Goal: Task Accomplishment & Management: Use online tool/utility

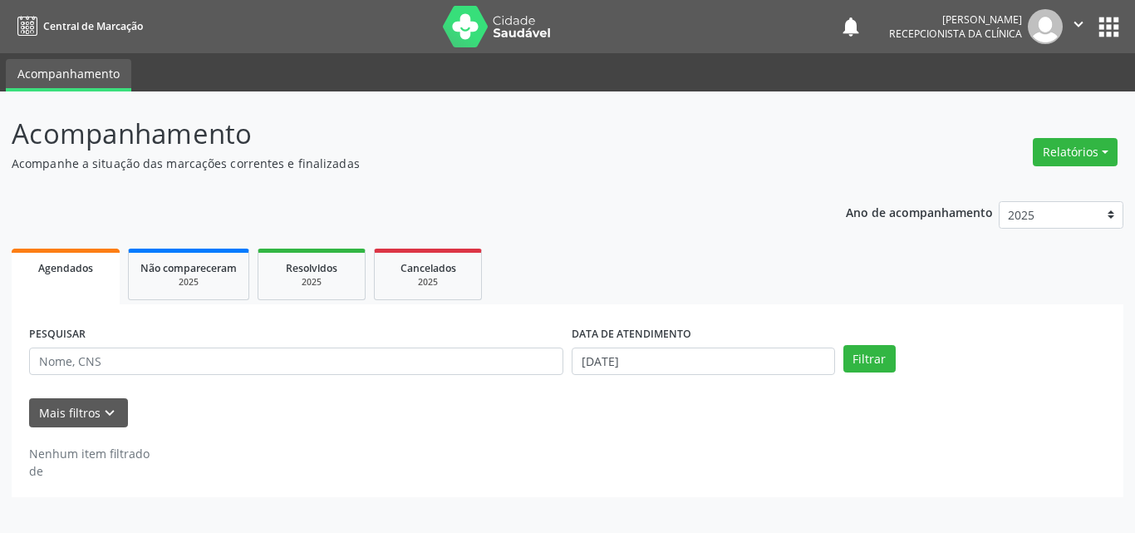
select select "8"
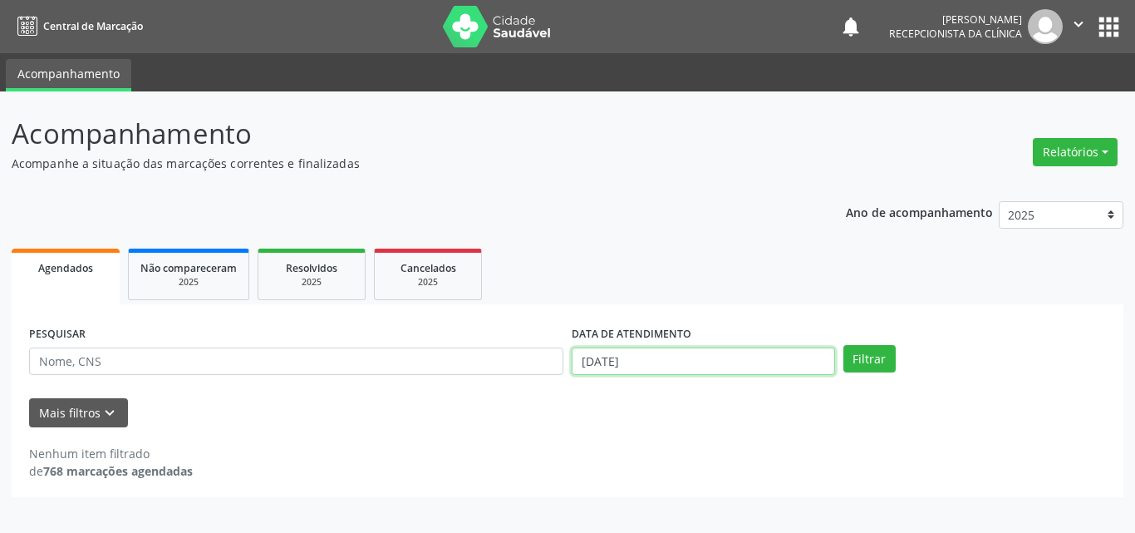
click at [633, 360] on input "[DATE]" at bounding box center [703, 361] width 263 height 28
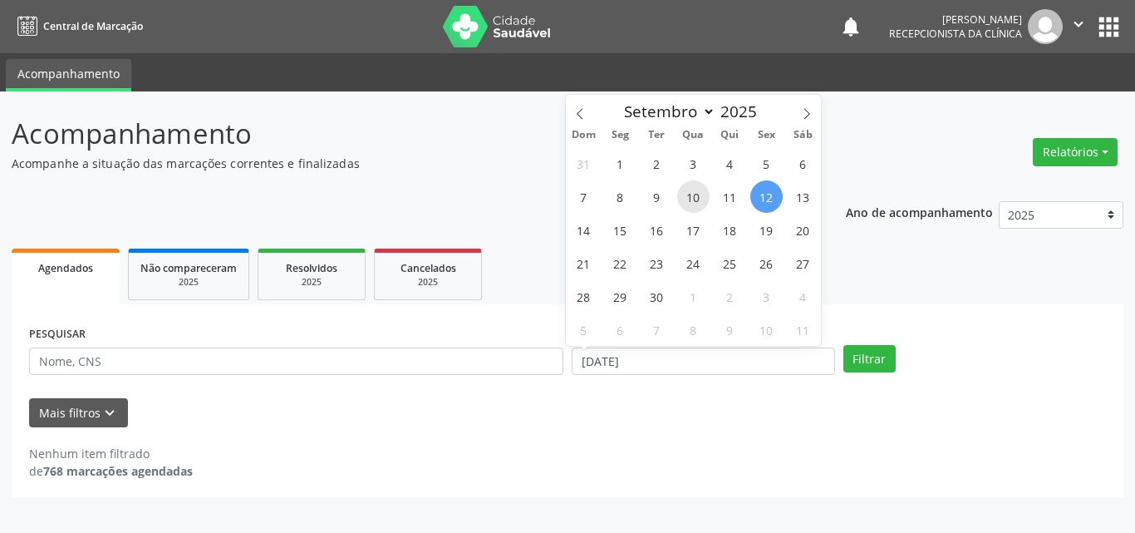
click at [697, 197] on span "10" at bounding box center [693, 196] width 32 height 32
type input "[DATE]"
click at [697, 197] on span "10" at bounding box center [693, 196] width 32 height 32
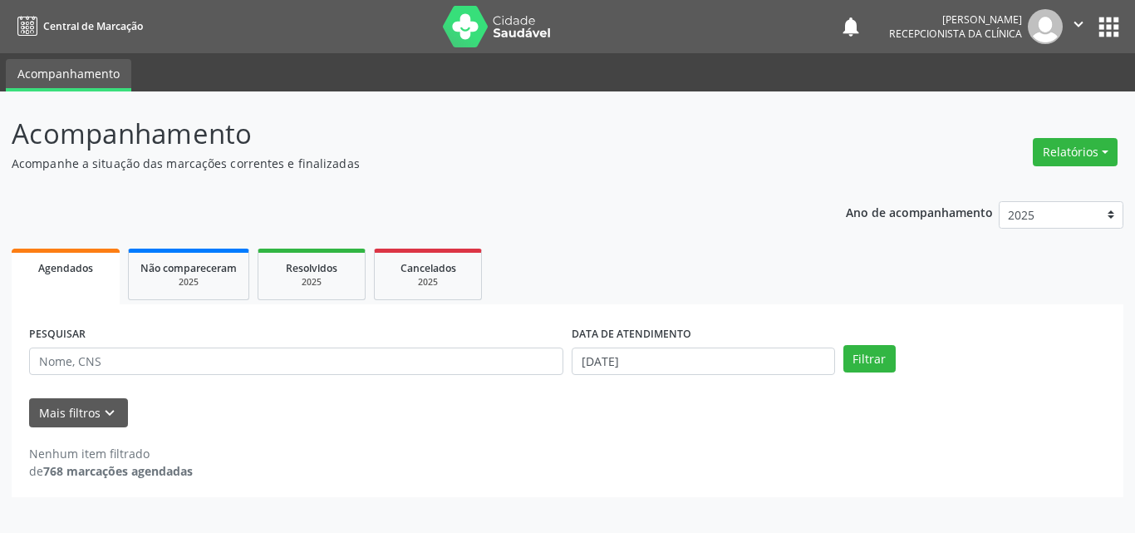
click at [697, 197] on div "Ano de acompanhamento 2025 2024 Agendados Não compareceram 2025 Resolvidos 2025…" at bounding box center [568, 344] width 1112 height 308
click at [876, 357] on button "Filtrar" at bounding box center [870, 359] width 52 height 28
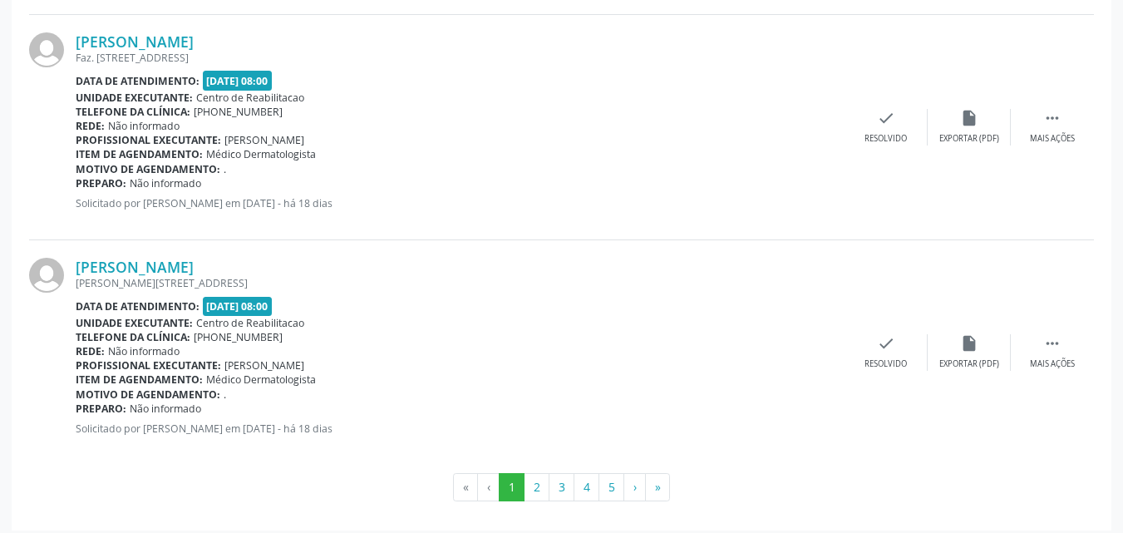
scroll to position [3417, 0]
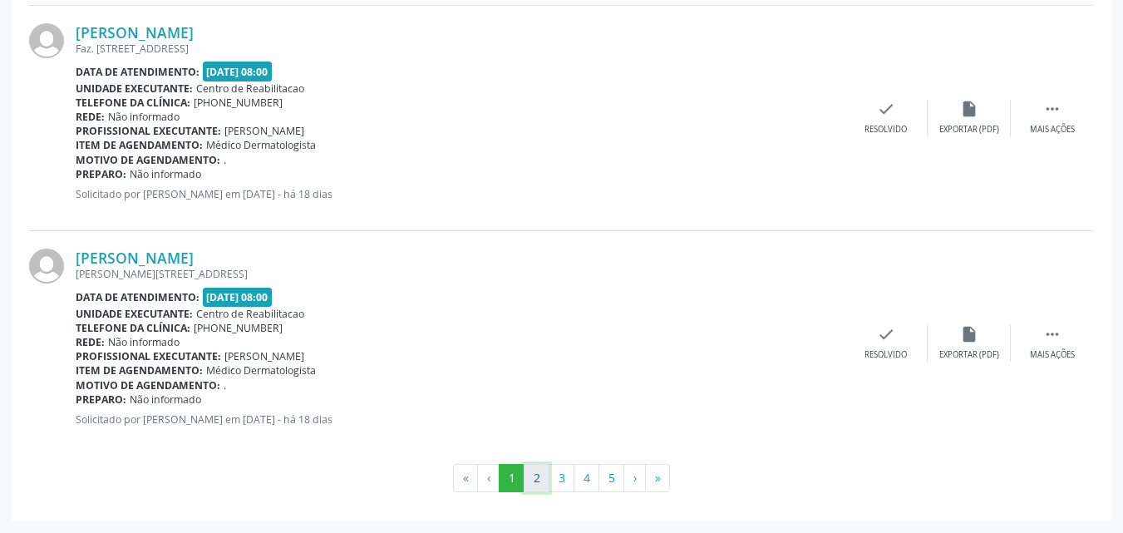
click at [535, 473] on button "2" at bounding box center [537, 478] width 26 height 28
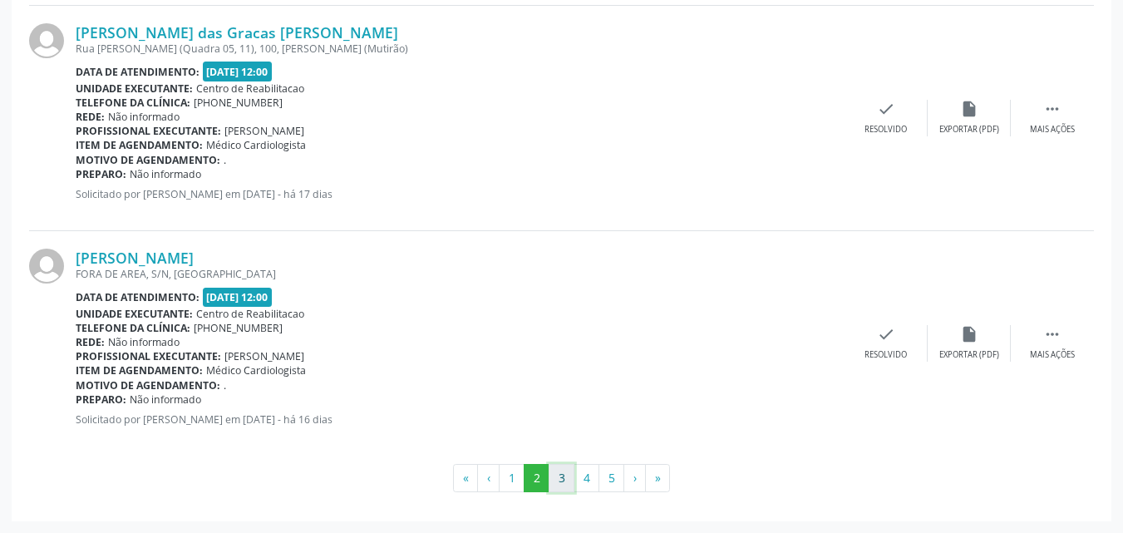
click at [564, 471] on button "3" at bounding box center [562, 478] width 26 height 28
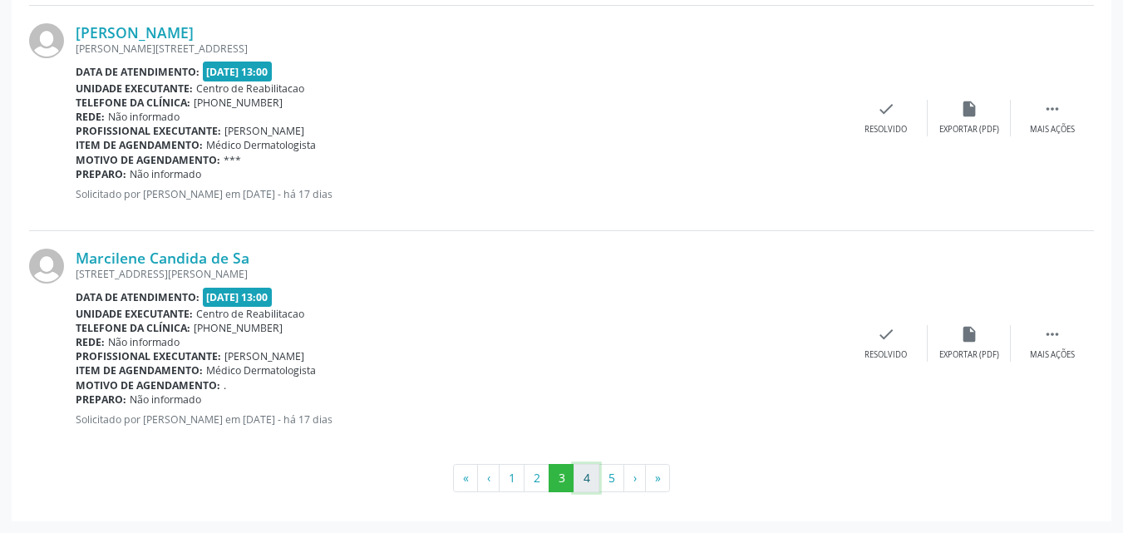
click at [588, 472] on button "4" at bounding box center [587, 478] width 26 height 28
click at [611, 473] on button "5" at bounding box center [611, 478] width 26 height 28
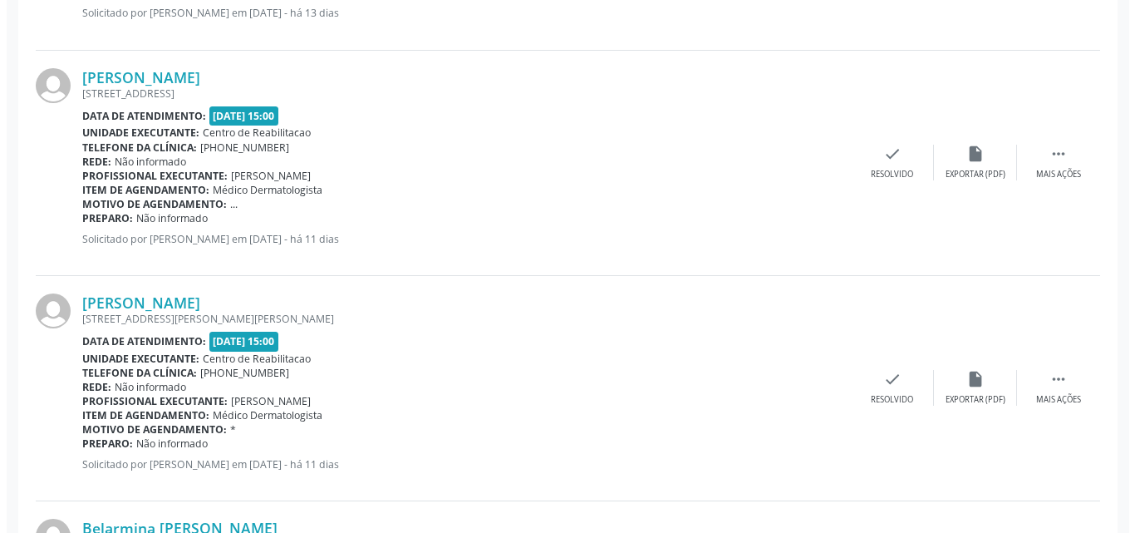
scroll to position [2669, 0]
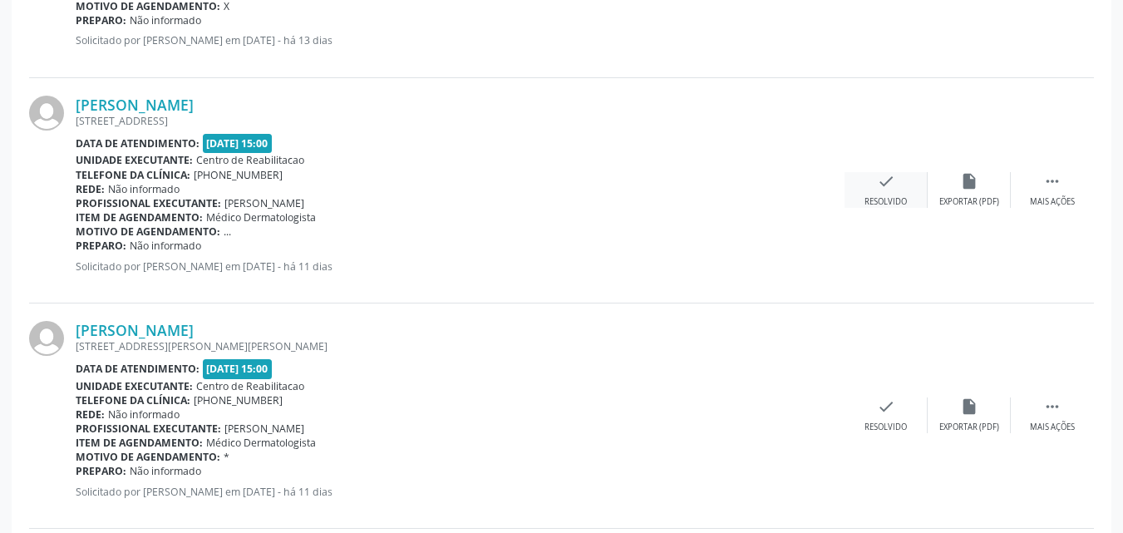
click at [877, 180] on icon "check" at bounding box center [886, 181] width 18 height 18
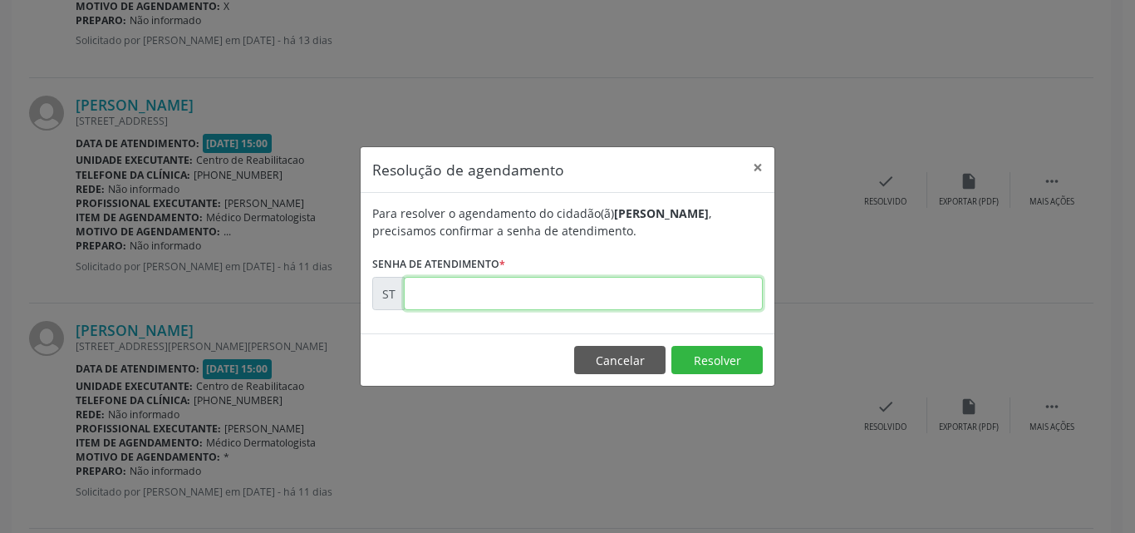
click at [436, 293] on input "text" at bounding box center [583, 293] width 359 height 33
type input "00020538"
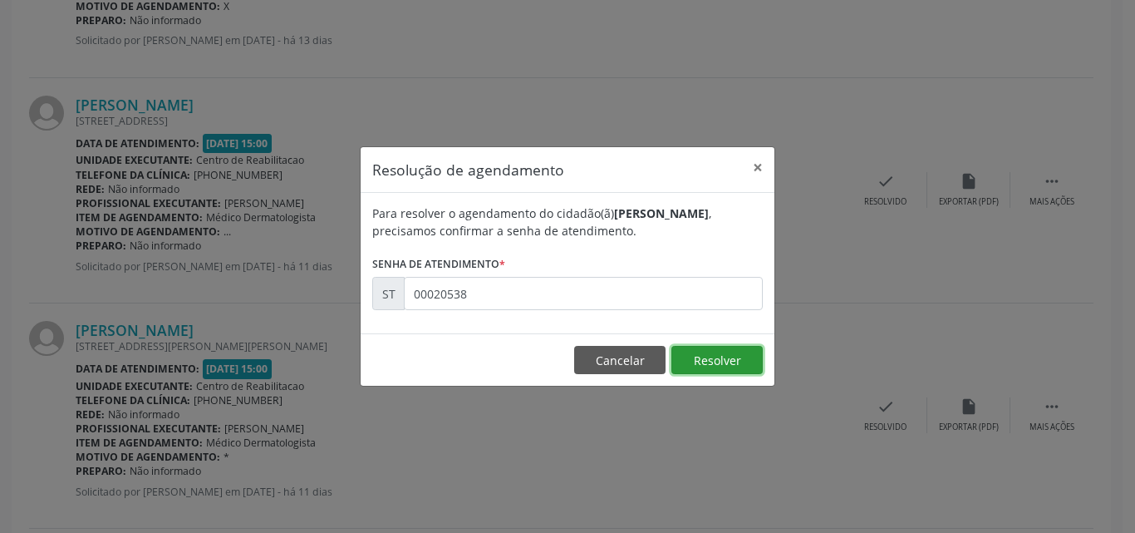
click at [711, 356] on button "Resolver" at bounding box center [717, 360] width 91 height 28
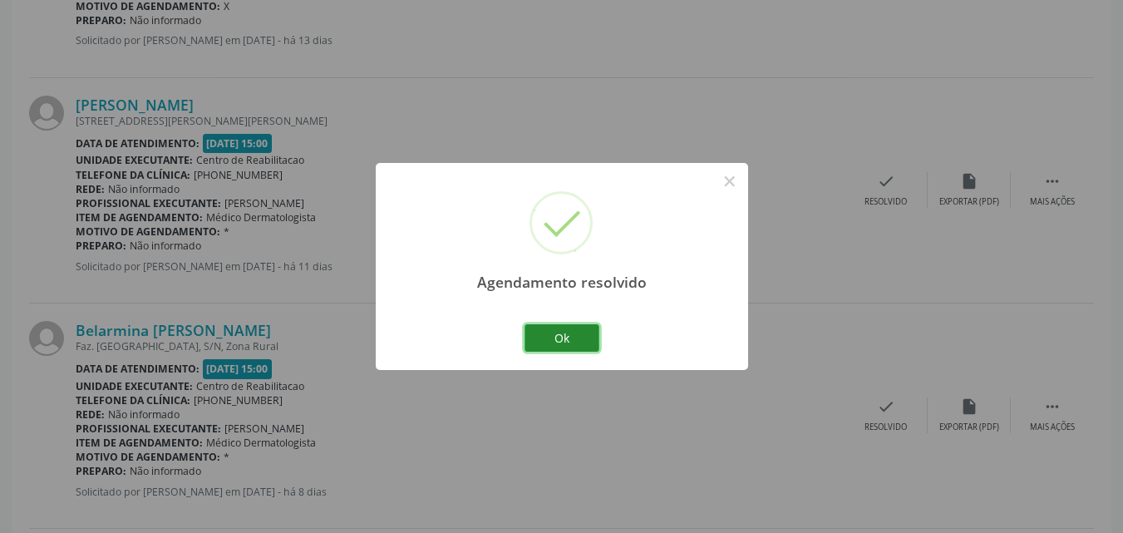
click at [560, 329] on button "Ok" at bounding box center [561, 338] width 75 height 28
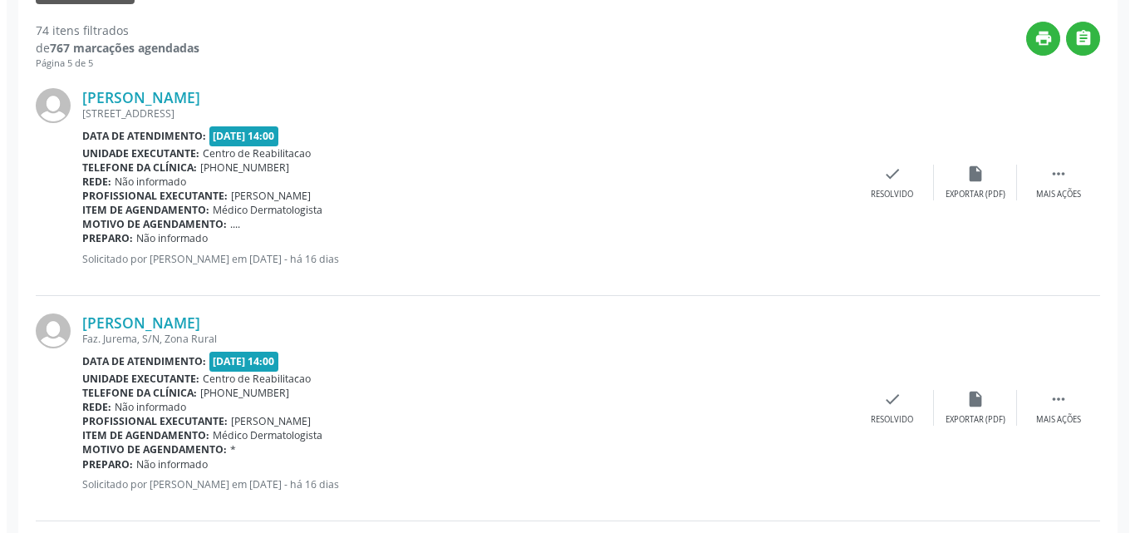
scroll to position [425, 0]
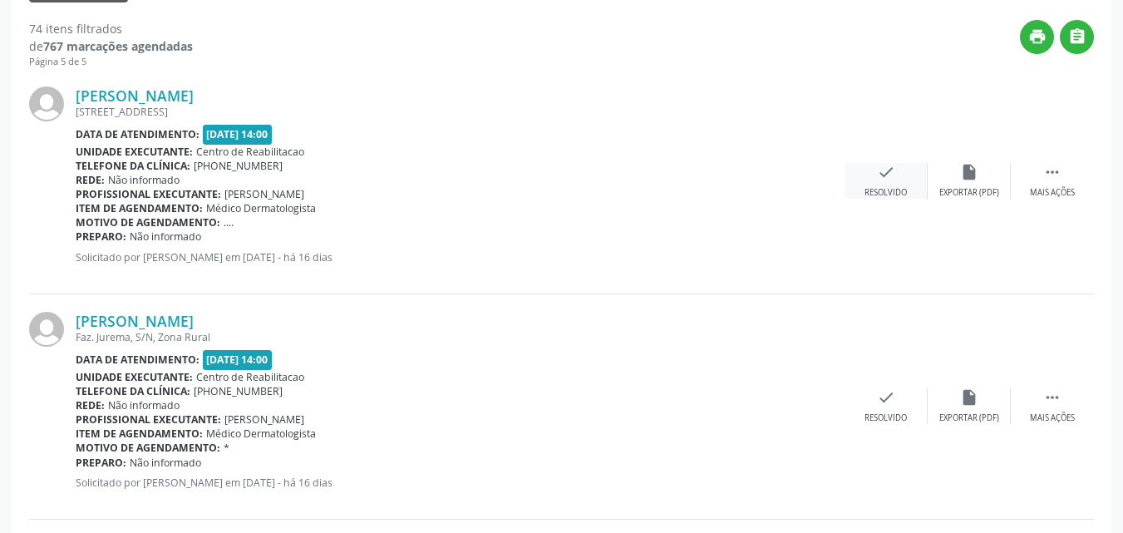
click at [882, 170] on icon "check" at bounding box center [886, 172] width 18 height 18
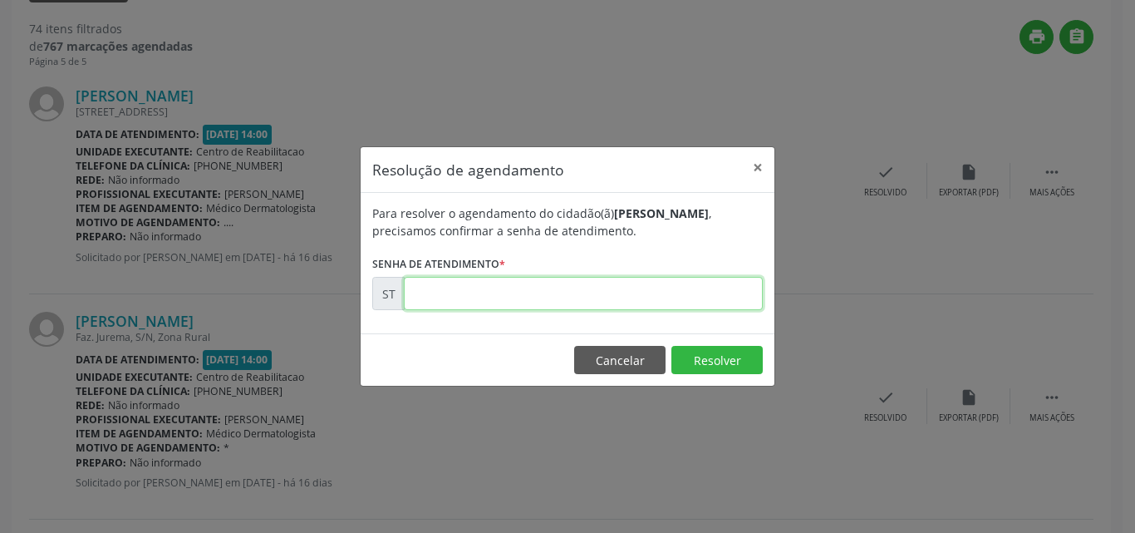
click at [458, 288] on input "text" at bounding box center [583, 293] width 359 height 33
type input "00019096"
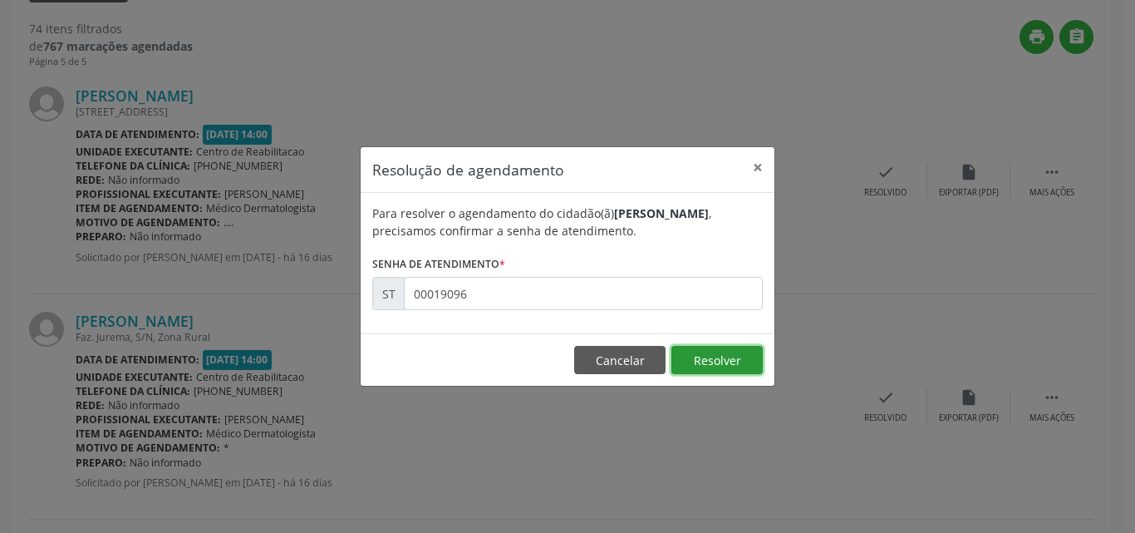
click at [710, 352] on button "Resolver" at bounding box center [717, 360] width 91 height 28
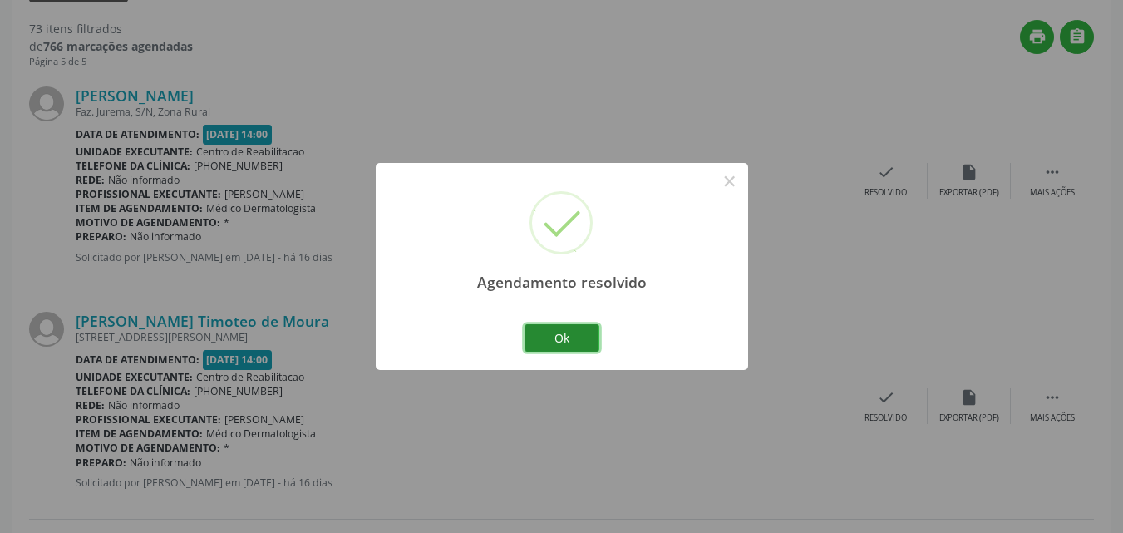
click at [574, 340] on button "Ok" at bounding box center [561, 338] width 75 height 28
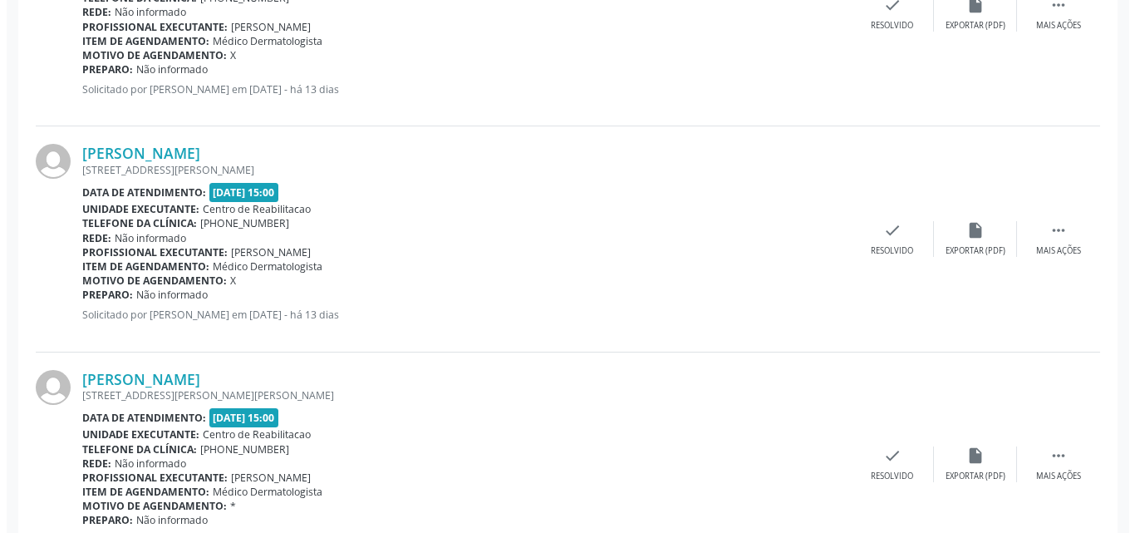
scroll to position [2170, 0]
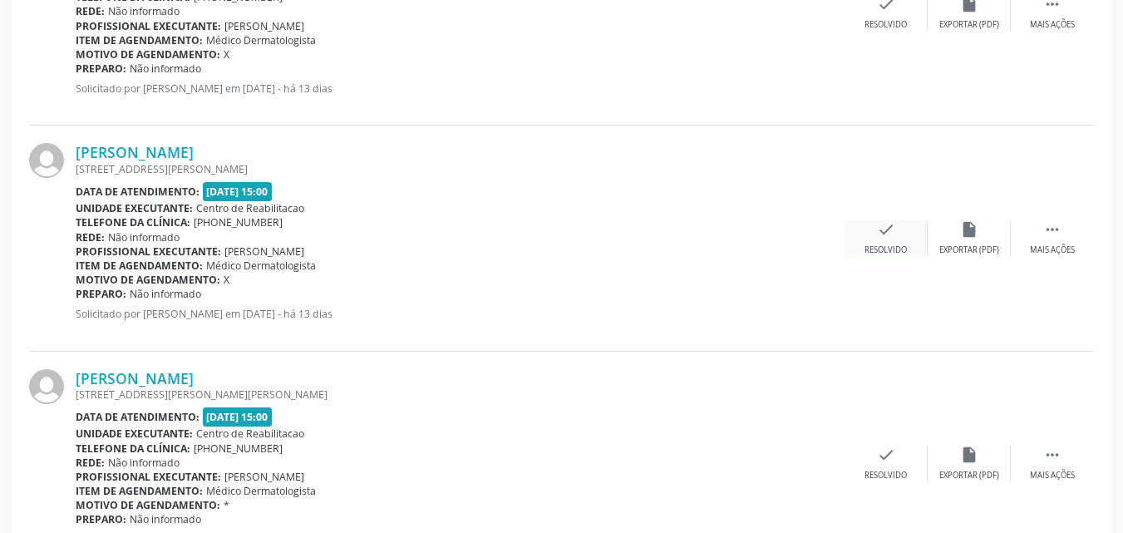
click at [888, 229] on icon "check" at bounding box center [886, 229] width 18 height 18
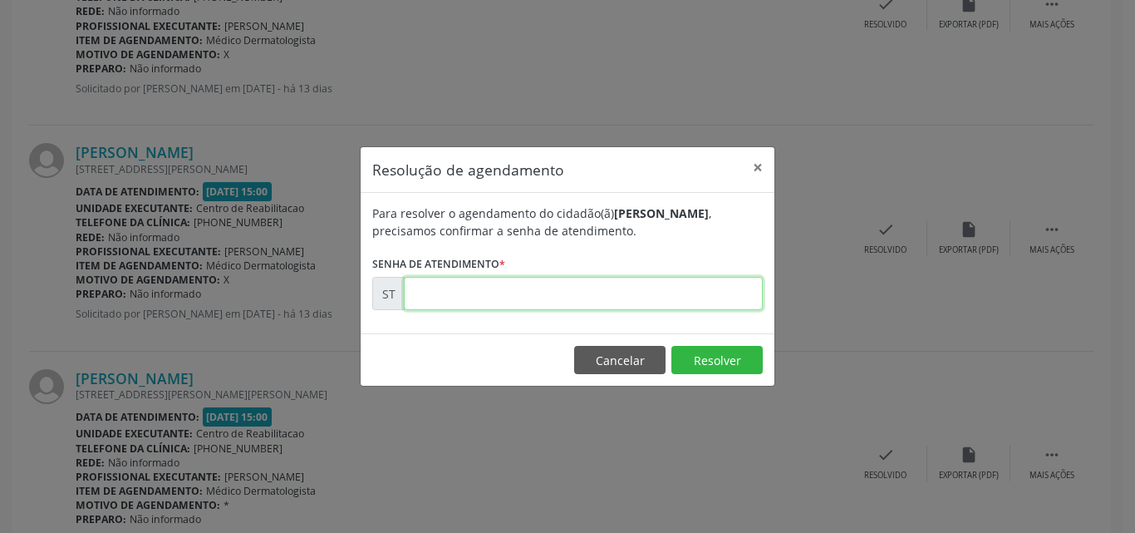
click at [428, 298] on input "text" at bounding box center [583, 293] width 359 height 33
type input "00020317"
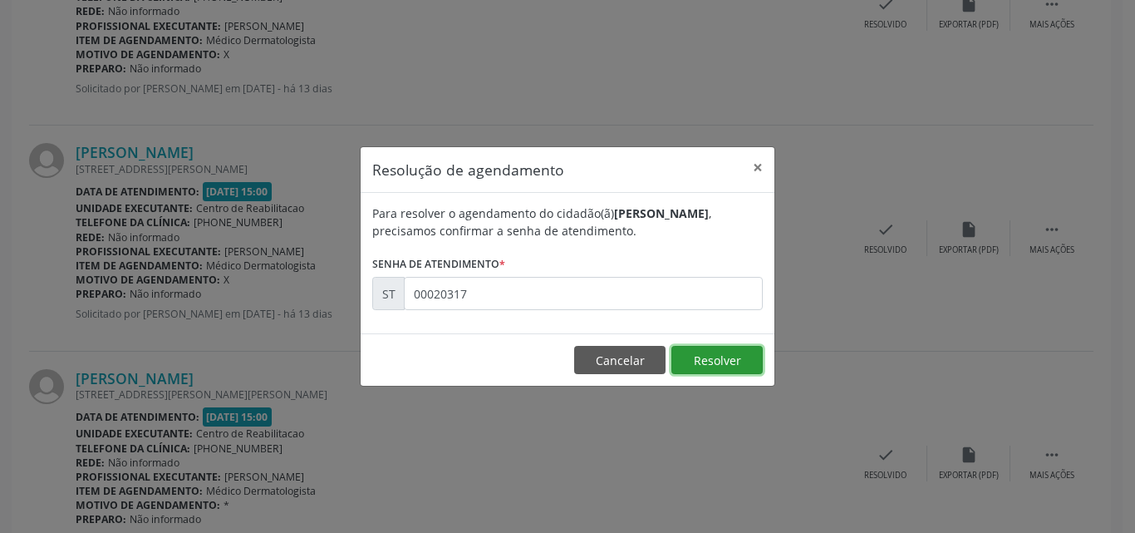
click at [724, 349] on button "Resolver" at bounding box center [717, 360] width 91 height 28
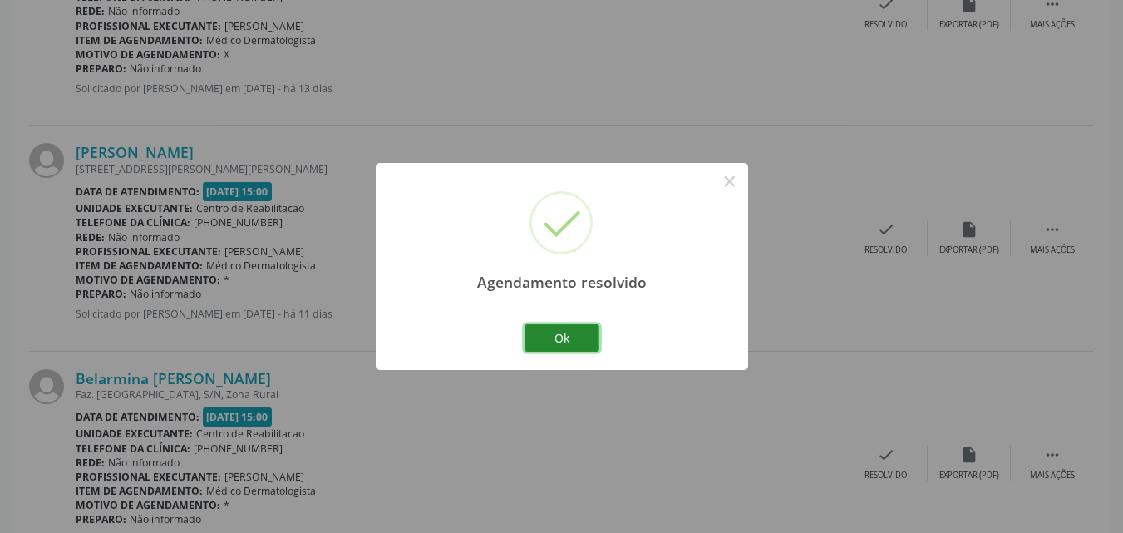
click at [580, 342] on button "Ok" at bounding box center [561, 338] width 75 height 28
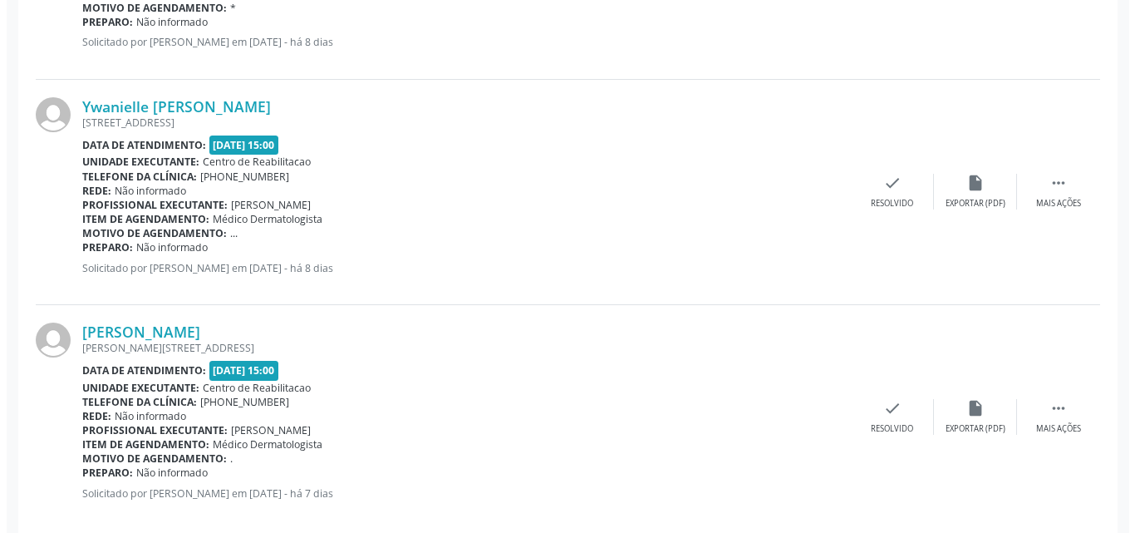
scroll to position [2669, 0]
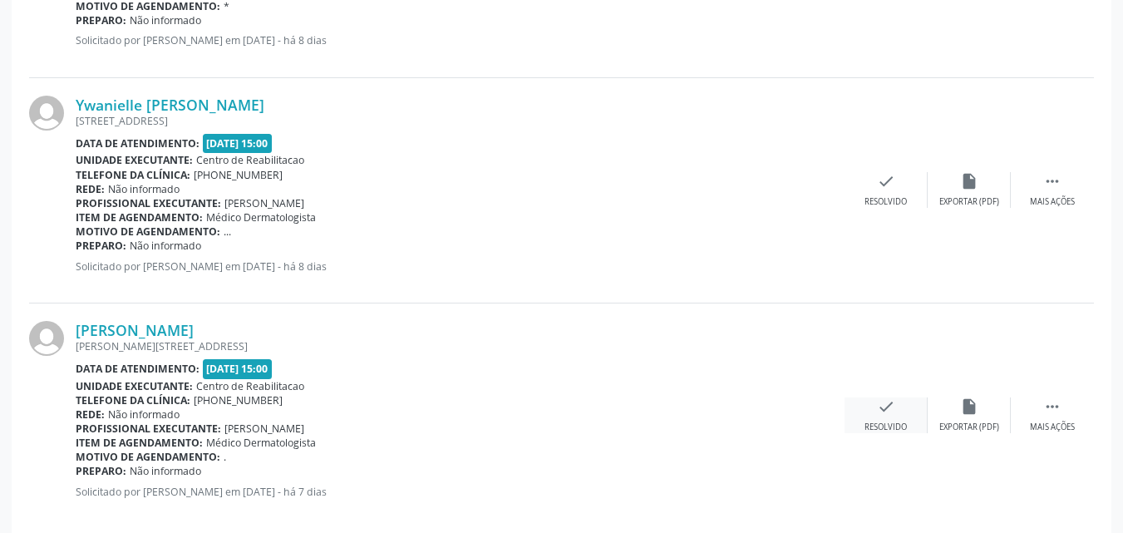
click at [889, 403] on icon "check" at bounding box center [886, 406] width 18 height 18
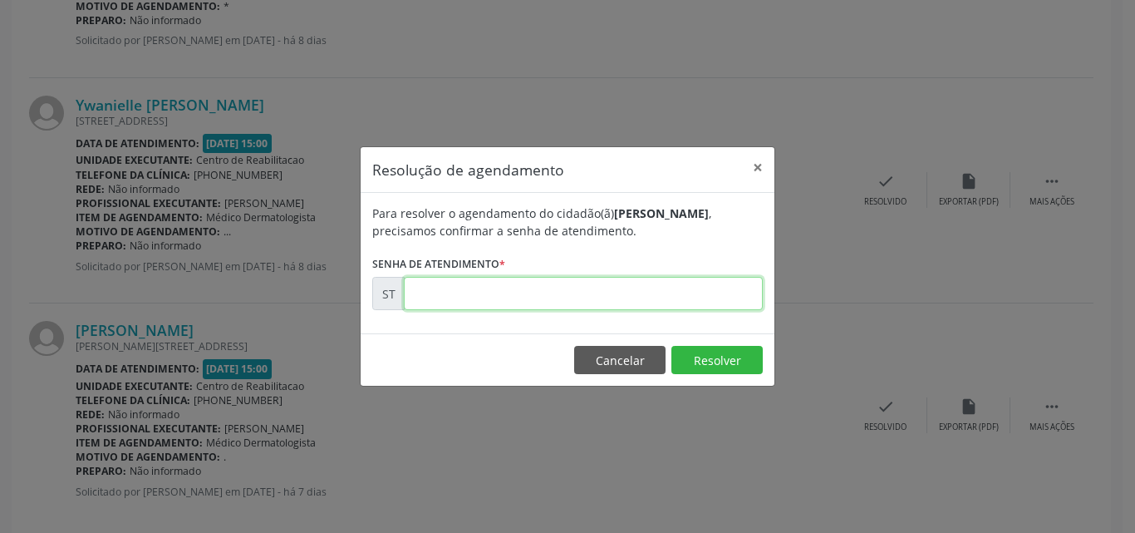
click at [458, 291] on input "text" at bounding box center [583, 293] width 359 height 33
type input "00021410"
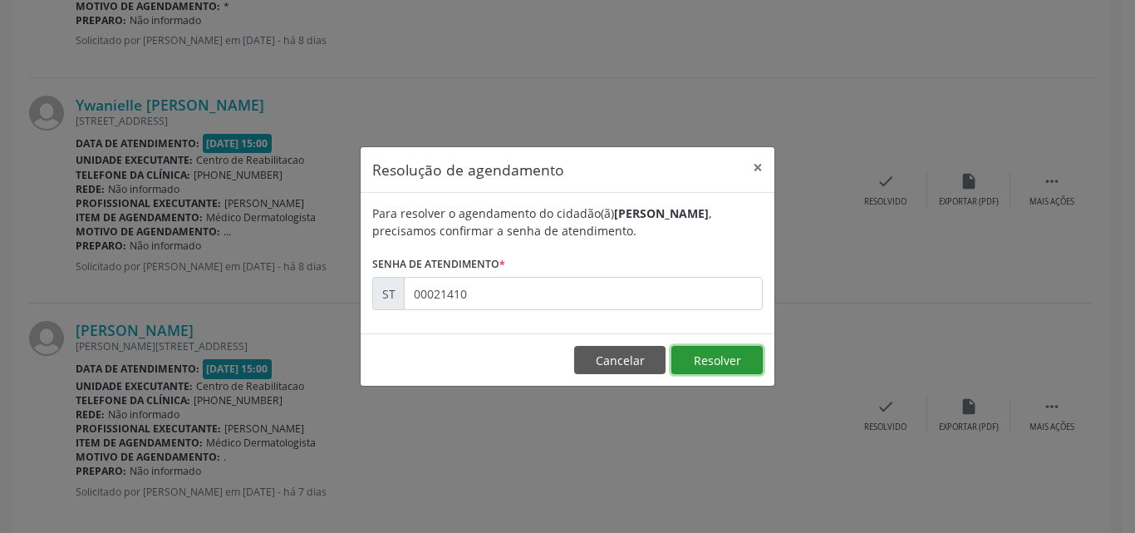
click at [711, 355] on button "Resolver" at bounding box center [717, 360] width 91 height 28
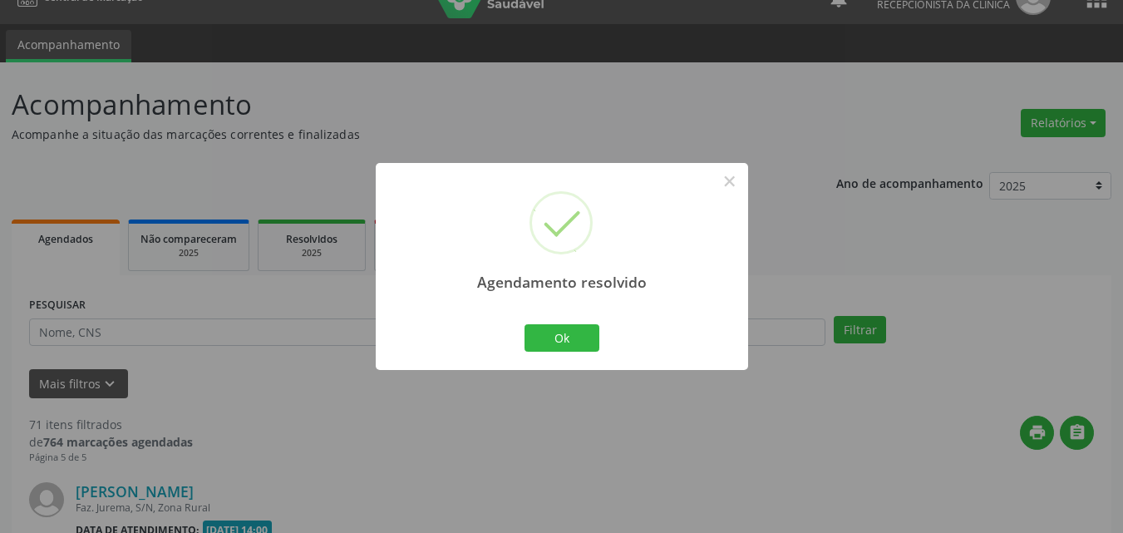
scroll to position [2515, 0]
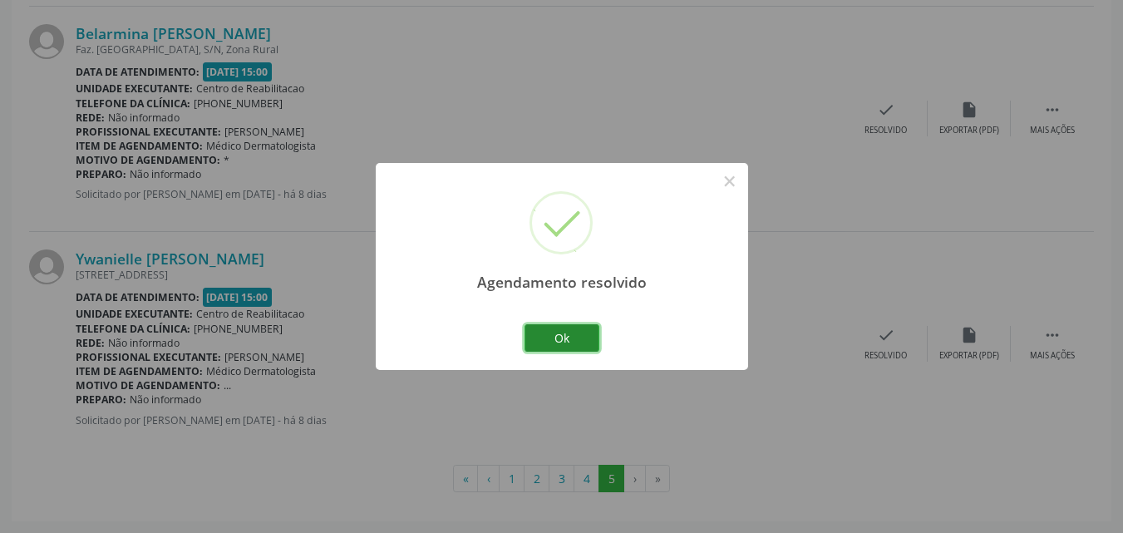
click at [566, 334] on button "Ok" at bounding box center [561, 338] width 75 height 28
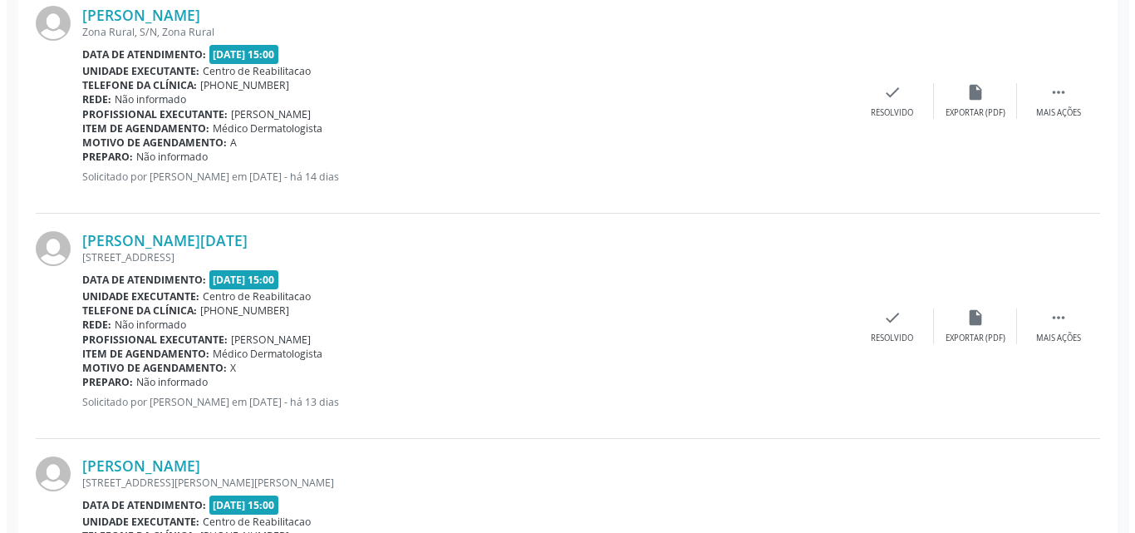
scroll to position [1850, 0]
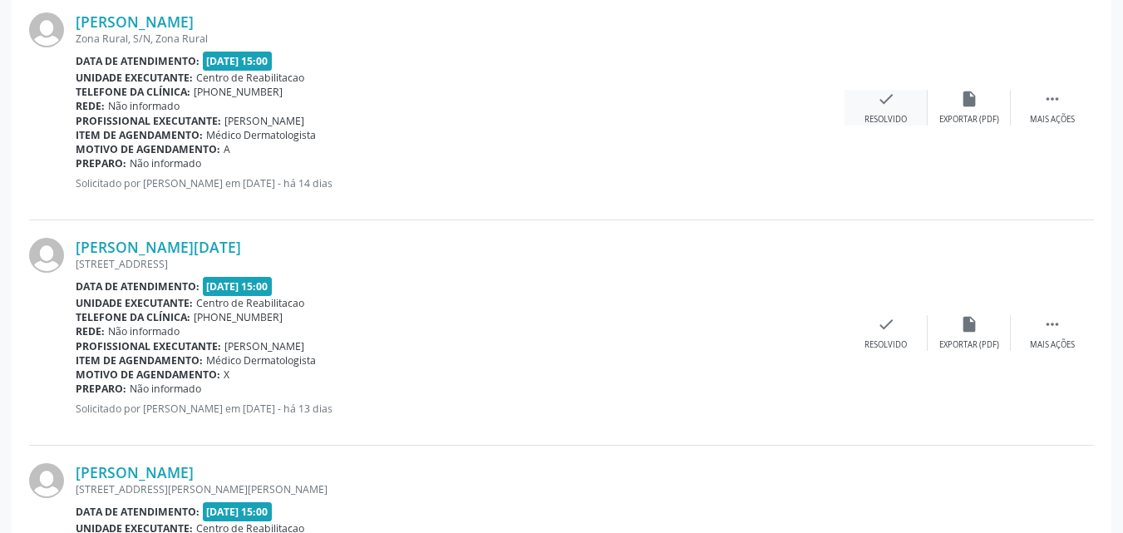
click at [885, 101] on icon "check" at bounding box center [886, 99] width 18 height 18
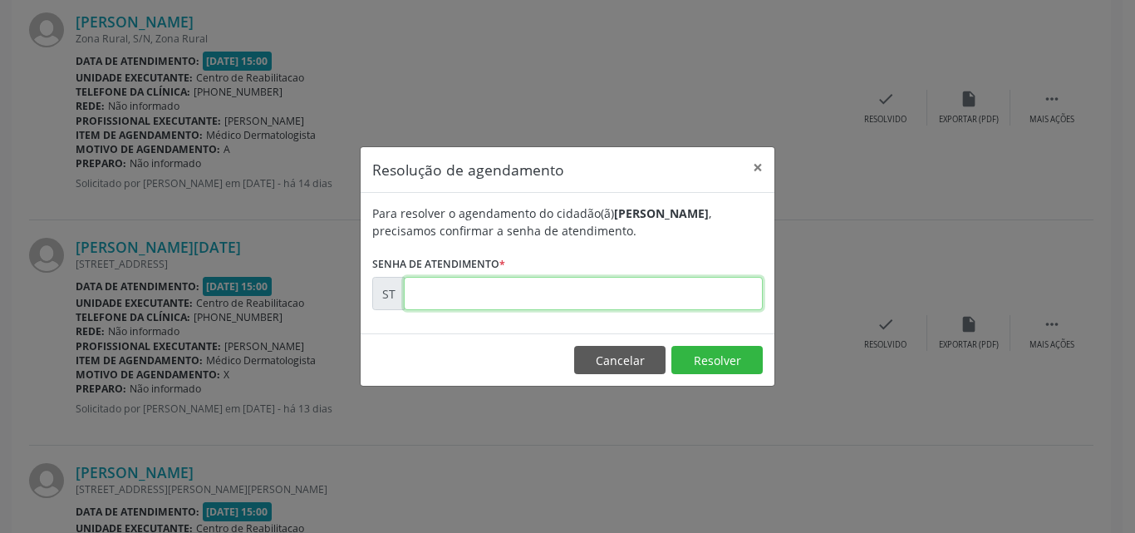
click at [458, 294] on input "text" at bounding box center [583, 293] width 359 height 33
type input "00020226"
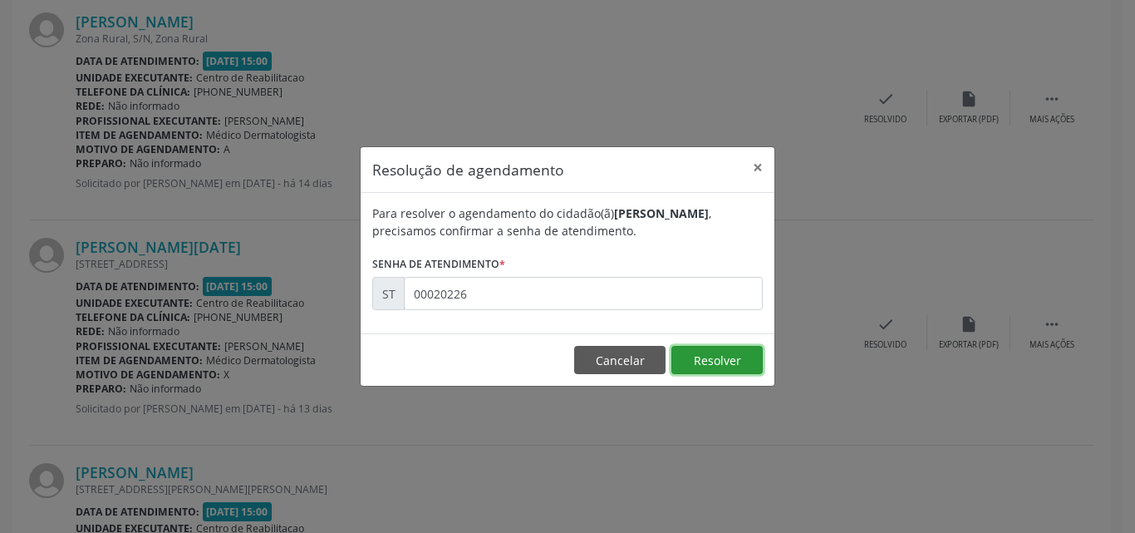
click at [693, 355] on button "Resolver" at bounding box center [717, 360] width 91 height 28
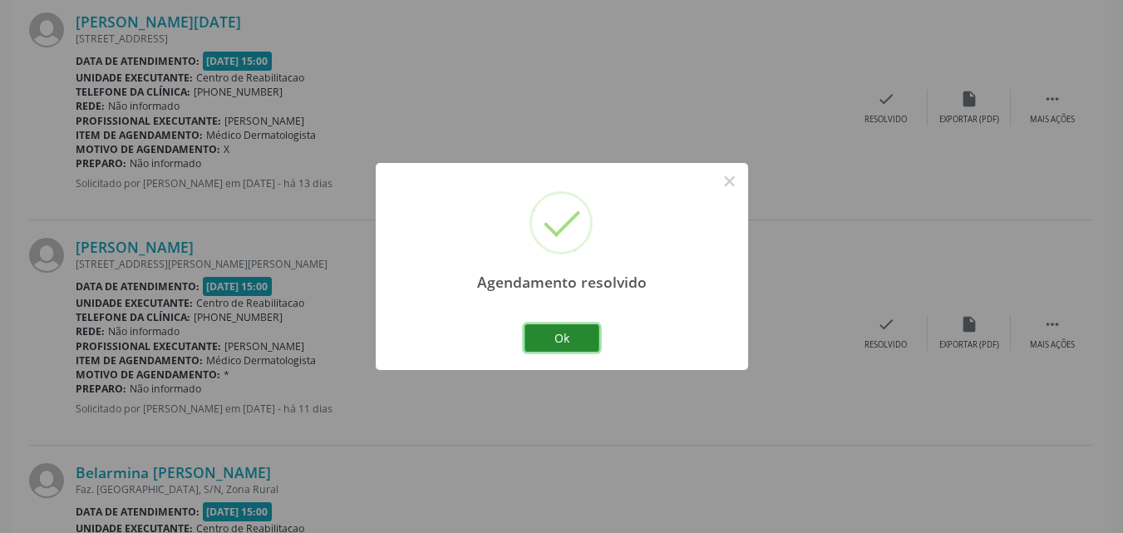
click at [559, 333] on button "Ok" at bounding box center [561, 338] width 75 height 28
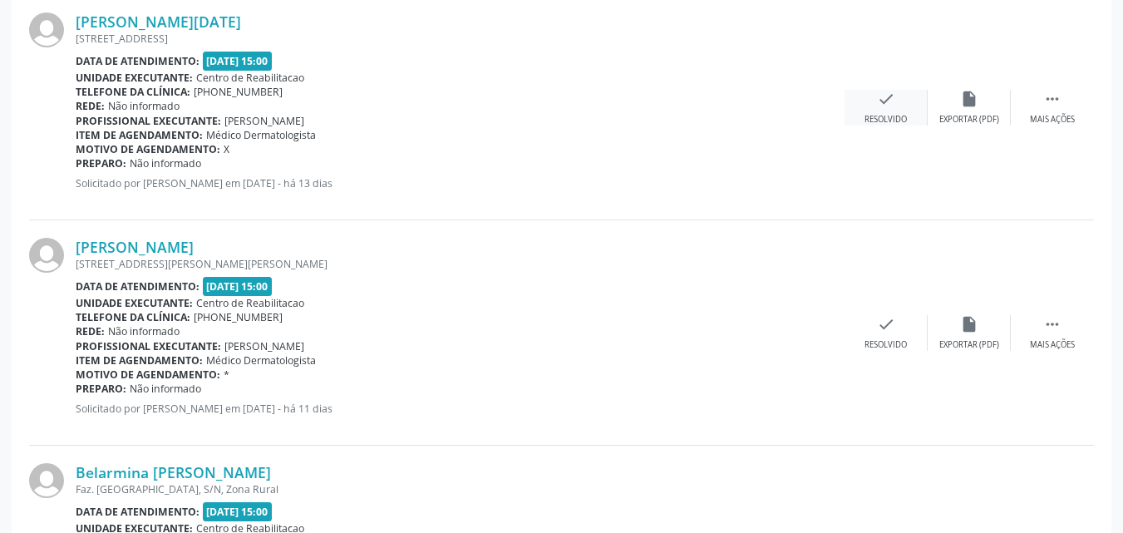
click at [886, 99] on icon "check" at bounding box center [886, 99] width 18 height 18
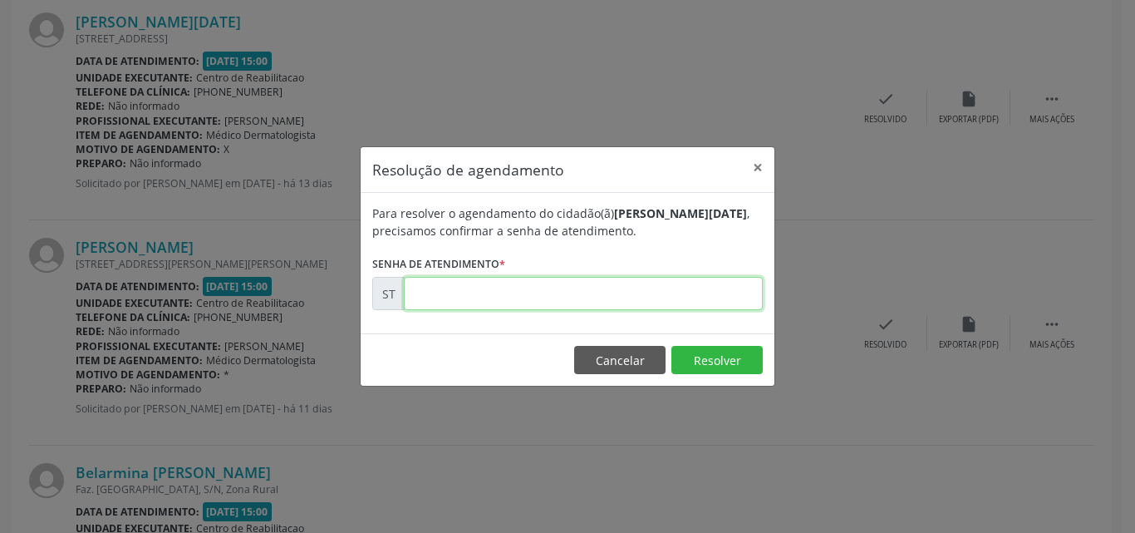
click at [461, 290] on input "text" at bounding box center [583, 293] width 359 height 33
type input "00020316"
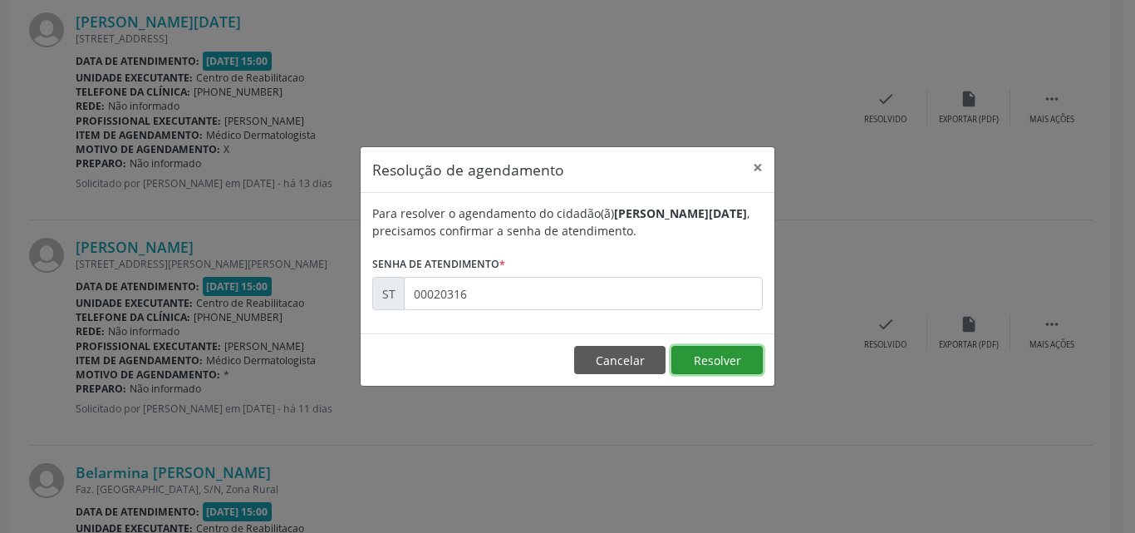
click at [717, 357] on button "Resolver" at bounding box center [717, 360] width 91 height 28
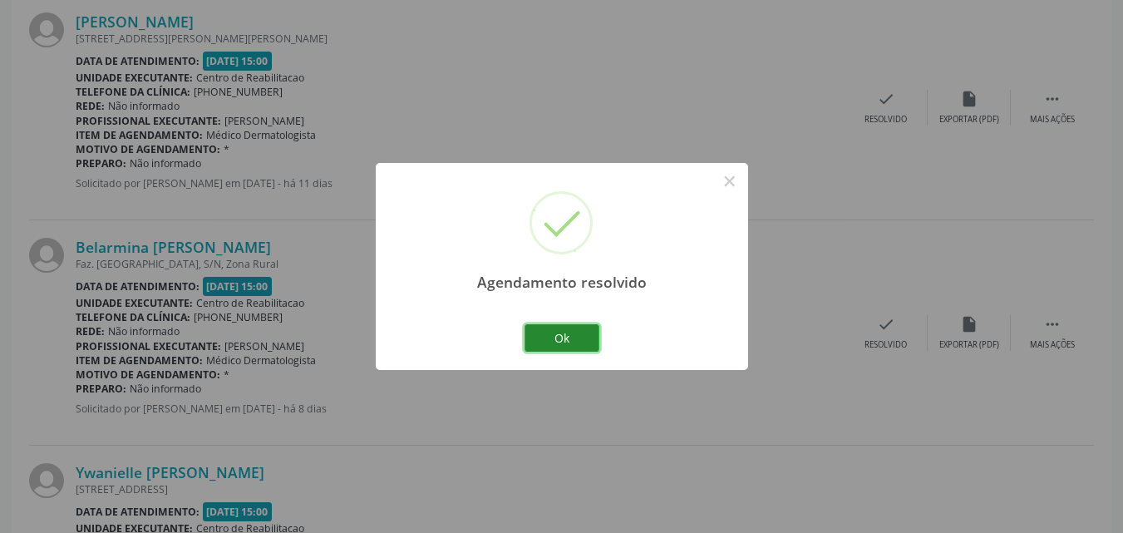
click at [574, 341] on button "Ok" at bounding box center [561, 338] width 75 height 28
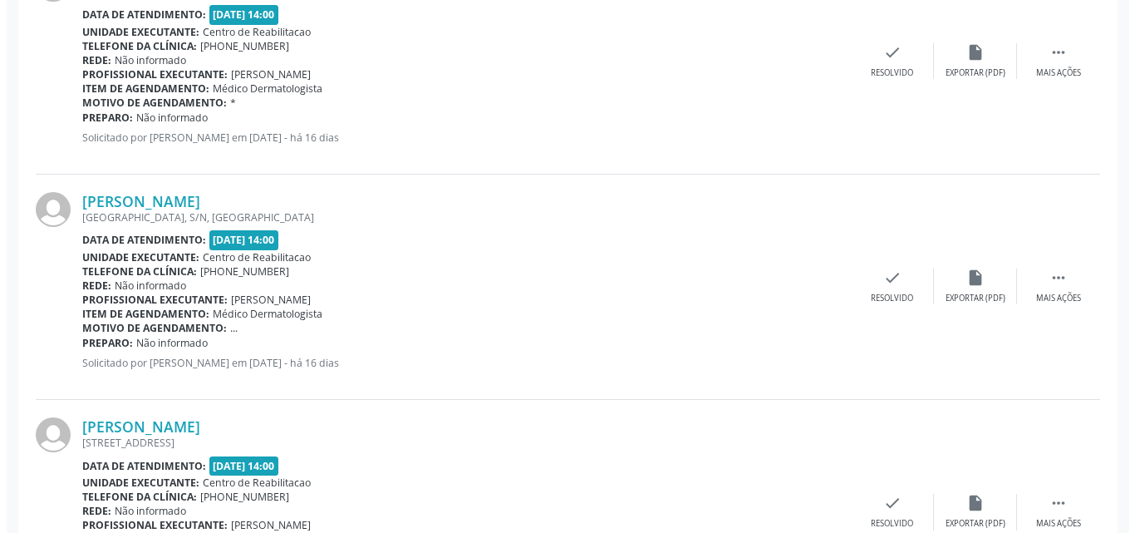
scroll to position [853, 0]
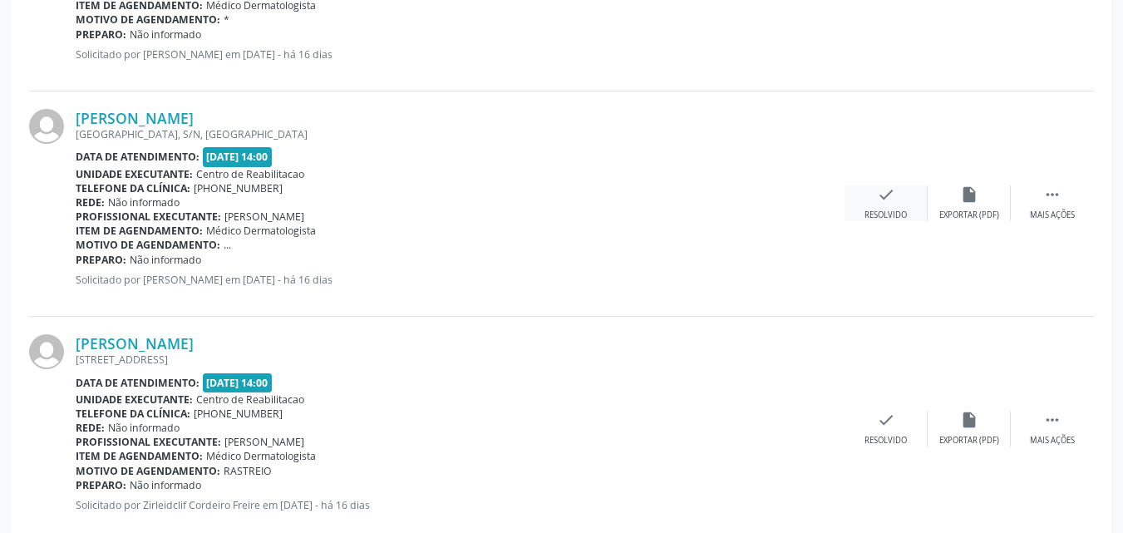
click at [883, 198] on icon "check" at bounding box center [886, 194] width 18 height 18
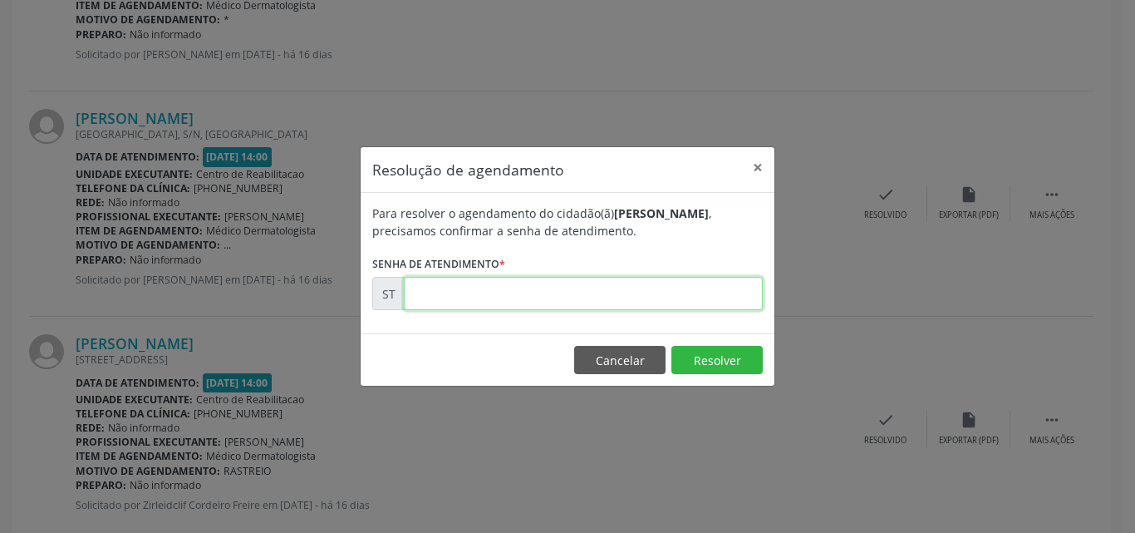
click at [450, 298] on input "text" at bounding box center [583, 293] width 359 height 33
type input "00019205"
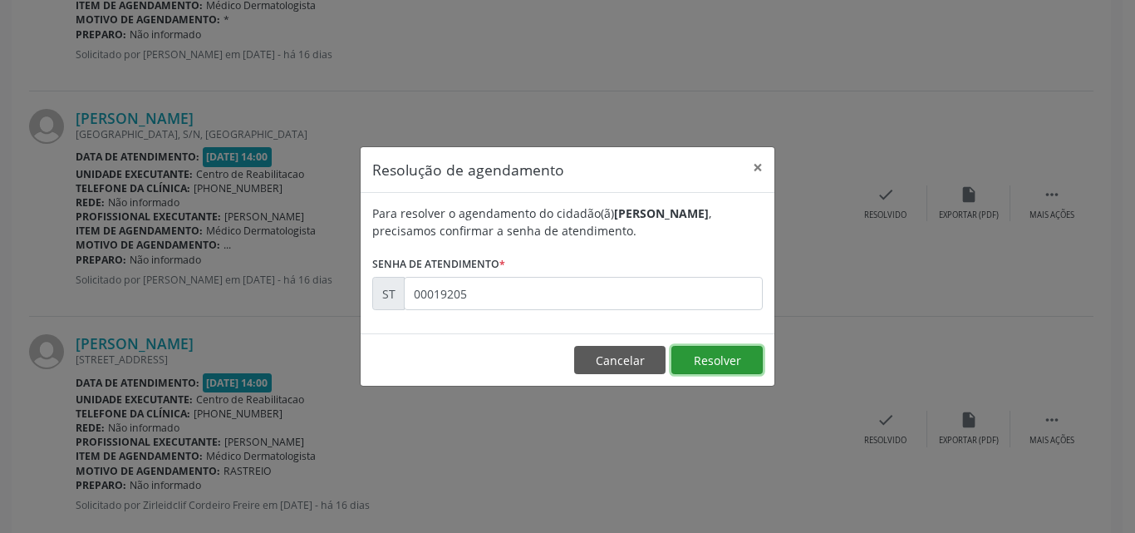
click at [694, 362] on button "Resolver" at bounding box center [717, 360] width 91 height 28
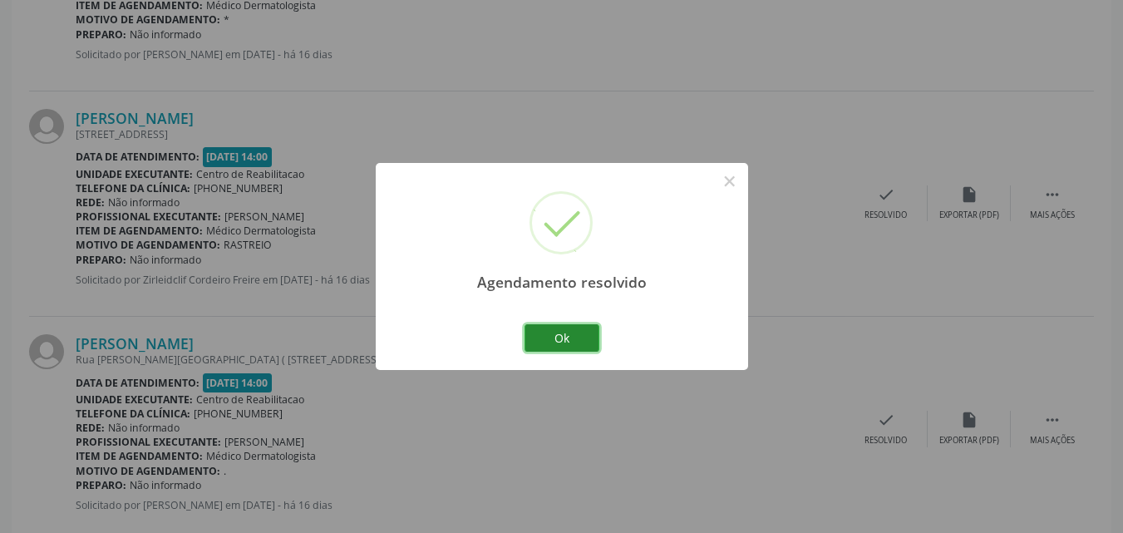
click at [588, 336] on button "Ok" at bounding box center [561, 338] width 75 height 28
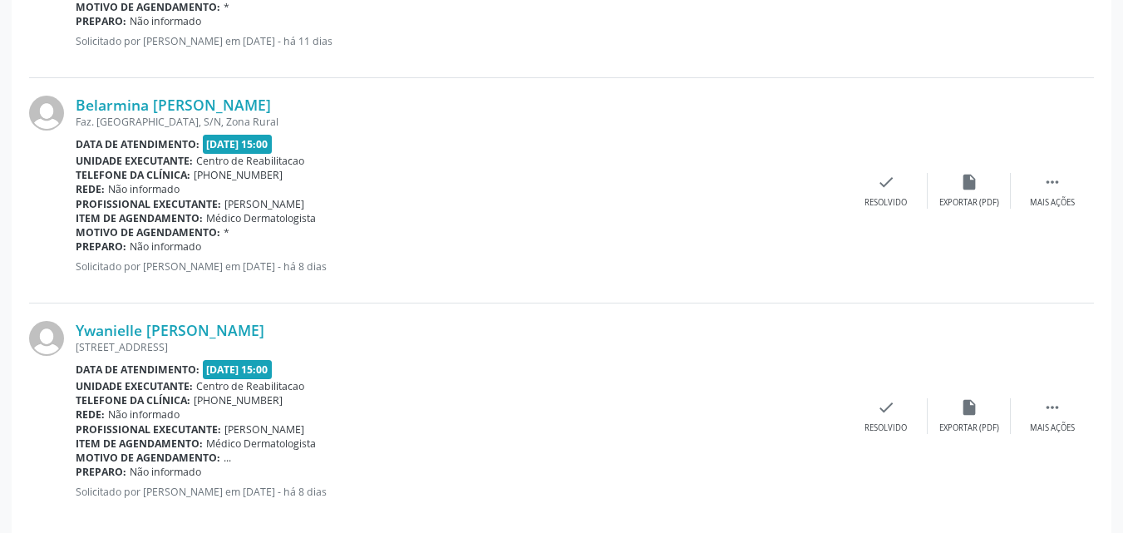
scroll to position [1839, 0]
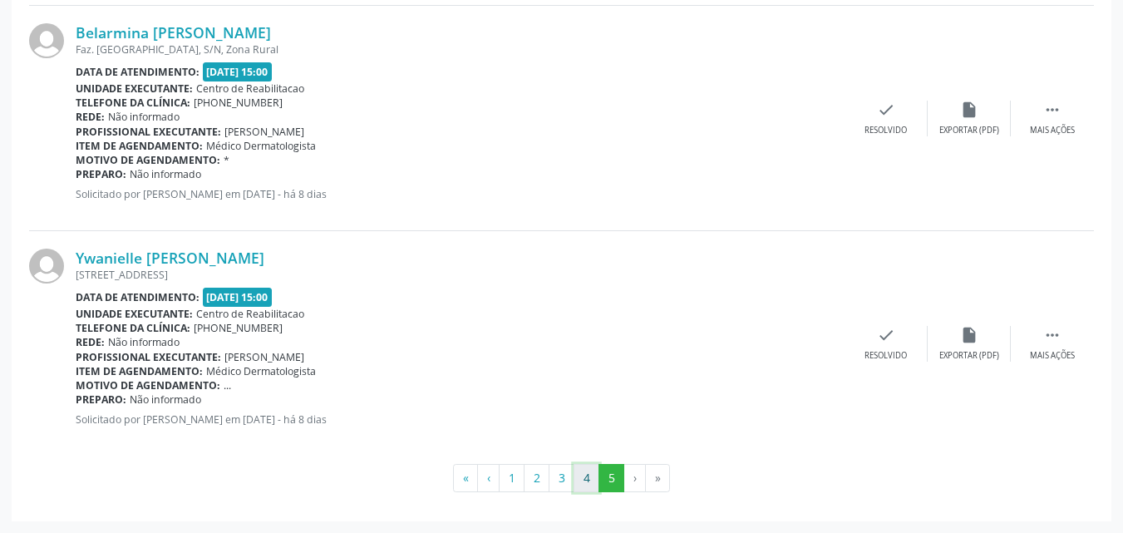
click at [586, 474] on button "4" at bounding box center [587, 478] width 26 height 28
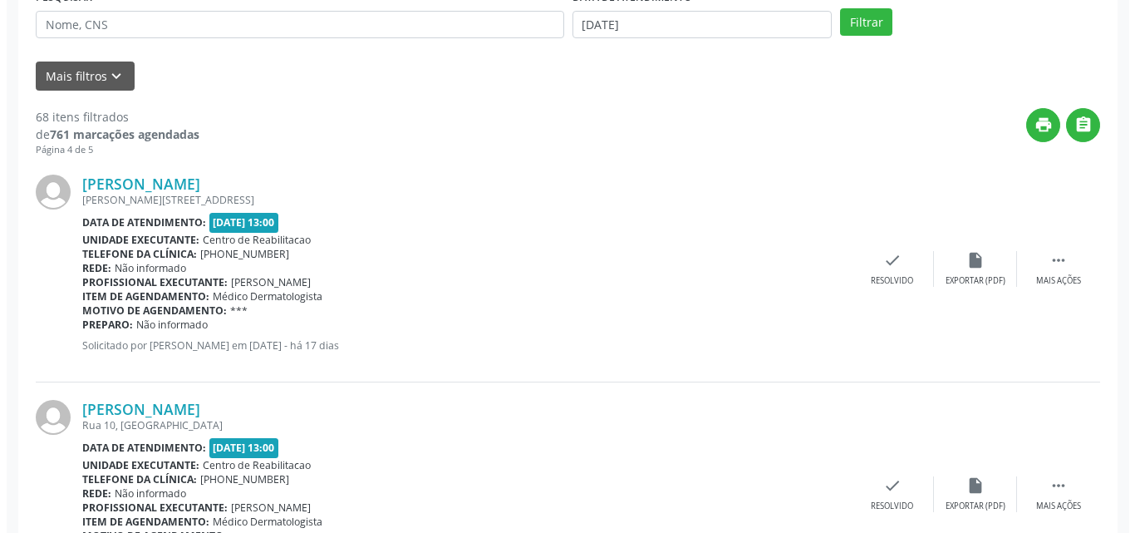
scroll to position [366, 0]
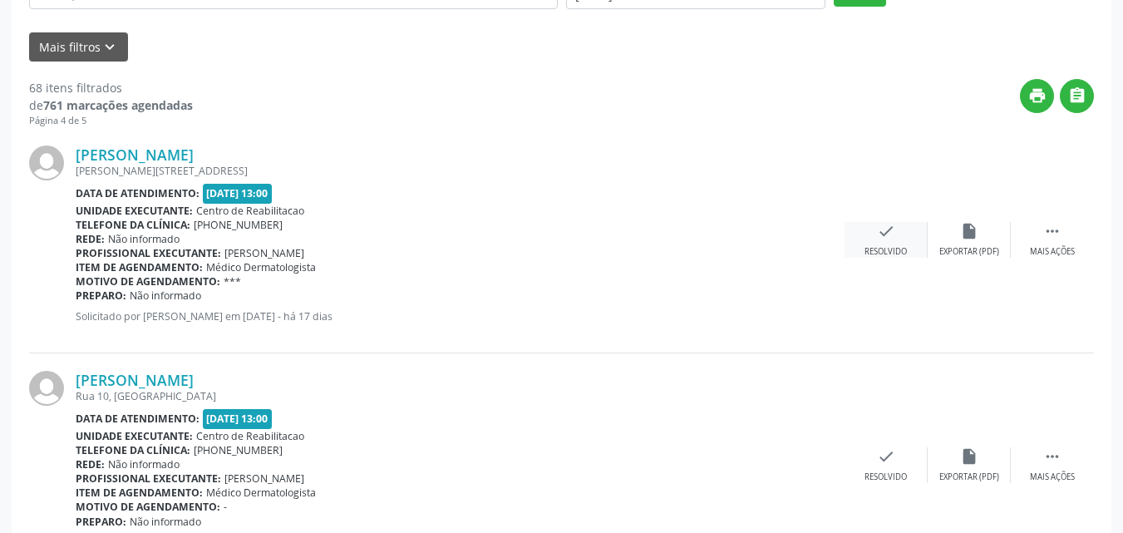
click at [882, 225] on icon "check" at bounding box center [886, 231] width 18 height 18
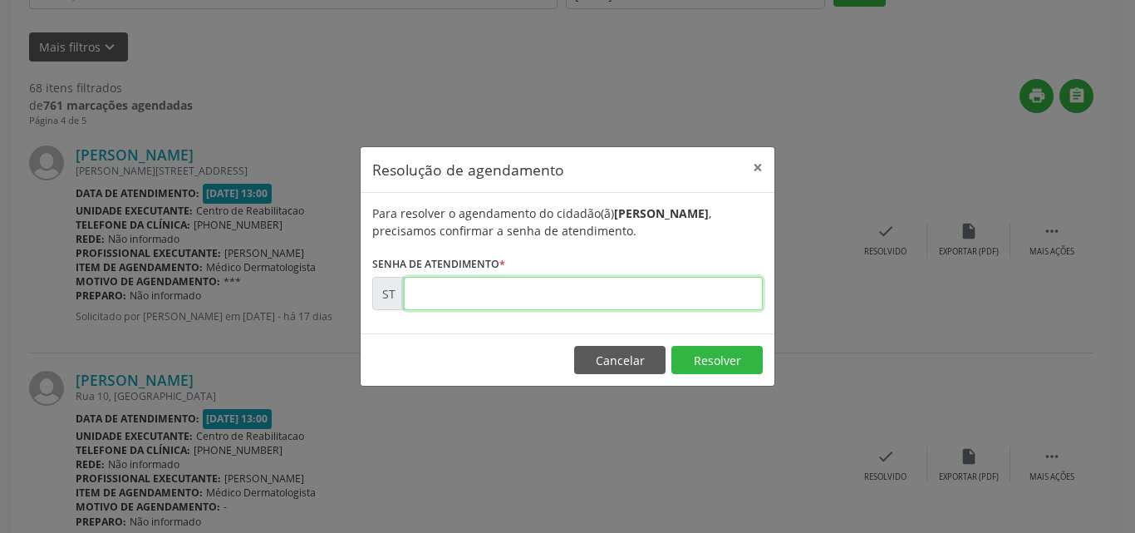
click at [474, 298] on input "text" at bounding box center [583, 293] width 359 height 33
type input "00018736"
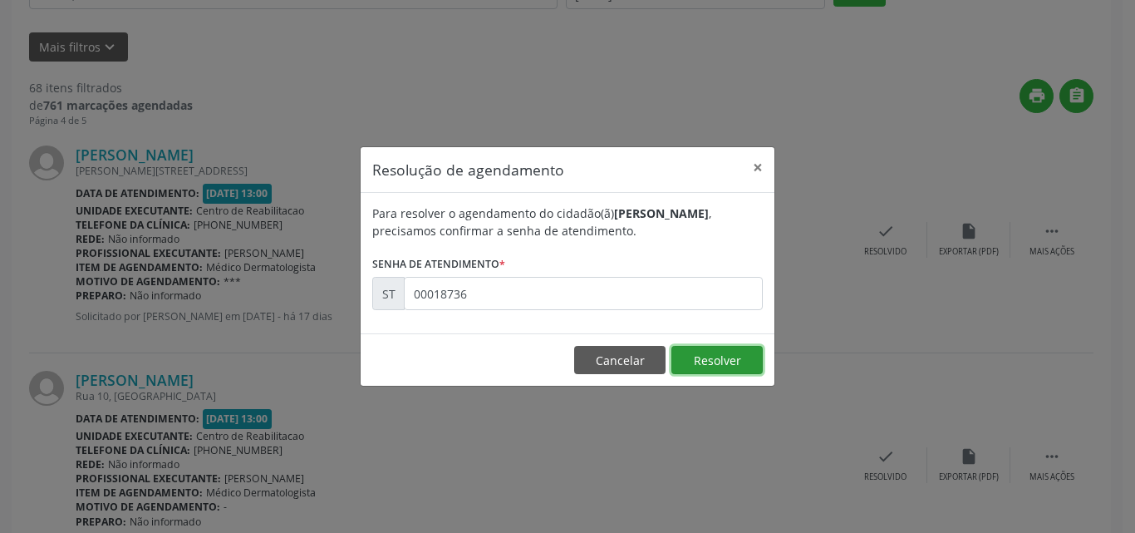
click at [703, 357] on button "Resolver" at bounding box center [717, 360] width 91 height 28
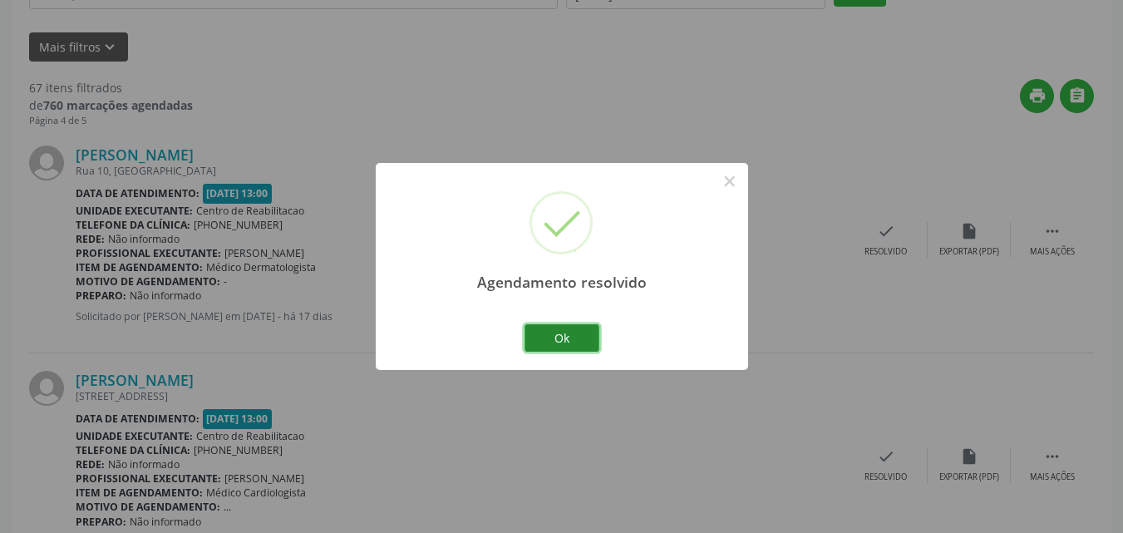
click at [580, 338] on button "Ok" at bounding box center [561, 338] width 75 height 28
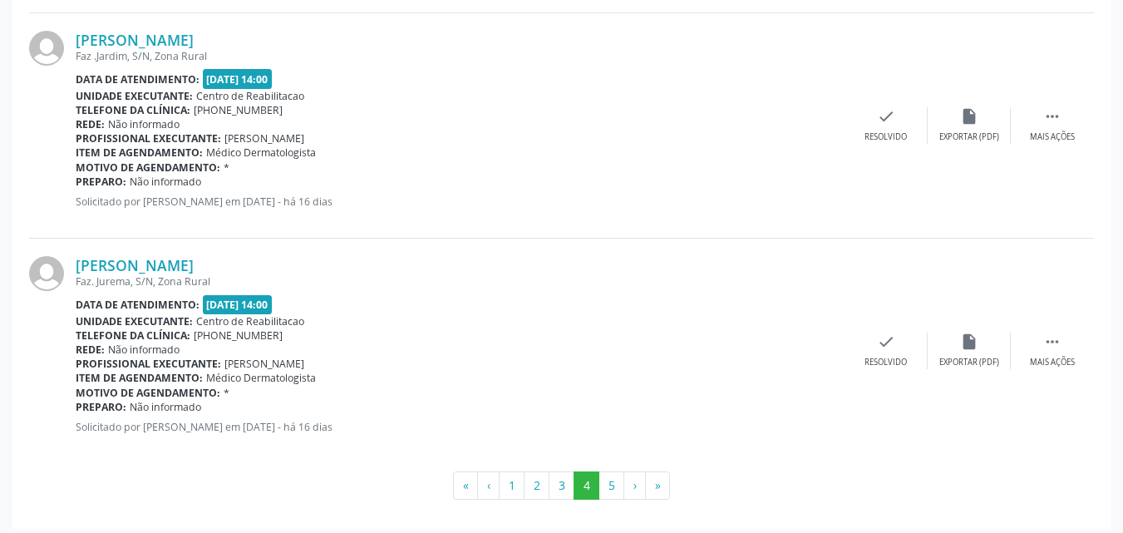
scroll to position [3417, 0]
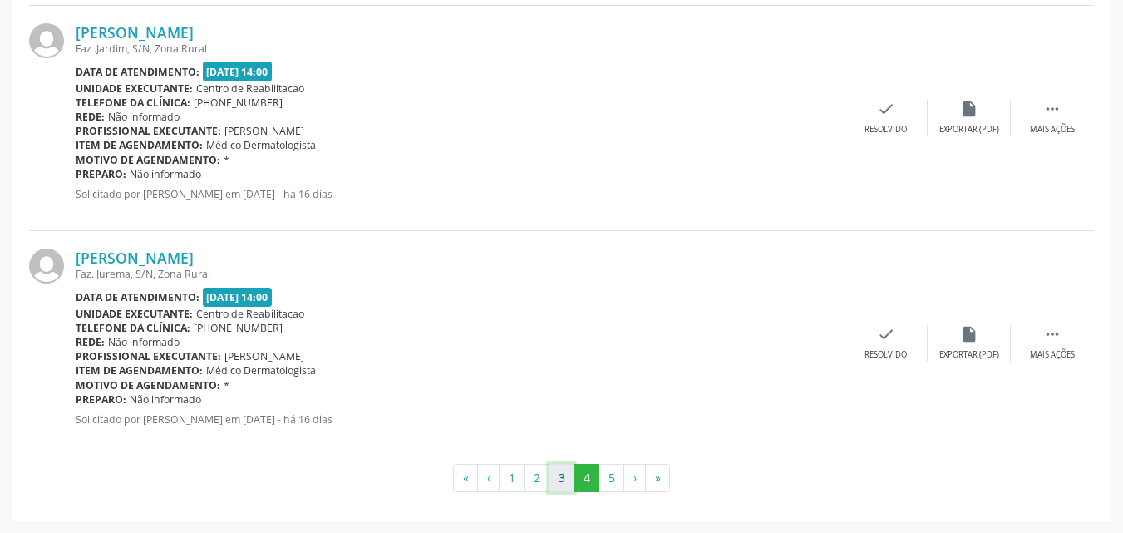
click at [558, 476] on button "3" at bounding box center [562, 478] width 26 height 28
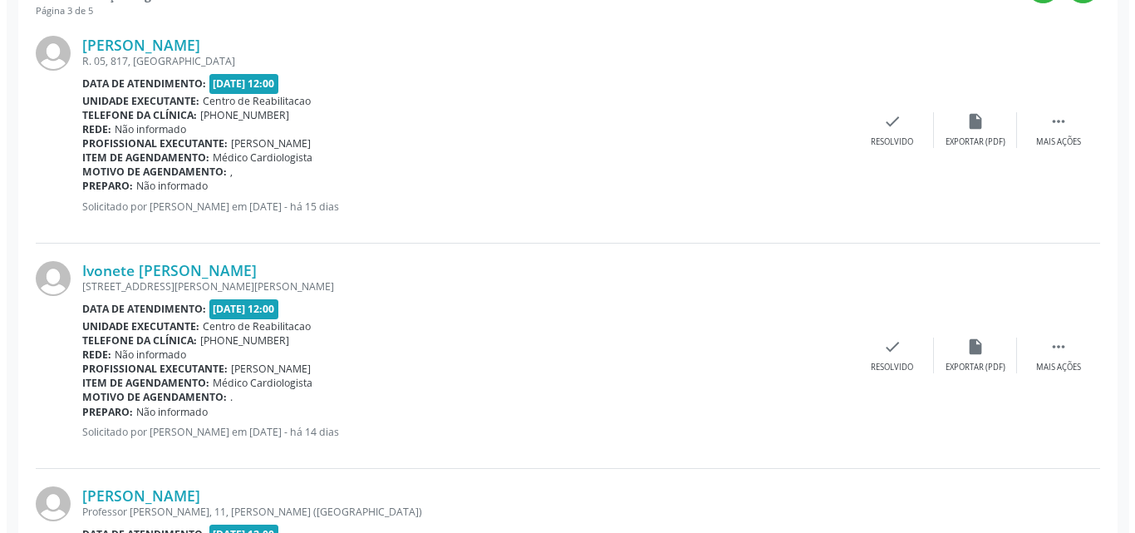
scroll to position [425, 0]
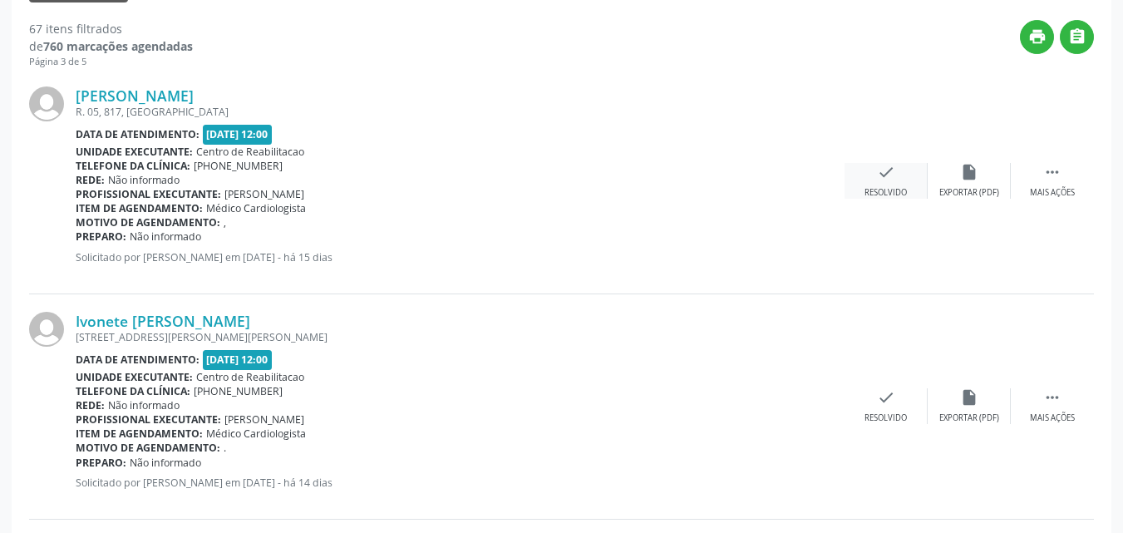
click at [887, 171] on icon "check" at bounding box center [886, 172] width 18 height 18
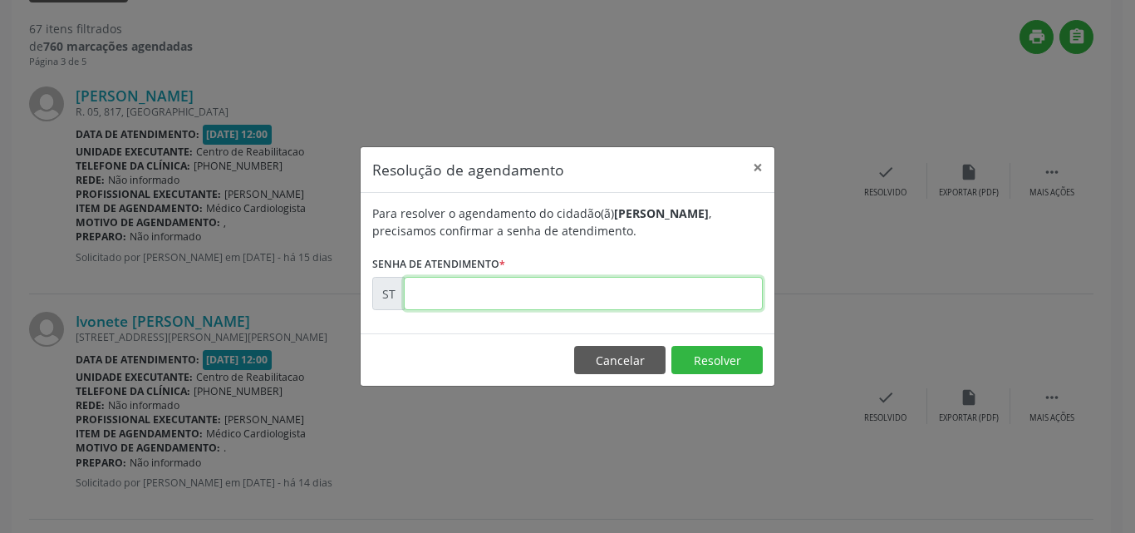
click at [466, 291] on input "text" at bounding box center [583, 293] width 359 height 33
type input "00019651"
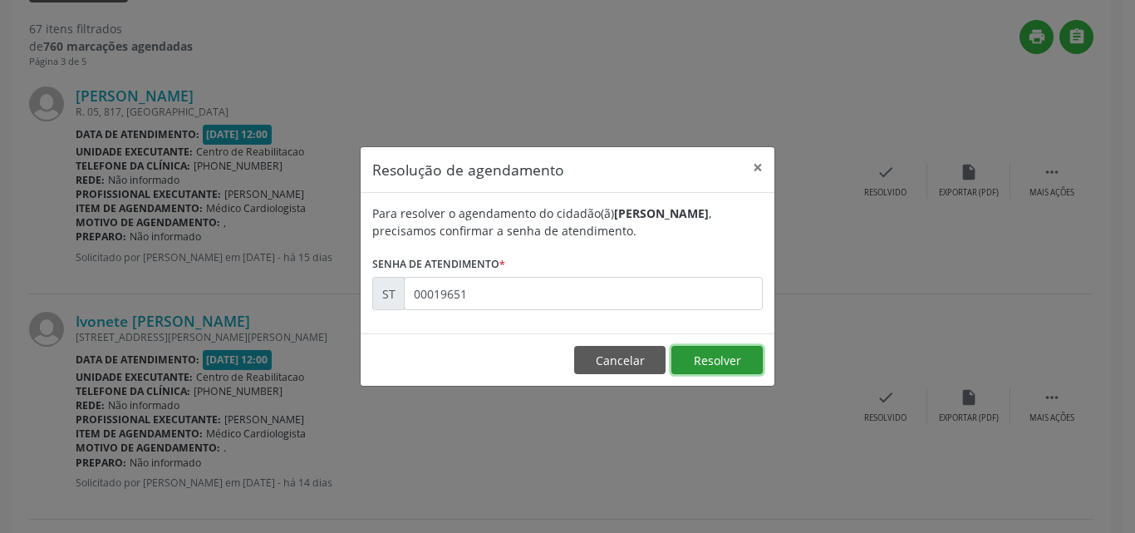
click at [704, 357] on button "Resolver" at bounding box center [717, 360] width 91 height 28
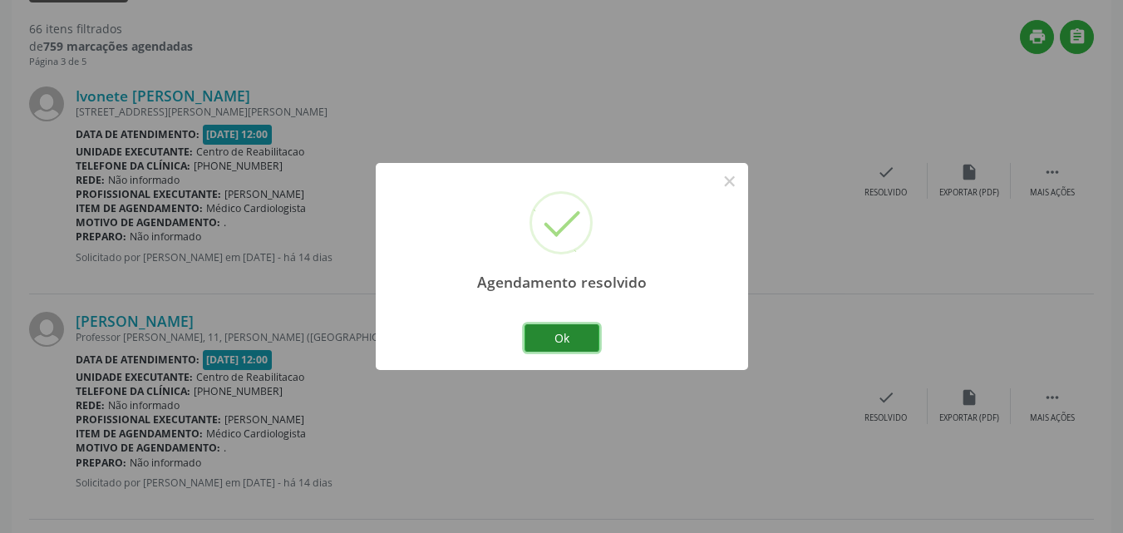
click at [583, 337] on button "Ok" at bounding box center [561, 338] width 75 height 28
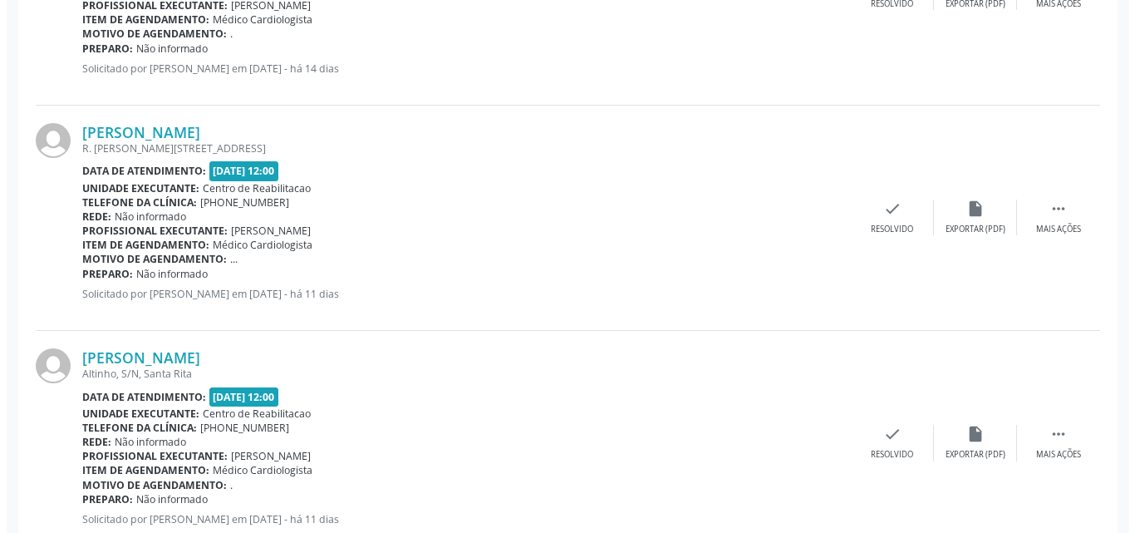
scroll to position [840, 0]
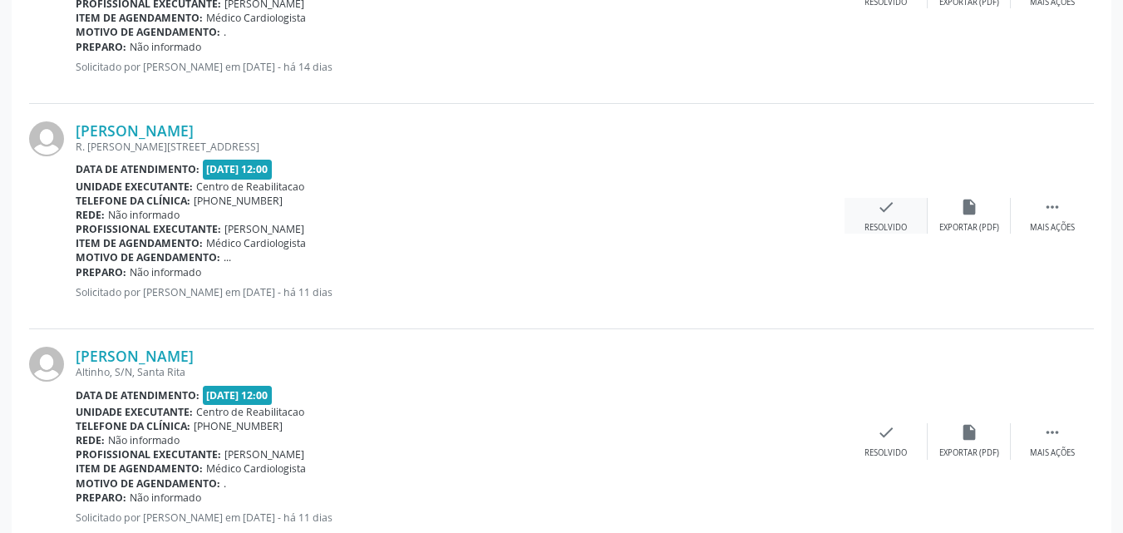
click at [882, 202] on icon "check" at bounding box center [886, 207] width 18 height 18
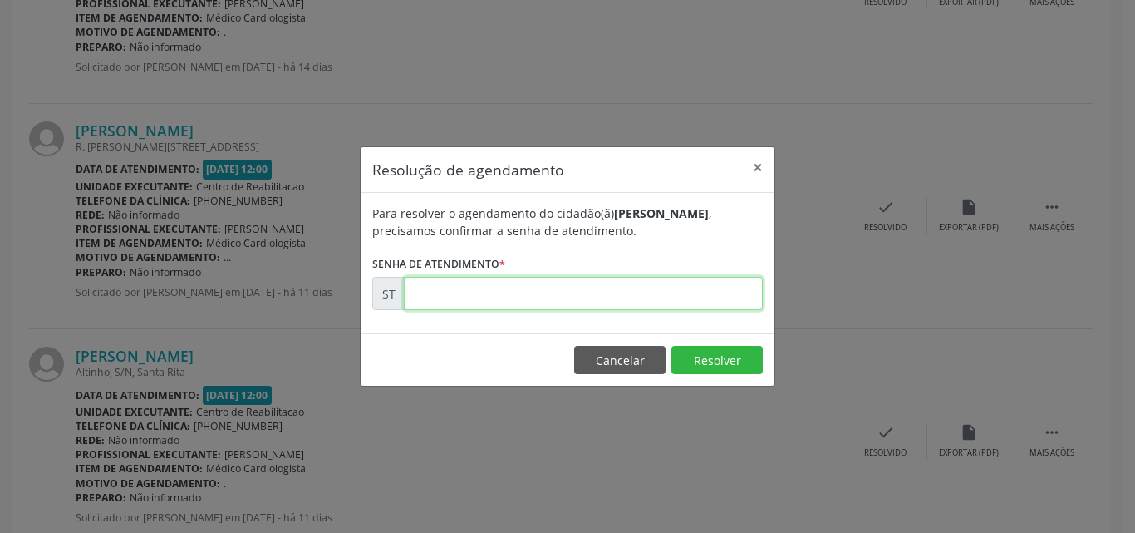
click at [479, 301] on input "text" at bounding box center [583, 293] width 359 height 33
type input "00020390"
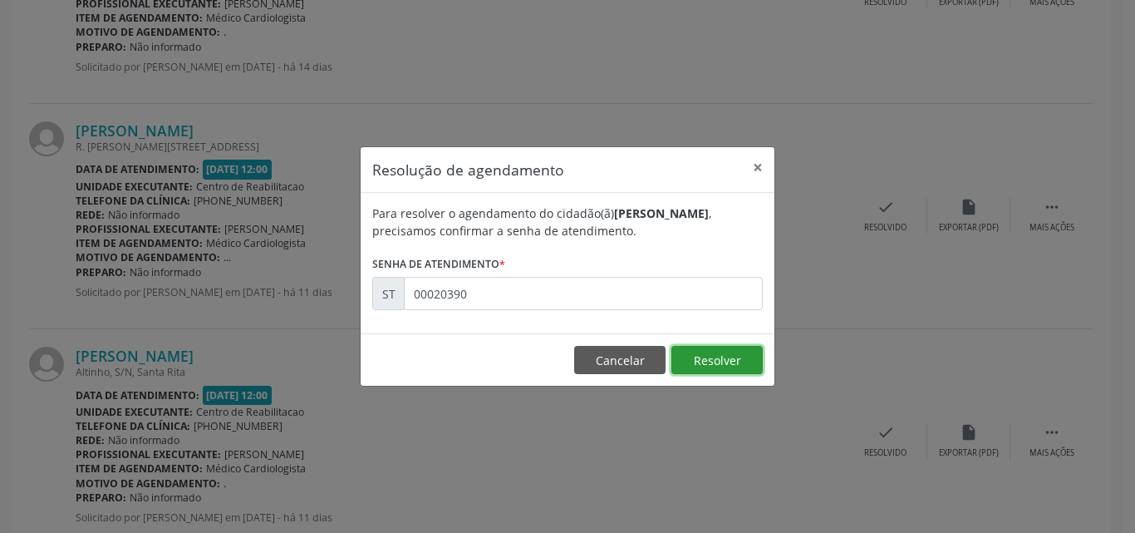
click at [708, 361] on button "Resolver" at bounding box center [717, 360] width 91 height 28
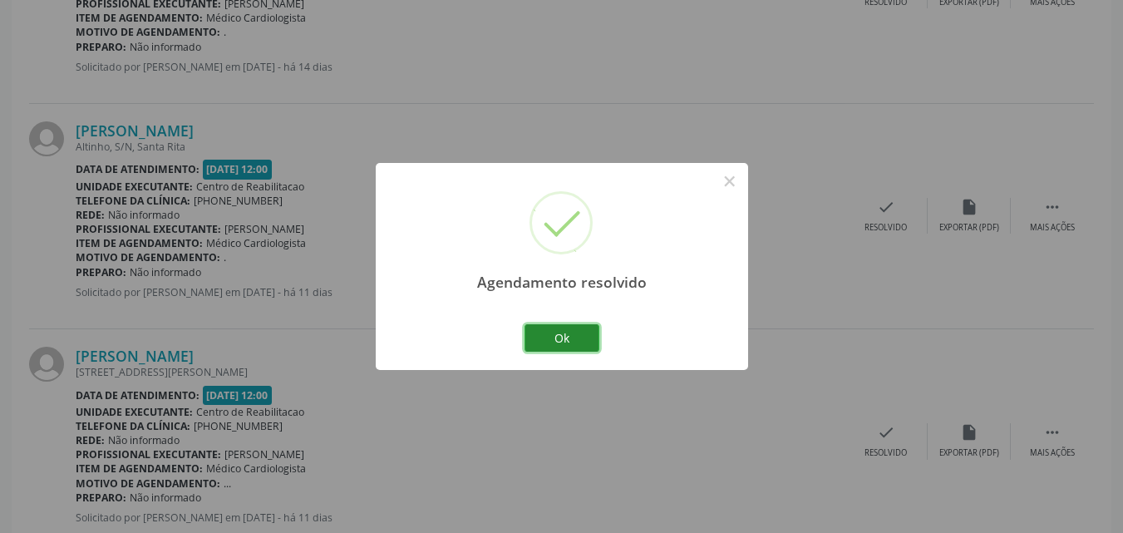
click at [574, 332] on button "Ok" at bounding box center [561, 338] width 75 height 28
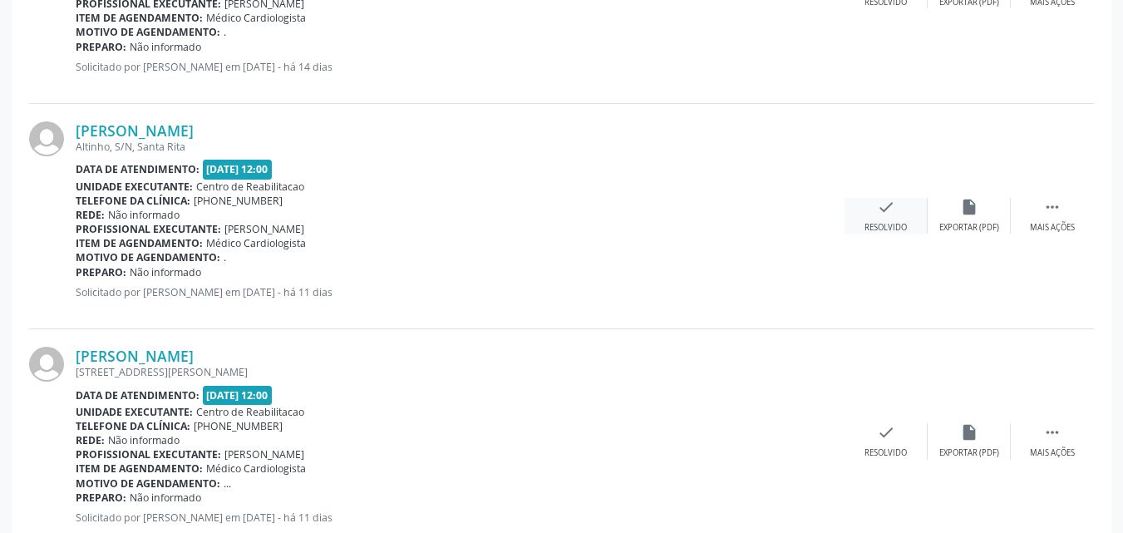
click at [883, 208] on icon "check" at bounding box center [886, 207] width 18 height 18
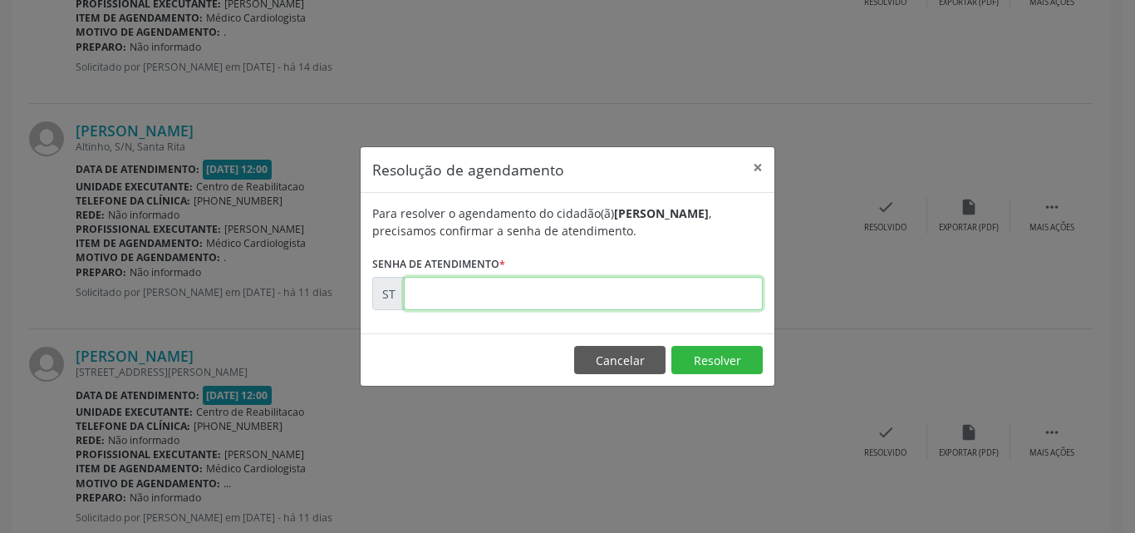
click at [460, 298] on input "text" at bounding box center [583, 293] width 359 height 33
type input "00020507"
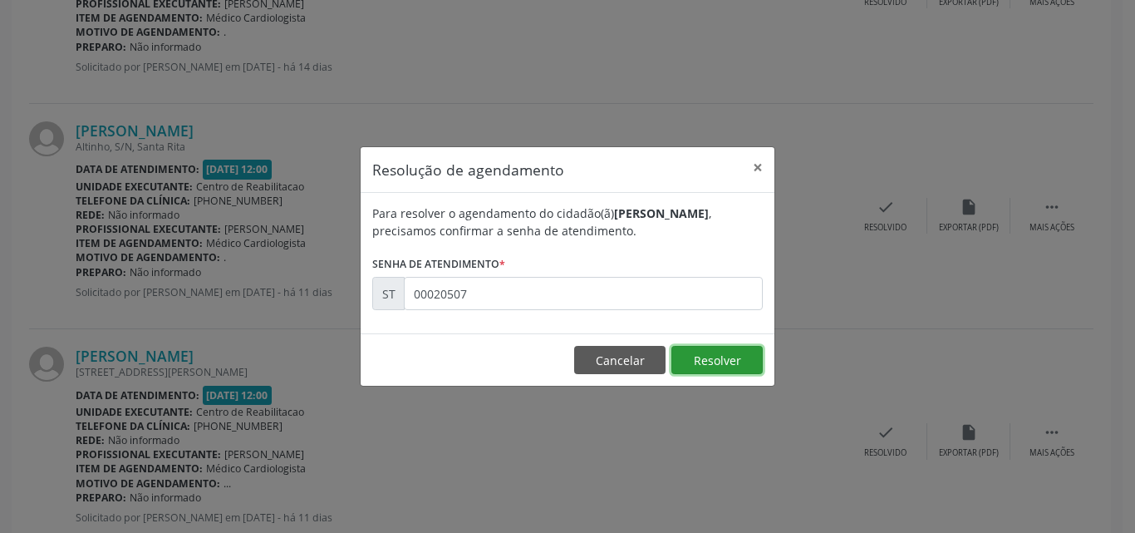
click at [723, 360] on button "Resolver" at bounding box center [717, 360] width 91 height 28
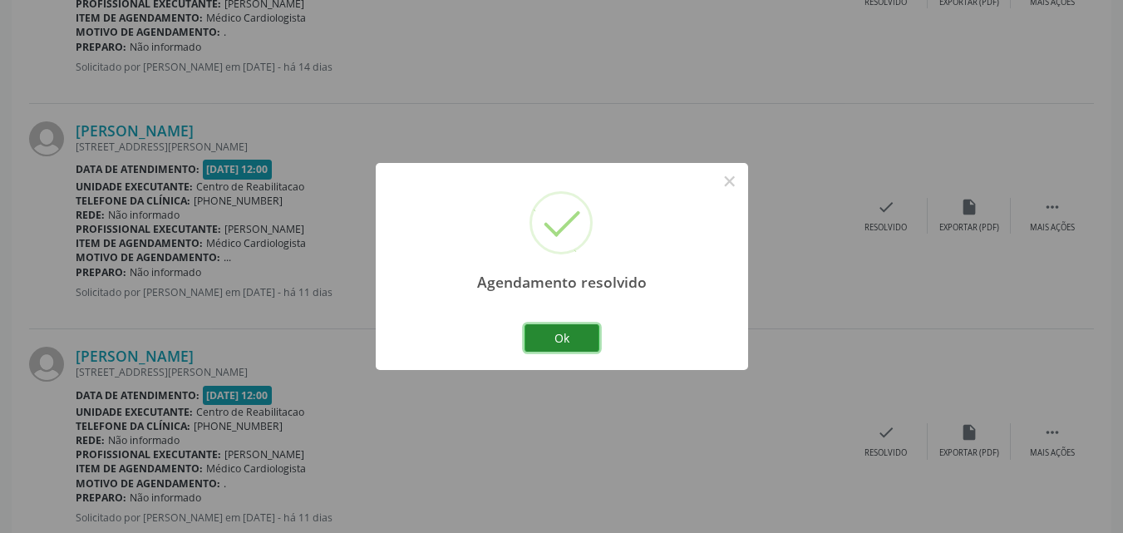
click at [573, 333] on button "Ok" at bounding box center [561, 338] width 75 height 28
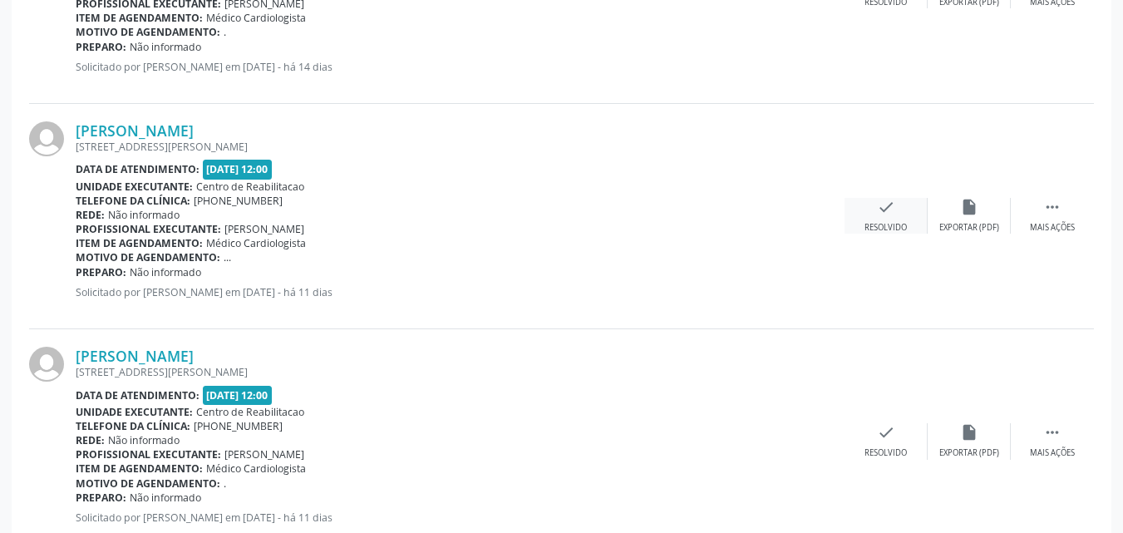
click at [877, 205] on icon "check" at bounding box center [886, 207] width 18 height 18
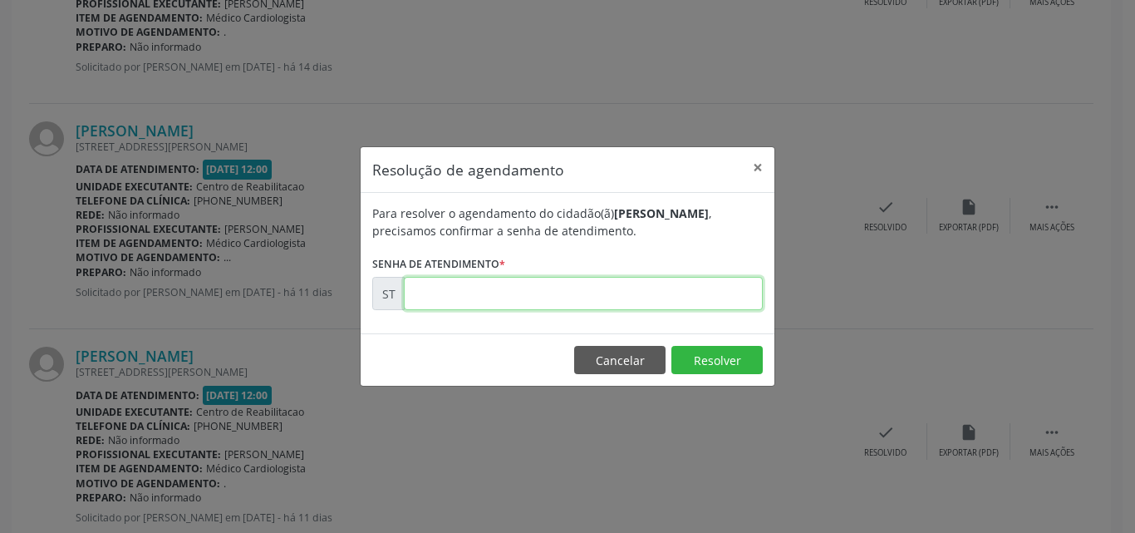
click at [465, 293] on input "text" at bounding box center [583, 293] width 359 height 33
type input "00020521"
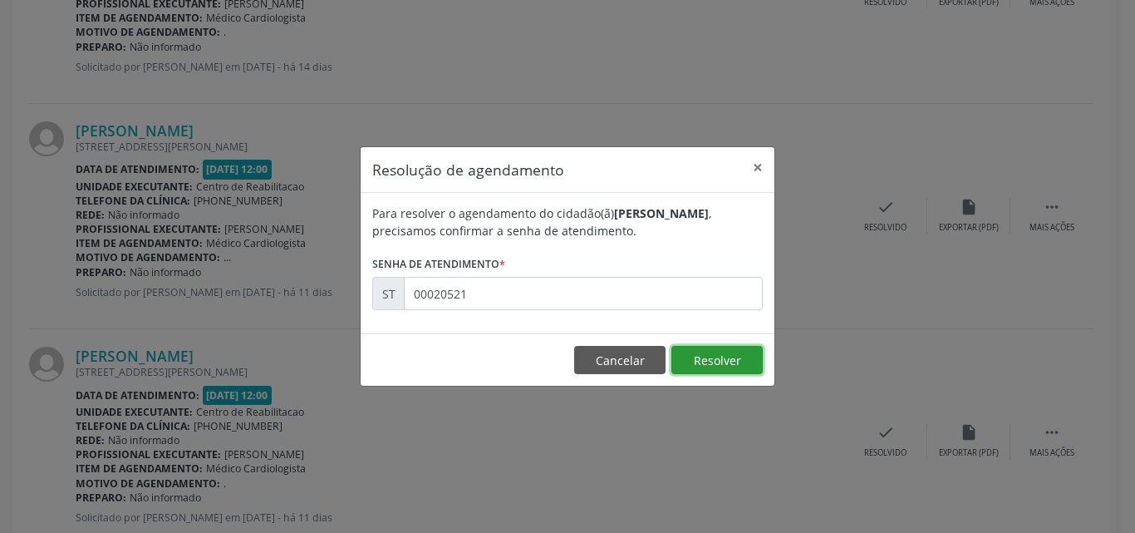
click at [702, 366] on button "Resolver" at bounding box center [717, 360] width 91 height 28
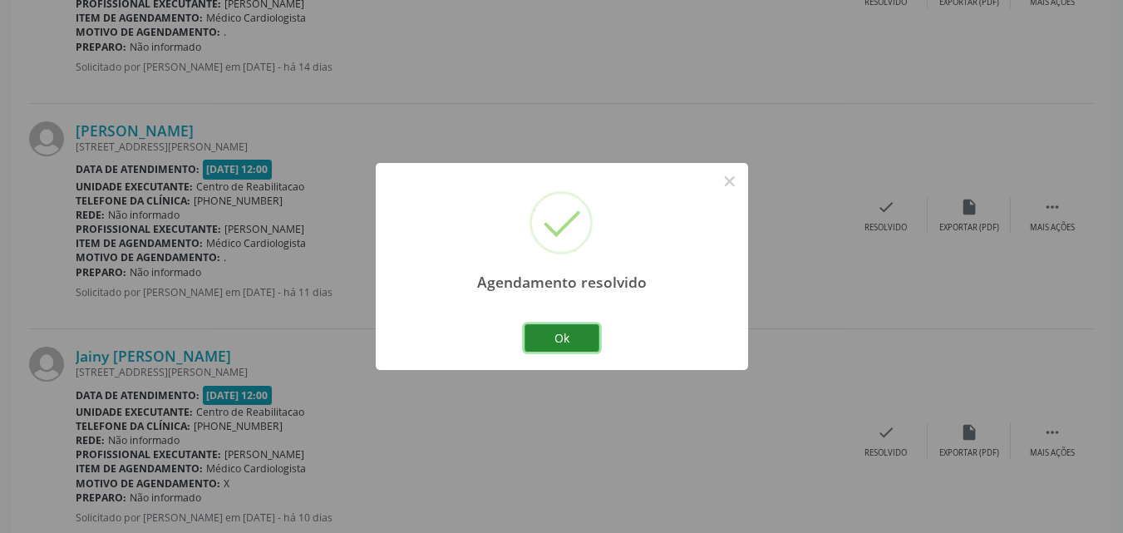
click at [574, 336] on button "Ok" at bounding box center [561, 338] width 75 height 28
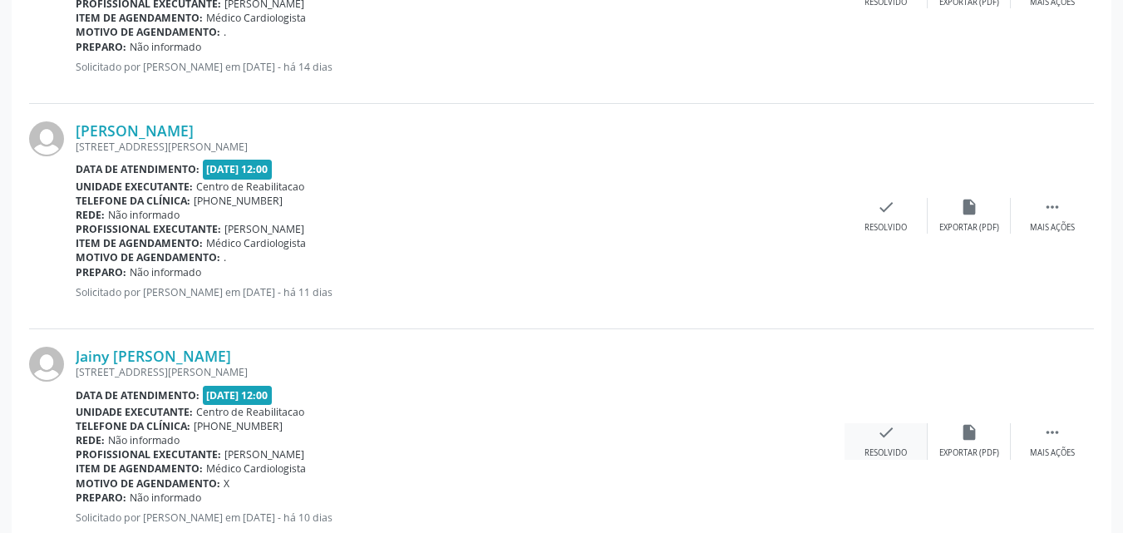
click at [881, 436] on icon "check" at bounding box center [886, 432] width 18 height 18
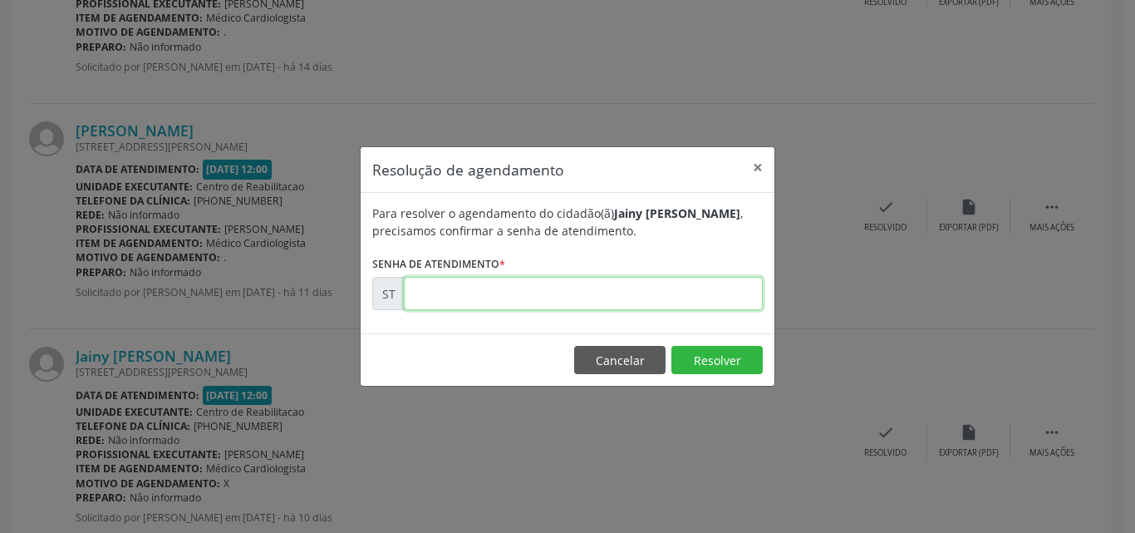
click at [441, 295] on input "text" at bounding box center [583, 293] width 359 height 33
type input "00020675"
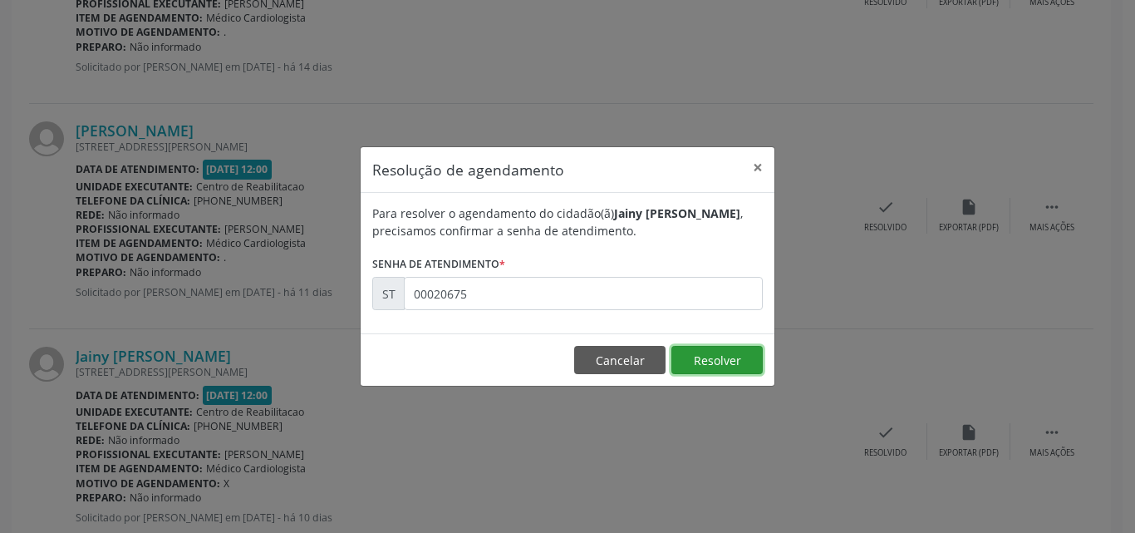
click at [732, 359] on button "Resolver" at bounding box center [717, 360] width 91 height 28
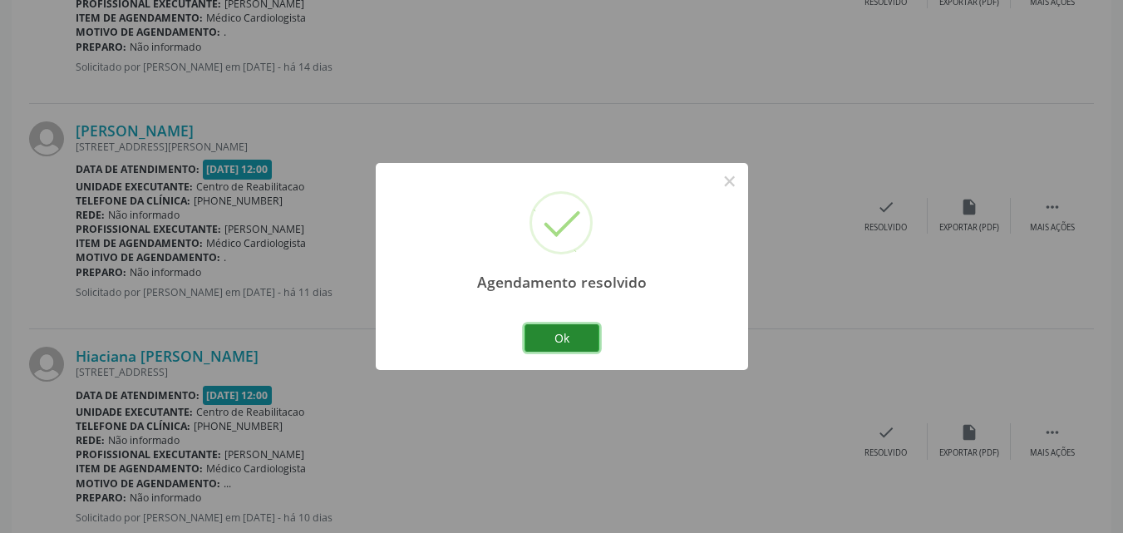
click at [588, 337] on button "Ok" at bounding box center [561, 338] width 75 height 28
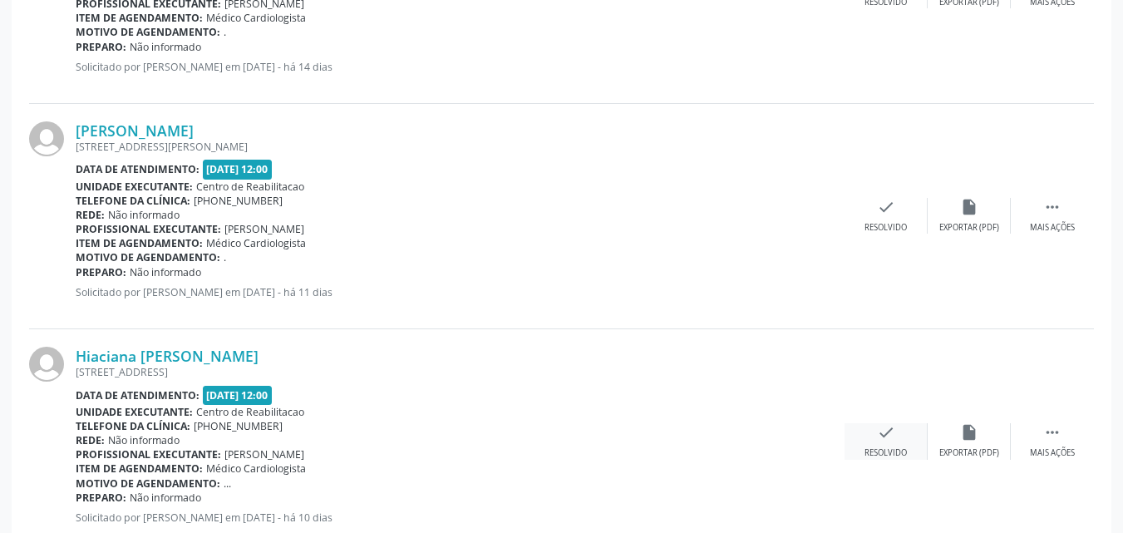
click at [883, 430] on icon "check" at bounding box center [886, 432] width 18 height 18
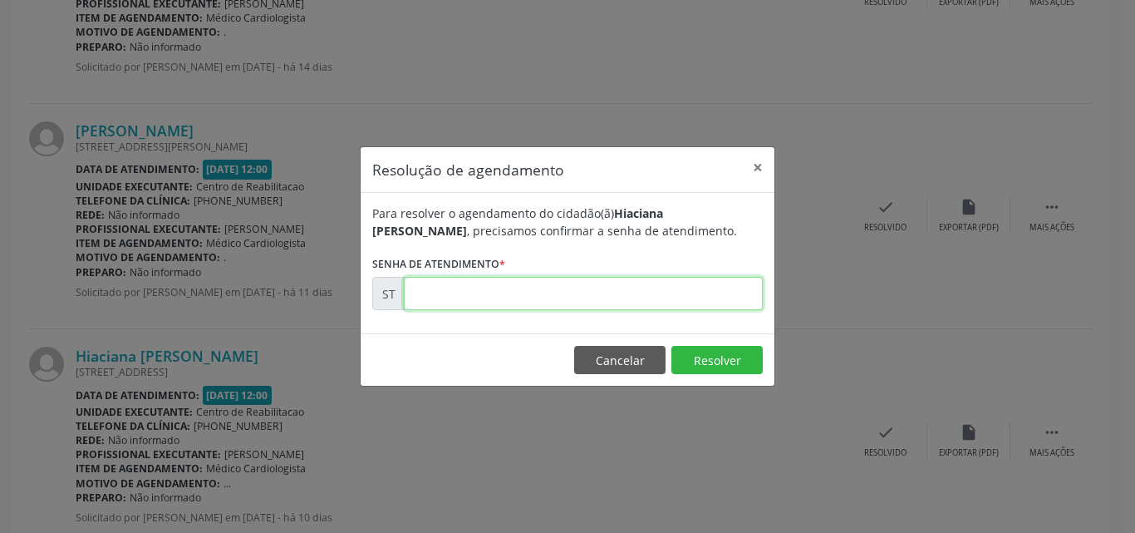
click at [440, 299] on input "text" at bounding box center [583, 293] width 359 height 33
type input "00020651"
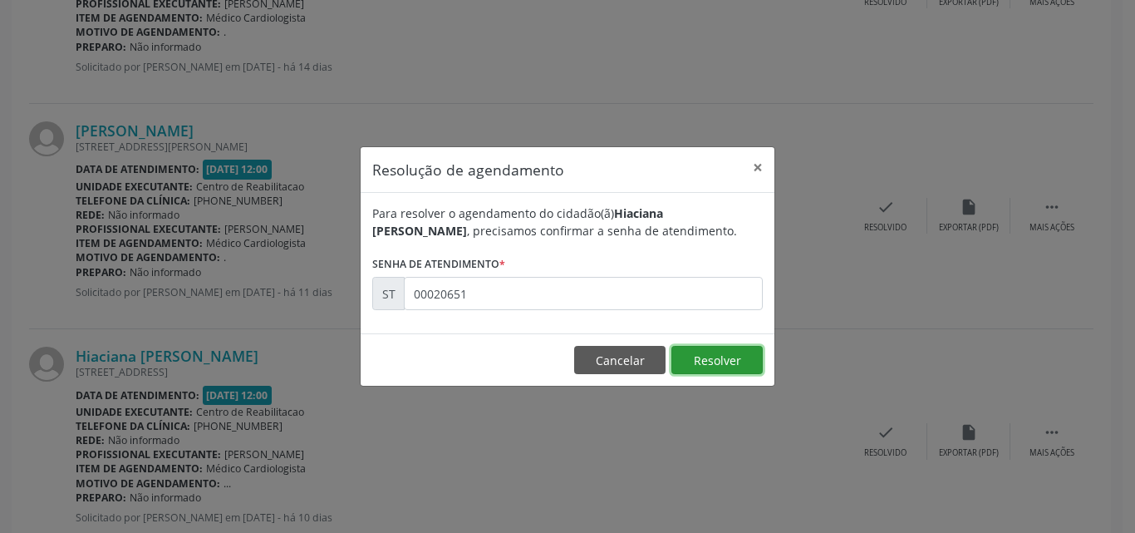
click at [699, 356] on button "Resolver" at bounding box center [717, 360] width 91 height 28
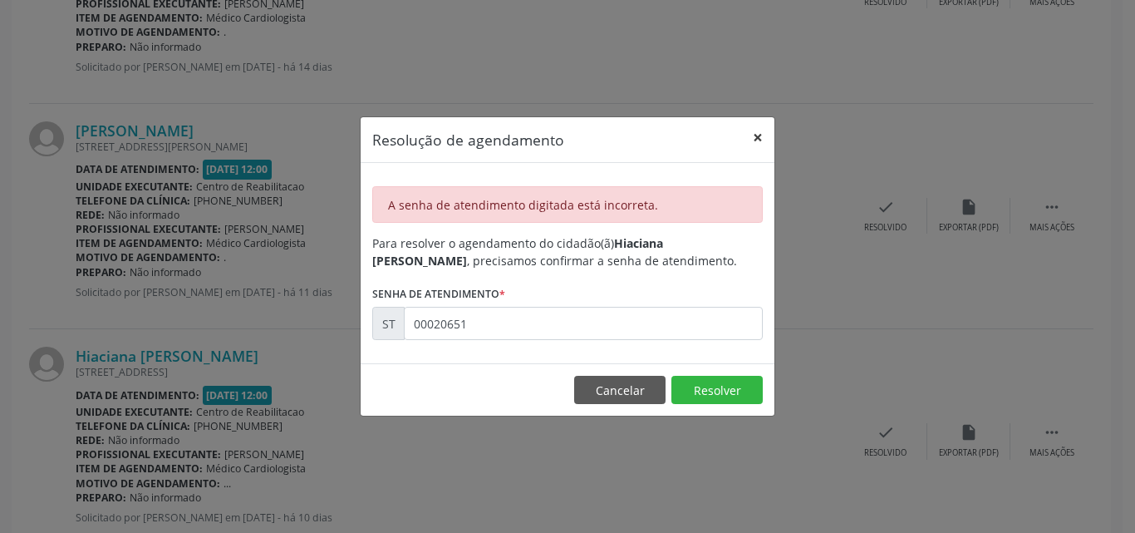
click at [758, 133] on button "×" at bounding box center [757, 137] width 33 height 41
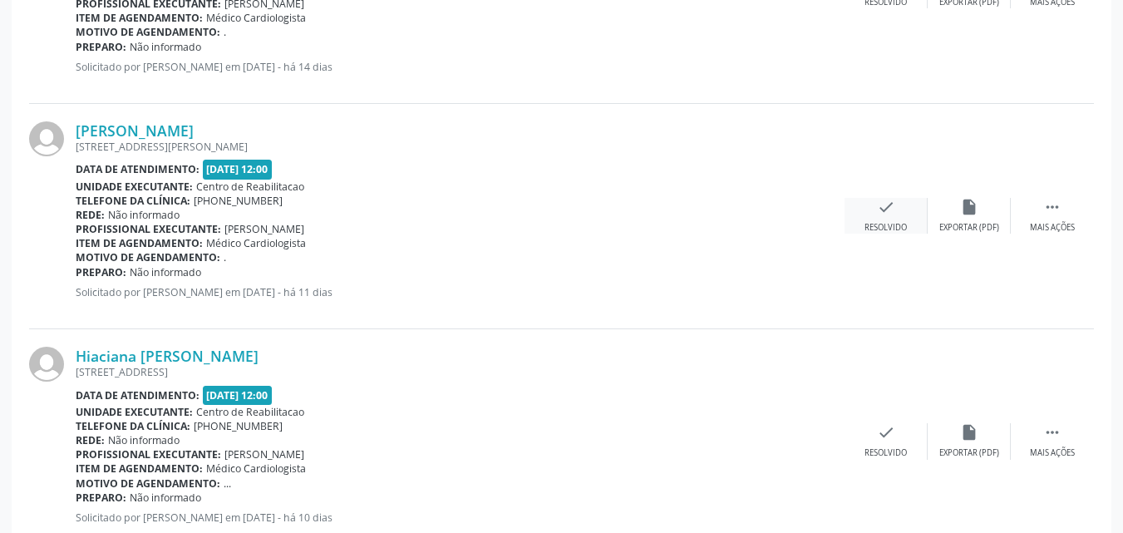
click at [884, 209] on icon "check" at bounding box center [886, 207] width 18 height 18
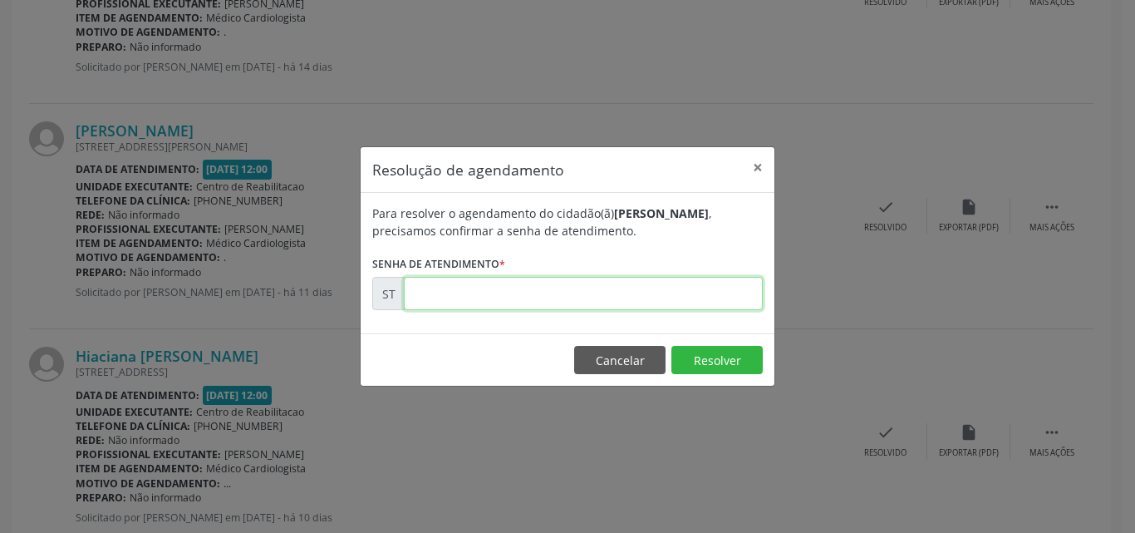
click at [449, 291] on input "text" at bounding box center [583, 293] width 359 height 33
type input "00020651"
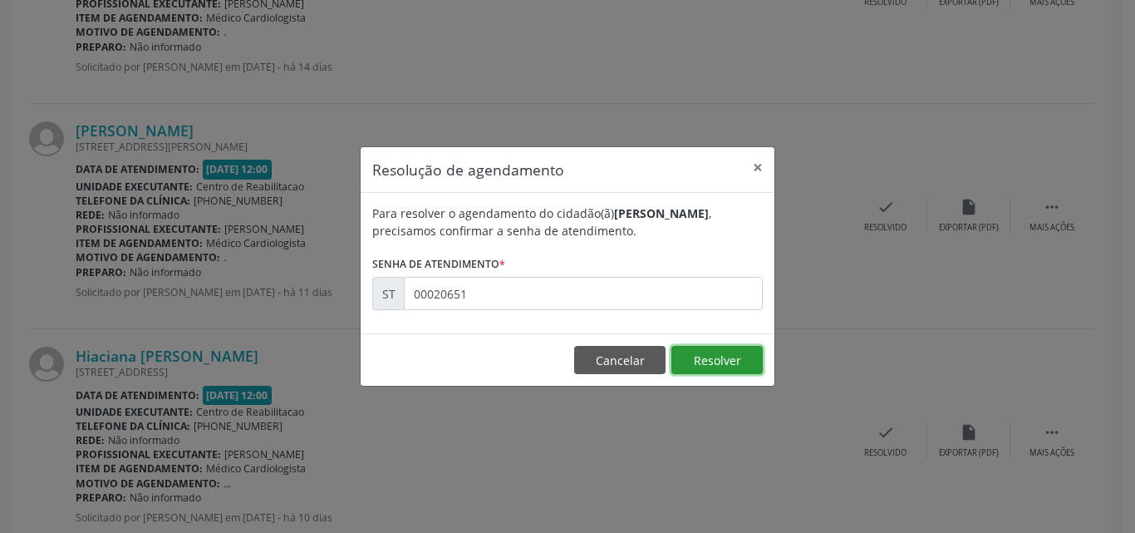
click at [722, 352] on button "Resolver" at bounding box center [717, 360] width 91 height 28
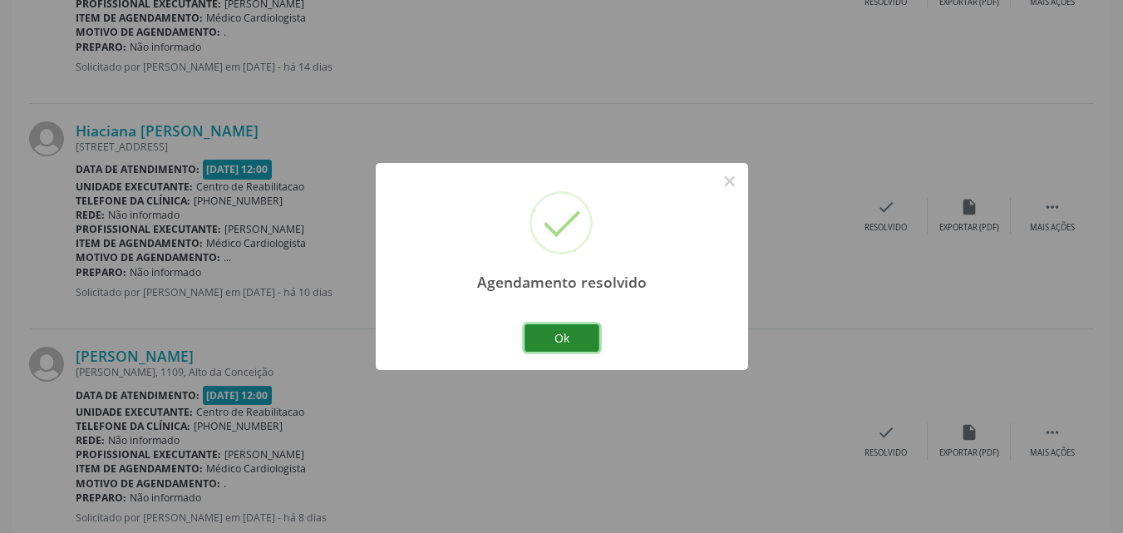
click at [582, 338] on button "Ok" at bounding box center [561, 338] width 75 height 28
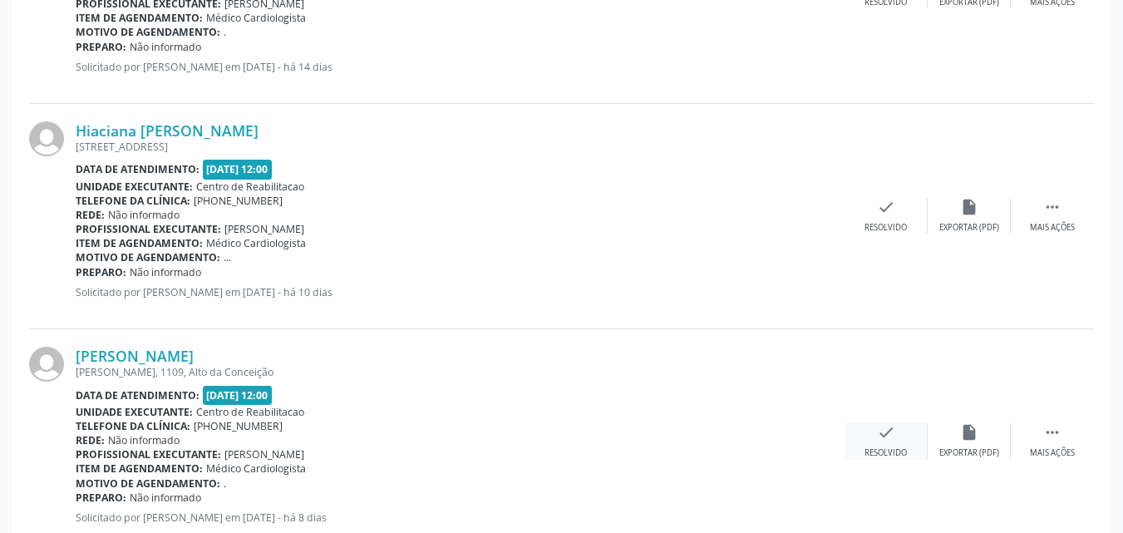
click at [885, 431] on icon "check" at bounding box center [886, 432] width 18 height 18
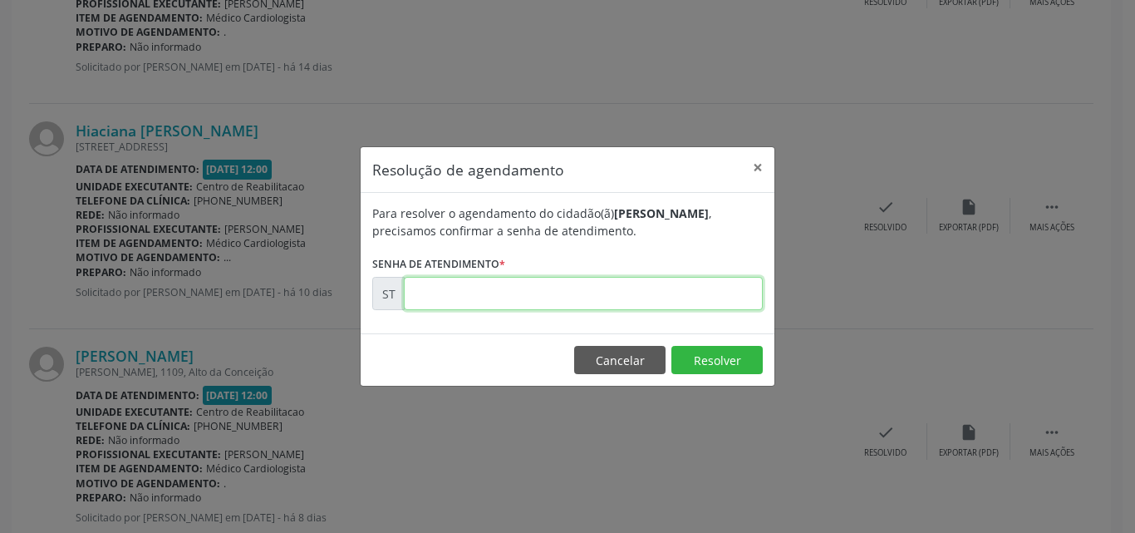
click at [441, 294] on input "text" at bounding box center [583, 293] width 359 height 33
type input "00021303"
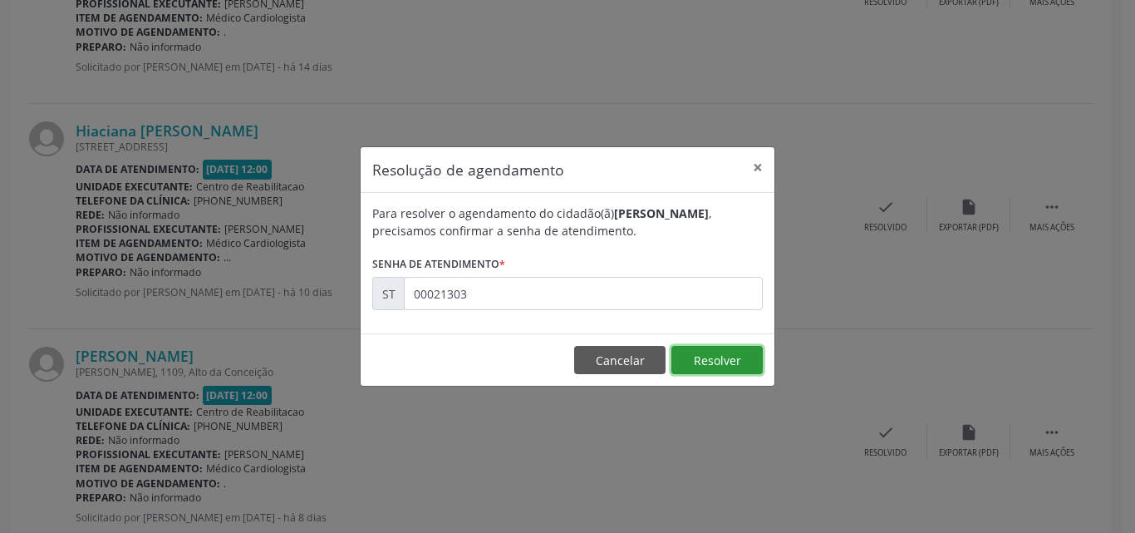
click at [707, 363] on button "Resolver" at bounding box center [717, 360] width 91 height 28
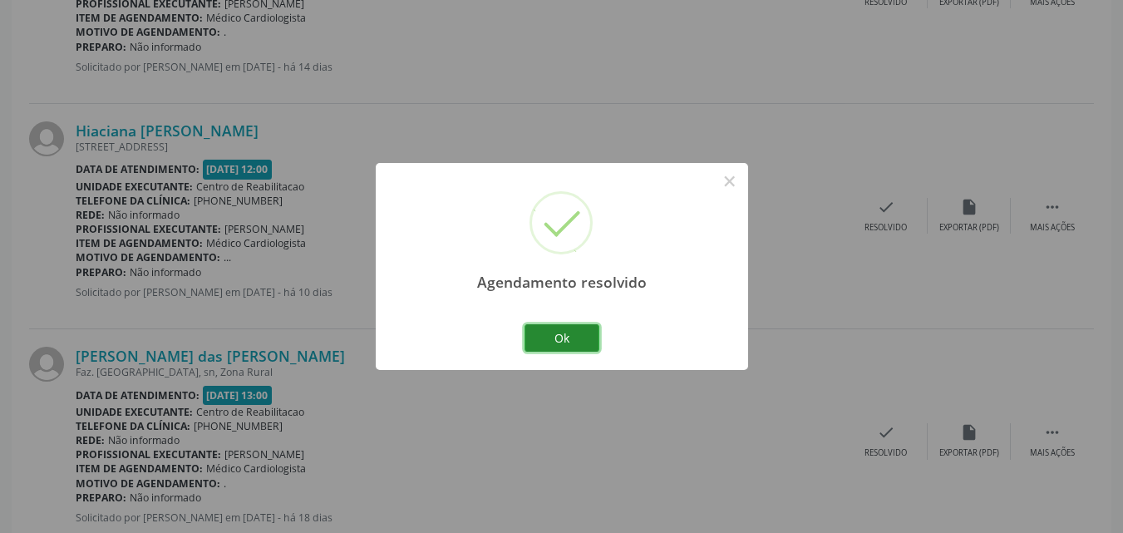
click at [582, 337] on button "Ok" at bounding box center [561, 338] width 75 height 28
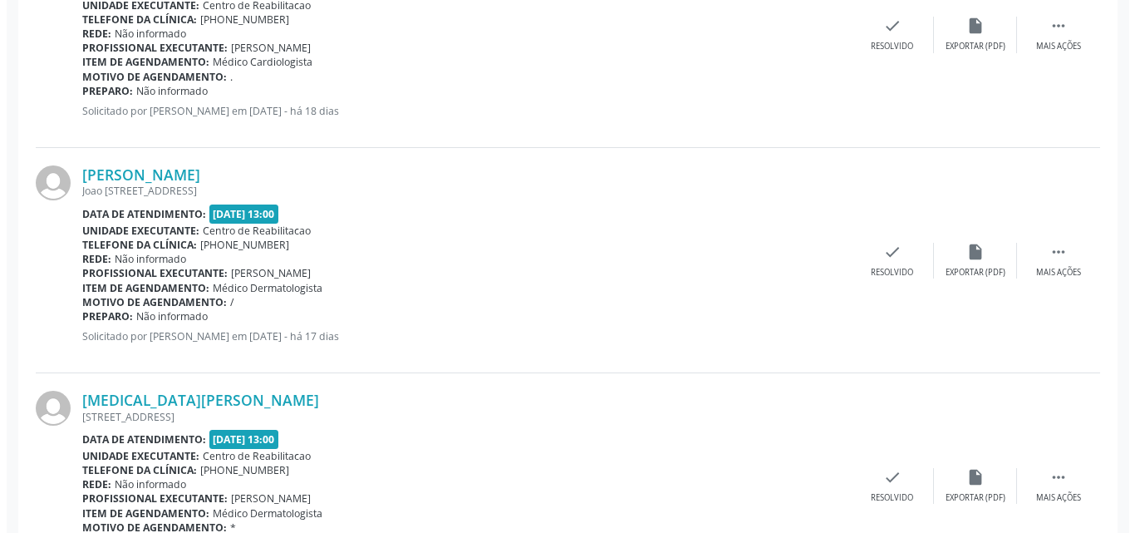
scroll to position [1330, 0]
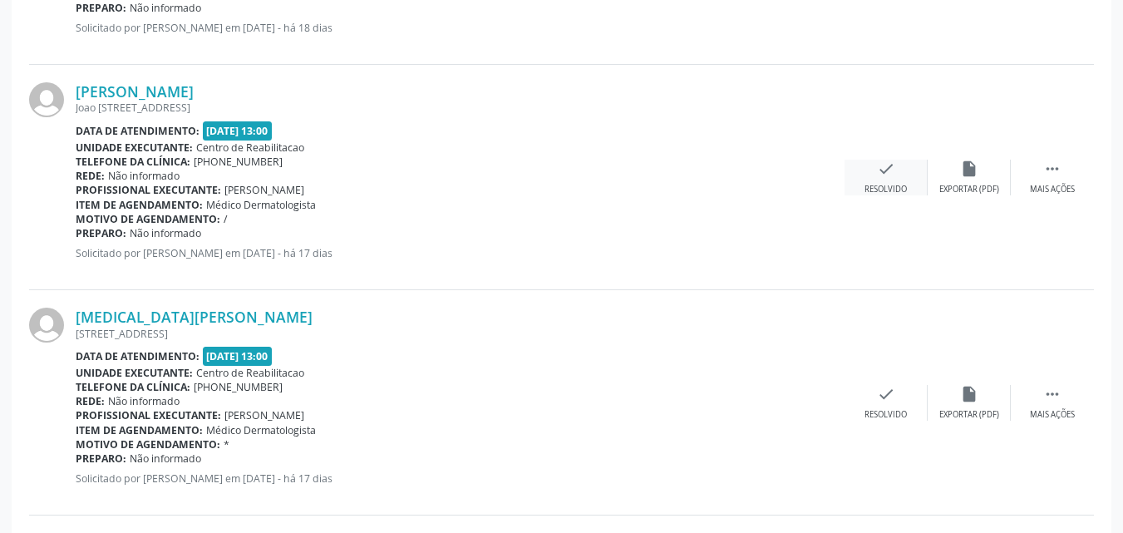
click at [887, 165] on icon "check" at bounding box center [886, 169] width 18 height 18
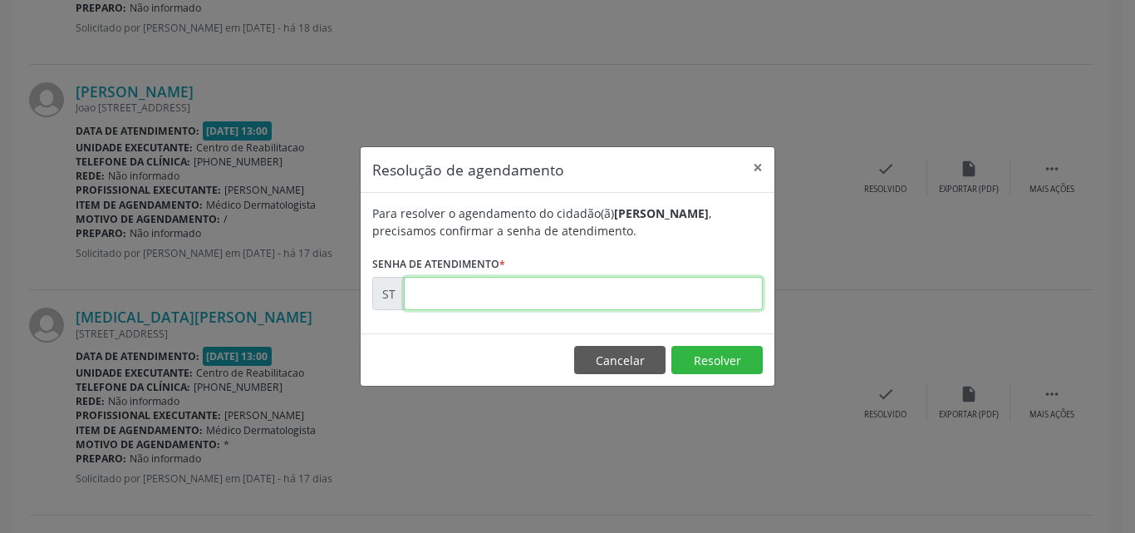
click at [445, 298] on input "text" at bounding box center [583, 293] width 359 height 33
type input "00018455"
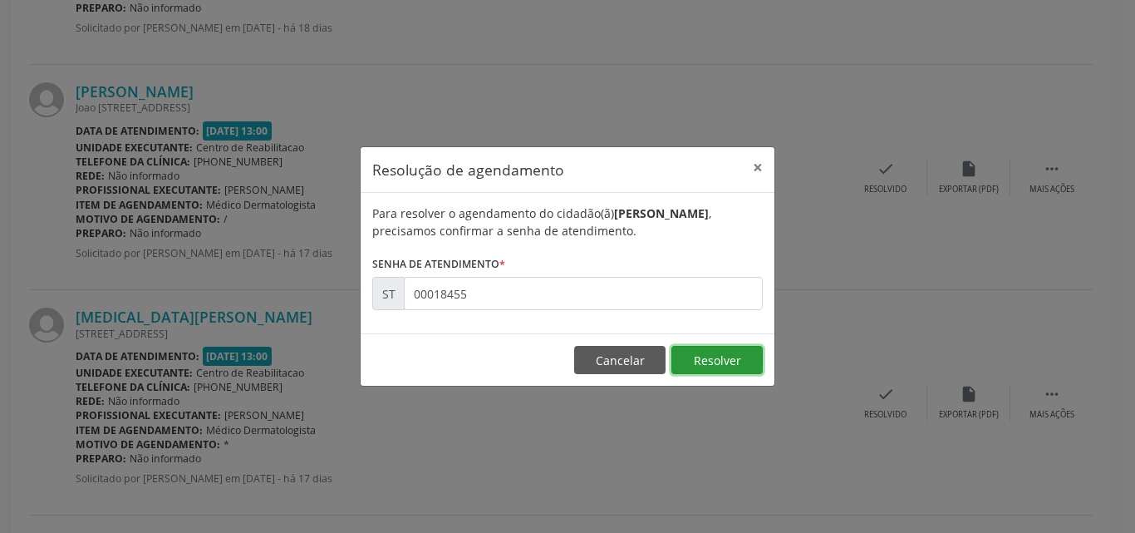
click at [713, 353] on button "Resolver" at bounding box center [717, 360] width 91 height 28
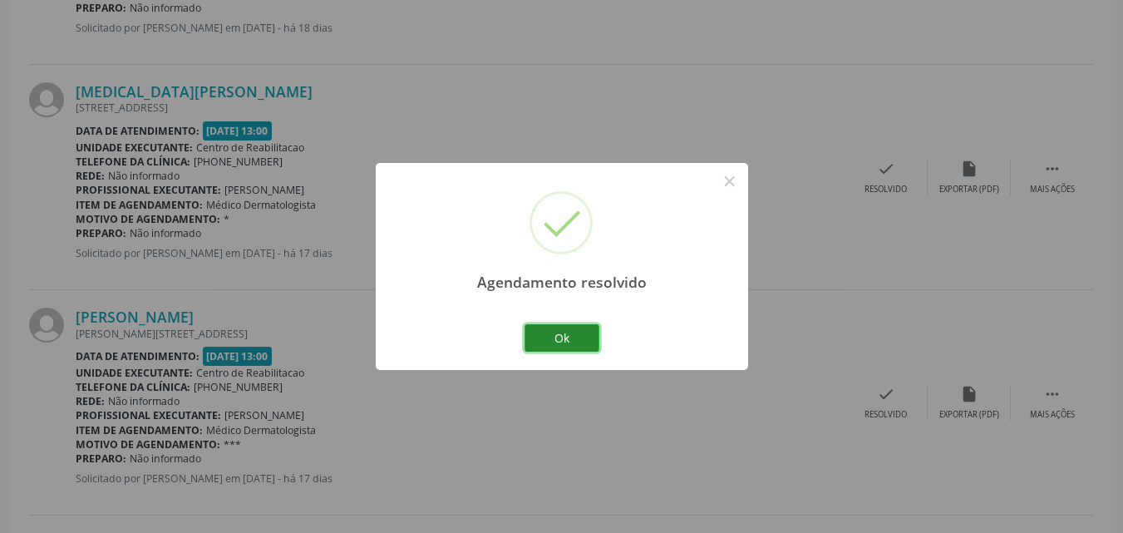
click at [587, 336] on button "Ok" at bounding box center [561, 338] width 75 height 28
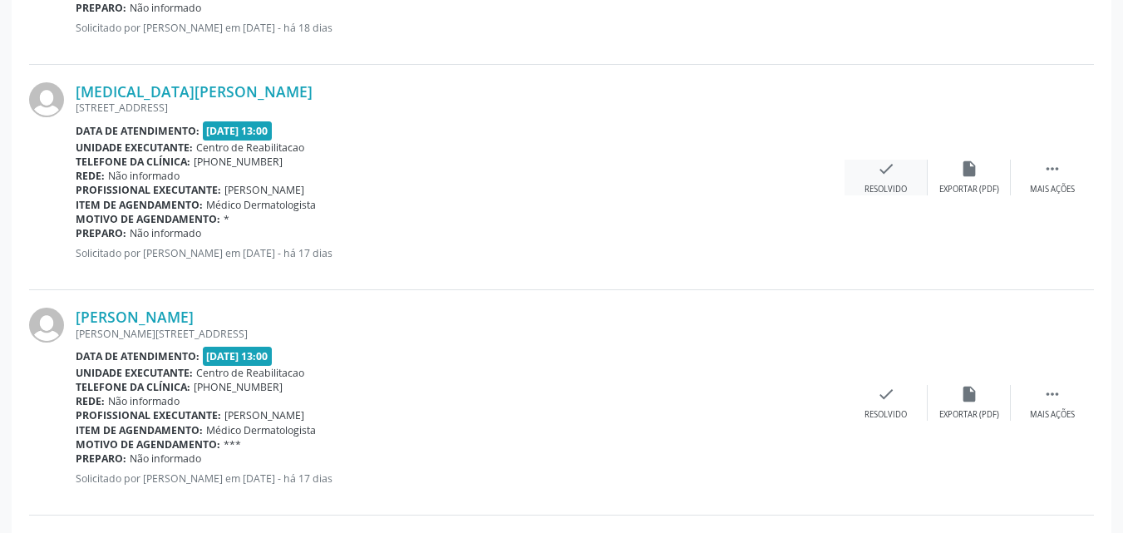
click at [887, 168] on icon "check" at bounding box center [886, 169] width 18 height 18
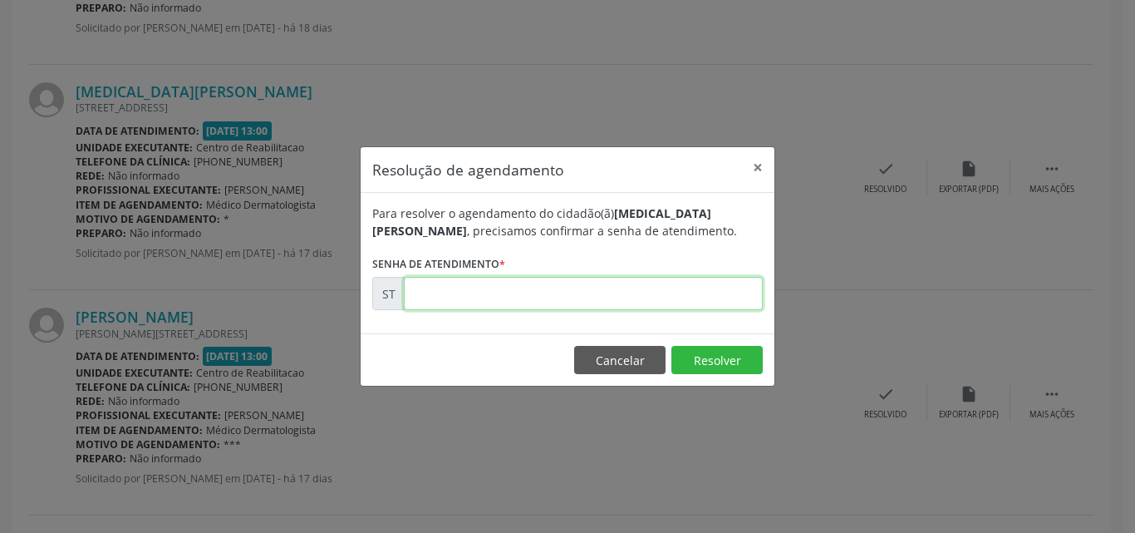
click at [463, 294] on input "text" at bounding box center [583, 293] width 359 height 33
type input "00018530"
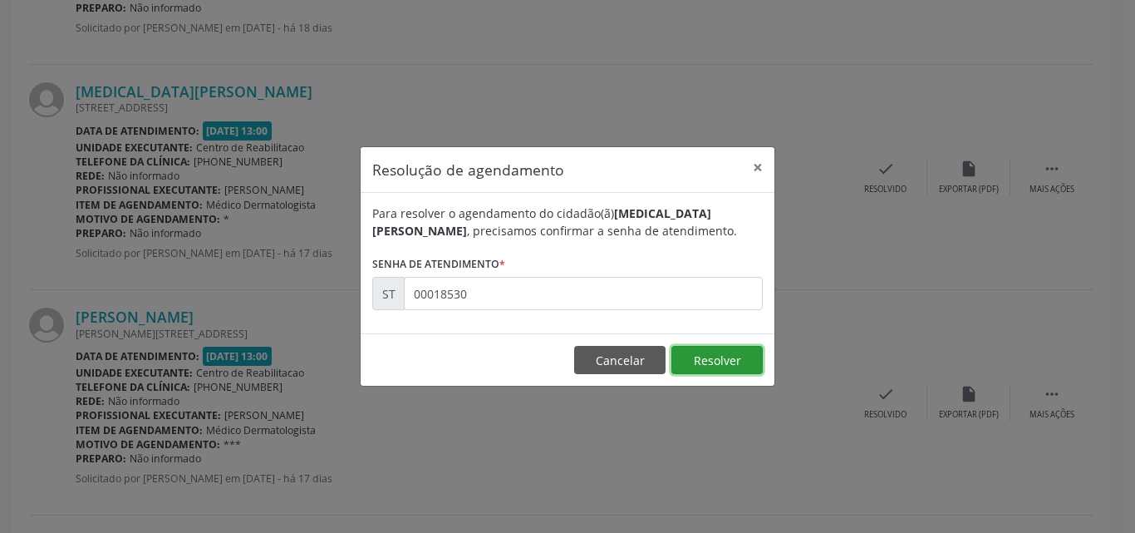
click at [697, 355] on button "Resolver" at bounding box center [717, 360] width 91 height 28
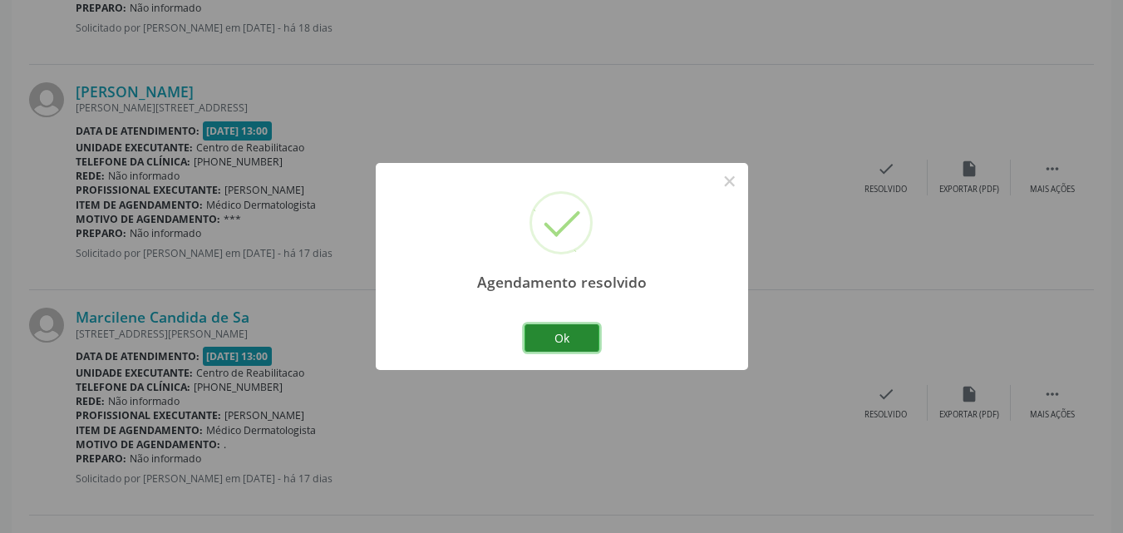
click at [588, 336] on button "Ok" at bounding box center [561, 338] width 75 height 28
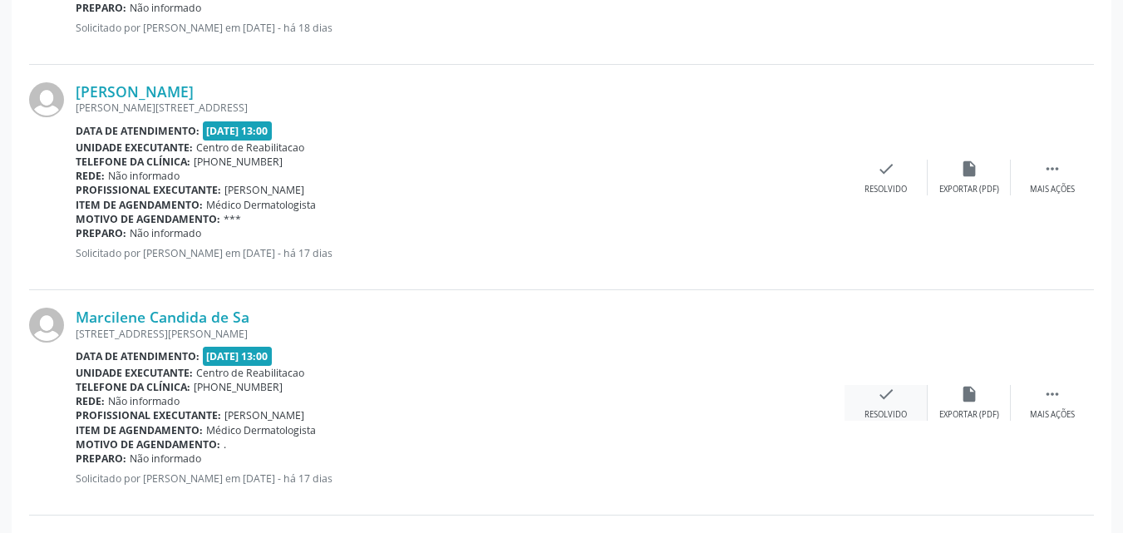
click at [877, 387] on icon "check" at bounding box center [886, 394] width 18 height 18
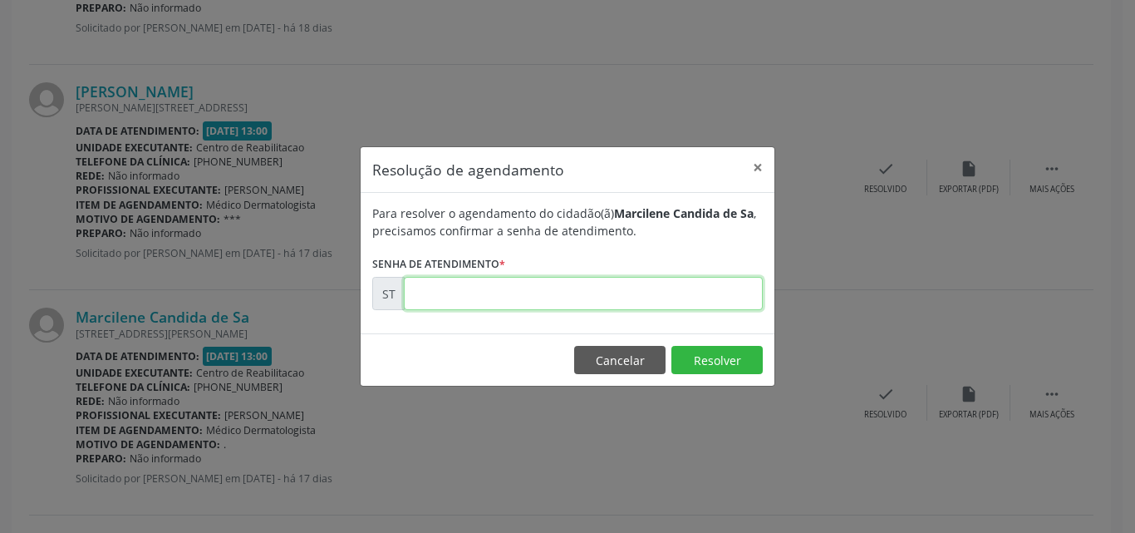
click at [454, 292] on input "text" at bounding box center [583, 293] width 359 height 33
type input "00018591"
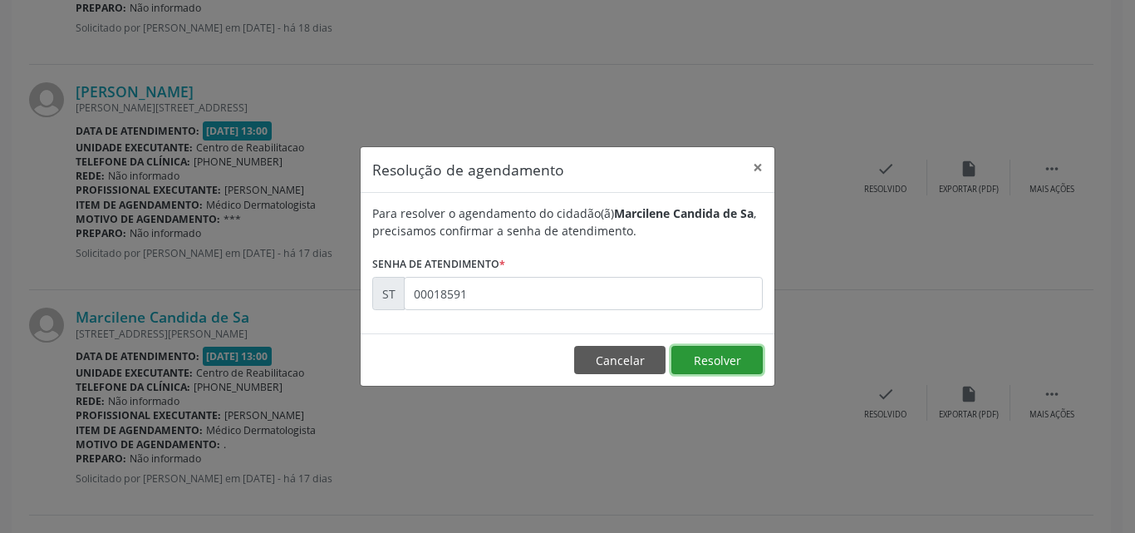
click at [720, 357] on button "Resolver" at bounding box center [717, 360] width 91 height 28
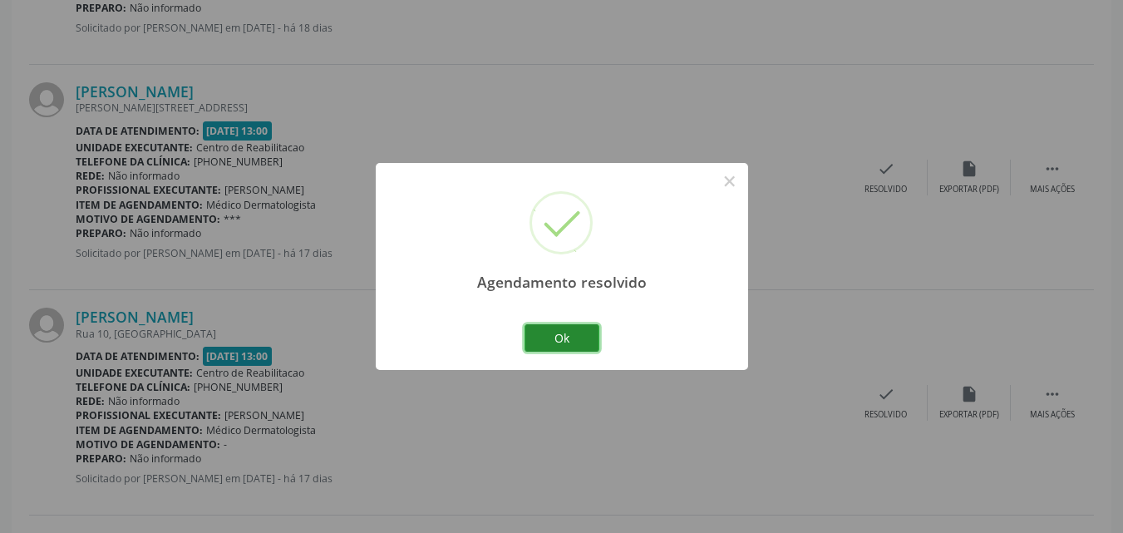
click at [581, 337] on button "Ok" at bounding box center [561, 338] width 75 height 28
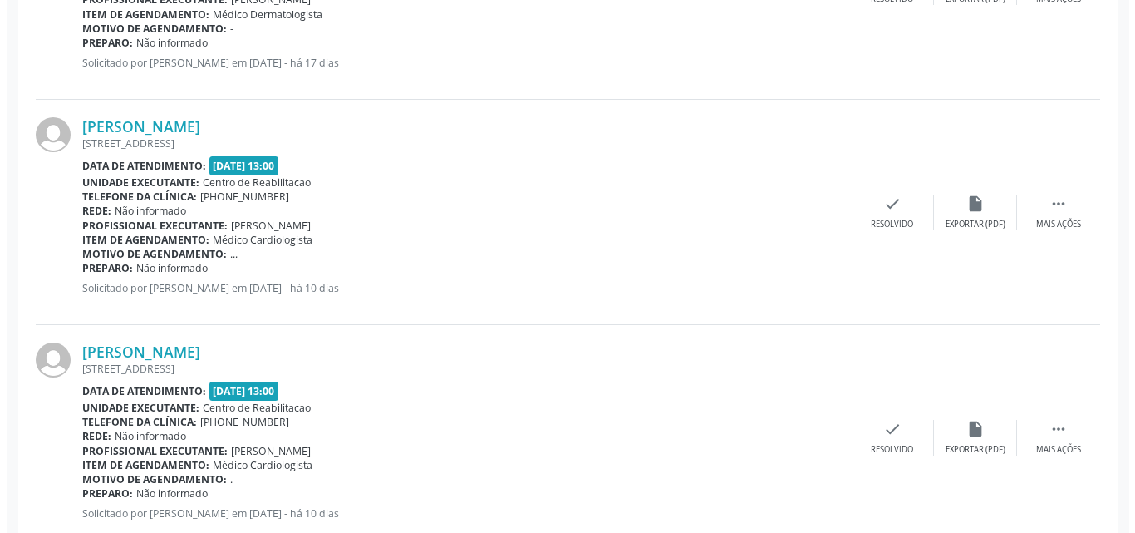
scroll to position [1829, 0]
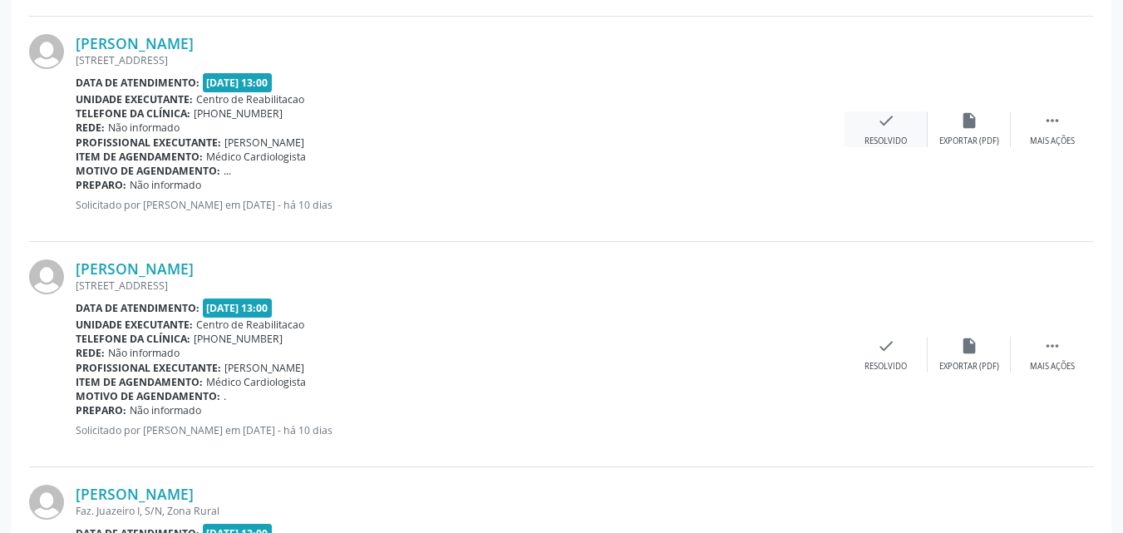
click at [884, 124] on icon "check" at bounding box center [886, 120] width 18 height 18
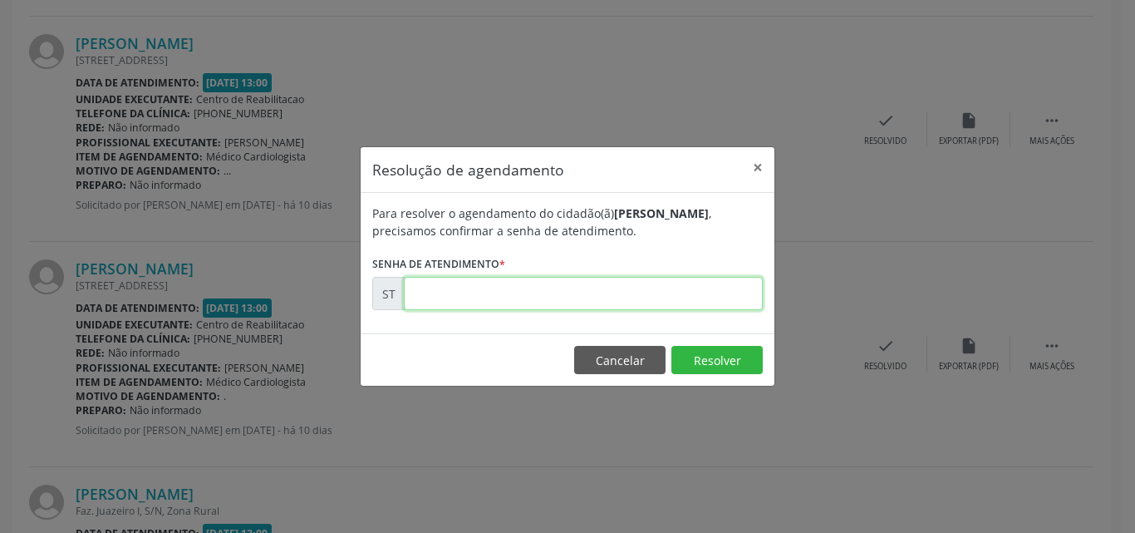
click at [447, 299] on input "text" at bounding box center [583, 293] width 359 height 33
type input "00020929"
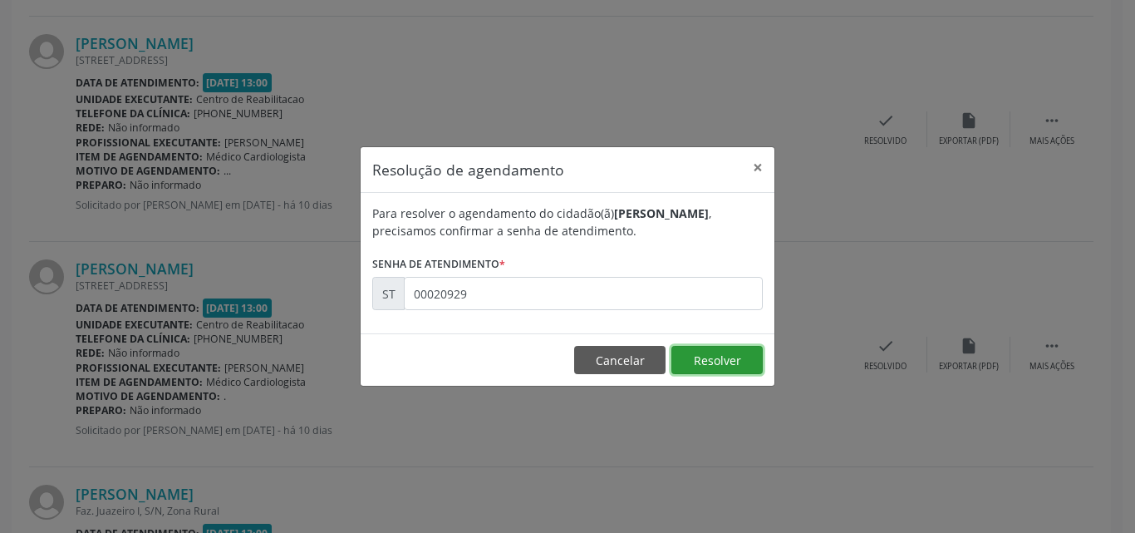
click at [707, 362] on button "Resolver" at bounding box center [717, 360] width 91 height 28
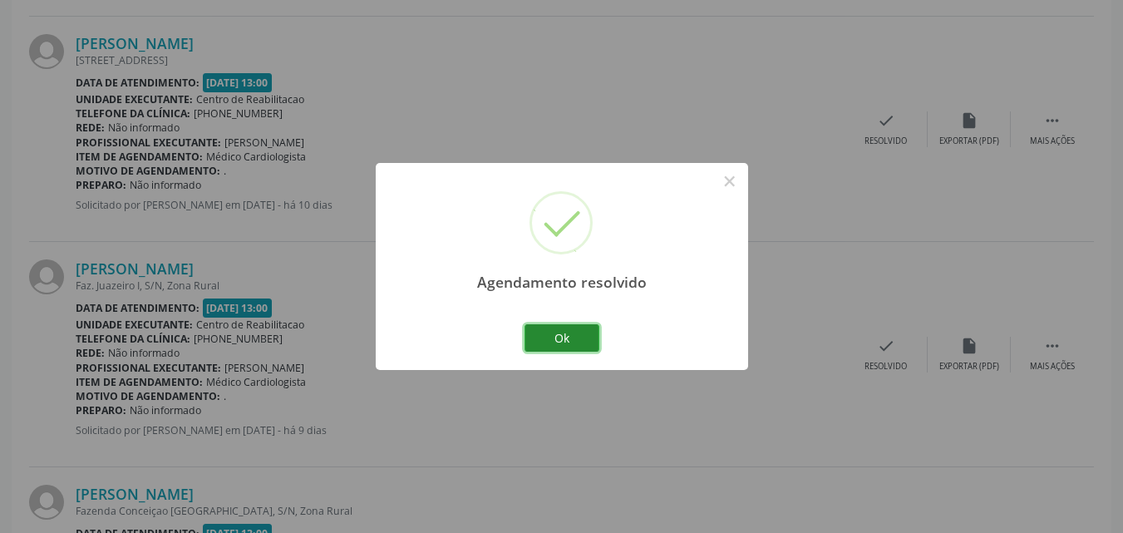
click at [559, 333] on button "Ok" at bounding box center [561, 338] width 75 height 28
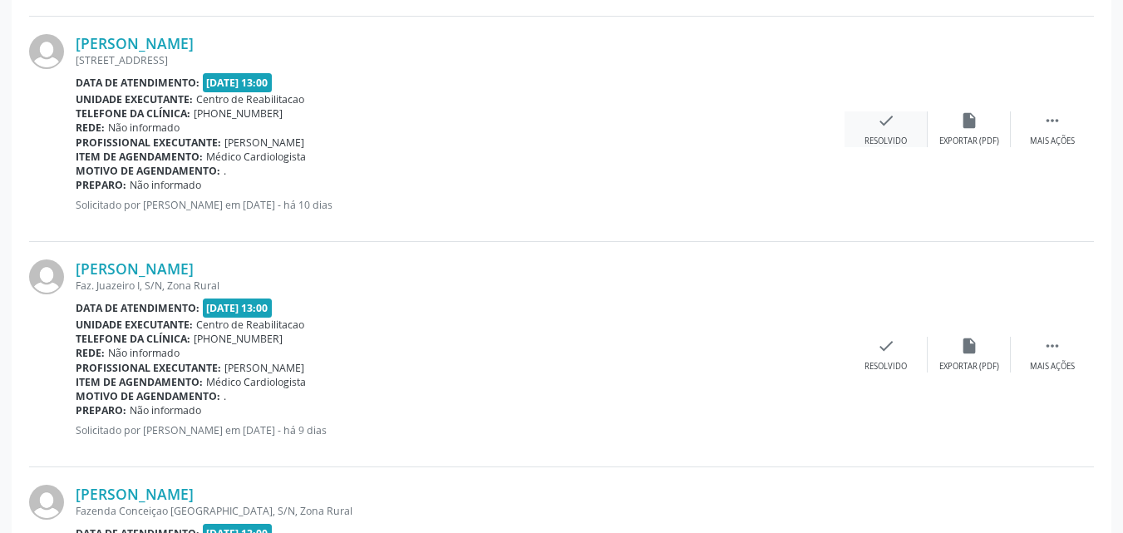
click at [883, 120] on icon "check" at bounding box center [886, 120] width 18 height 18
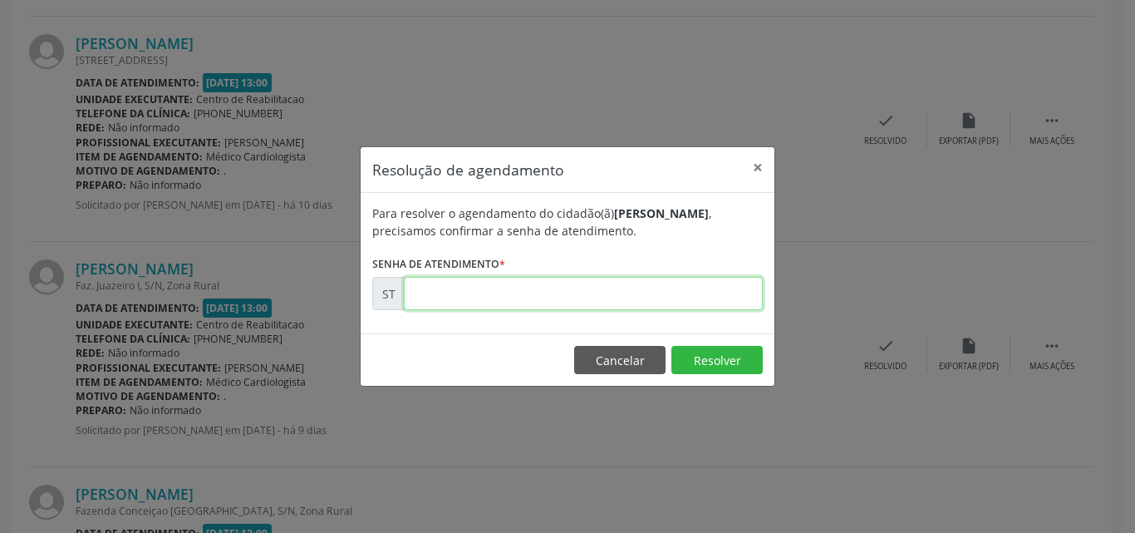
click at [441, 294] on input "text" at bounding box center [583, 293] width 359 height 33
type input "00020949"
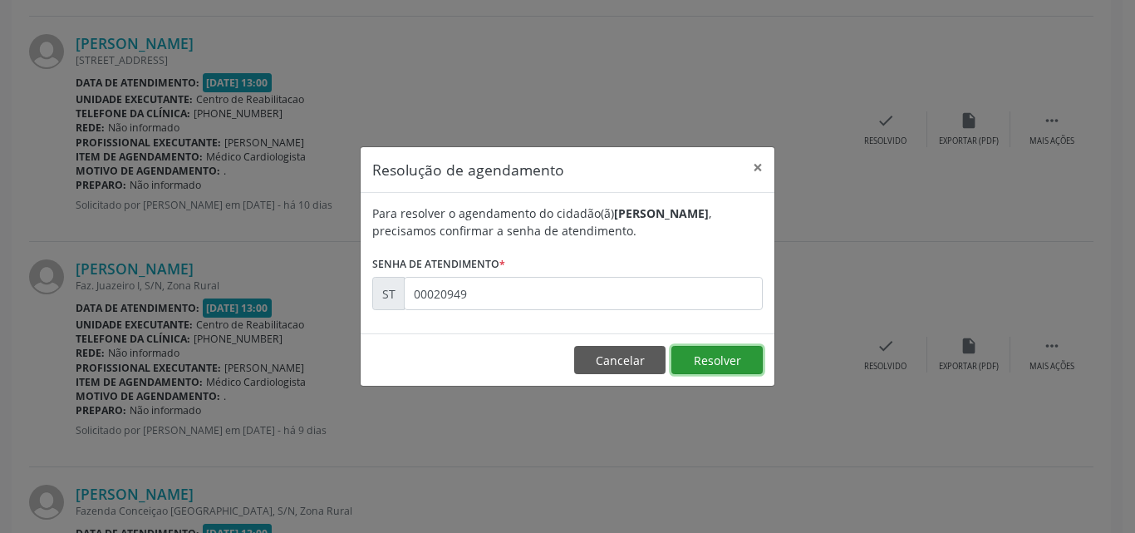
click at [700, 362] on button "Resolver" at bounding box center [717, 360] width 91 height 28
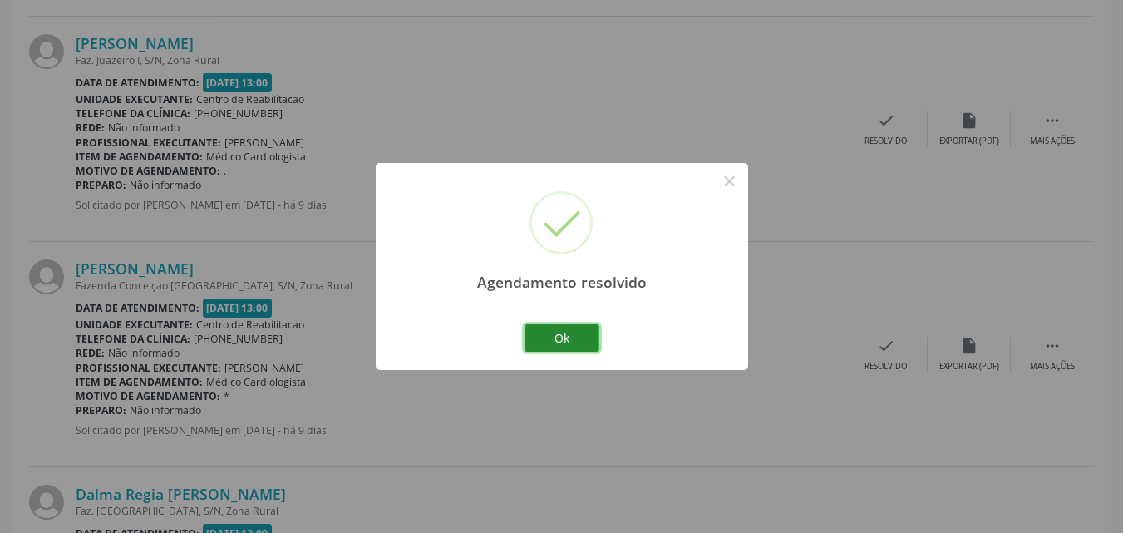
click at [578, 336] on button "Ok" at bounding box center [561, 338] width 75 height 28
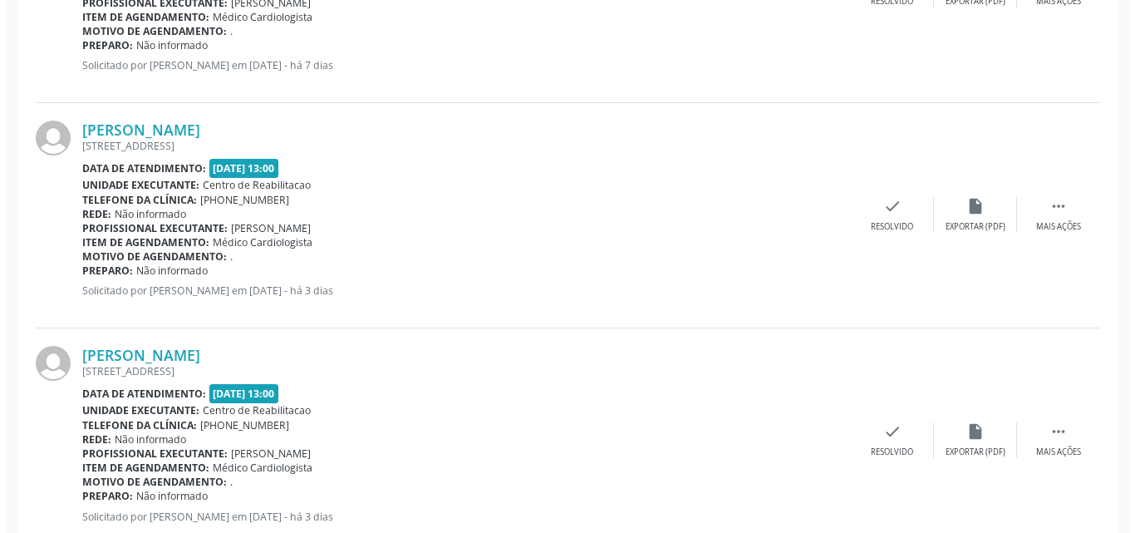
scroll to position [2494, 0]
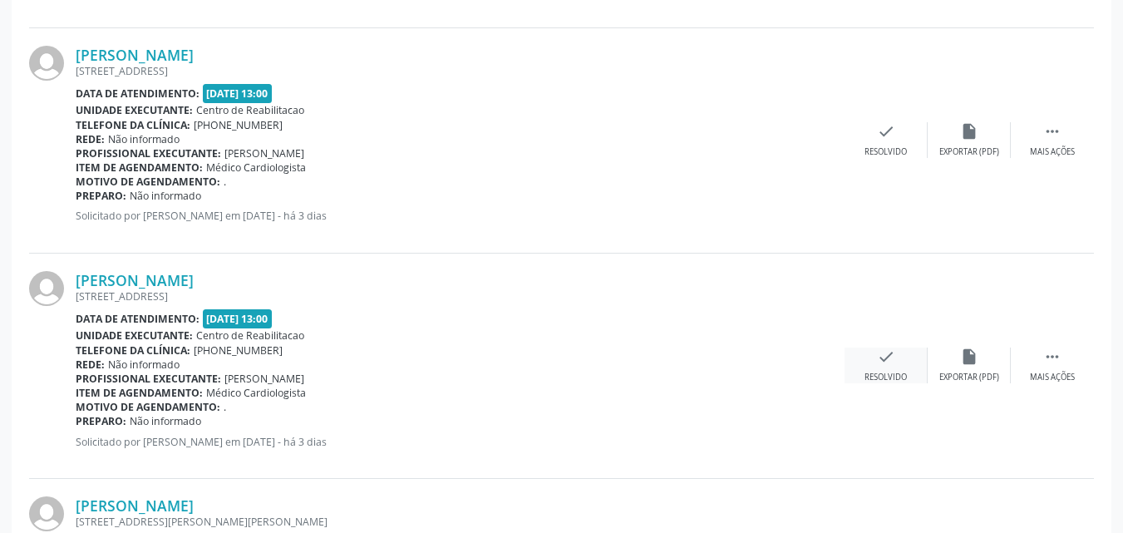
click at [889, 354] on icon "check" at bounding box center [886, 356] width 18 height 18
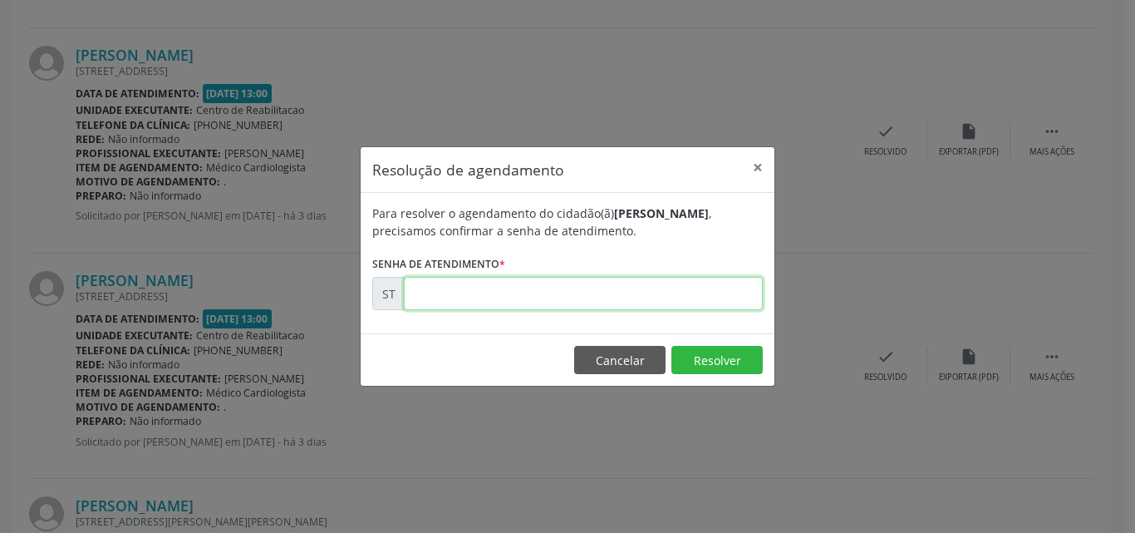
click at [459, 292] on input "text" at bounding box center [583, 293] width 359 height 33
type input "00021527"
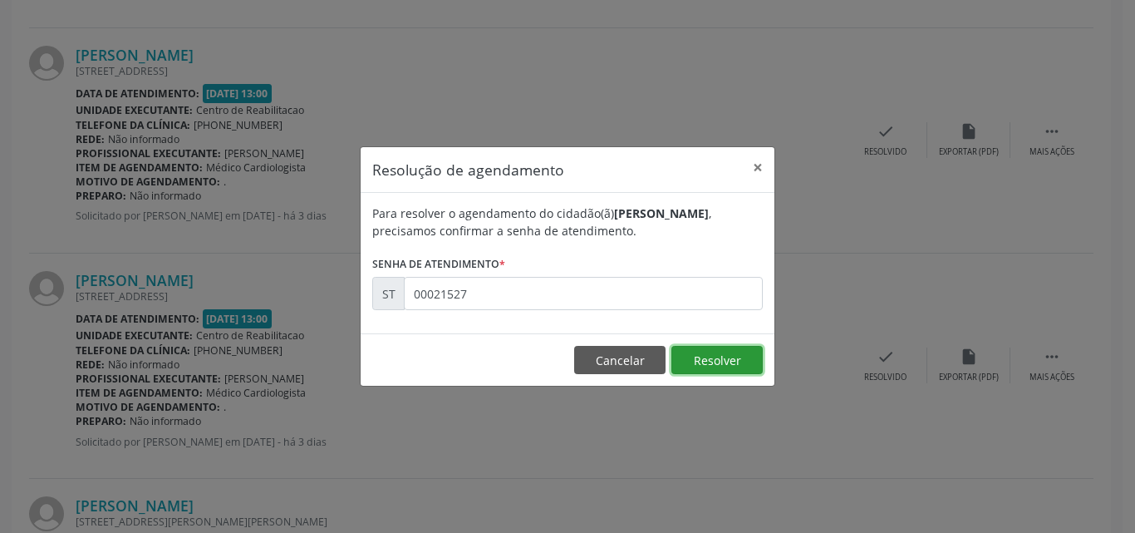
click at [706, 363] on button "Resolver" at bounding box center [717, 360] width 91 height 28
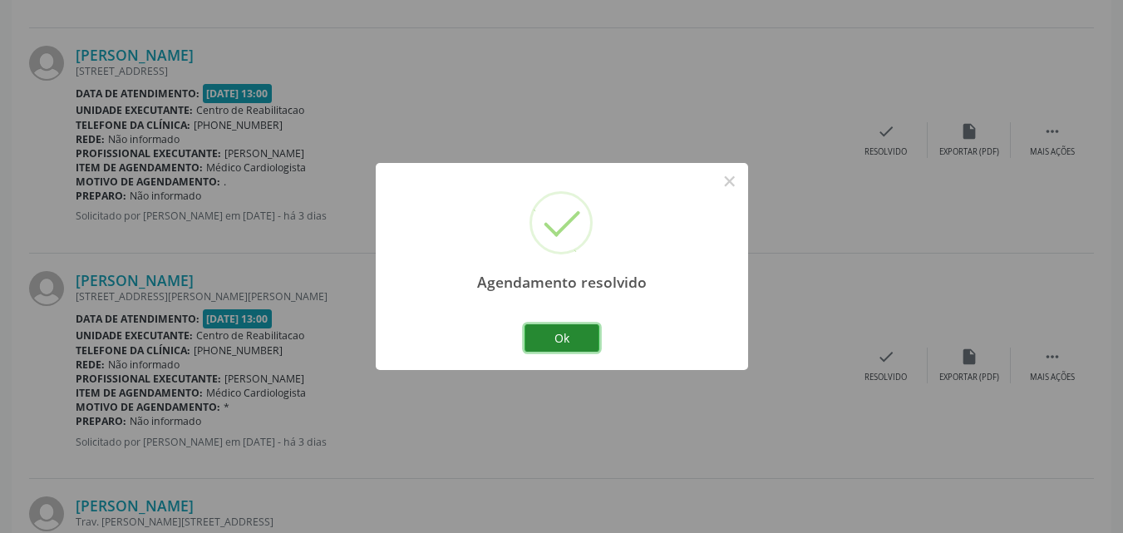
click at [579, 337] on button "Ok" at bounding box center [561, 338] width 75 height 28
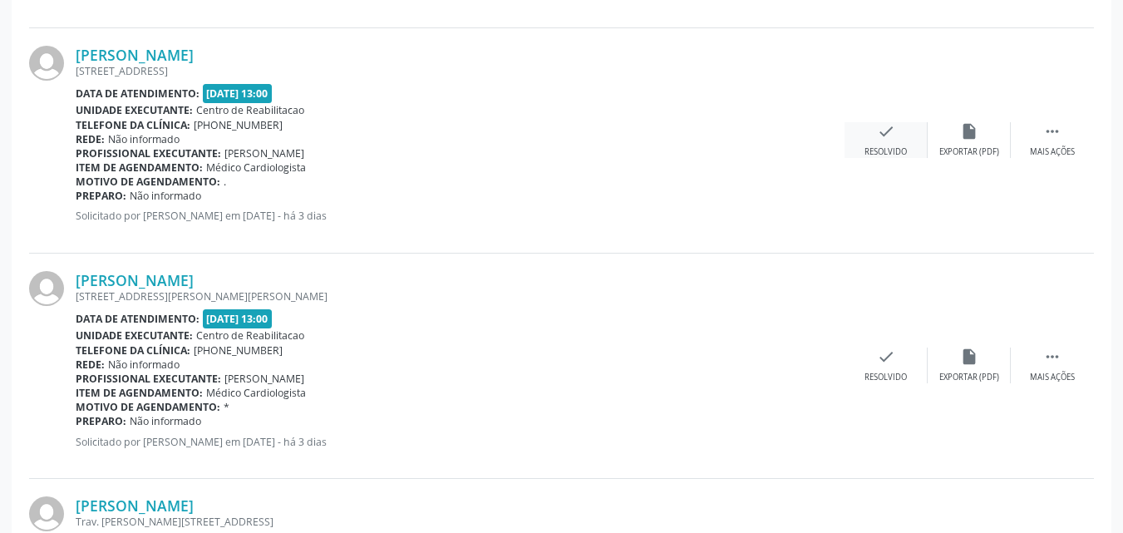
click at [883, 135] on icon "check" at bounding box center [886, 131] width 18 height 18
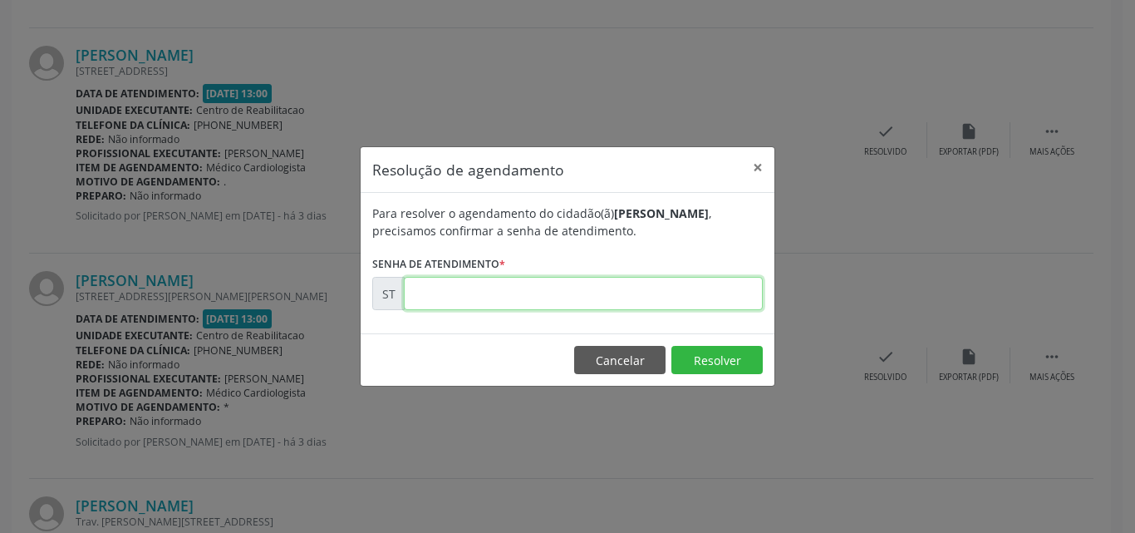
click at [455, 294] on input "text" at bounding box center [583, 293] width 359 height 33
type input "00021481"
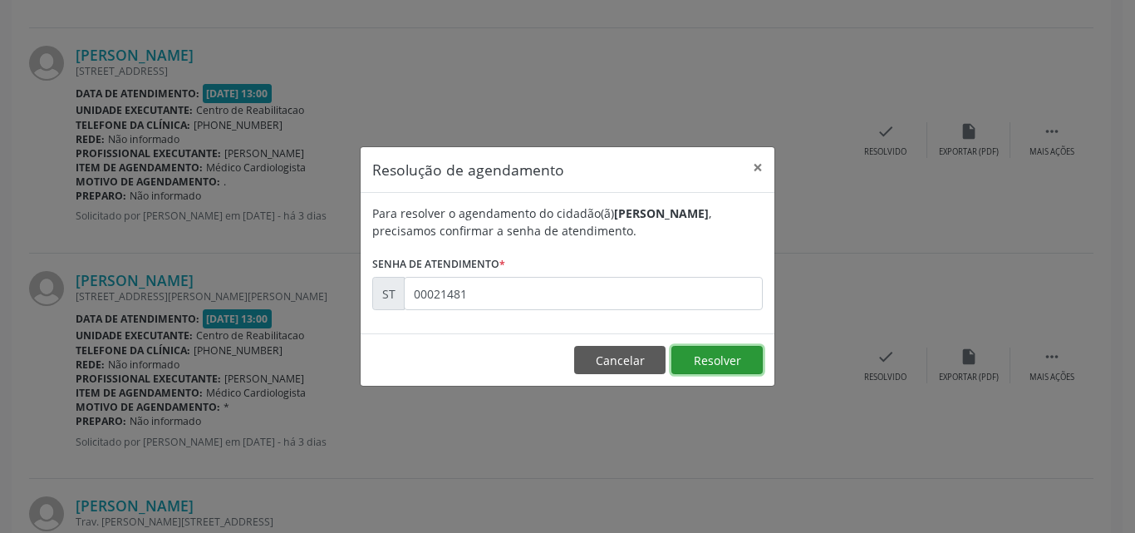
click at [695, 362] on button "Resolver" at bounding box center [717, 360] width 91 height 28
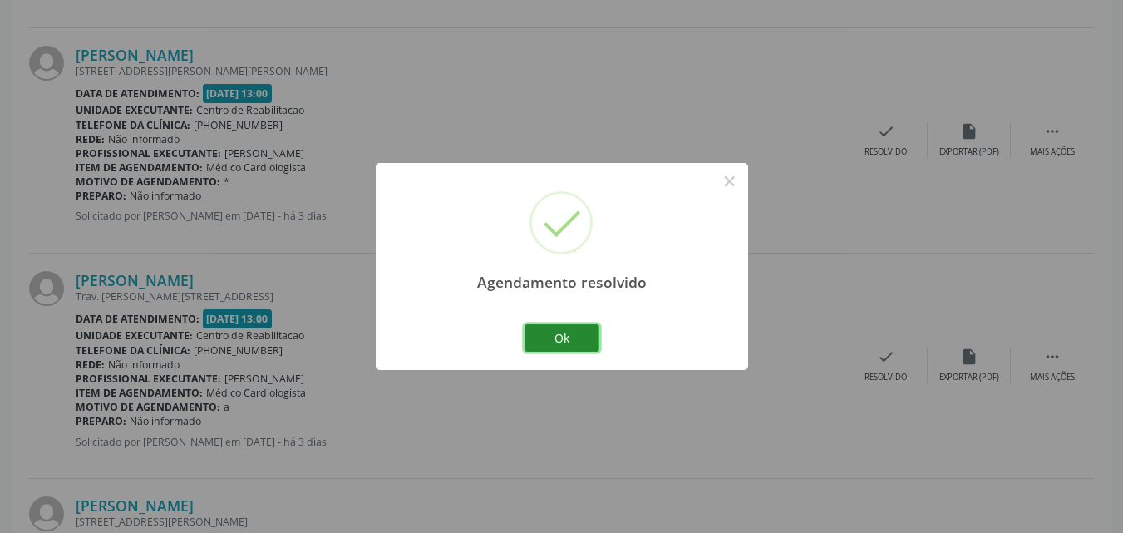
click at [575, 335] on button "Ok" at bounding box center [561, 338] width 75 height 28
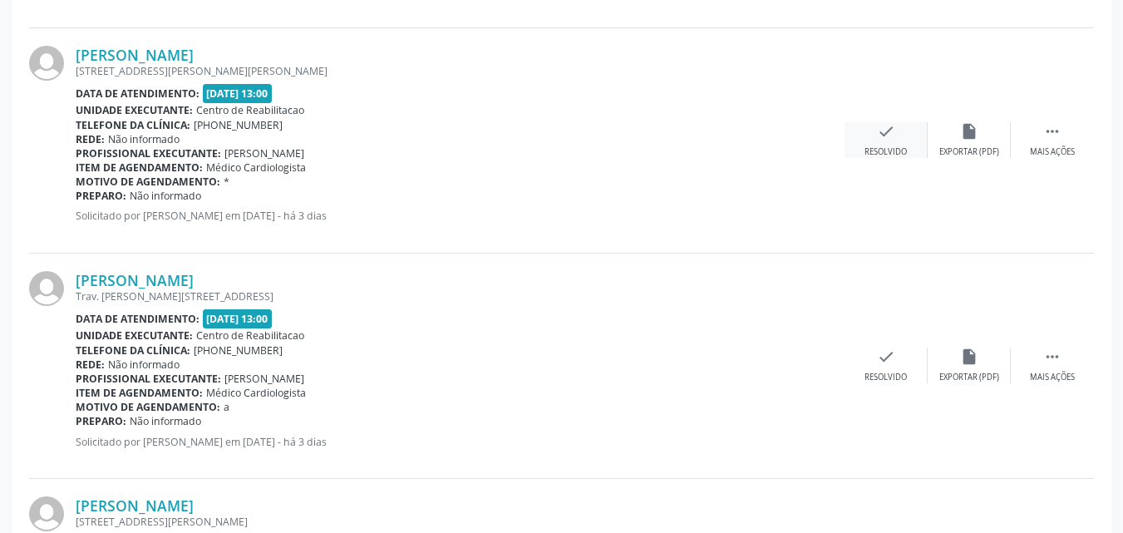
click at [884, 134] on icon "check" at bounding box center [886, 131] width 18 height 18
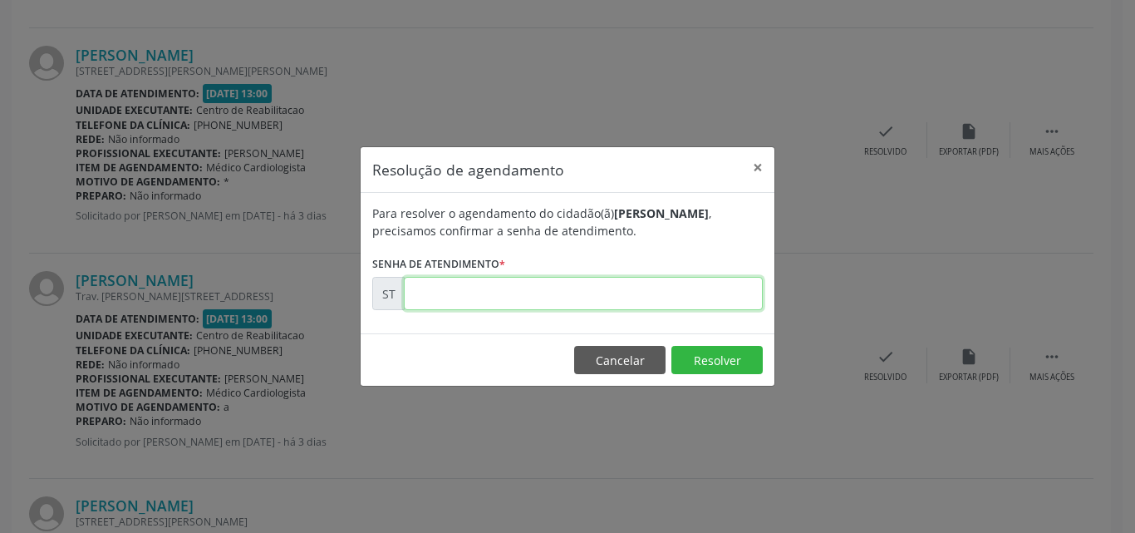
click at [447, 291] on input "text" at bounding box center [583, 293] width 359 height 33
type input "00021557"
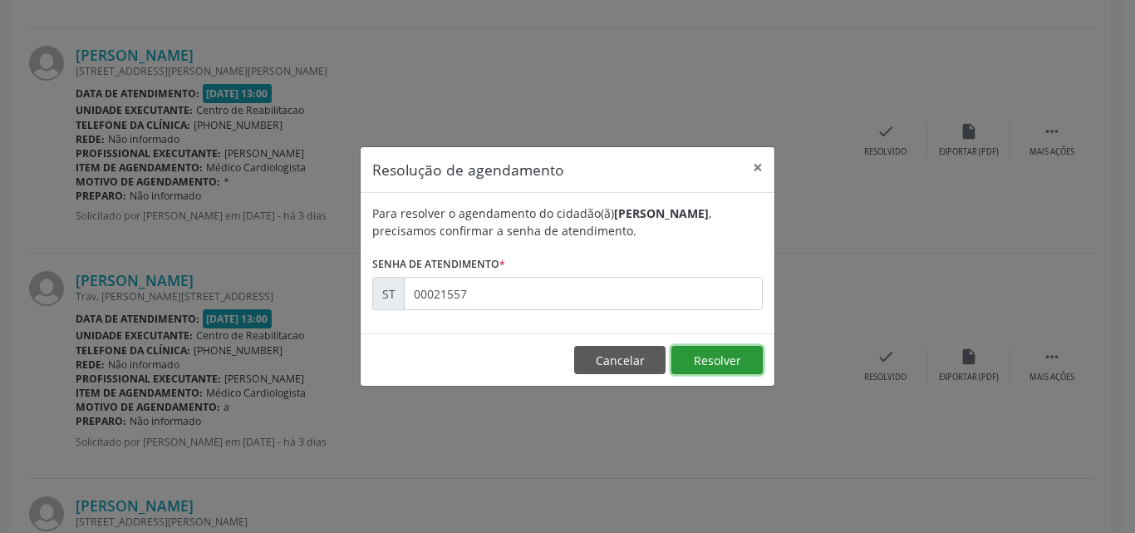
click at [698, 356] on button "Resolver" at bounding box center [717, 360] width 91 height 28
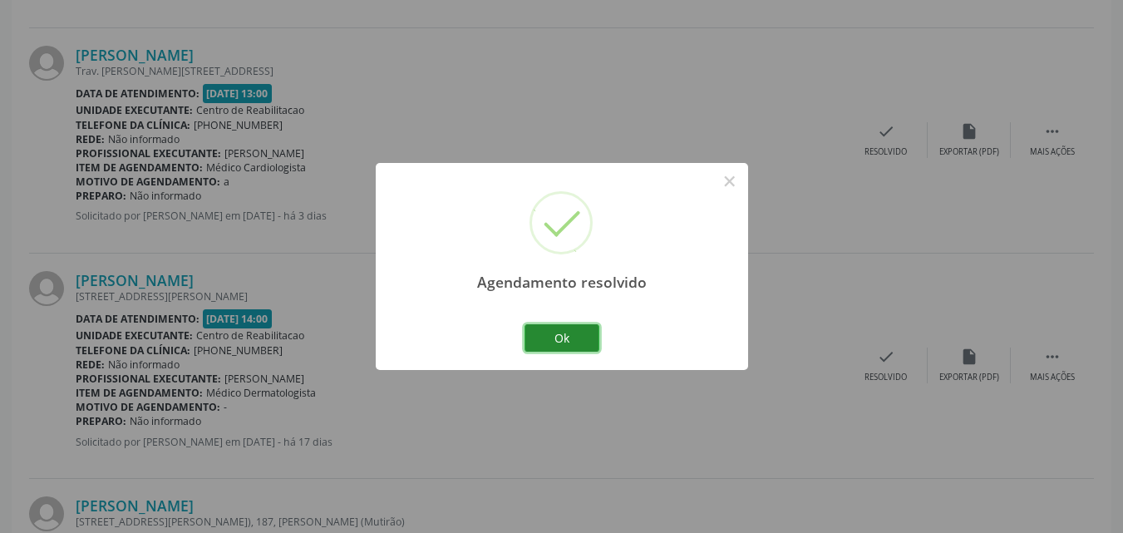
click at [564, 332] on button "Ok" at bounding box center [561, 338] width 75 height 28
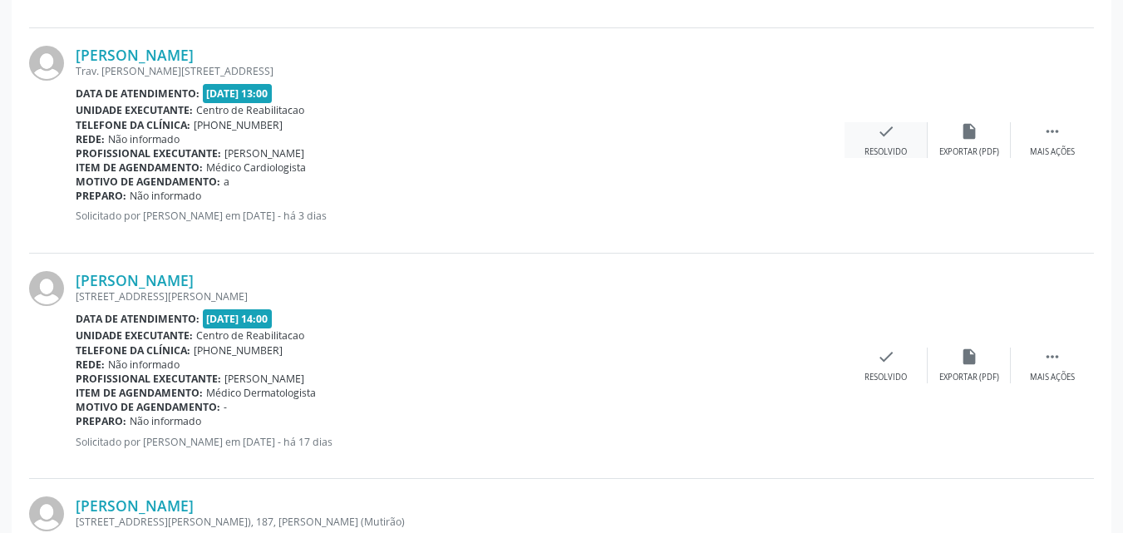
click at [875, 130] on div "check Resolvido" at bounding box center [885, 140] width 83 height 36
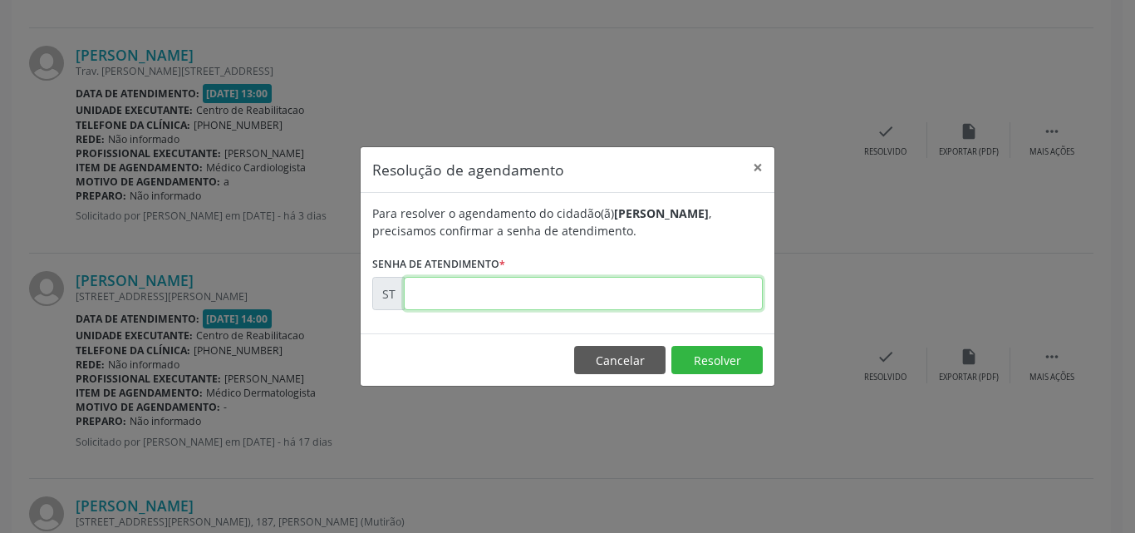
click at [428, 290] on input "text" at bounding box center [583, 293] width 359 height 33
type input "00021573"
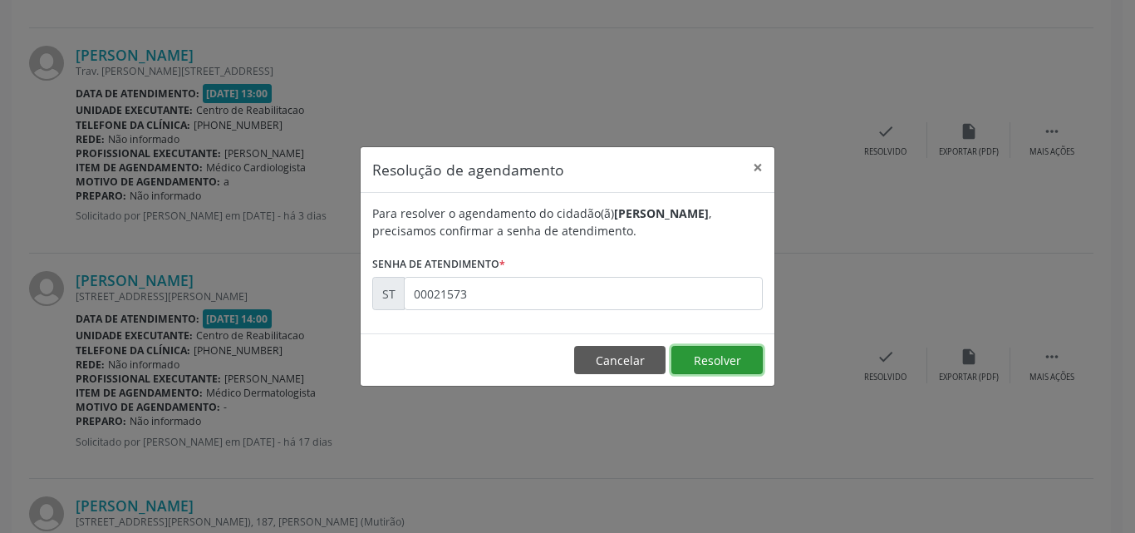
click at [731, 352] on button "Resolver" at bounding box center [717, 360] width 91 height 28
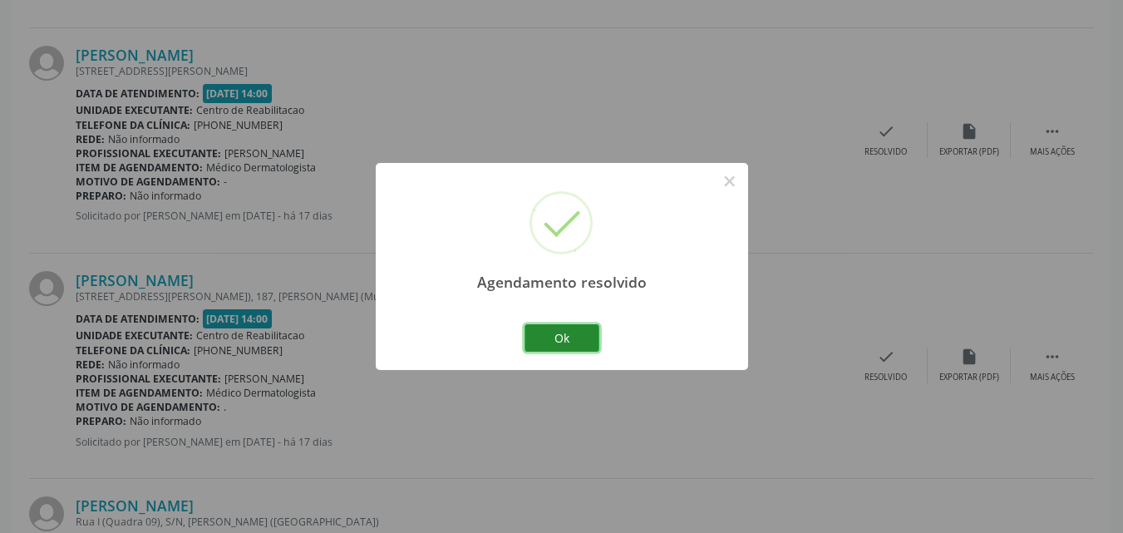
click at [579, 337] on button "Ok" at bounding box center [561, 338] width 75 height 28
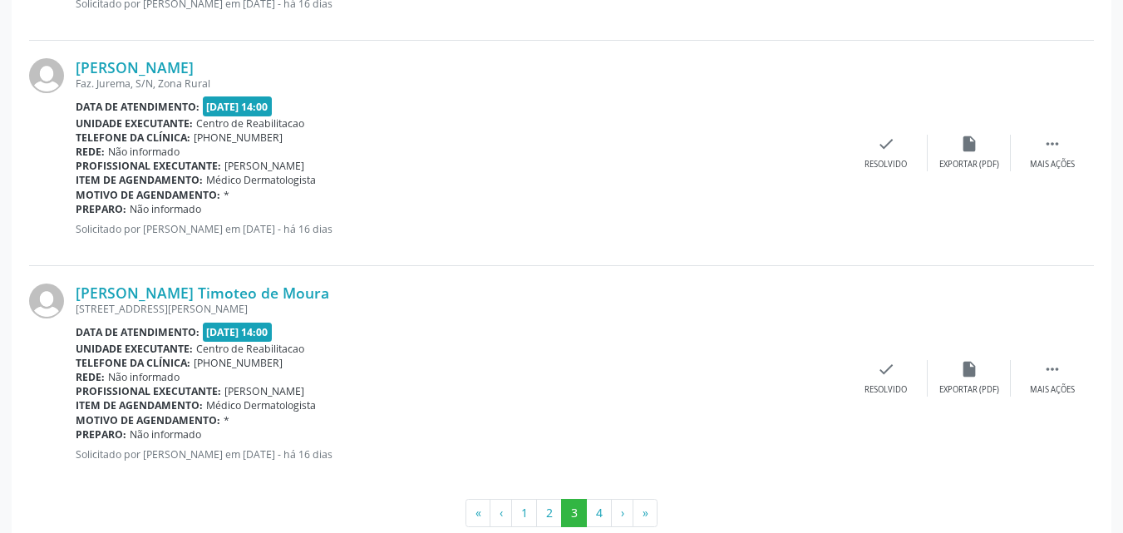
scroll to position [3417, 0]
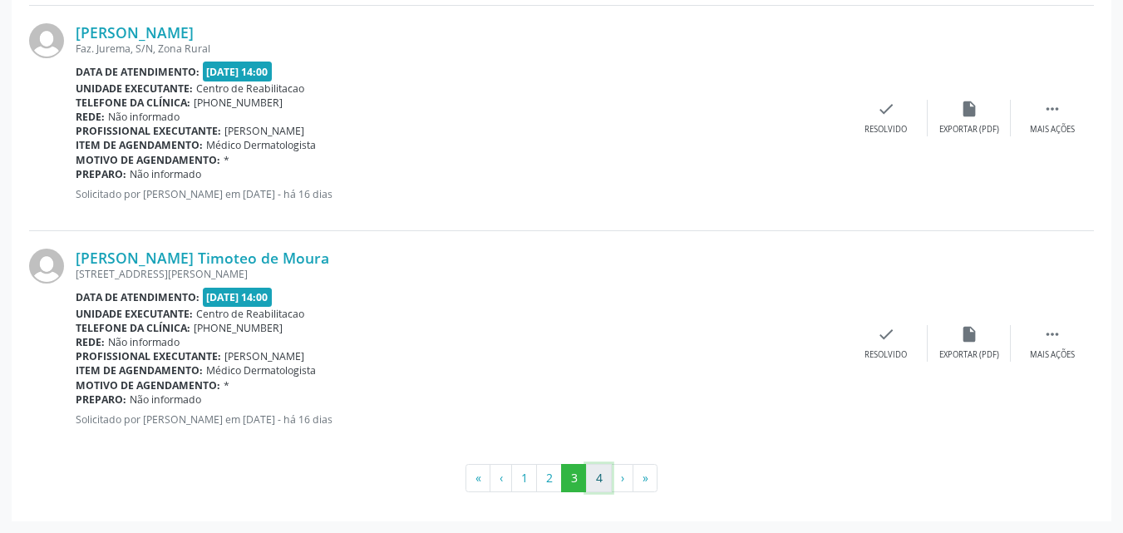
click at [602, 477] on button "4" at bounding box center [599, 478] width 26 height 28
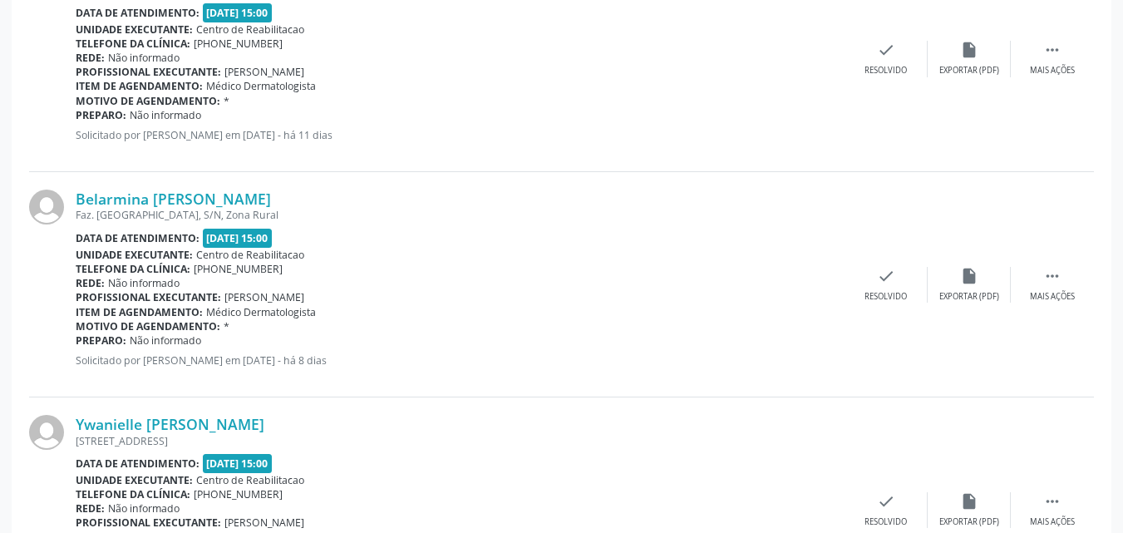
scroll to position [1389, 0]
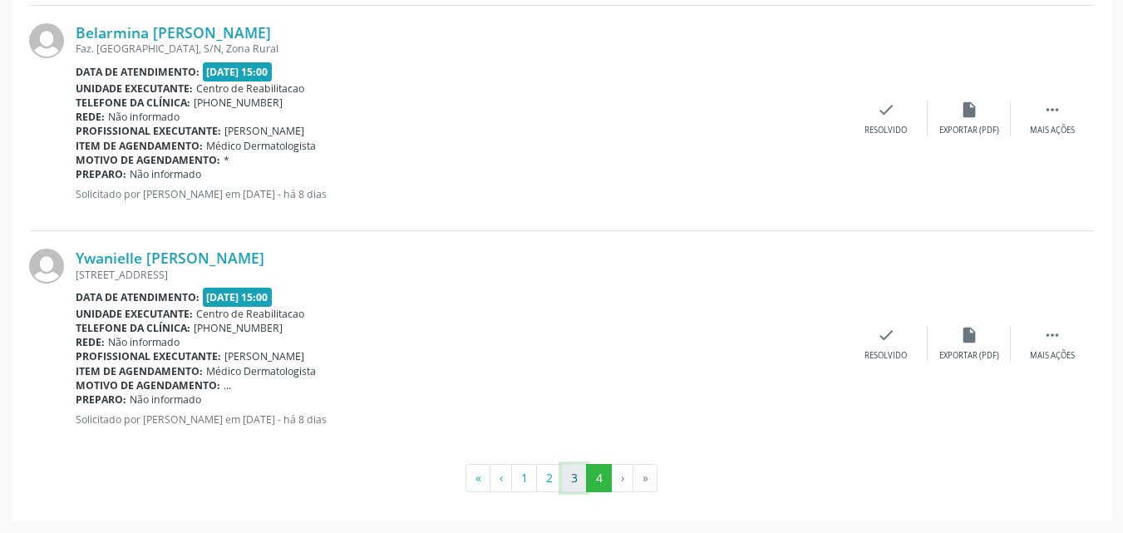
click at [572, 476] on button "3" at bounding box center [574, 478] width 26 height 28
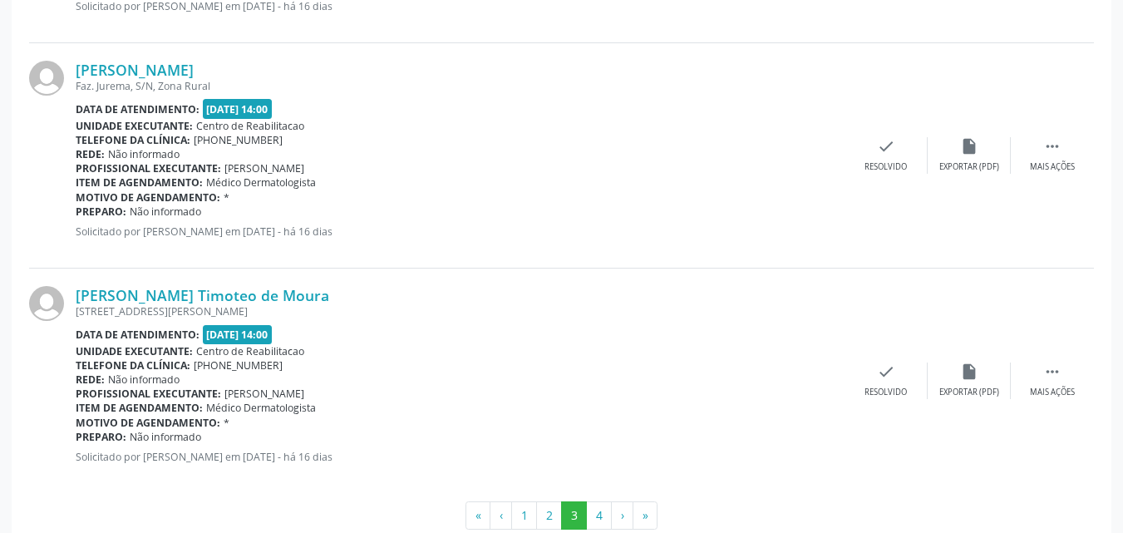
scroll to position [3417, 0]
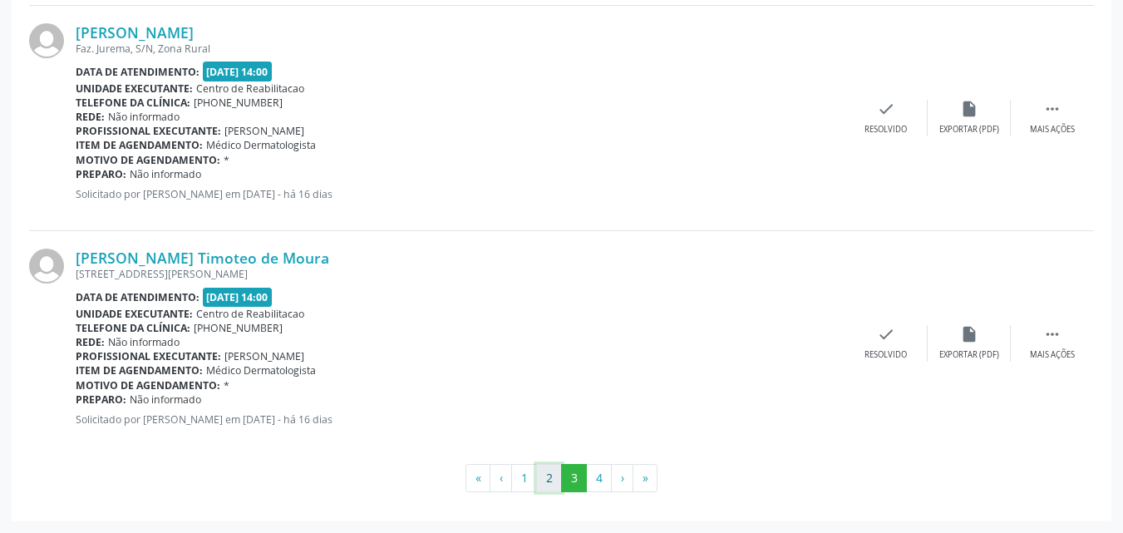
click at [551, 472] on button "2" at bounding box center [549, 478] width 26 height 28
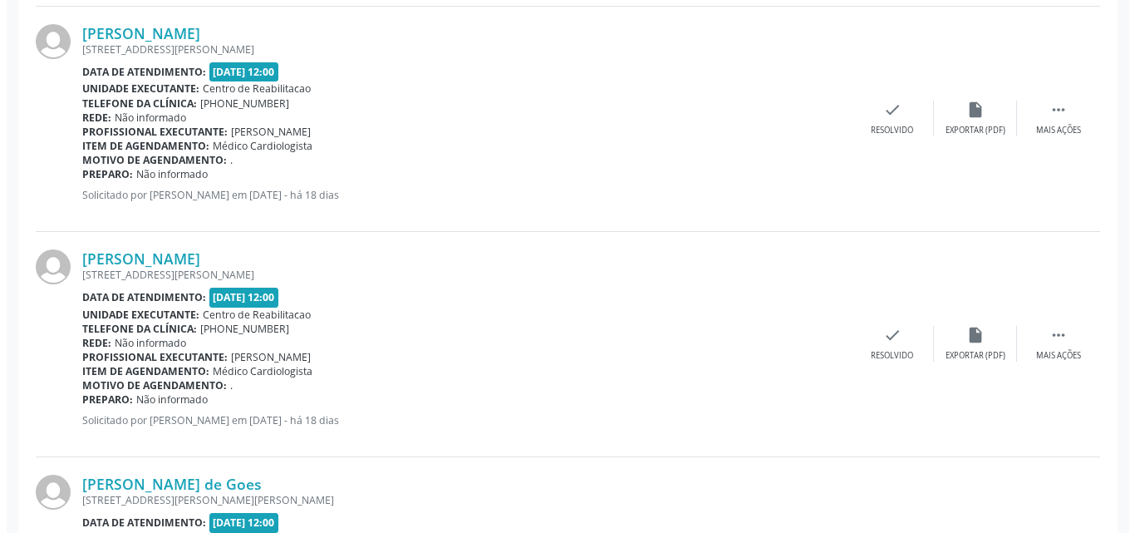
scroll to position [3001, 0]
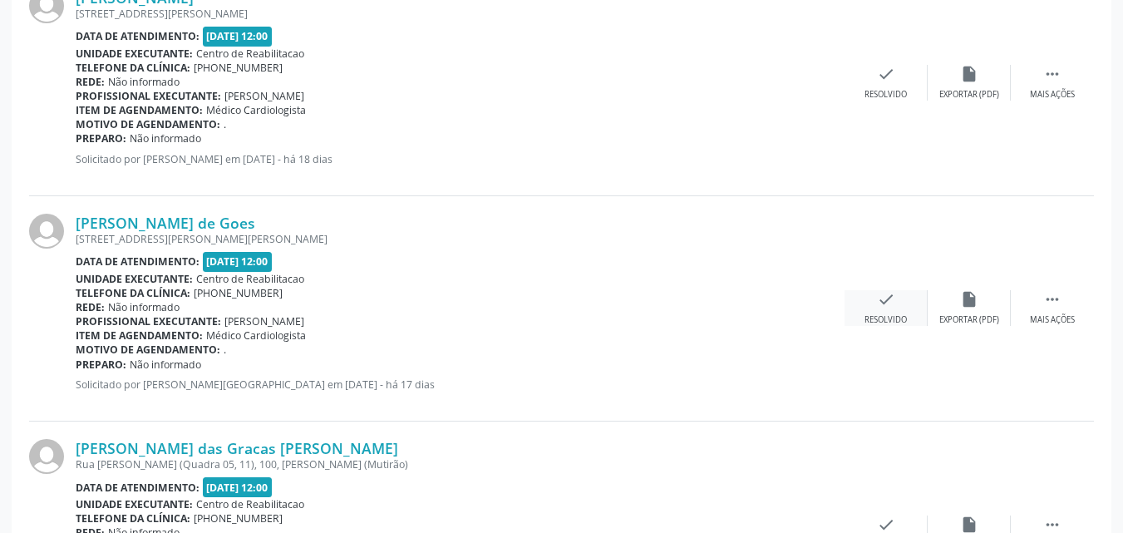
click at [888, 298] on icon "check" at bounding box center [886, 299] width 18 height 18
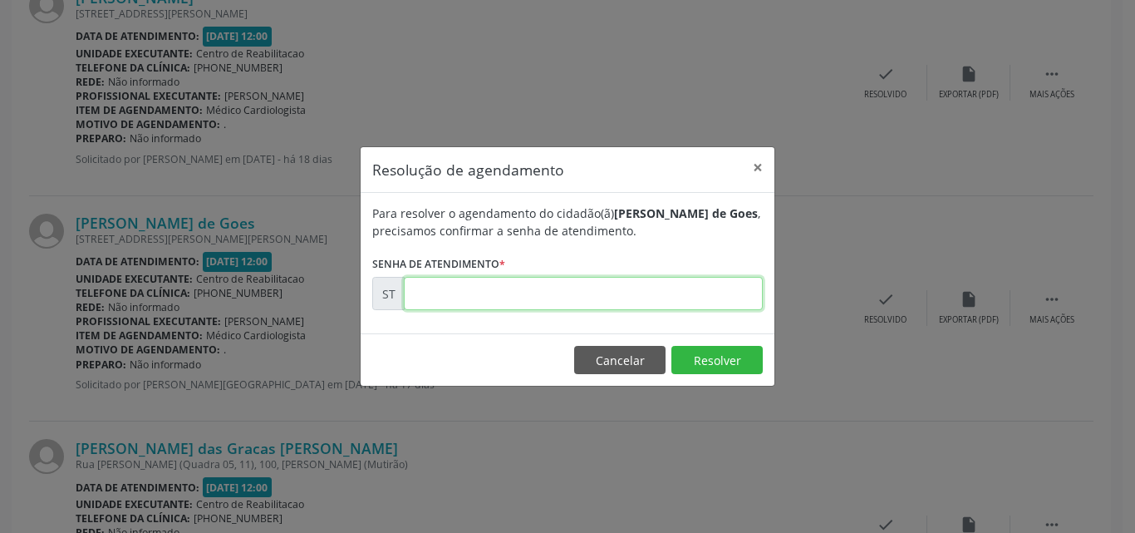
click at [432, 298] on input "text" at bounding box center [583, 293] width 359 height 33
type input "00018320"
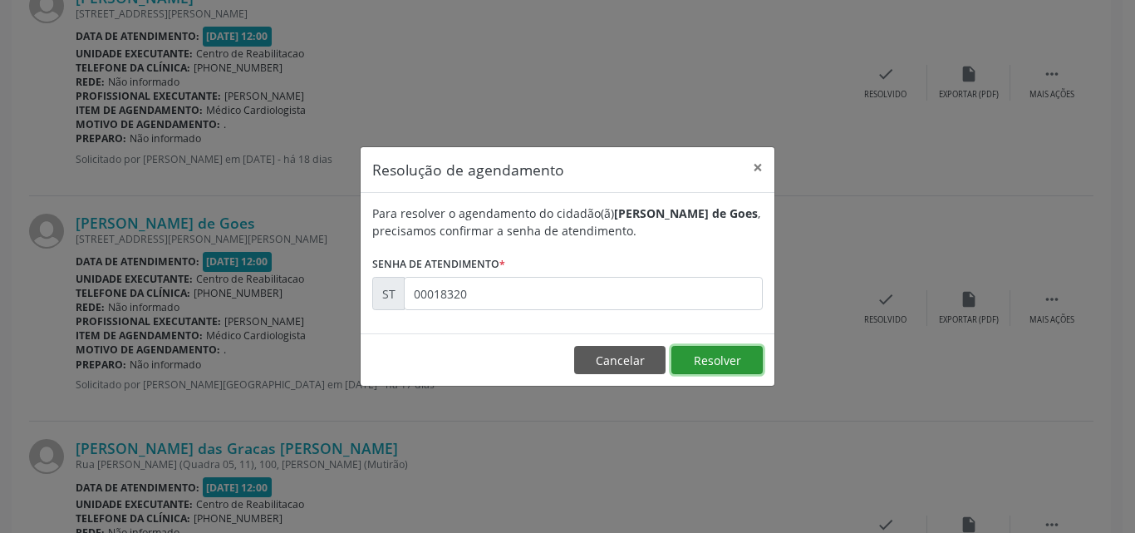
click at [701, 359] on button "Resolver" at bounding box center [717, 360] width 91 height 28
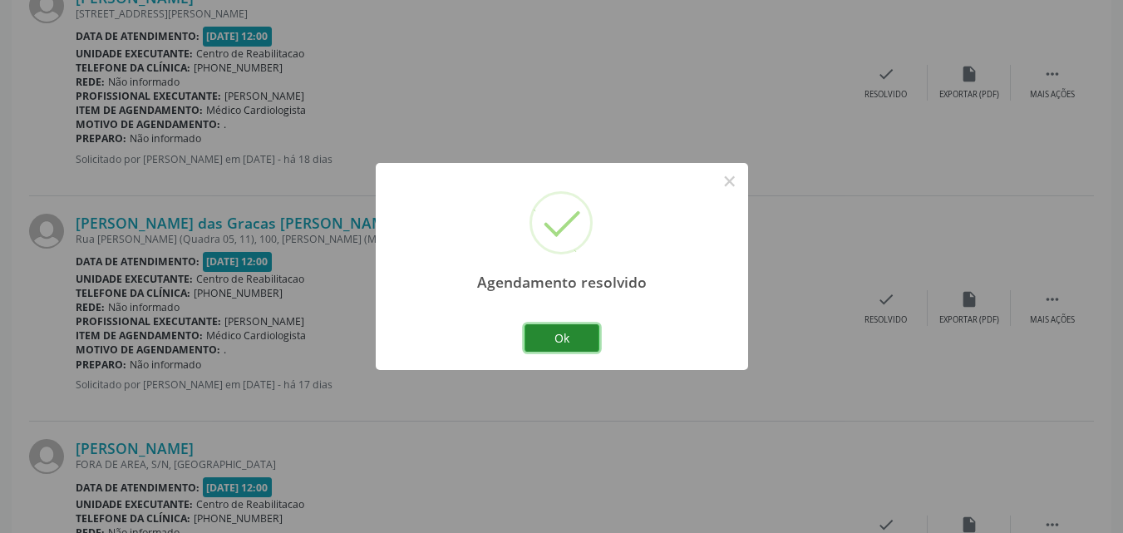
click at [566, 339] on button "Ok" at bounding box center [561, 338] width 75 height 28
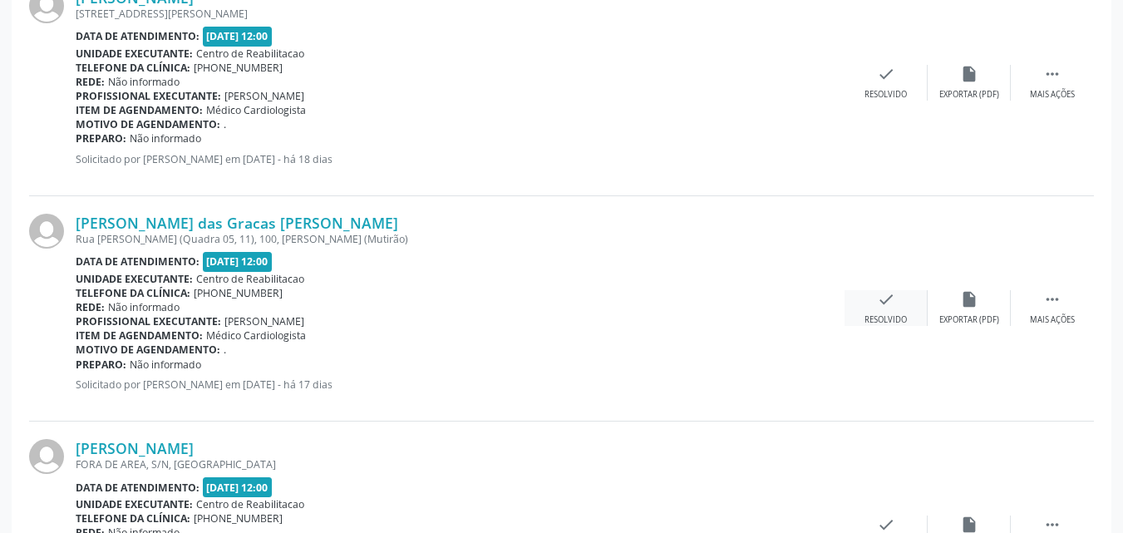
click at [883, 300] on icon "check" at bounding box center [886, 299] width 18 height 18
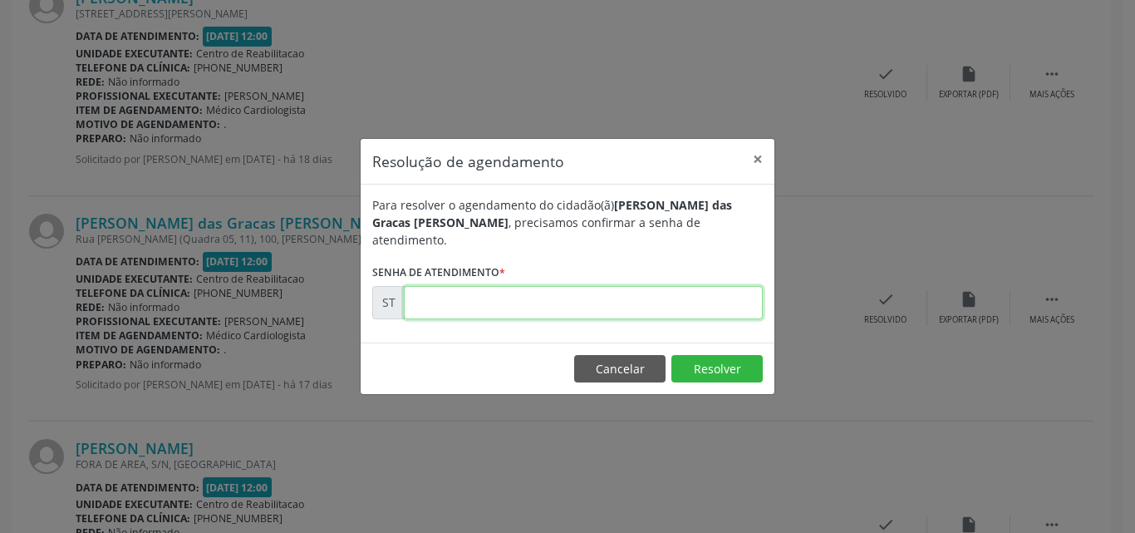
click at [460, 307] on input "text" at bounding box center [583, 302] width 359 height 33
click at [454, 304] on input "00001874" at bounding box center [583, 302] width 359 height 33
type input "00018874"
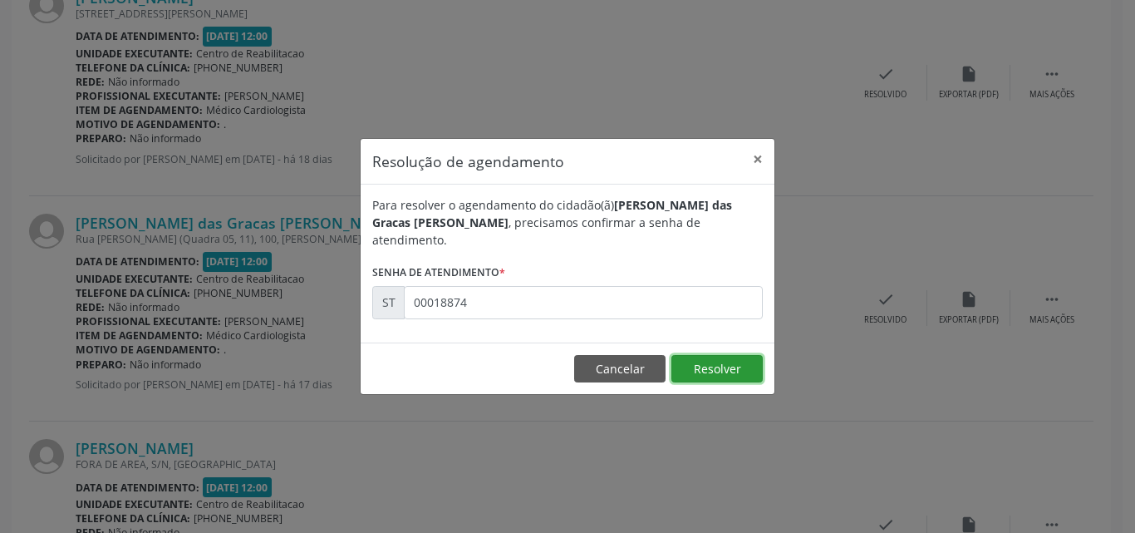
click at [707, 372] on button "Resolver" at bounding box center [717, 369] width 91 height 28
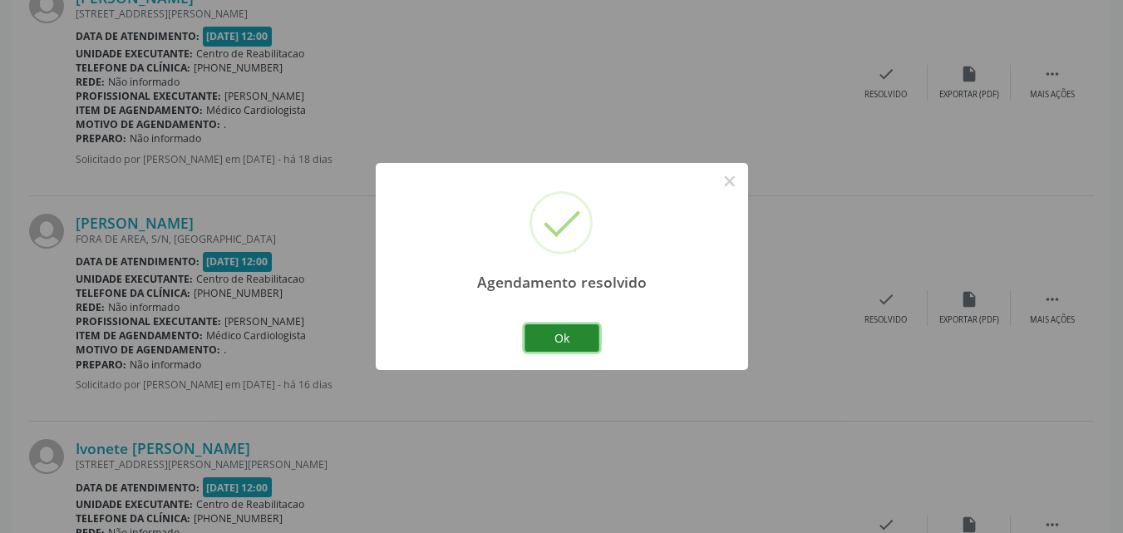
click at [567, 334] on button "Ok" at bounding box center [561, 338] width 75 height 28
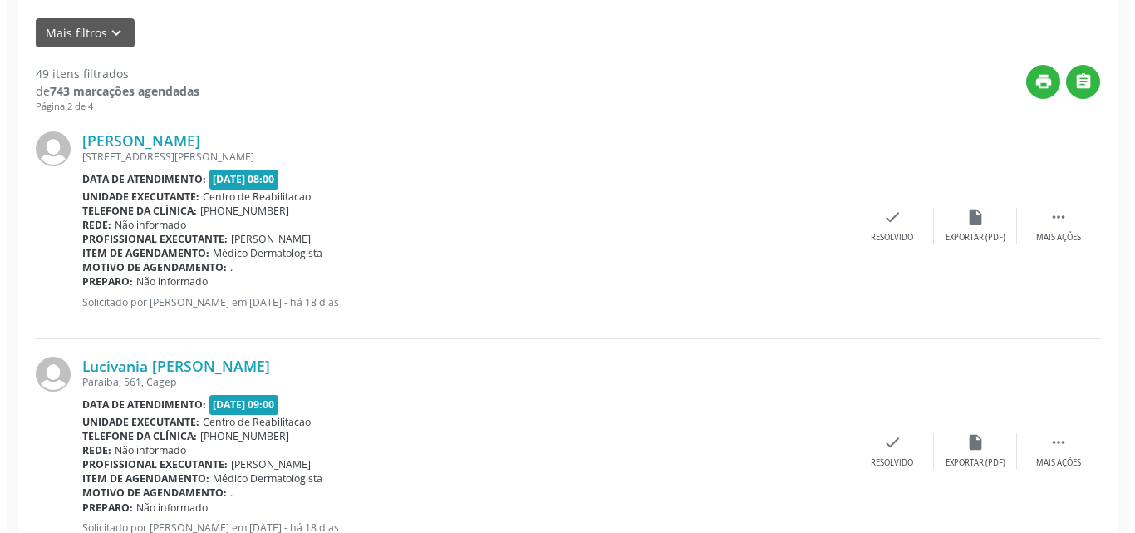
scroll to position [342, 0]
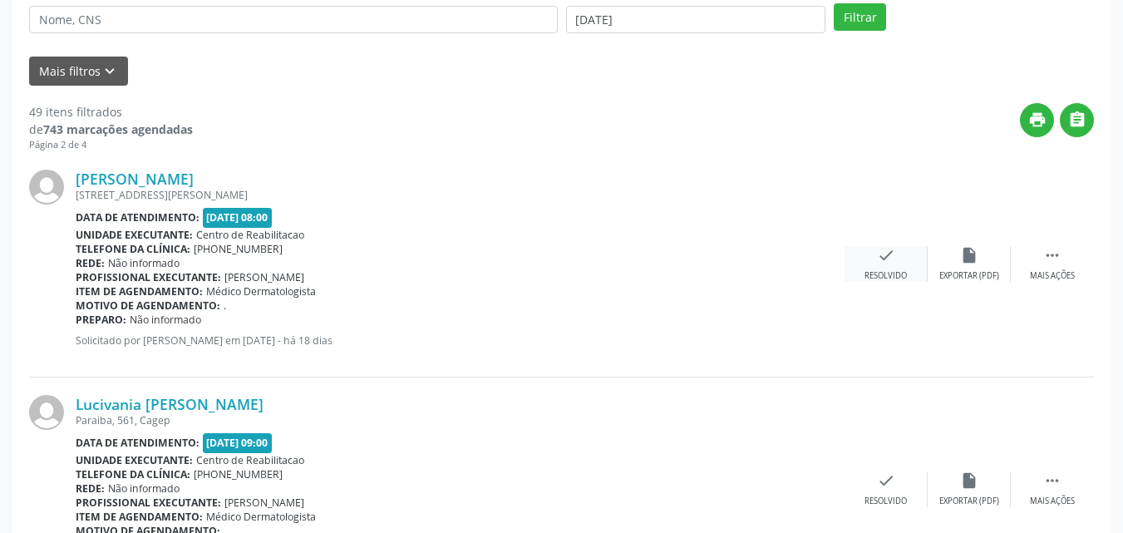
click at [883, 250] on icon "check" at bounding box center [886, 255] width 18 height 18
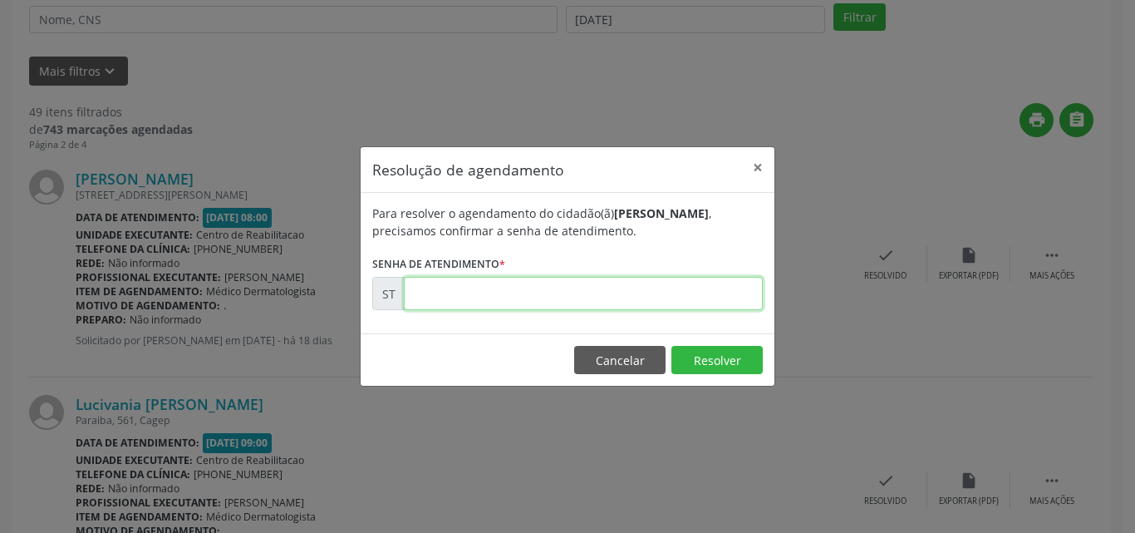
click at [422, 294] on input "text" at bounding box center [583, 293] width 359 height 33
type input "00017810"
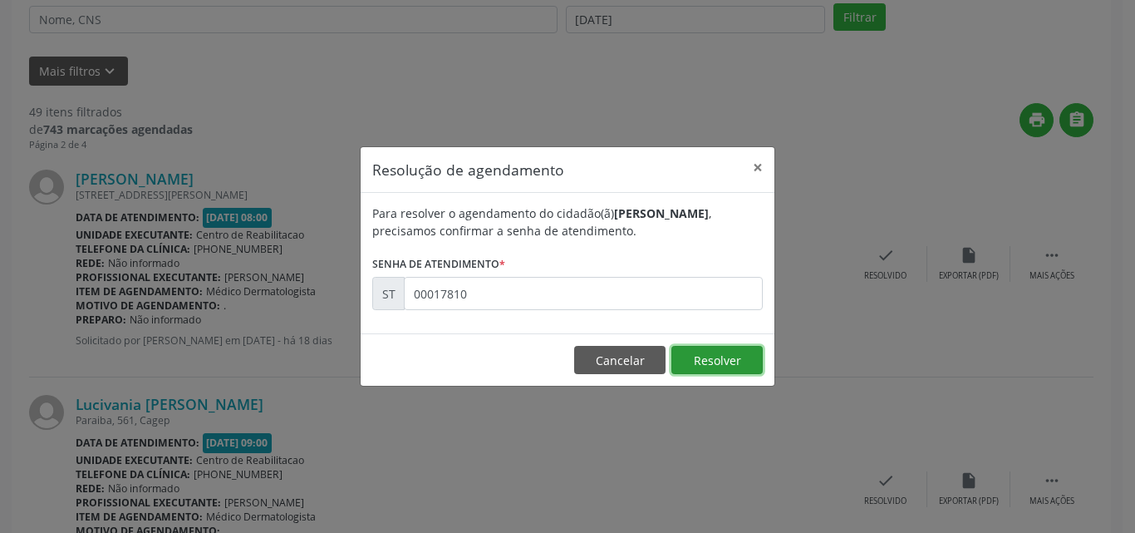
click at [717, 358] on button "Resolver" at bounding box center [717, 360] width 91 height 28
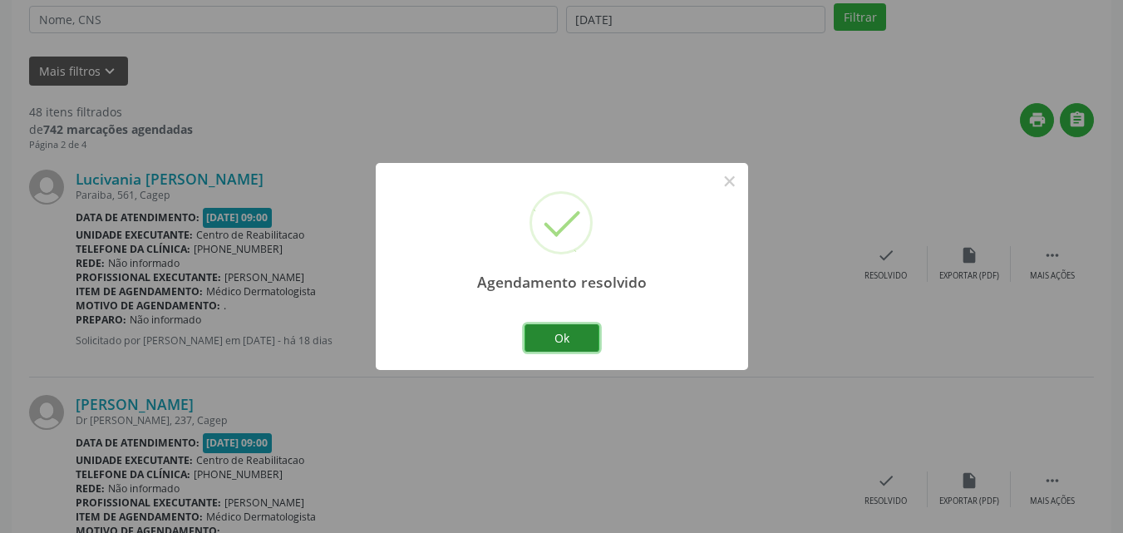
click at [576, 332] on button "Ok" at bounding box center [561, 338] width 75 height 28
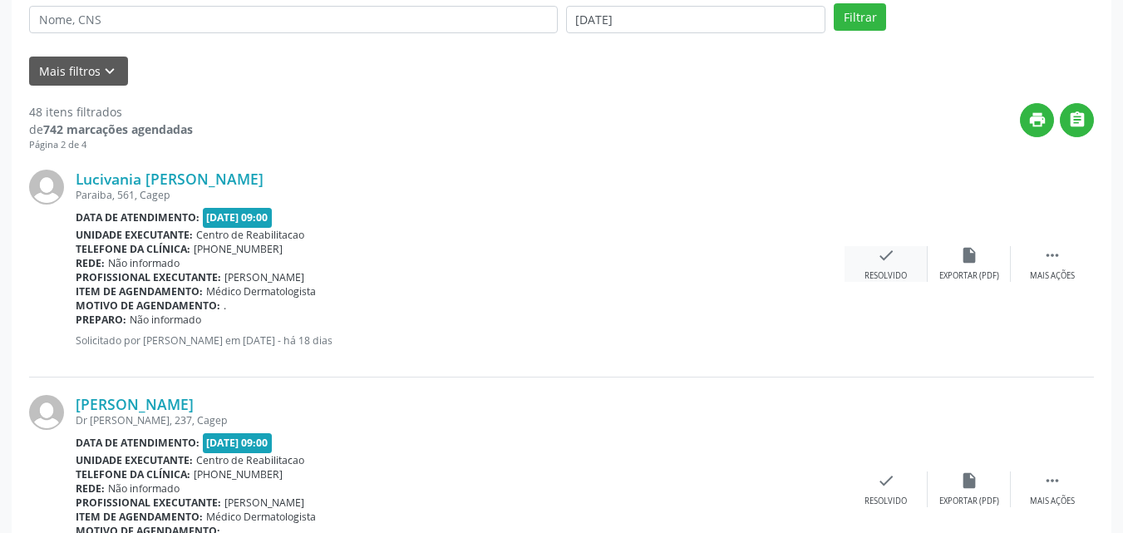
click at [889, 252] on icon "check" at bounding box center [886, 255] width 18 height 18
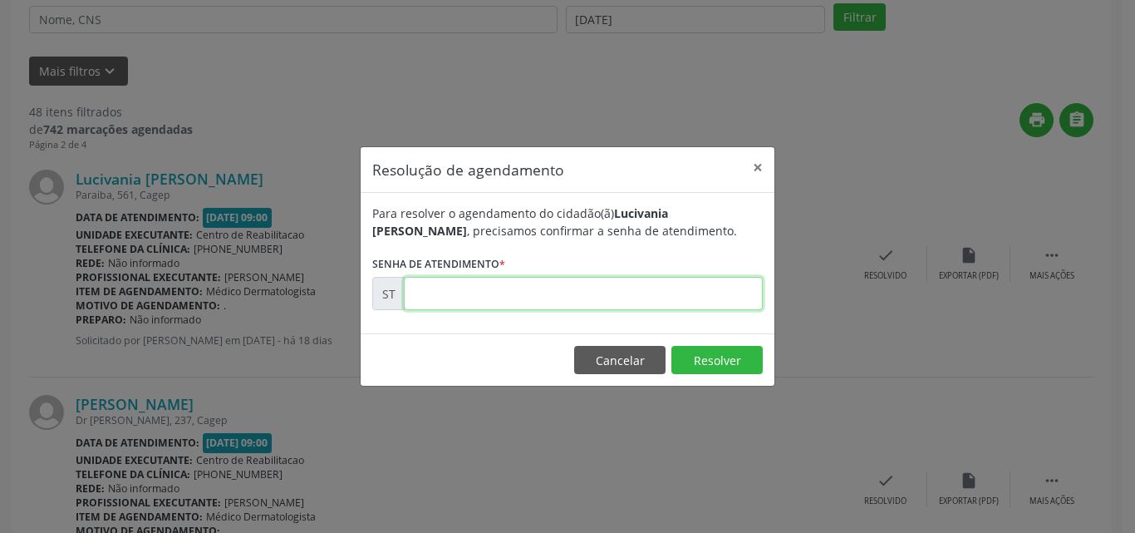
click at [443, 298] on input "text" at bounding box center [583, 293] width 359 height 33
type input "00017944"
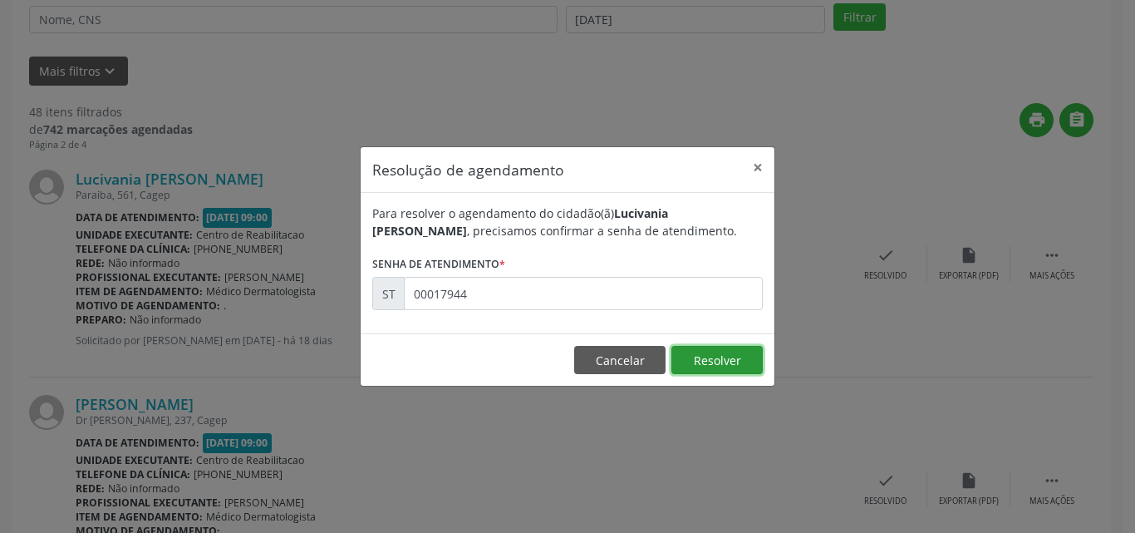
click at [687, 354] on button "Resolver" at bounding box center [717, 360] width 91 height 28
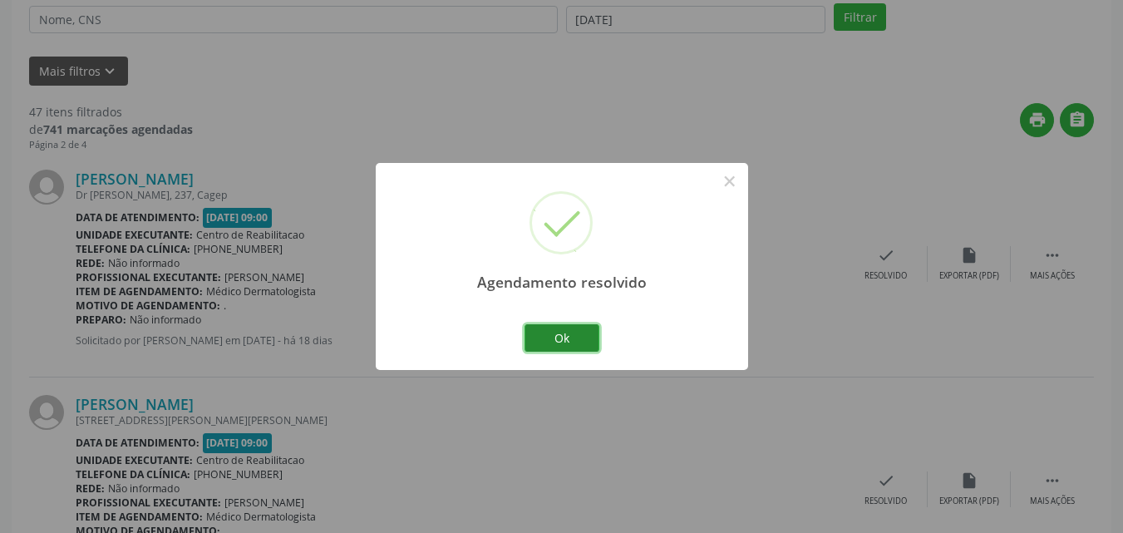
click at [575, 337] on button "Ok" at bounding box center [561, 338] width 75 height 28
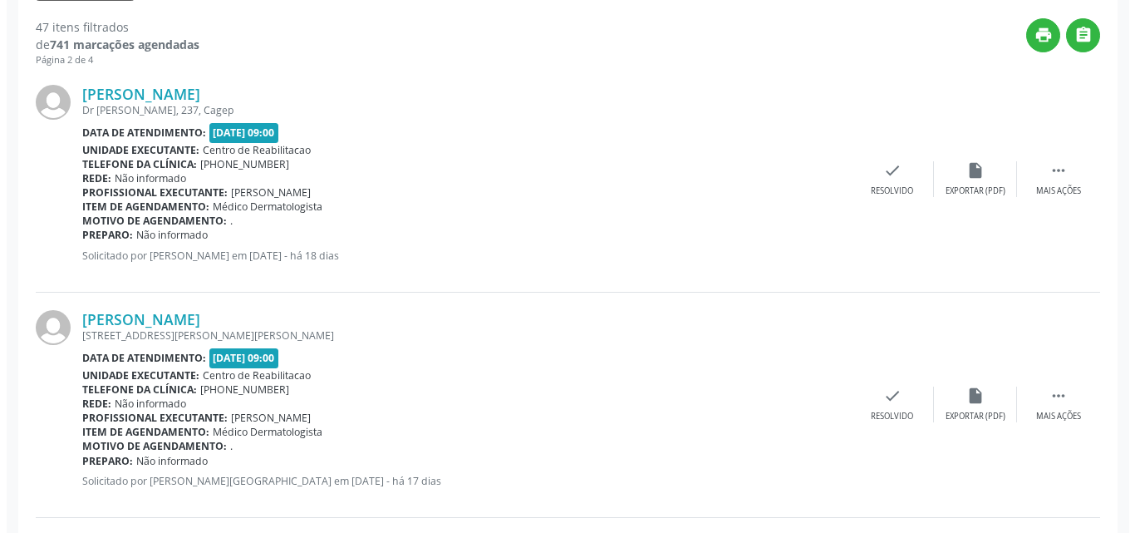
scroll to position [425, 0]
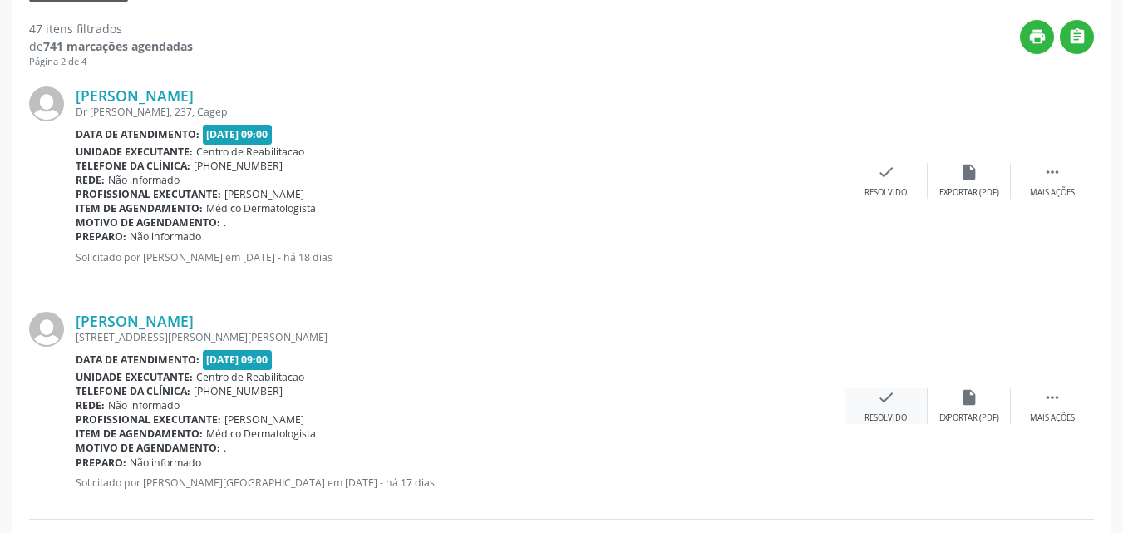
click at [885, 393] on icon "check" at bounding box center [886, 397] width 18 height 18
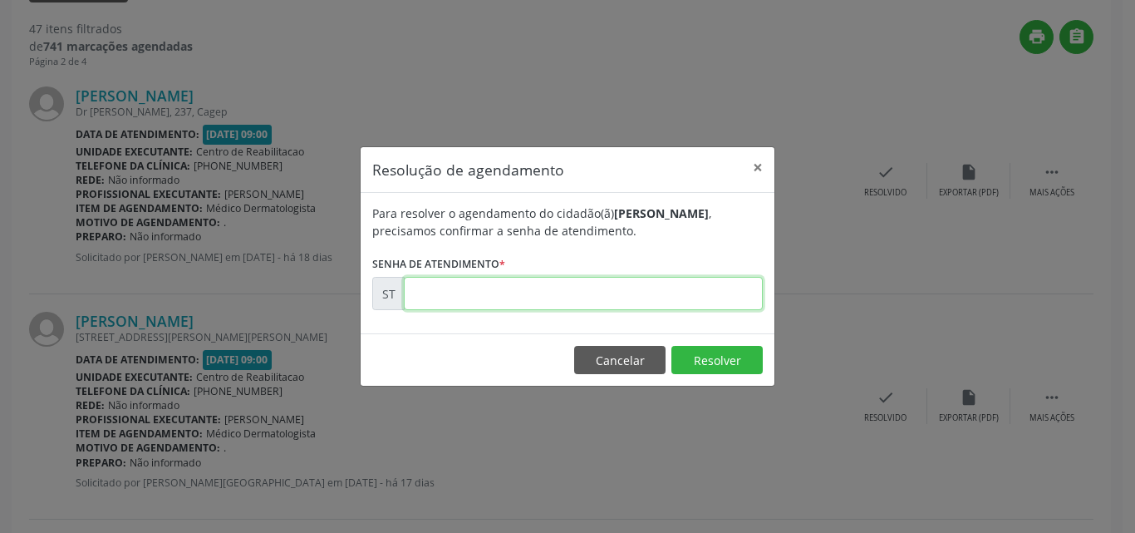
click at [446, 292] on input "text" at bounding box center [583, 293] width 359 height 33
type input "00018311"
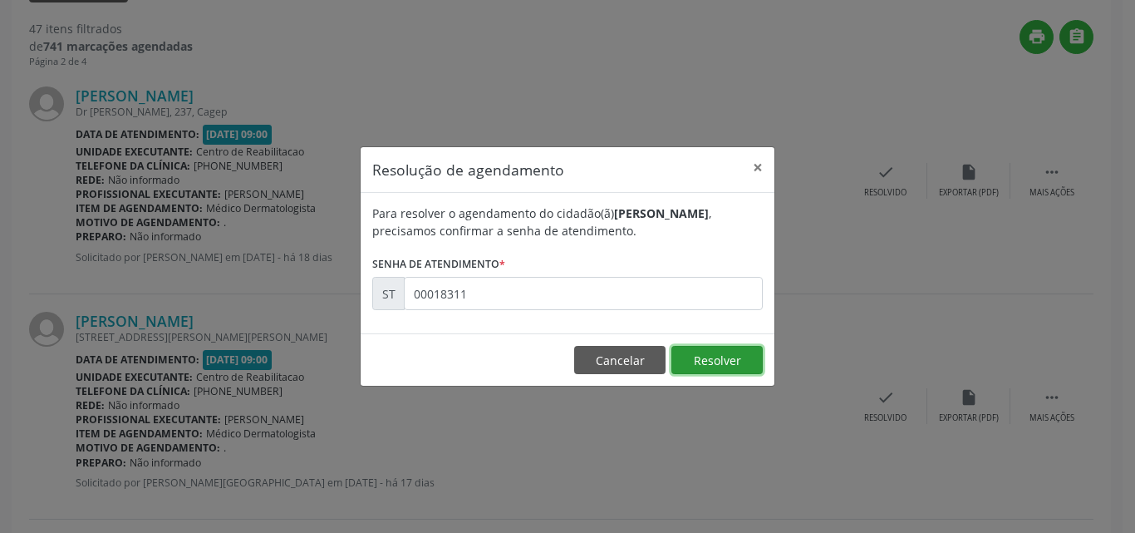
click at [713, 357] on button "Resolver" at bounding box center [717, 360] width 91 height 28
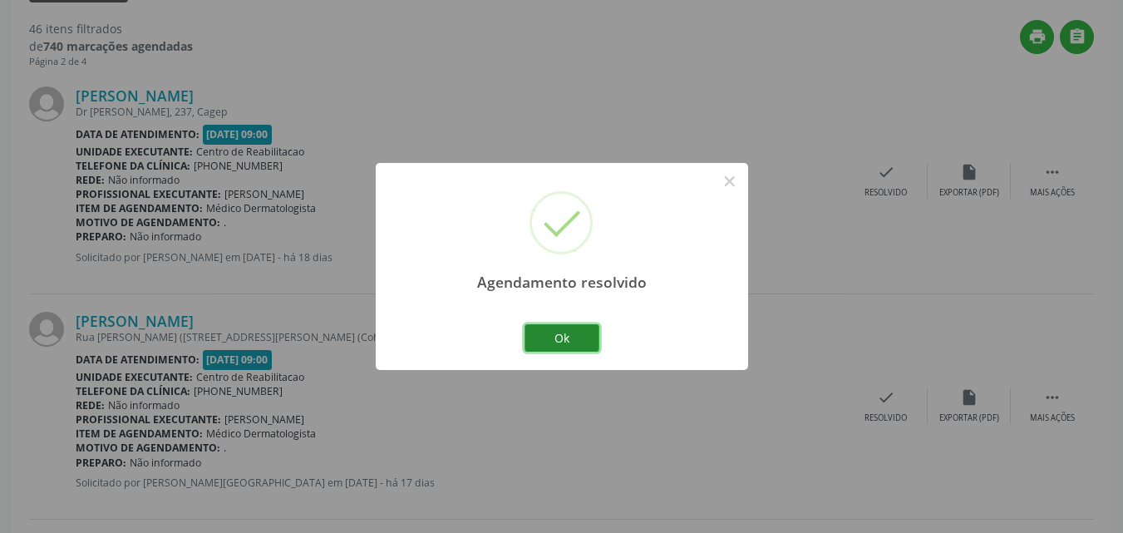
click at [580, 337] on button "Ok" at bounding box center [561, 338] width 75 height 28
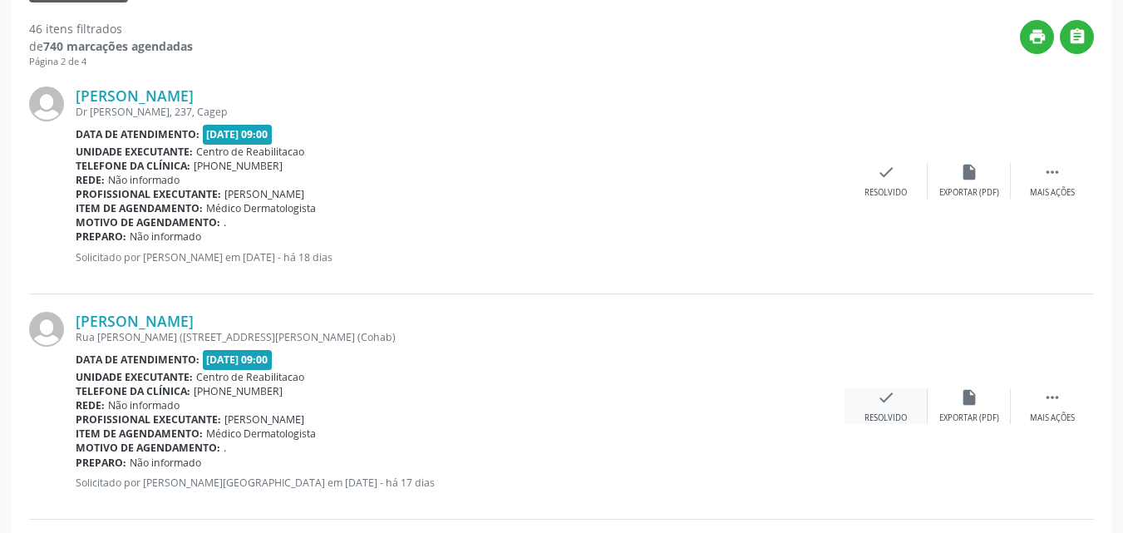
click at [884, 394] on icon "check" at bounding box center [886, 397] width 18 height 18
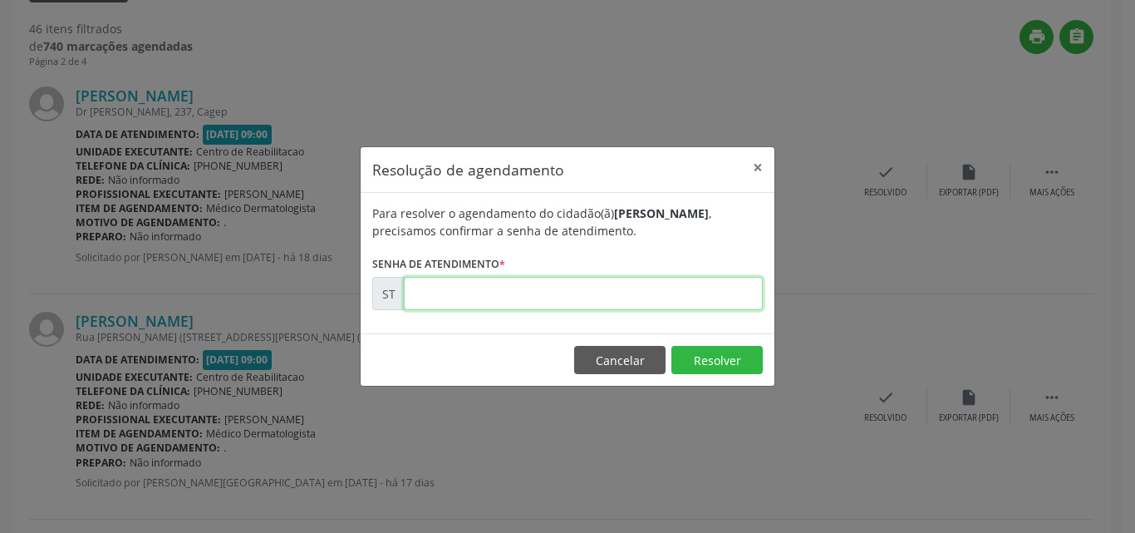
click at [436, 292] on input "text" at bounding box center [583, 293] width 359 height 33
type input "00018312"
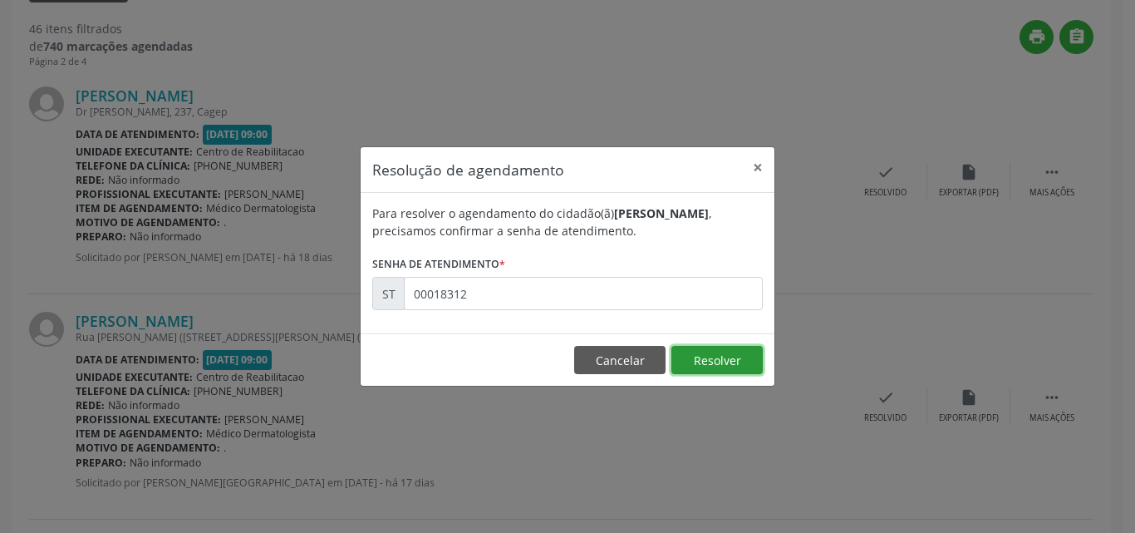
click at [692, 355] on button "Resolver" at bounding box center [717, 360] width 91 height 28
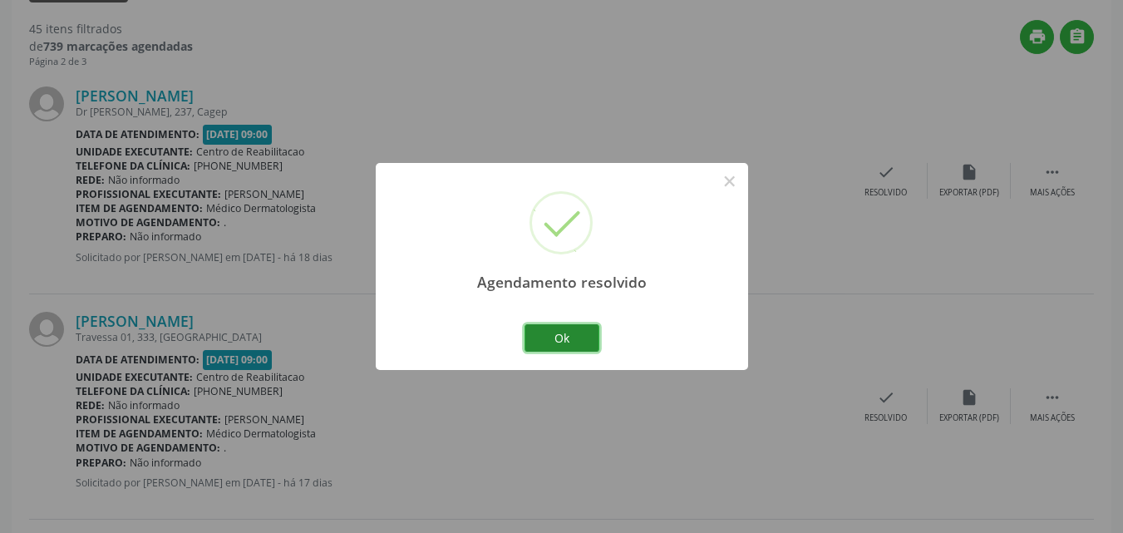
click at [583, 336] on button "Ok" at bounding box center [561, 338] width 75 height 28
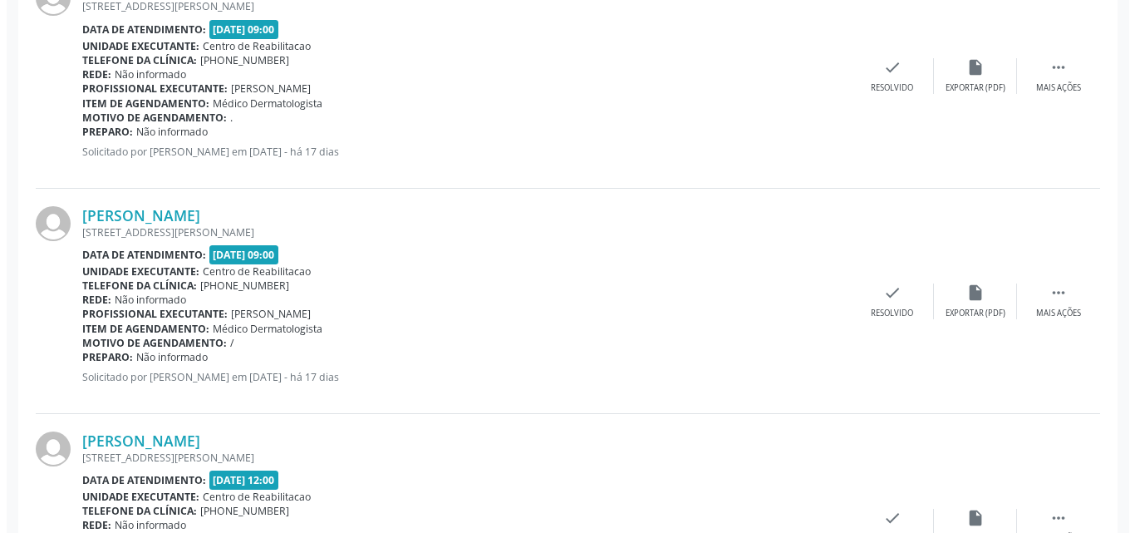
scroll to position [1505, 0]
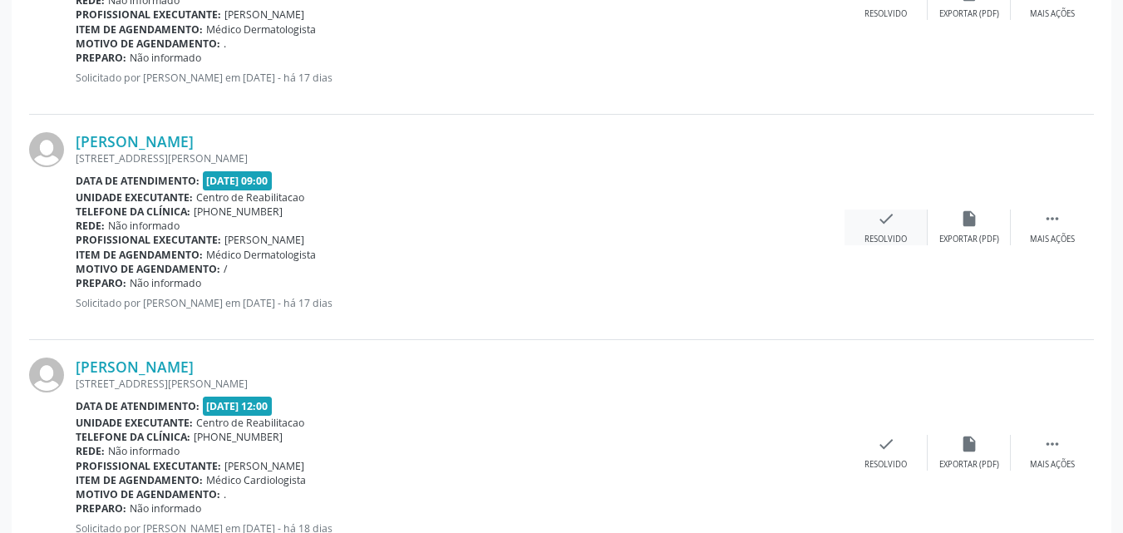
click at [879, 224] on icon "check" at bounding box center [886, 218] width 18 height 18
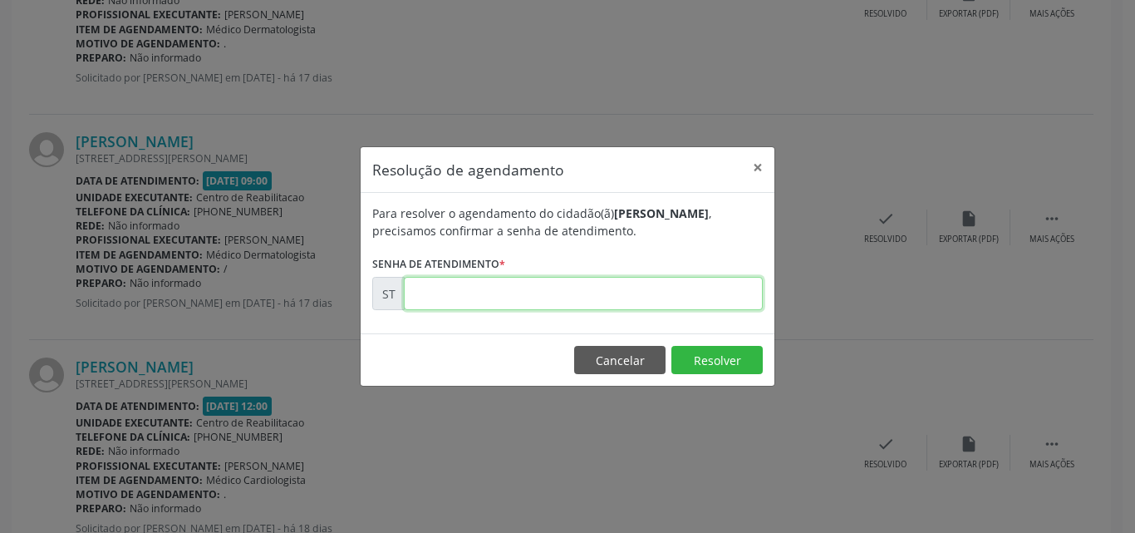
click at [449, 295] on input "text" at bounding box center [583, 293] width 359 height 33
type input "00018448"
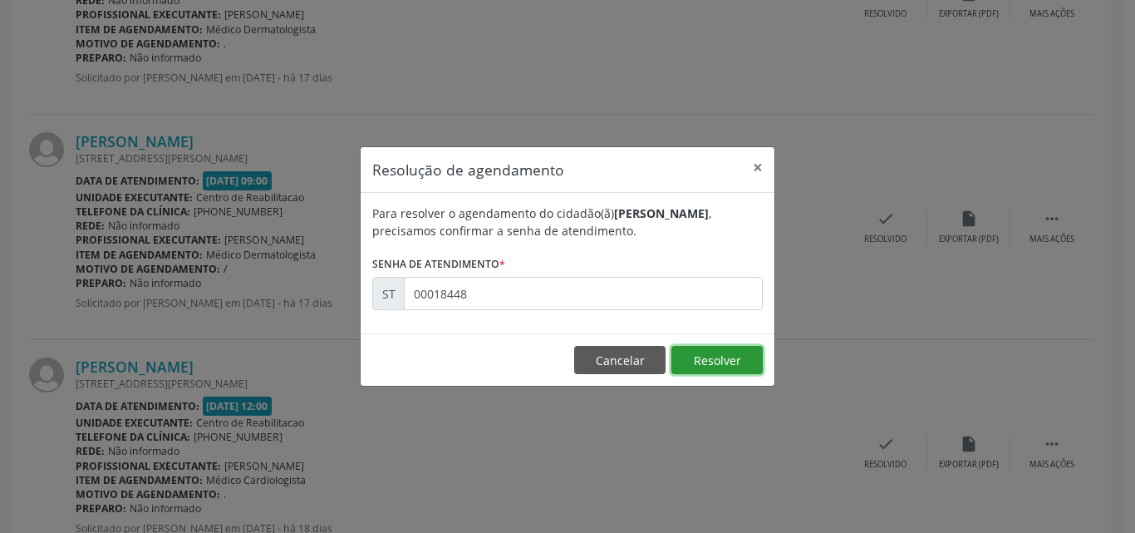
click at [712, 361] on button "Resolver" at bounding box center [717, 360] width 91 height 28
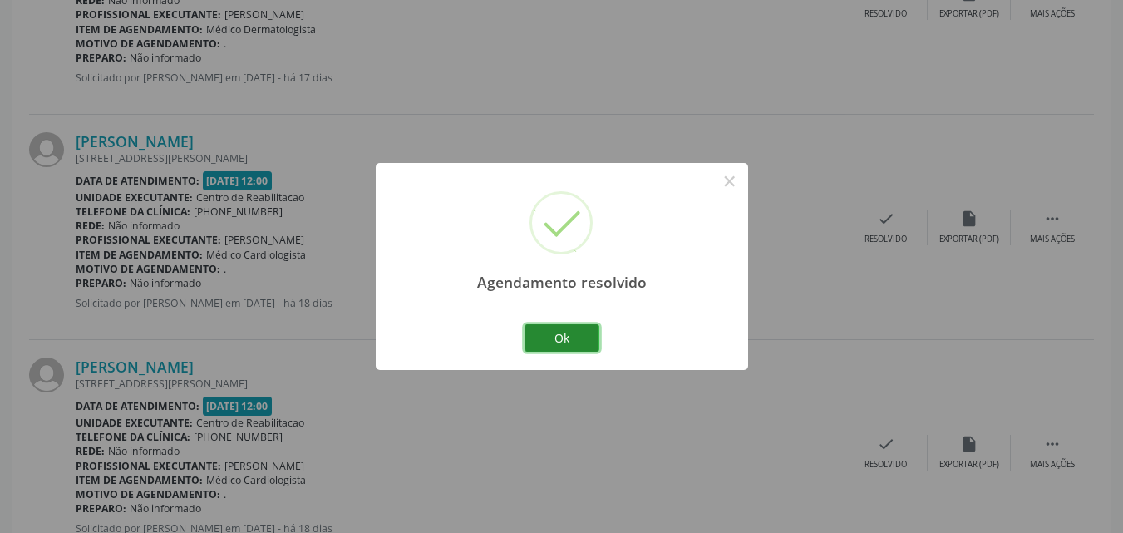
click at [579, 333] on button "Ok" at bounding box center [561, 338] width 75 height 28
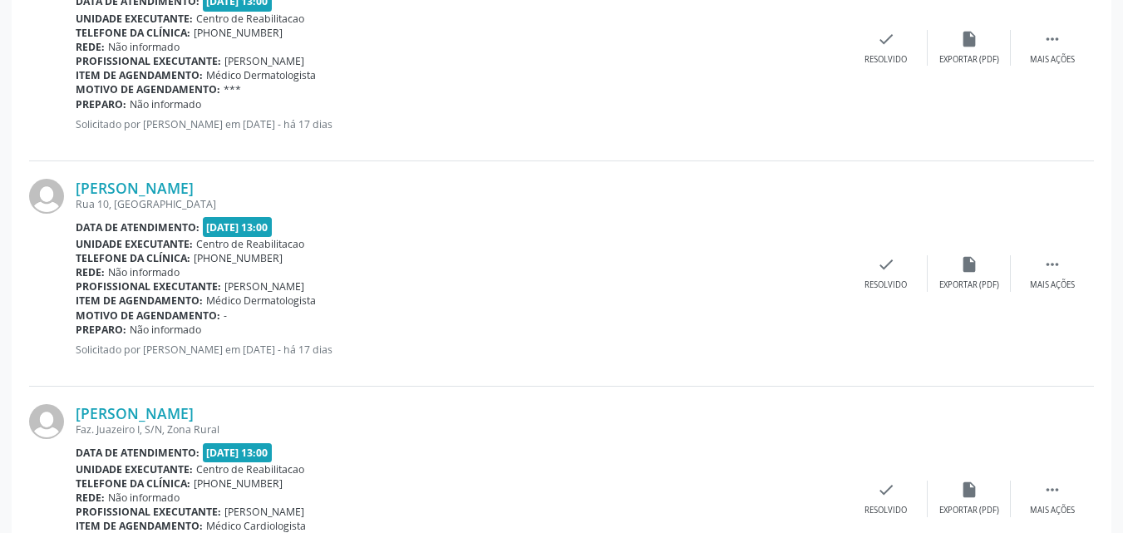
scroll to position [3417, 0]
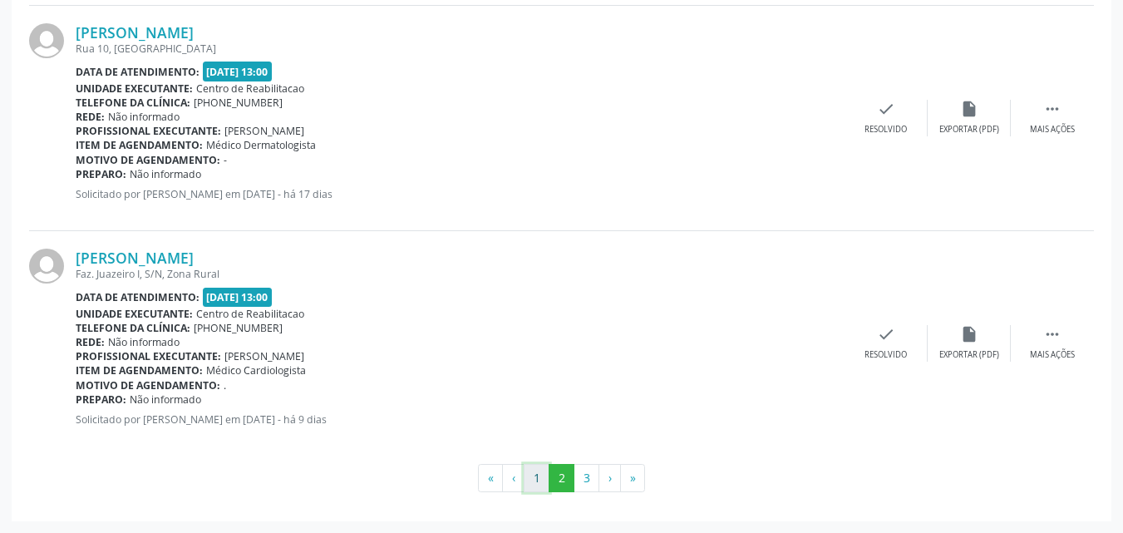
click at [537, 475] on button "1" at bounding box center [537, 478] width 26 height 28
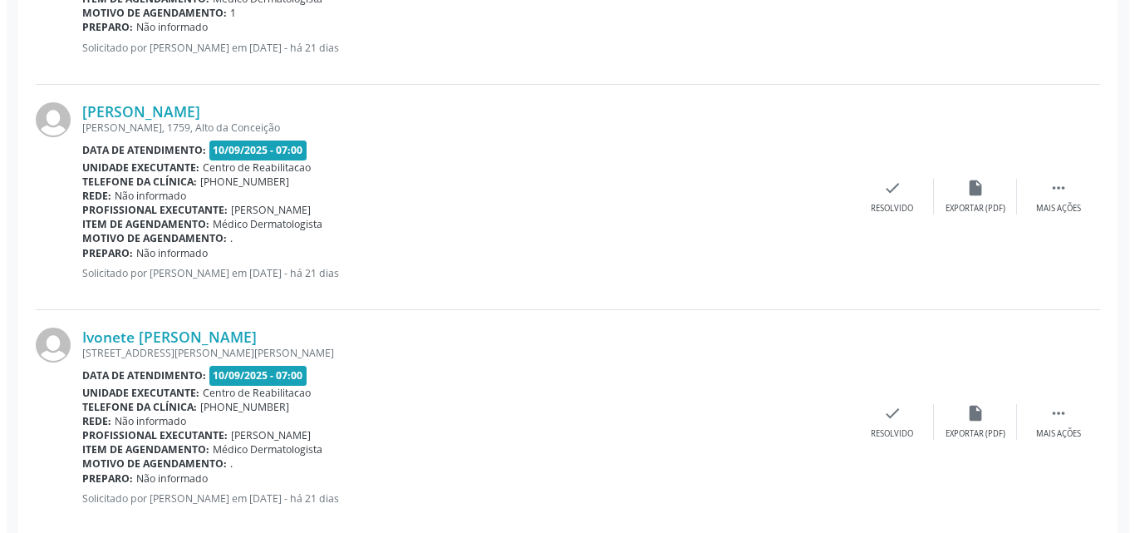
scroll to position [674, 0]
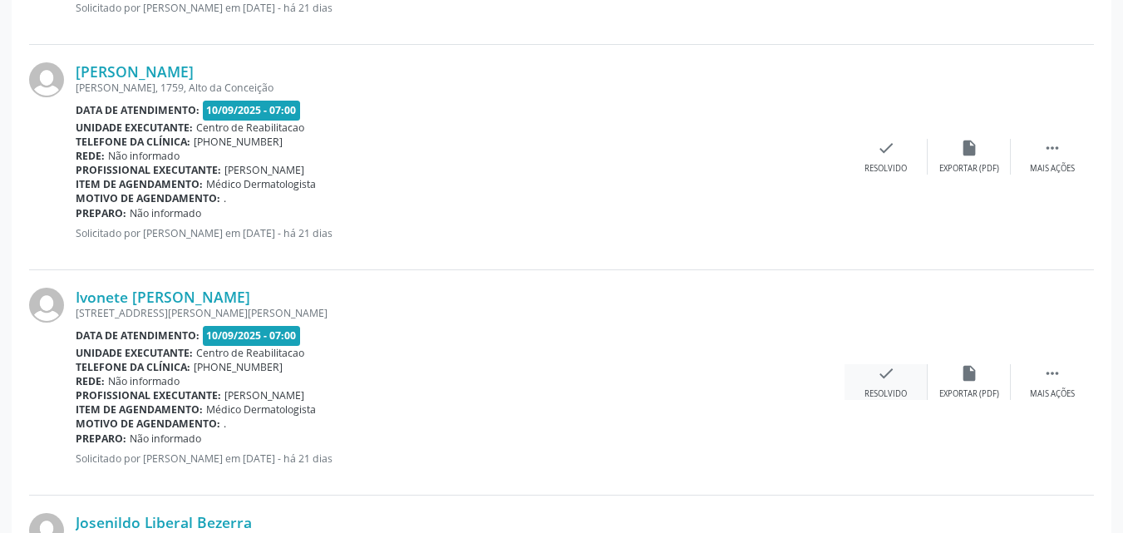
click at [884, 372] on icon "check" at bounding box center [886, 373] width 18 height 18
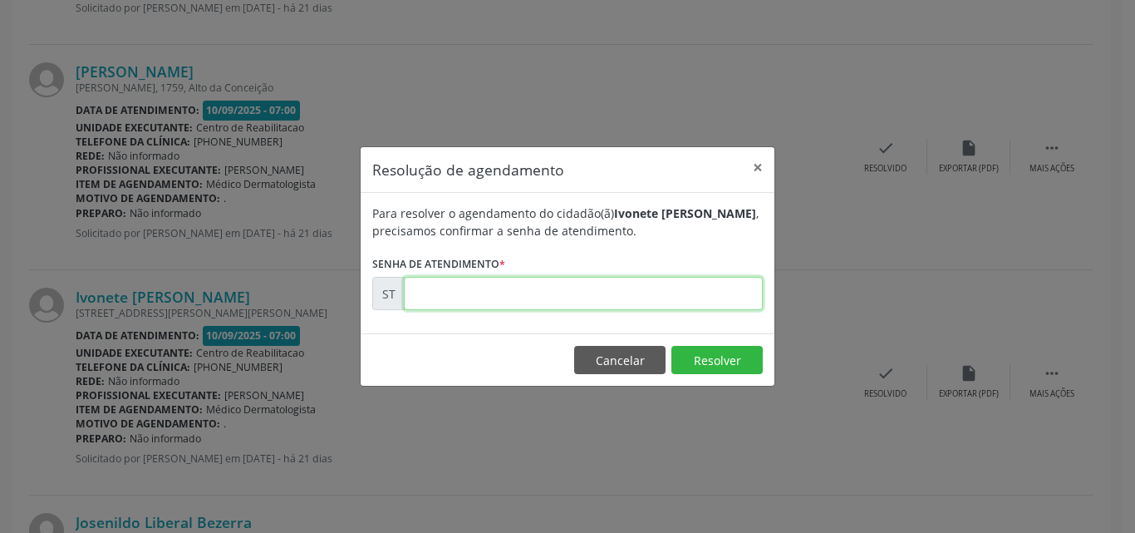
click at [465, 293] on input "text" at bounding box center [583, 293] width 359 height 33
type input "00017234"
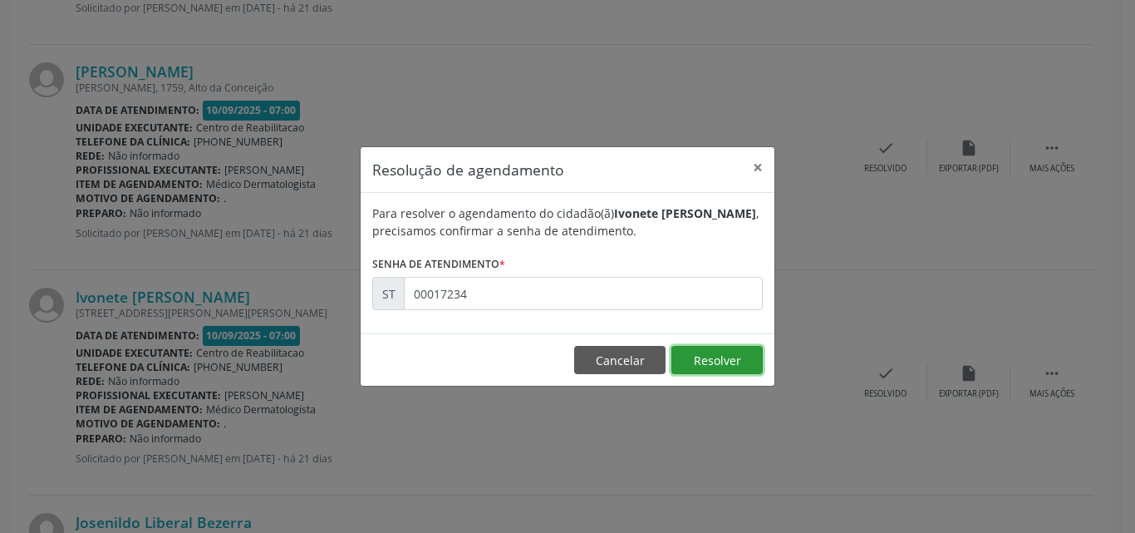
click at [691, 357] on button "Resolver" at bounding box center [717, 360] width 91 height 28
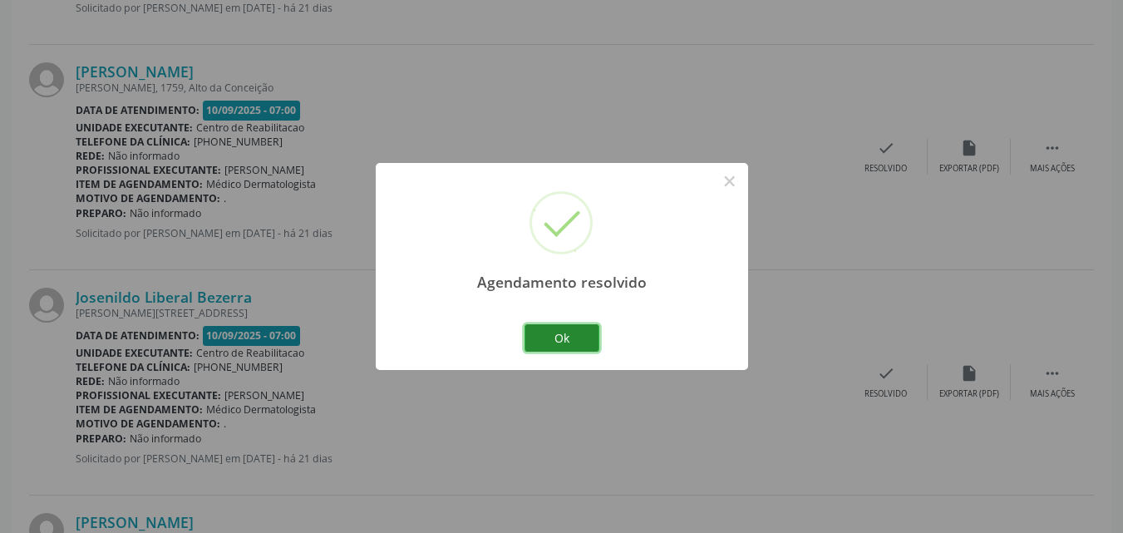
click at [580, 340] on button "Ok" at bounding box center [561, 338] width 75 height 28
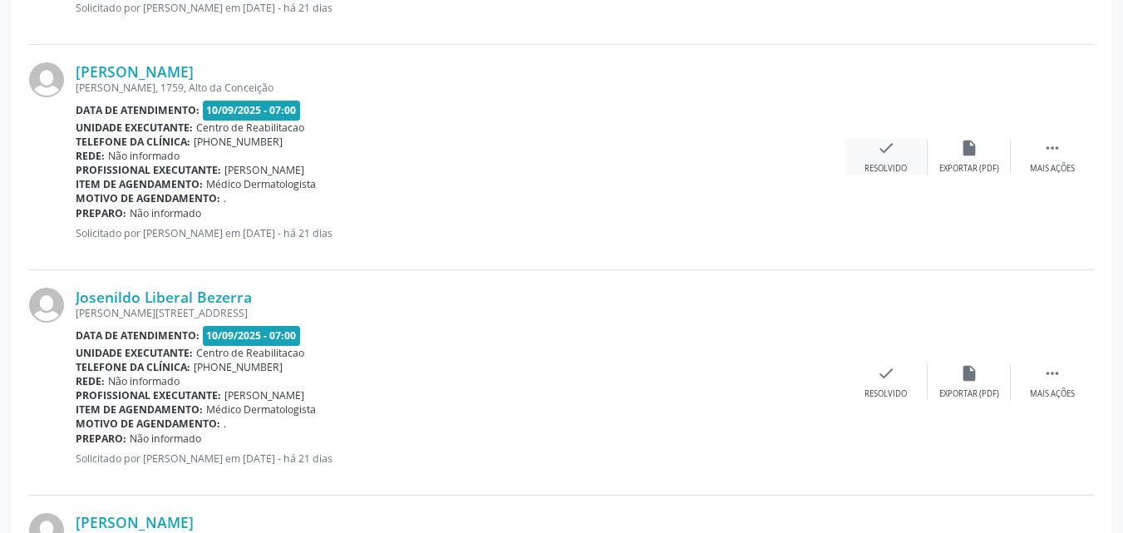
click at [888, 148] on icon "check" at bounding box center [886, 148] width 18 height 18
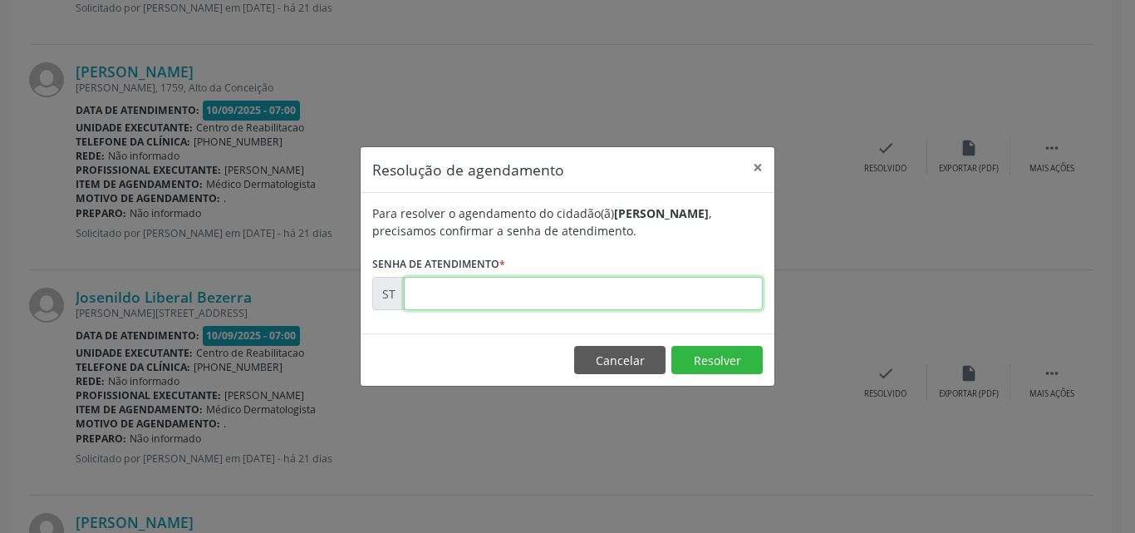
click at [487, 298] on input "text" at bounding box center [583, 293] width 359 height 33
type input "00017233"
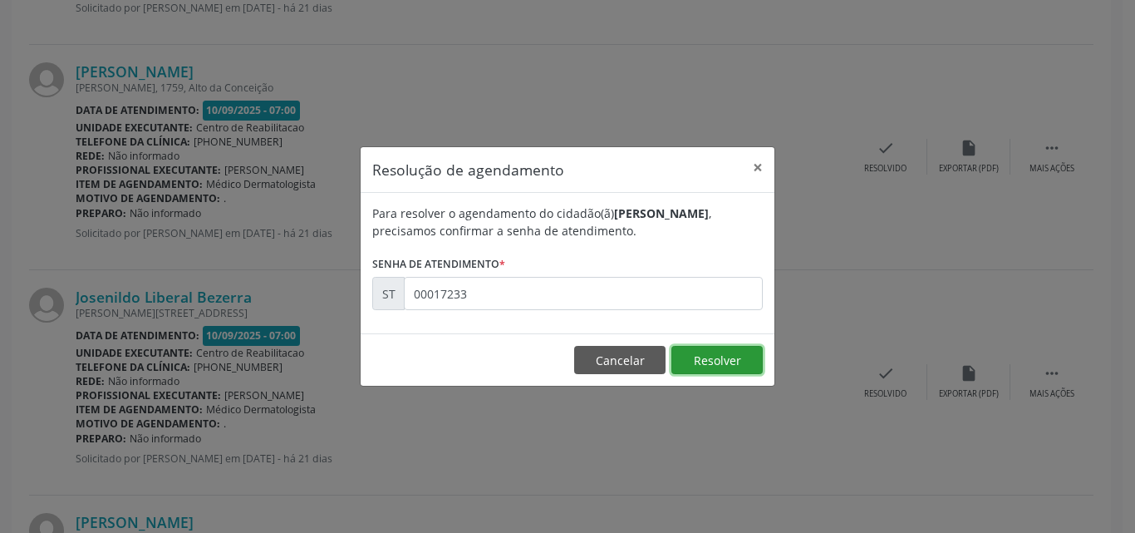
click at [694, 355] on button "Resolver" at bounding box center [717, 360] width 91 height 28
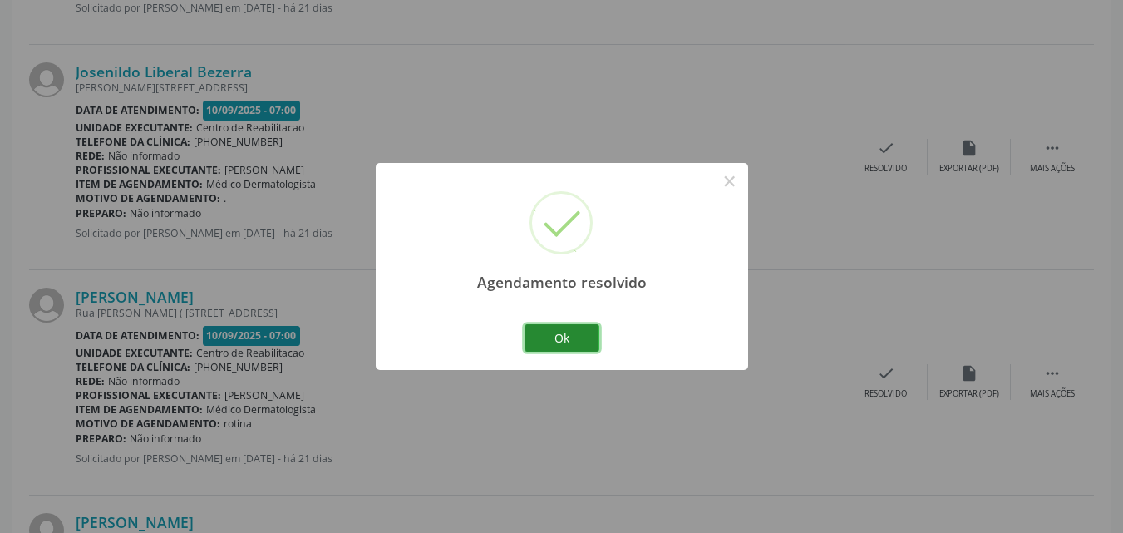
click at [574, 334] on button "Ok" at bounding box center [561, 338] width 75 height 28
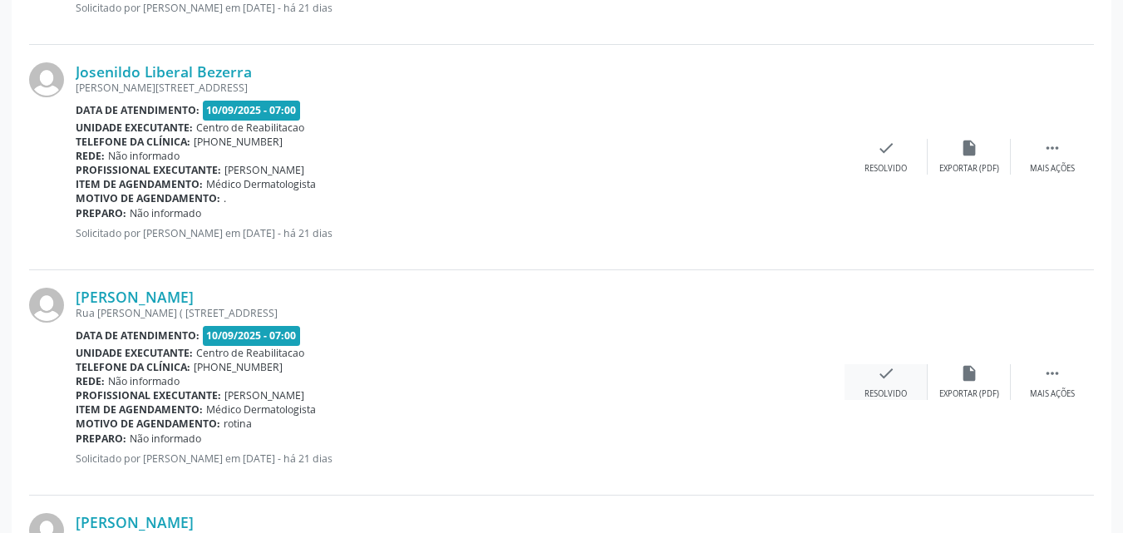
click at [884, 376] on icon "check" at bounding box center [886, 373] width 18 height 18
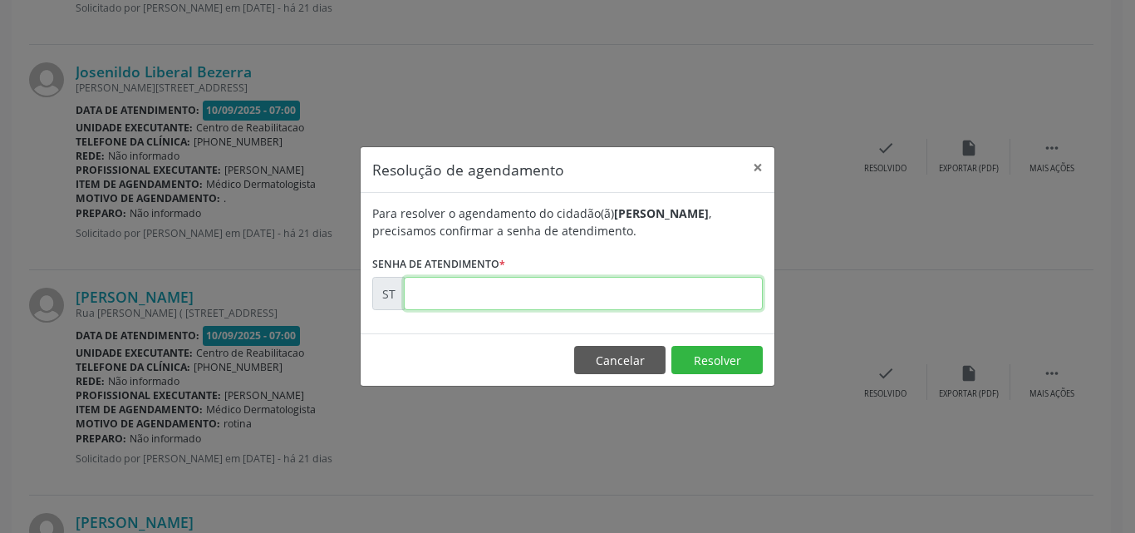
click at [431, 290] on input "text" at bounding box center [583, 293] width 359 height 33
type input "00017281"
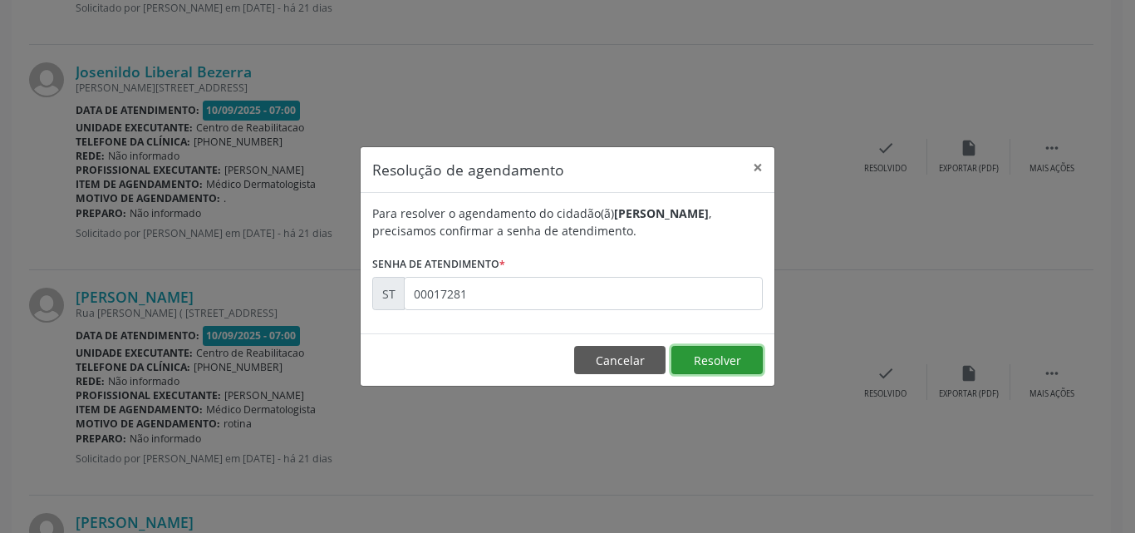
click at [710, 359] on button "Resolver" at bounding box center [717, 360] width 91 height 28
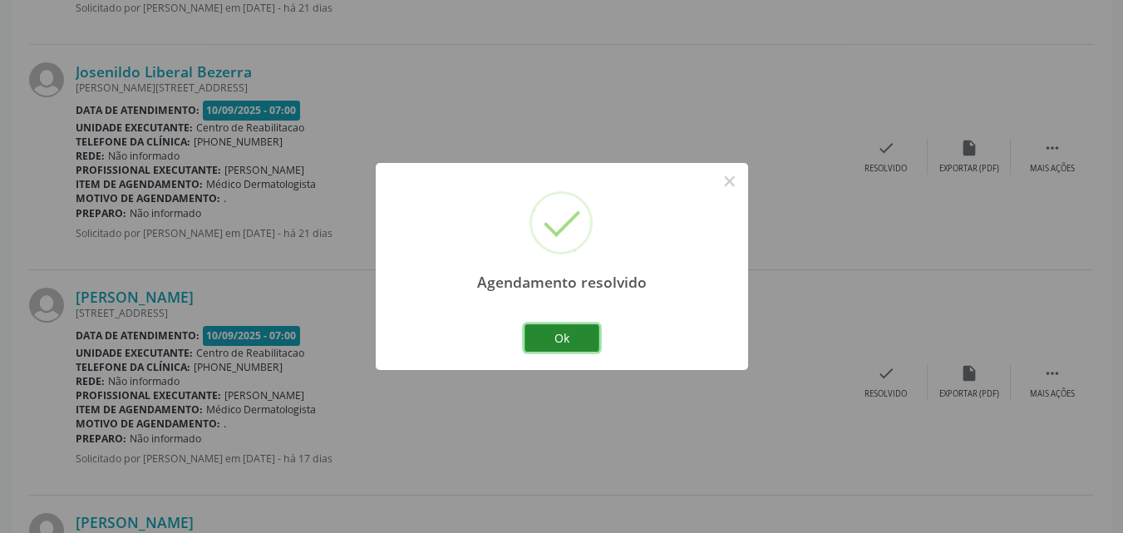
click at [587, 340] on button "Ok" at bounding box center [561, 338] width 75 height 28
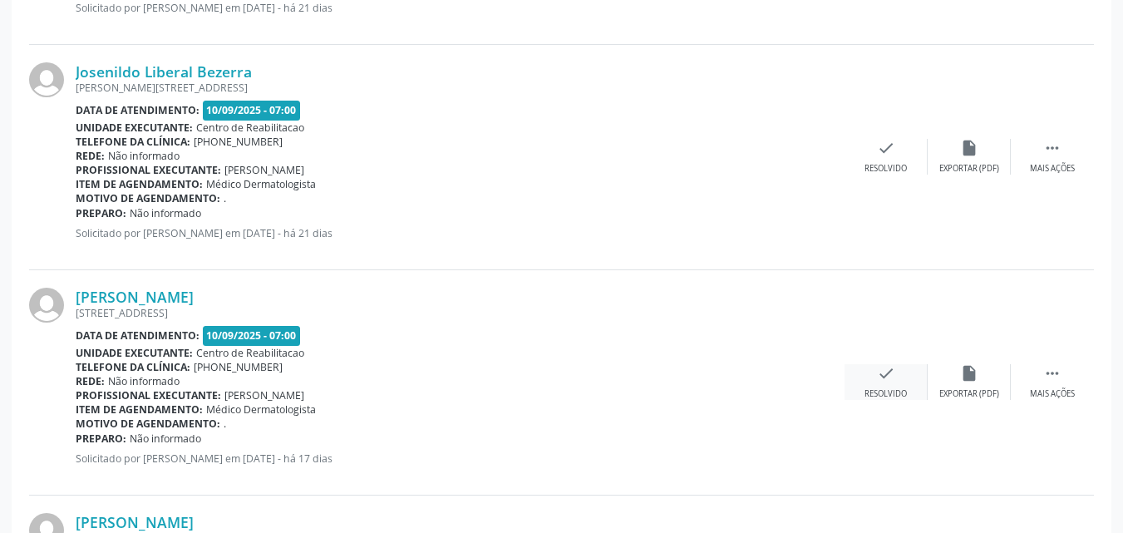
click at [883, 369] on icon "check" at bounding box center [886, 373] width 18 height 18
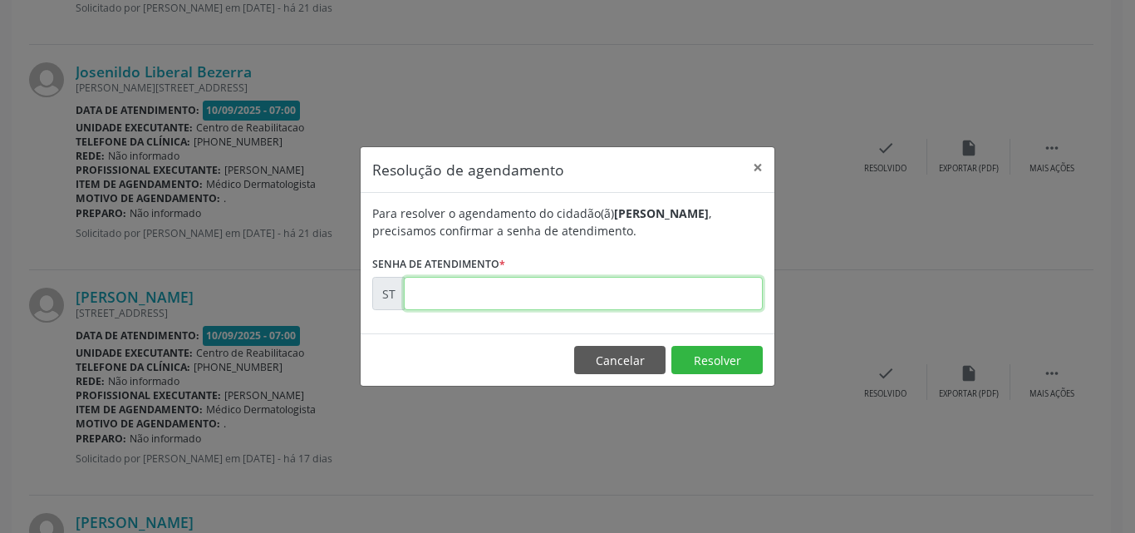
click at [443, 297] on input "text" at bounding box center [583, 293] width 359 height 33
type input "00018616"
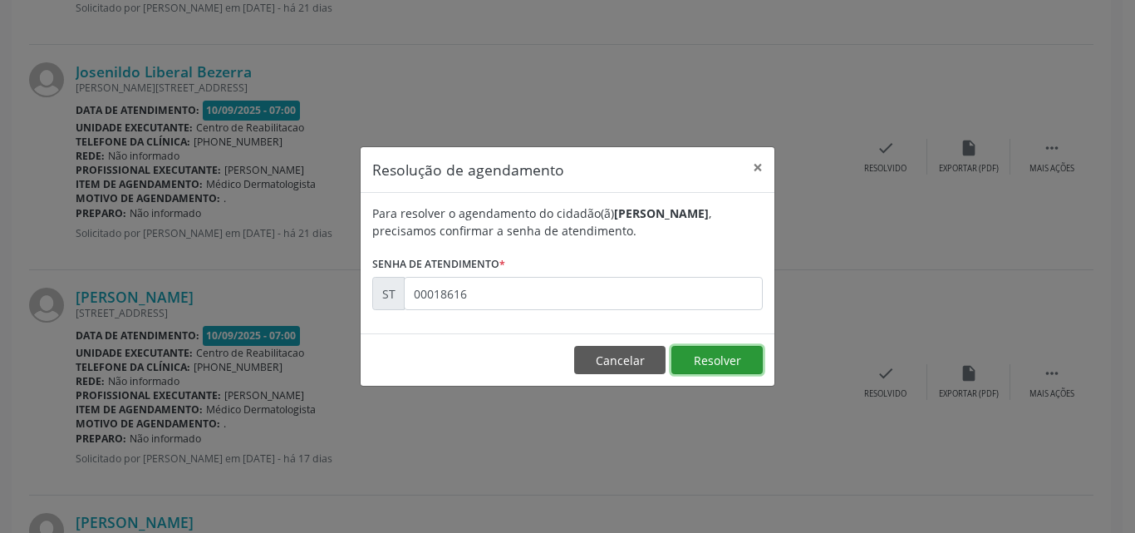
click at [688, 357] on button "Resolver" at bounding box center [717, 360] width 91 height 28
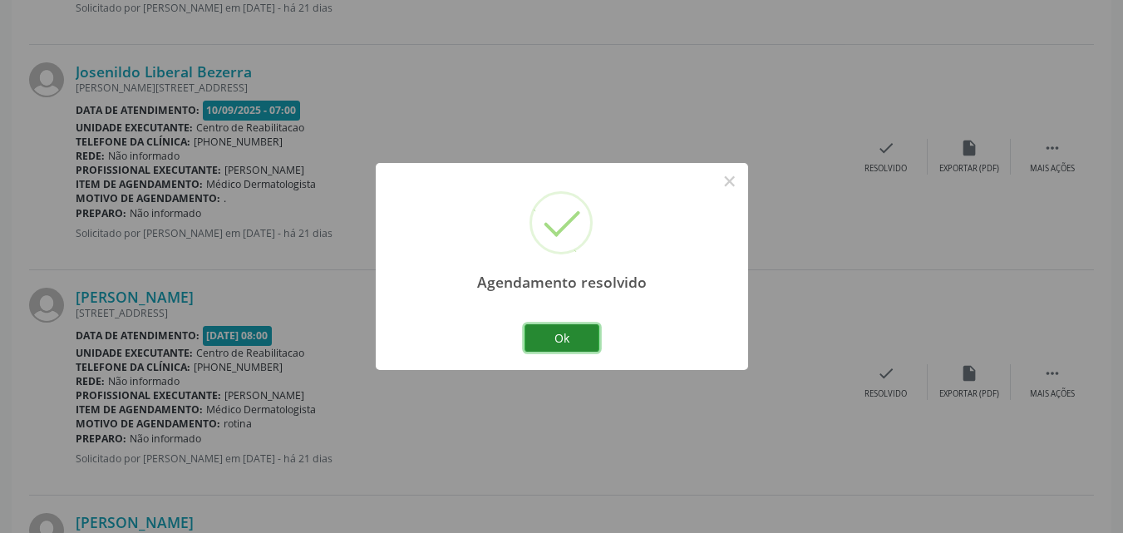
click at [539, 329] on button "Ok" at bounding box center [561, 338] width 75 height 28
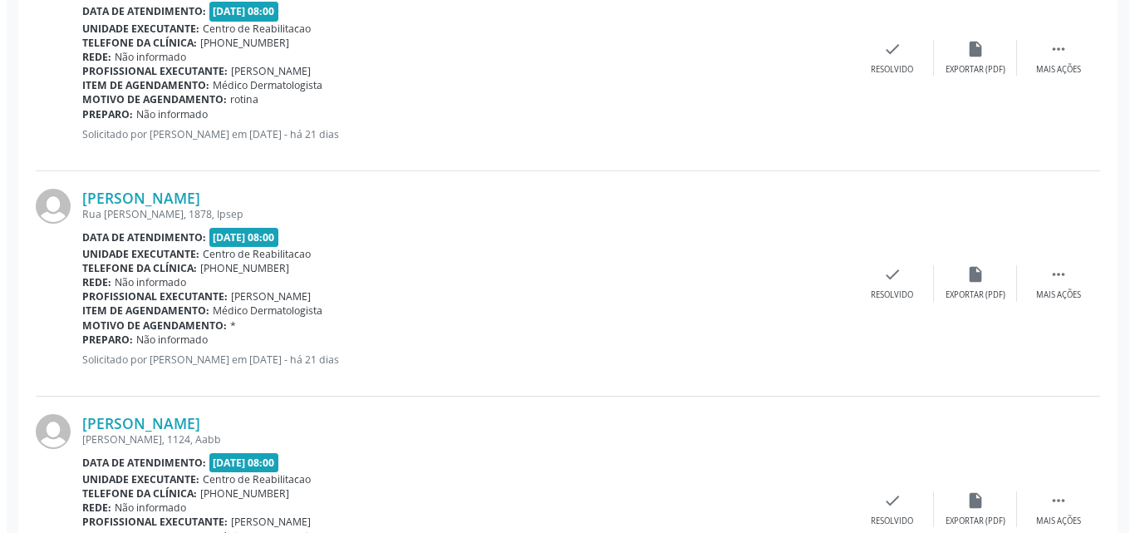
scroll to position [1007, 0]
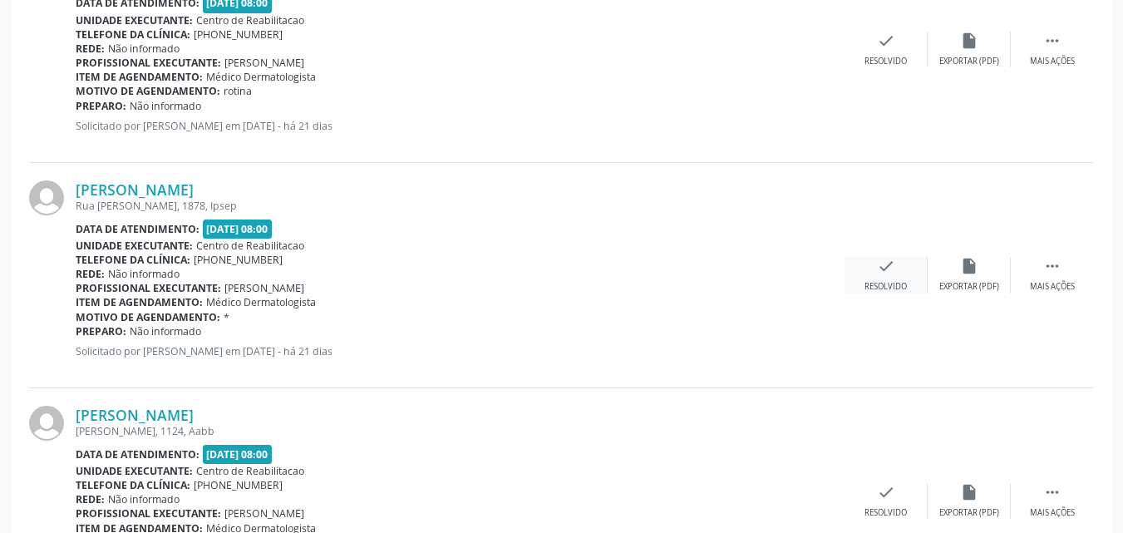
click at [889, 268] on icon "check" at bounding box center [886, 266] width 18 height 18
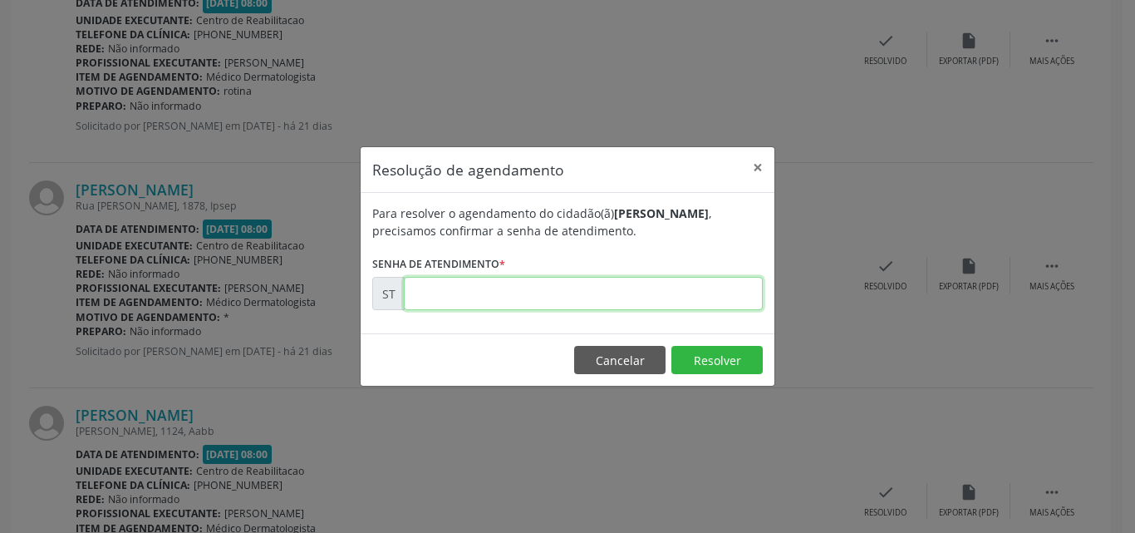
click at [465, 296] on input "text" at bounding box center [583, 293] width 359 height 33
type input "00017350"
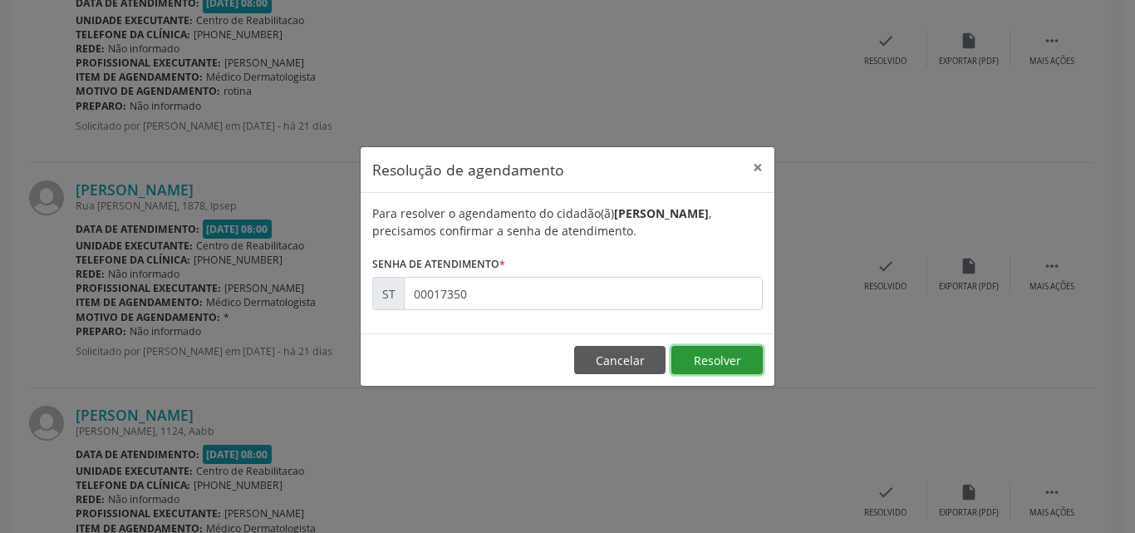
click at [706, 360] on button "Resolver" at bounding box center [717, 360] width 91 height 28
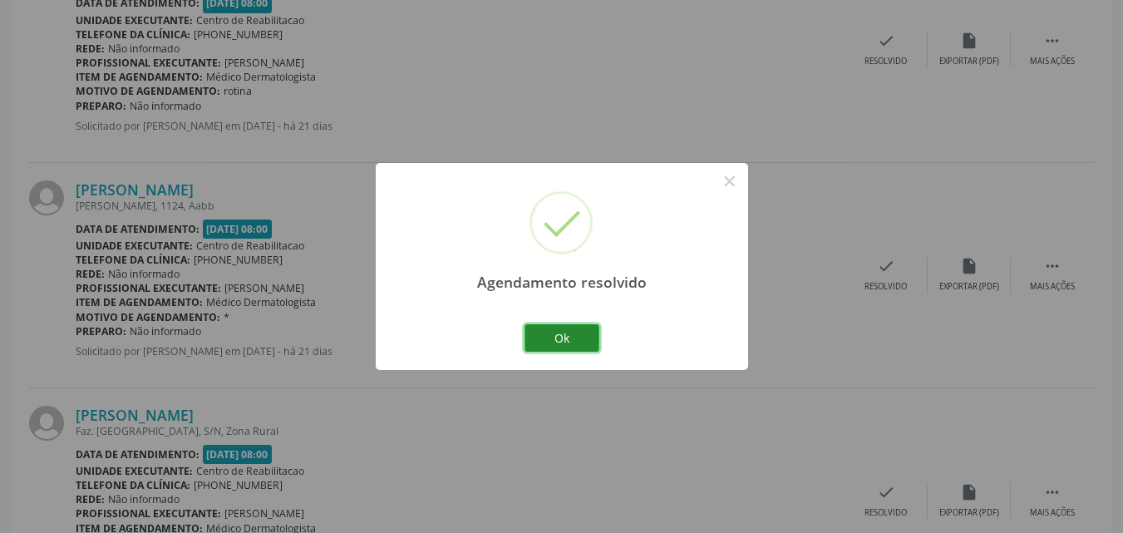
click at [579, 337] on button "Ok" at bounding box center [561, 338] width 75 height 28
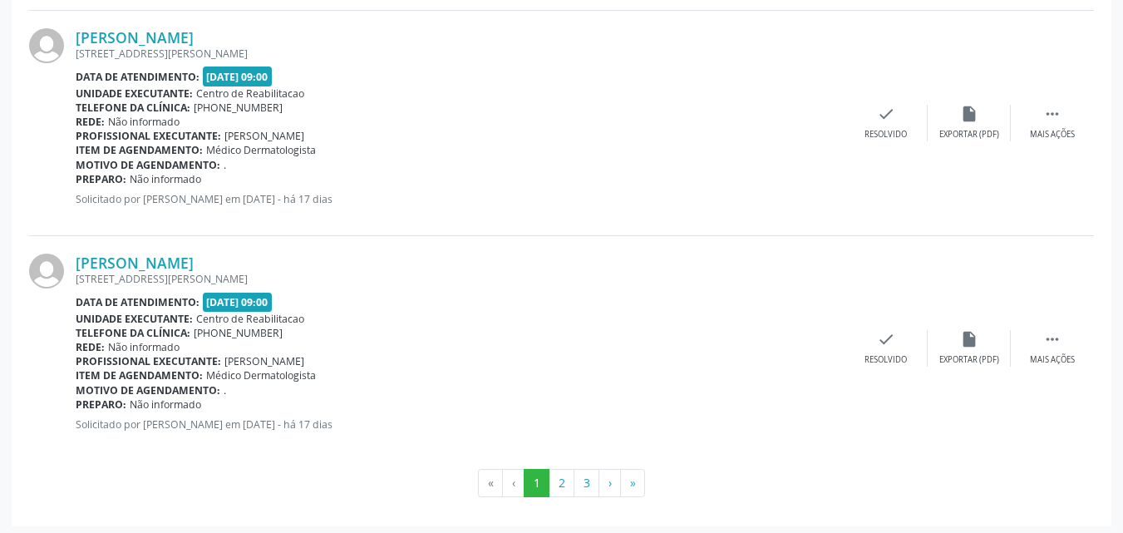
scroll to position [3417, 0]
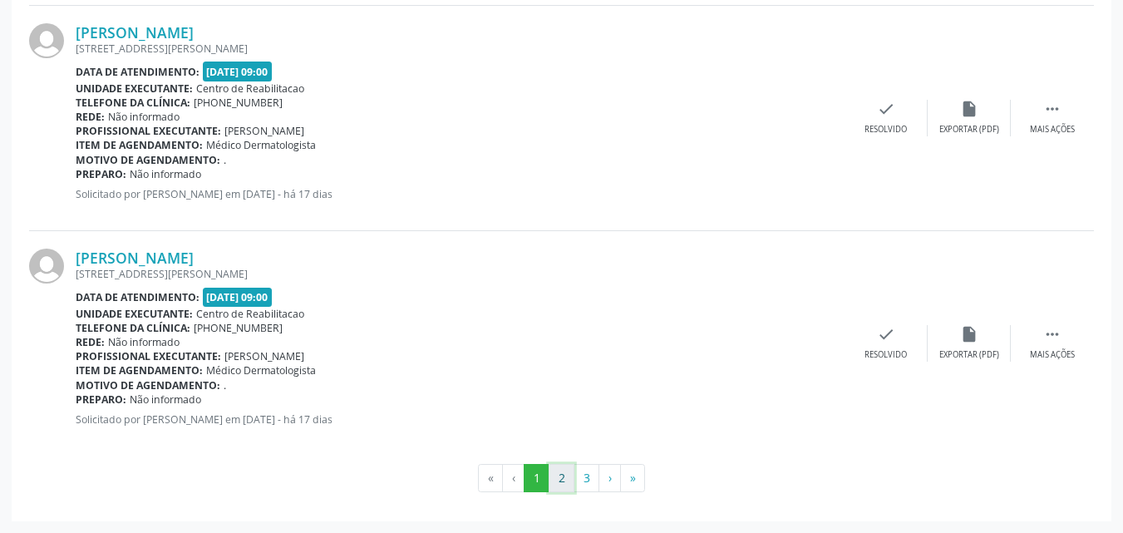
click at [564, 474] on button "2" at bounding box center [562, 478] width 26 height 28
click at [581, 472] on button "3" at bounding box center [587, 478] width 26 height 28
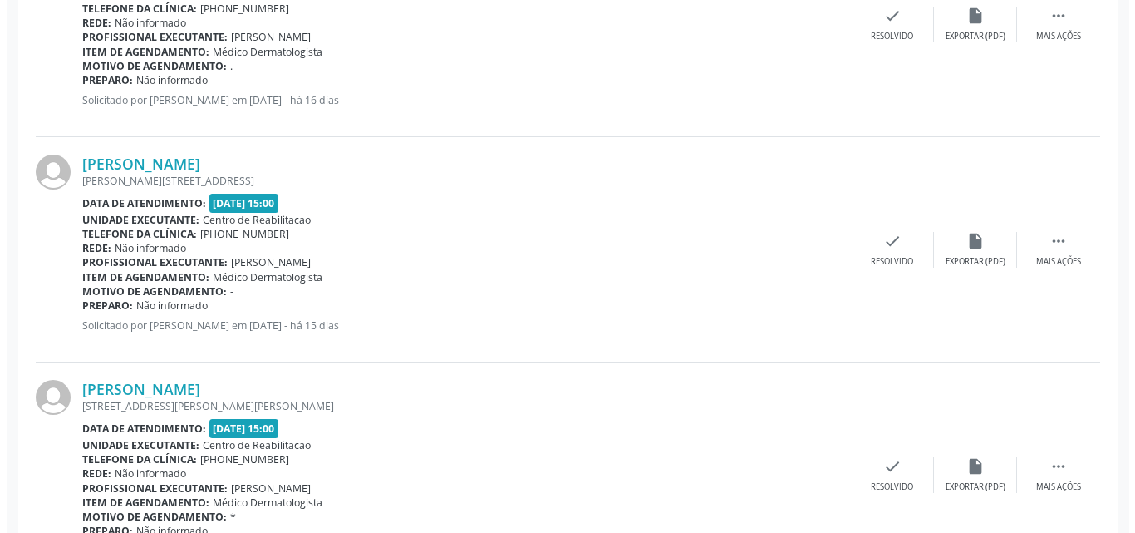
scroll to position [1400, 0]
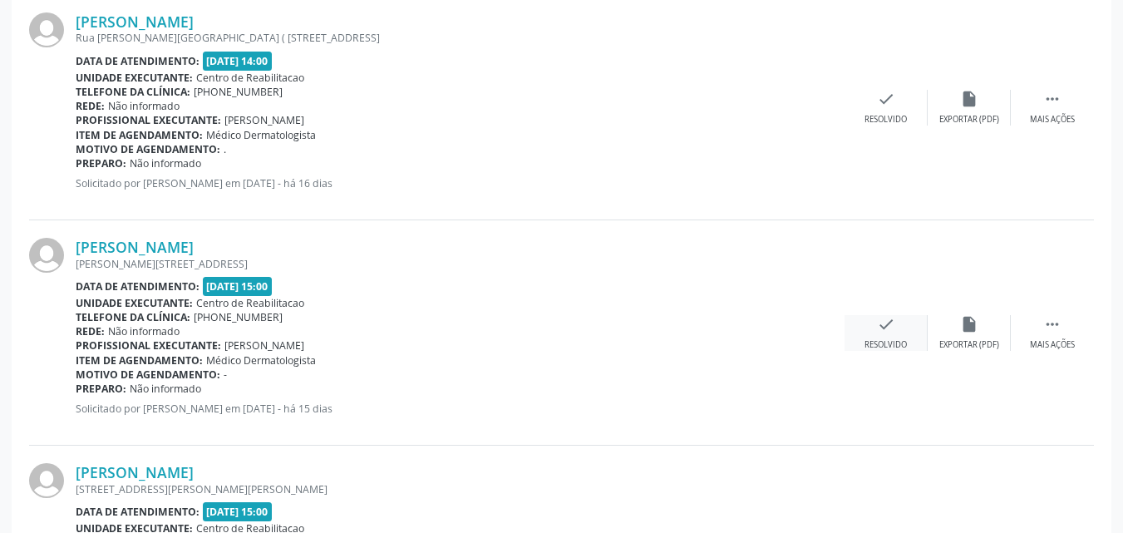
click at [882, 326] on icon "check" at bounding box center [886, 324] width 18 height 18
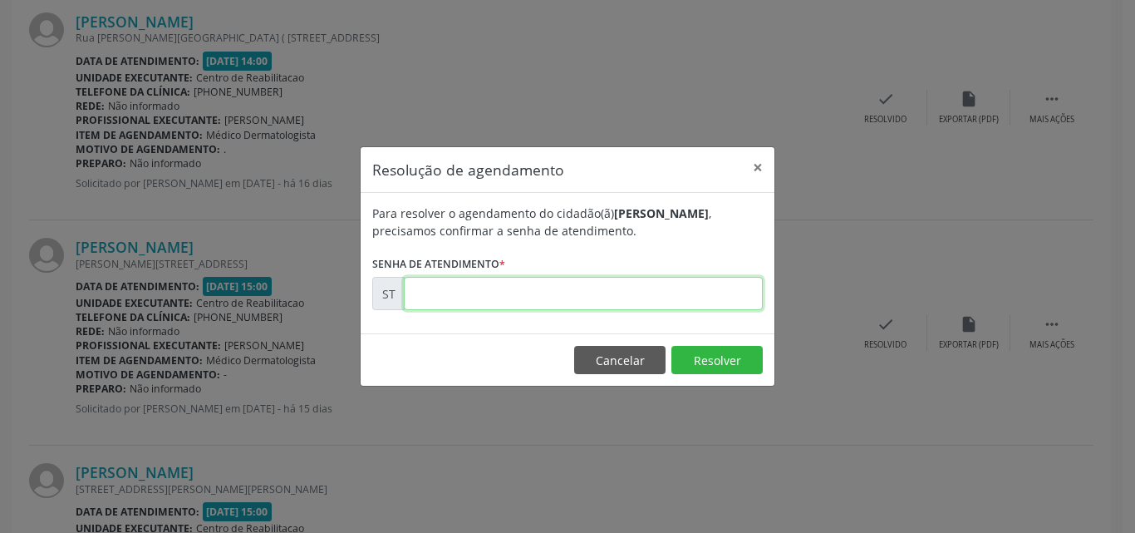
click at [448, 295] on input "text" at bounding box center [583, 293] width 359 height 33
type input "00019639"
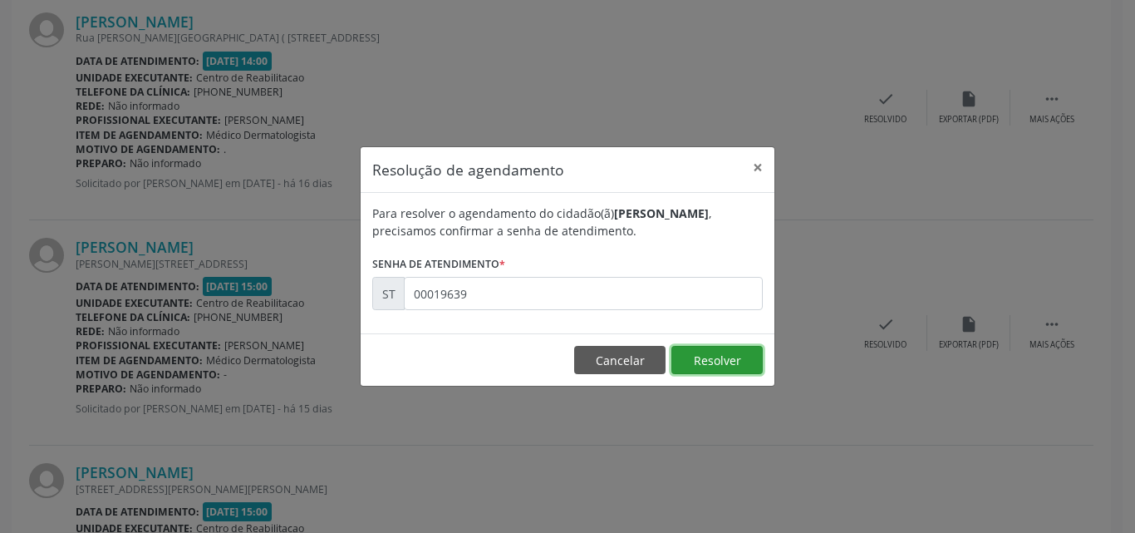
click at [706, 360] on button "Resolver" at bounding box center [717, 360] width 91 height 28
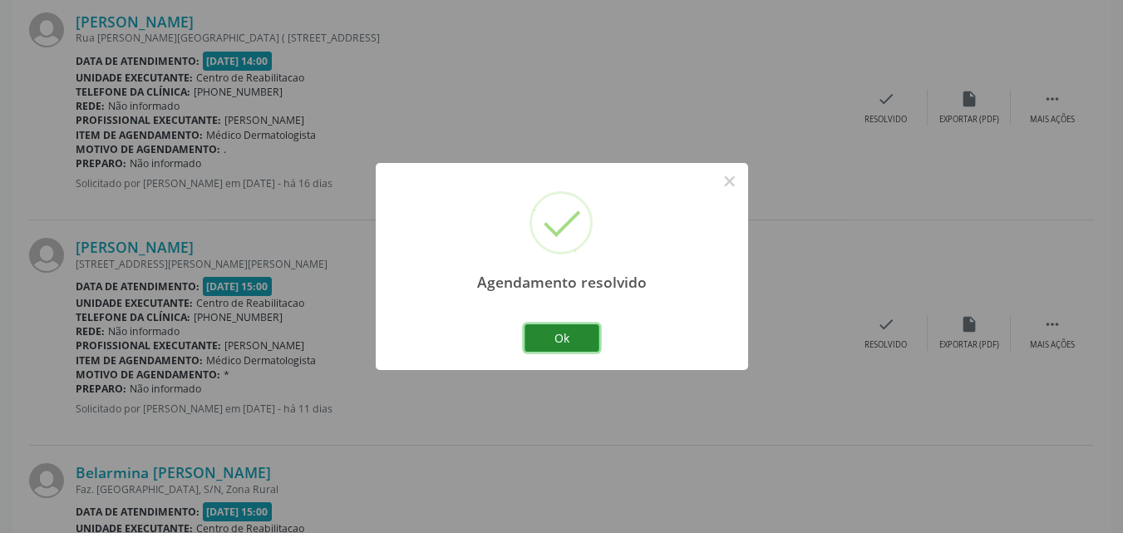
click at [558, 328] on button "Ok" at bounding box center [561, 338] width 75 height 28
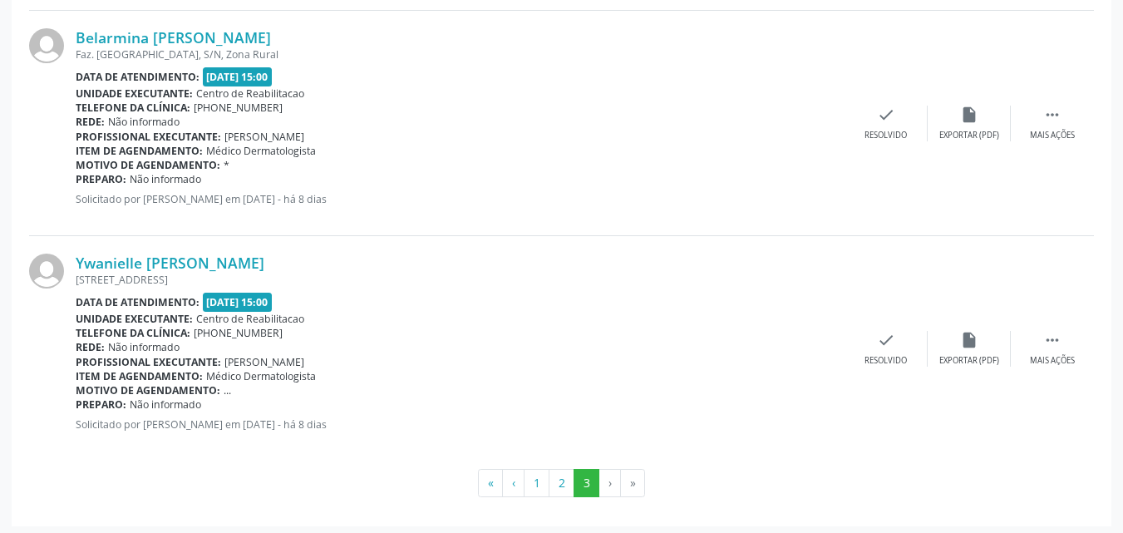
scroll to position [1839, 0]
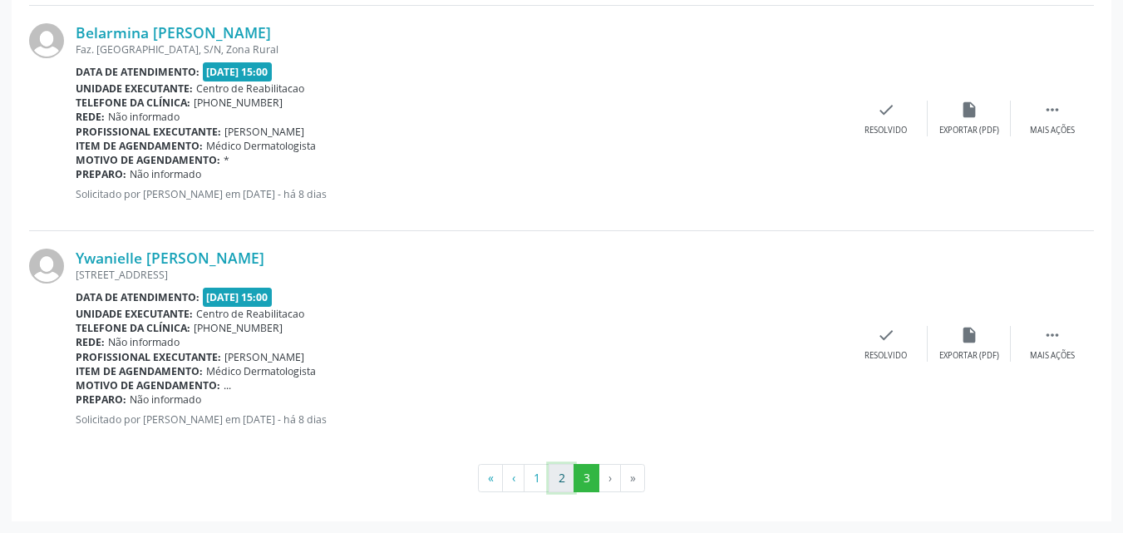
click at [554, 475] on button "2" at bounding box center [562, 478] width 26 height 28
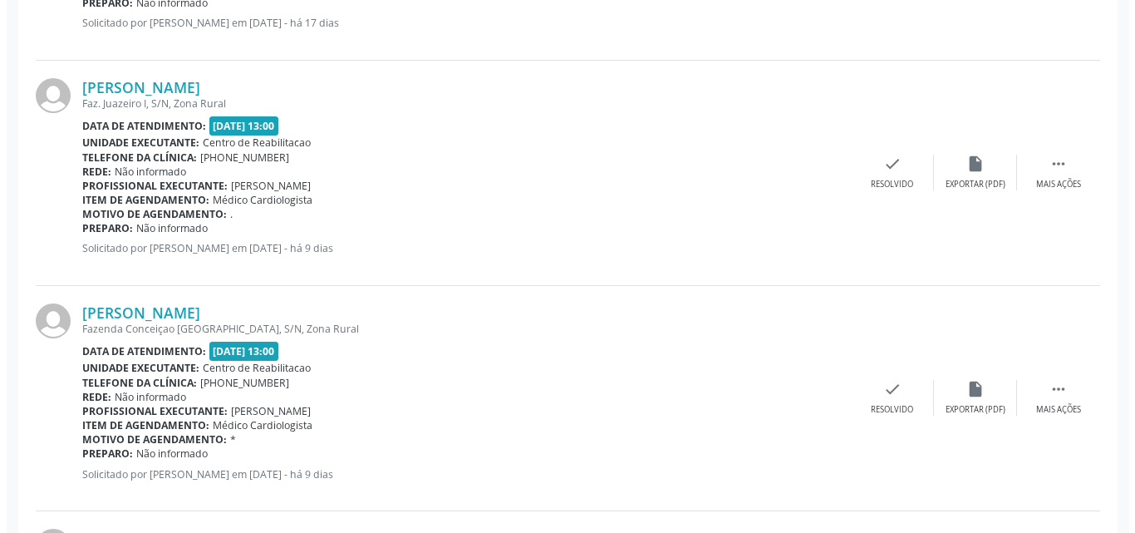
scroll to position [2610, 0]
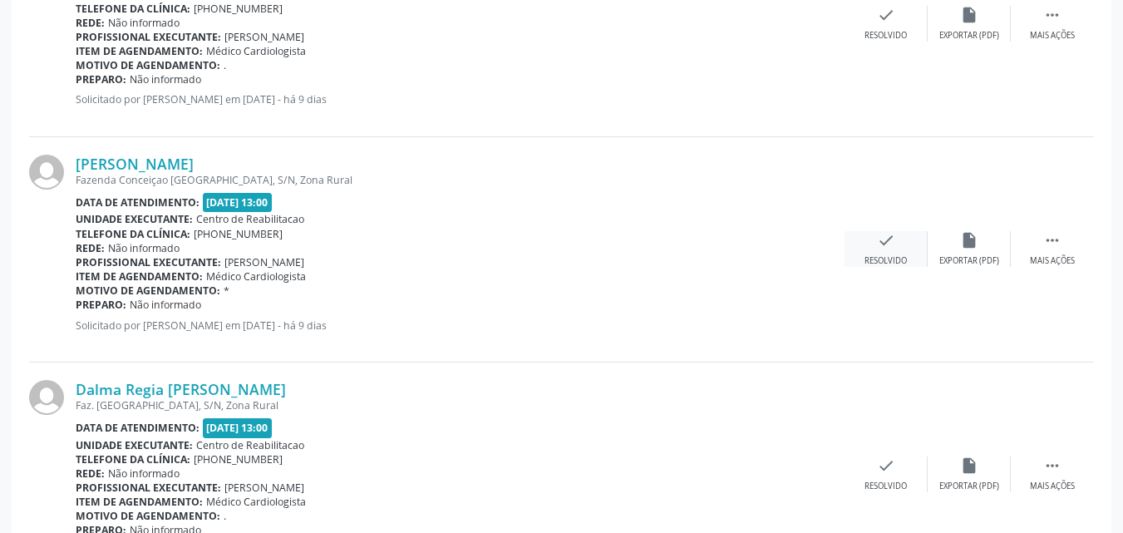
click at [880, 239] on icon "check" at bounding box center [886, 240] width 18 height 18
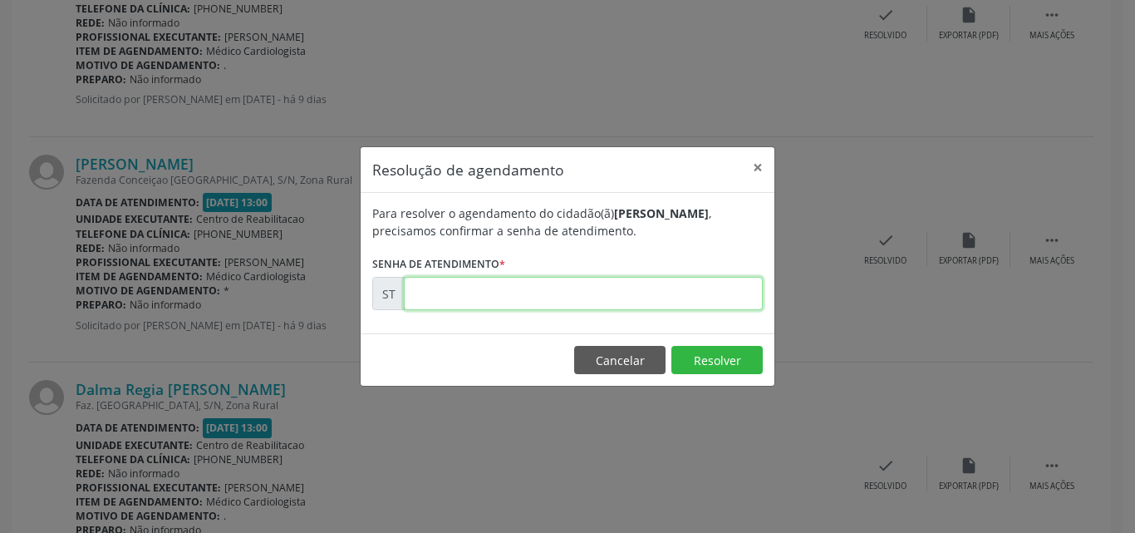
click at [468, 300] on input "text" at bounding box center [583, 293] width 359 height 33
type input "00021060"
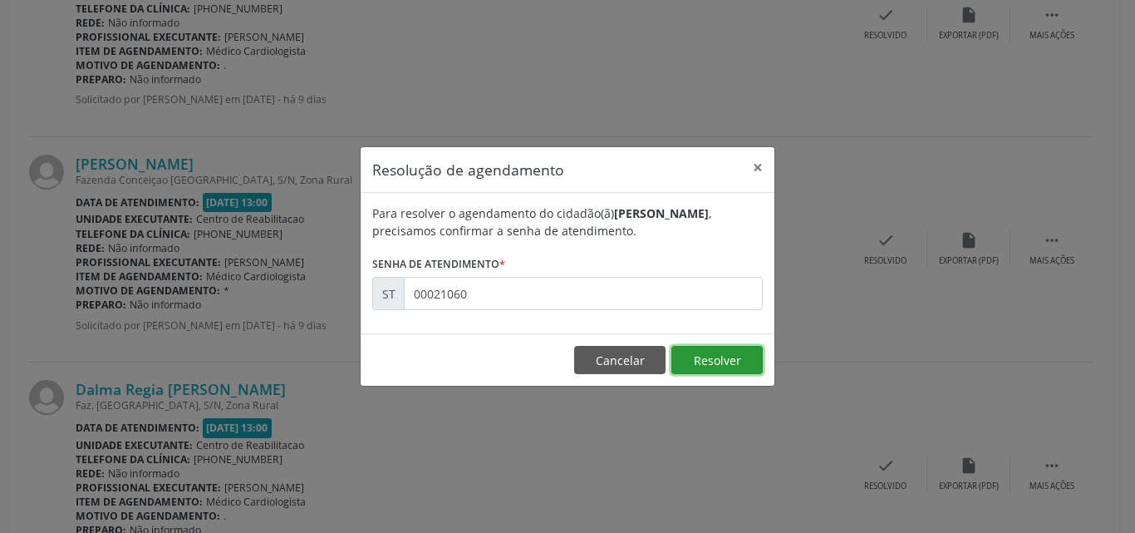
click at [693, 354] on button "Resolver" at bounding box center [717, 360] width 91 height 28
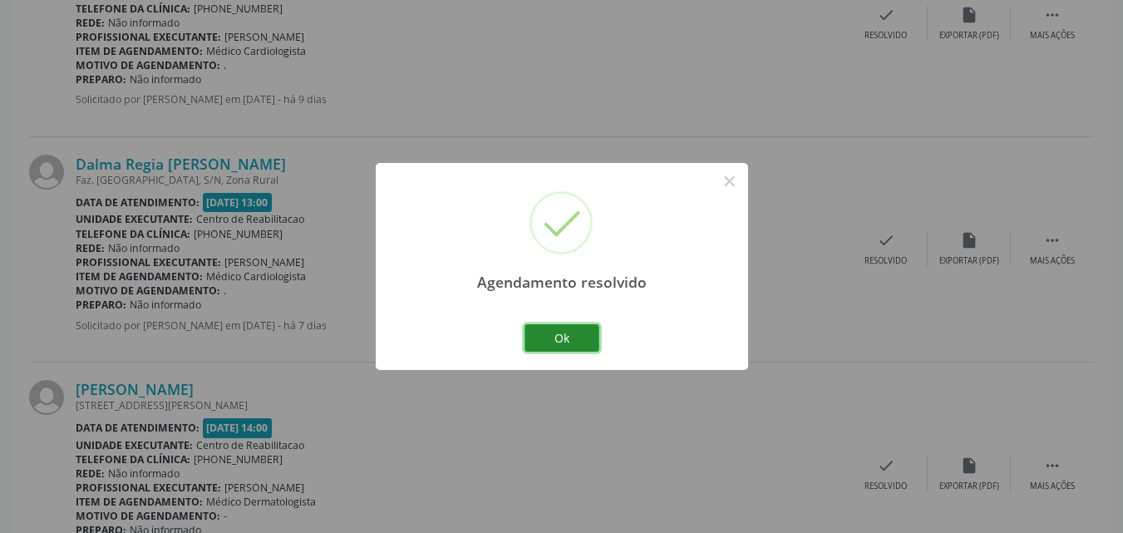
click at [583, 339] on button "Ok" at bounding box center [561, 338] width 75 height 28
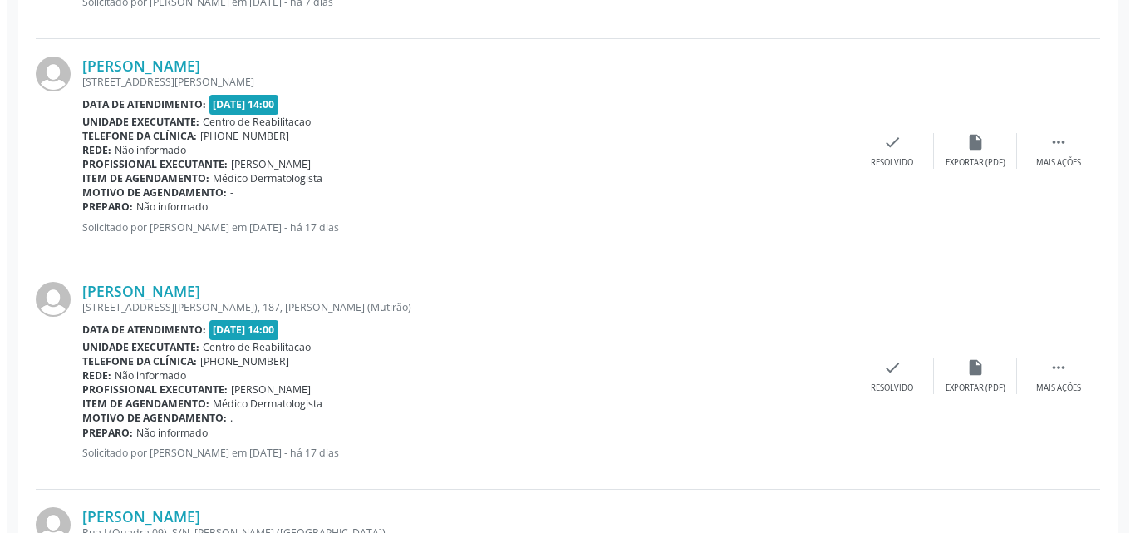
scroll to position [2942, 0]
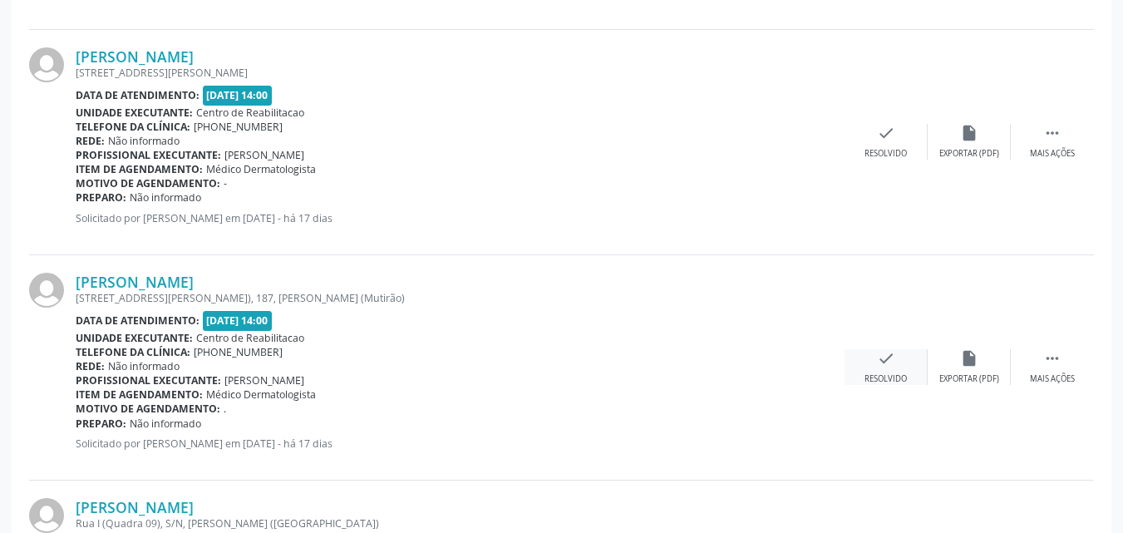
click at [884, 356] on icon "check" at bounding box center [886, 358] width 18 height 18
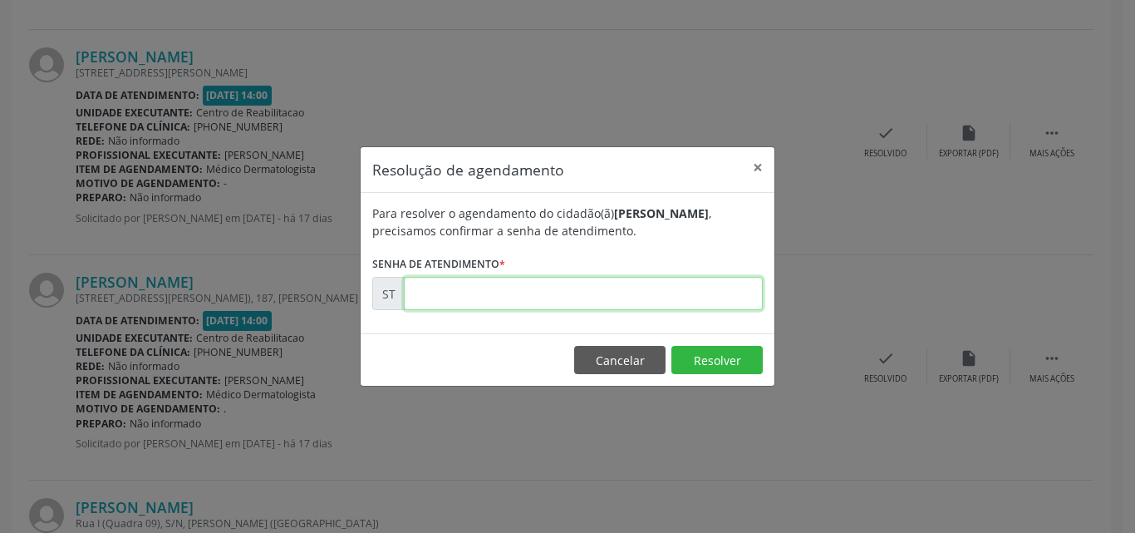
click at [443, 288] on input "text" at bounding box center [583, 293] width 359 height 33
type input "00018877"
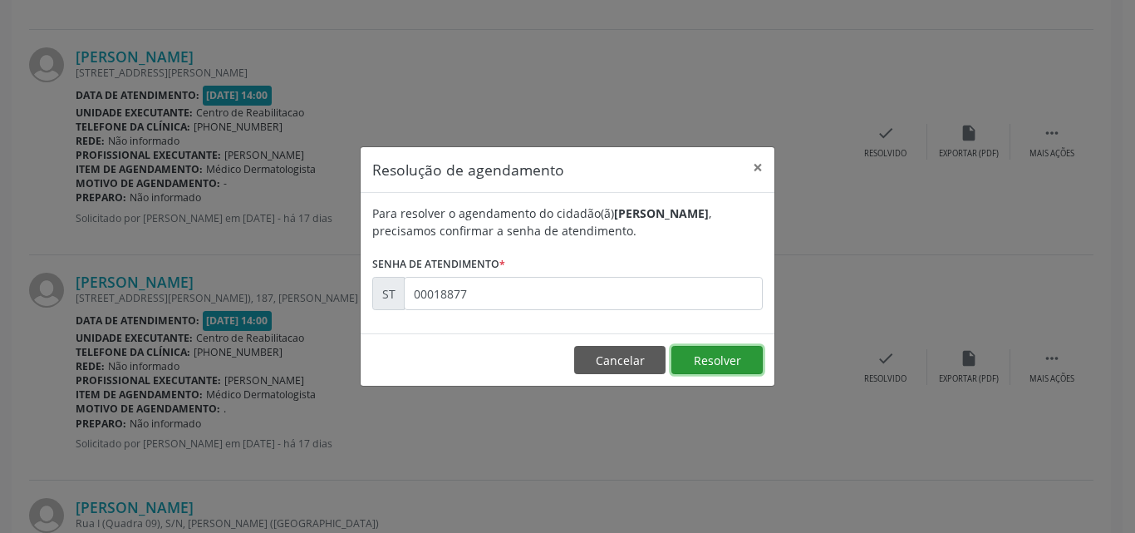
click at [699, 358] on button "Resolver" at bounding box center [717, 360] width 91 height 28
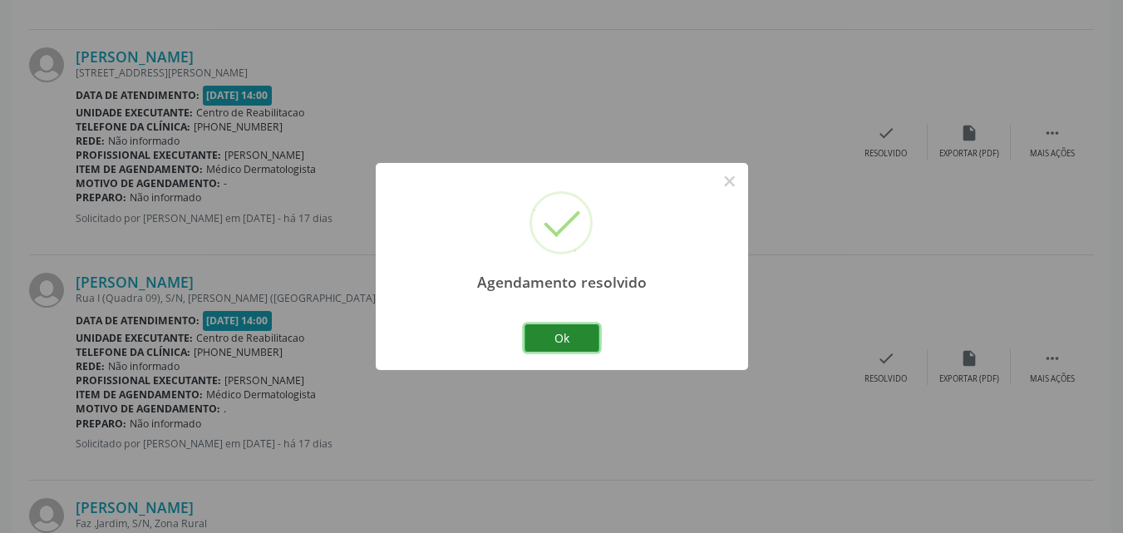
click at [570, 337] on button "Ok" at bounding box center [561, 338] width 75 height 28
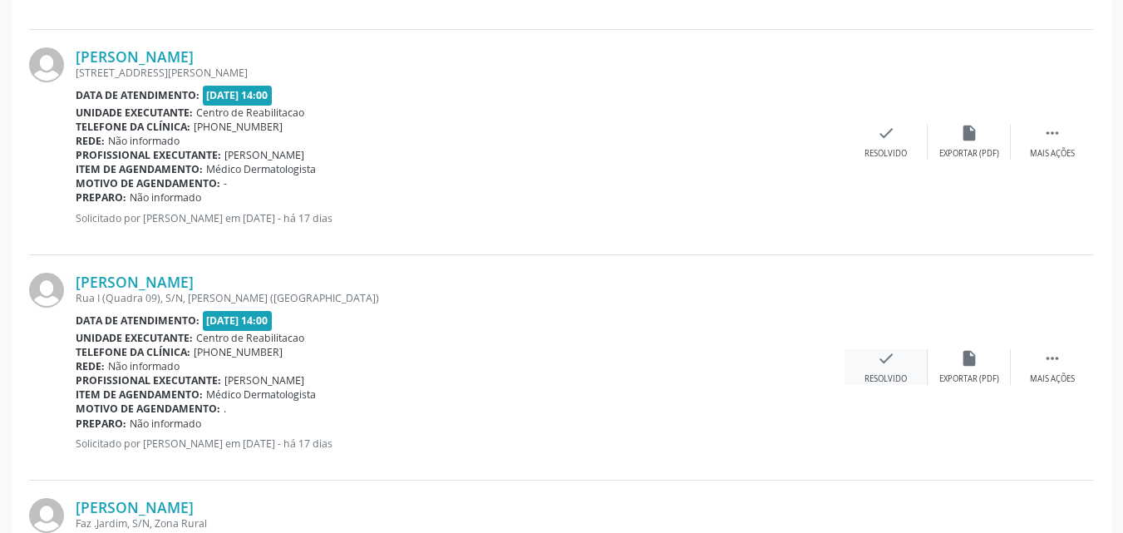
click at [881, 359] on icon "check" at bounding box center [886, 358] width 18 height 18
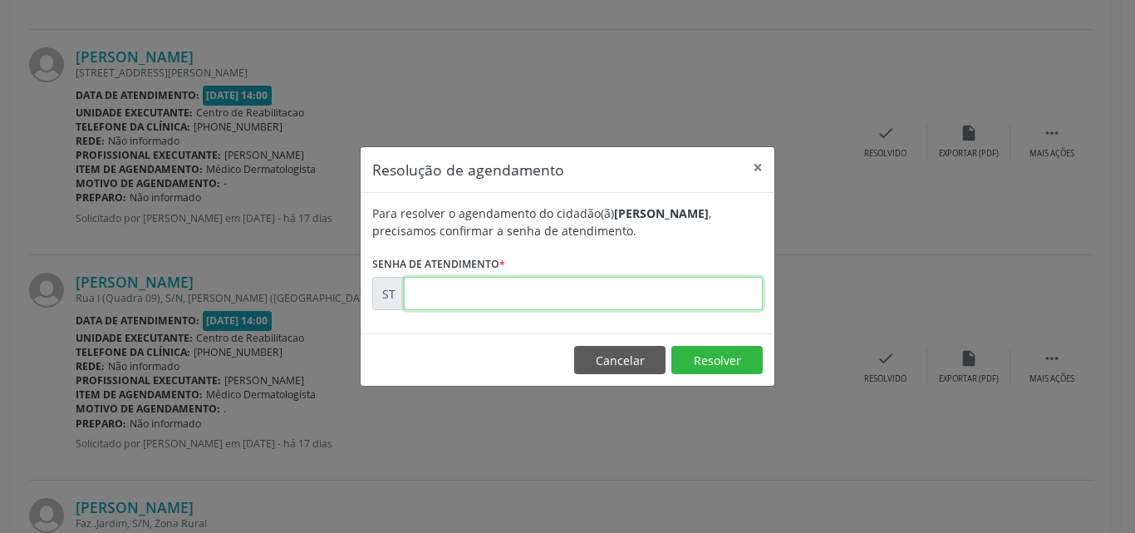
click at [437, 294] on input "text" at bounding box center [583, 293] width 359 height 33
type input "00018879"
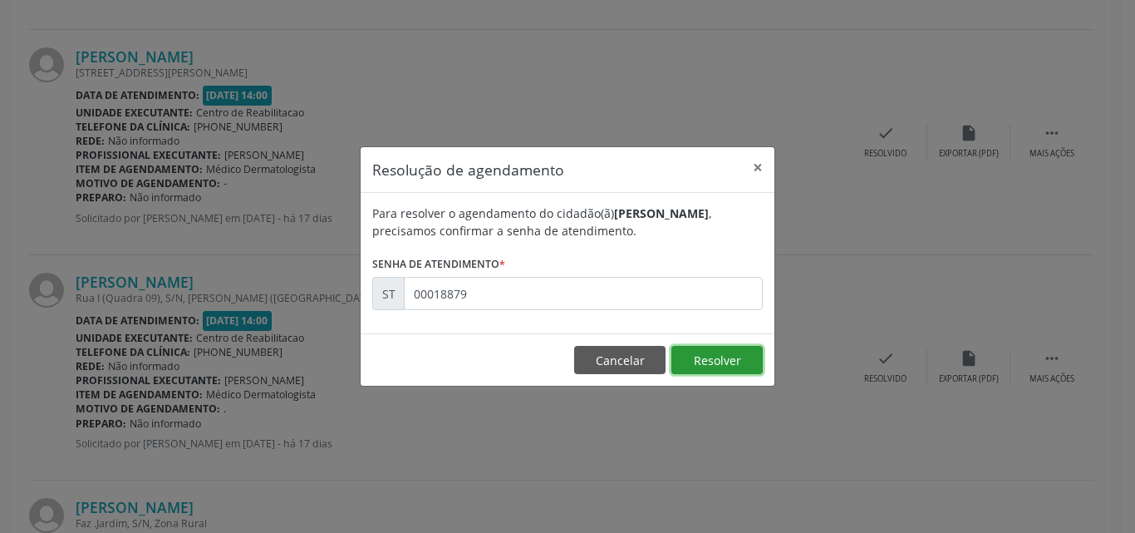
click at [726, 357] on button "Resolver" at bounding box center [717, 360] width 91 height 28
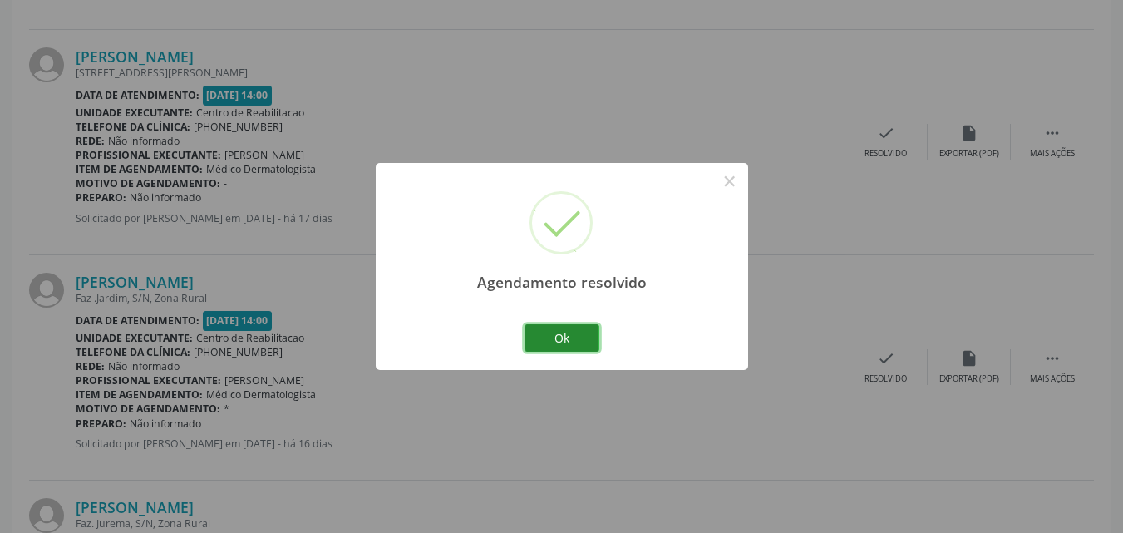
click at [587, 339] on button "Ok" at bounding box center [561, 338] width 75 height 28
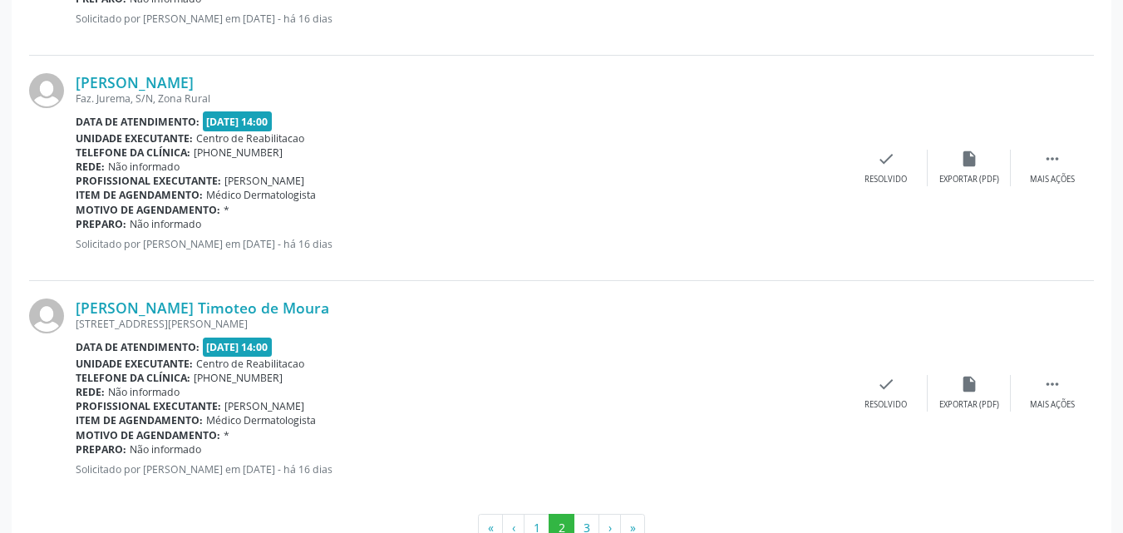
scroll to position [3417, 0]
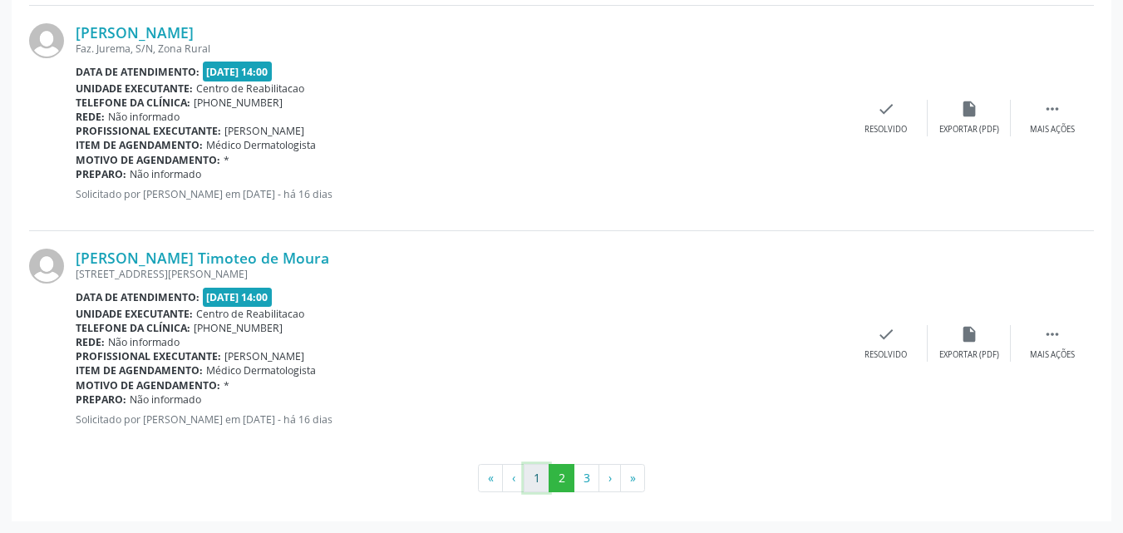
click at [539, 475] on button "1" at bounding box center [537, 478] width 26 height 28
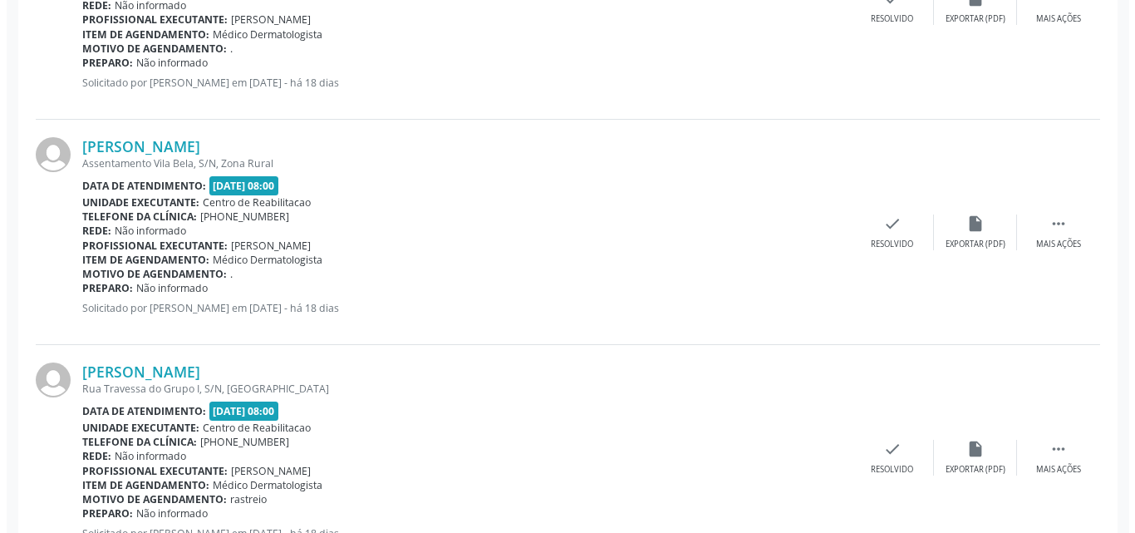
scroll to position [1755, 0]
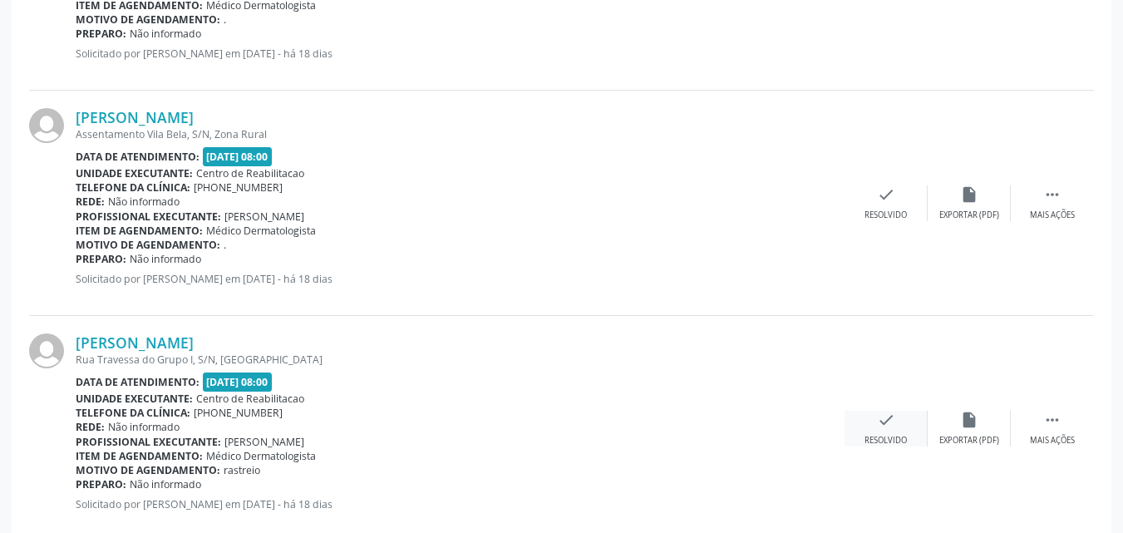
click at [880, 418] on icon "check" at bounding box center [886, 420] width 18 height 18
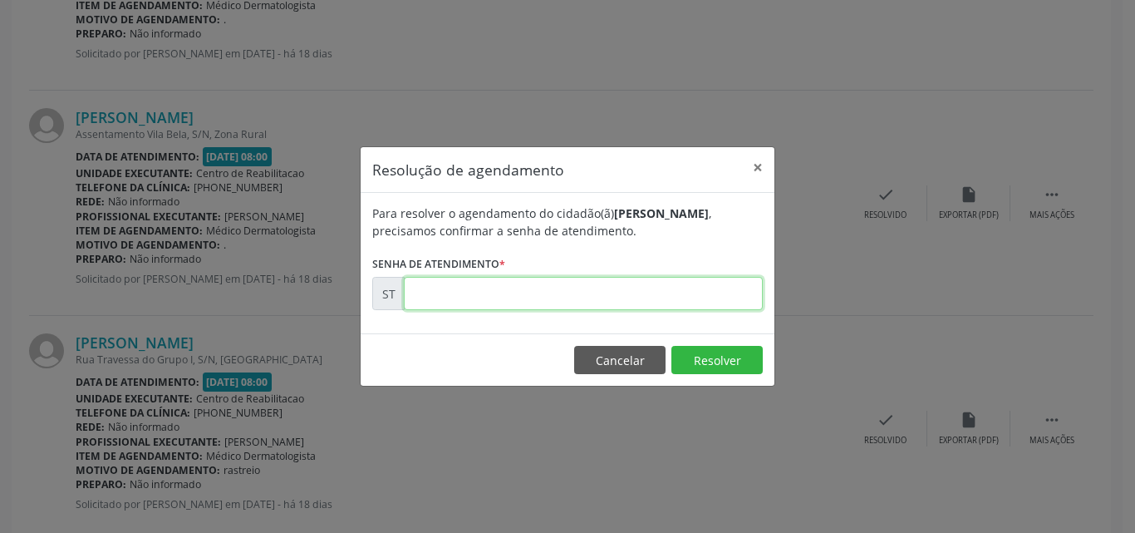
click at [446, 290] on input "text" at bounding box center [583, 293] width 359 height 33
type input "00017640"
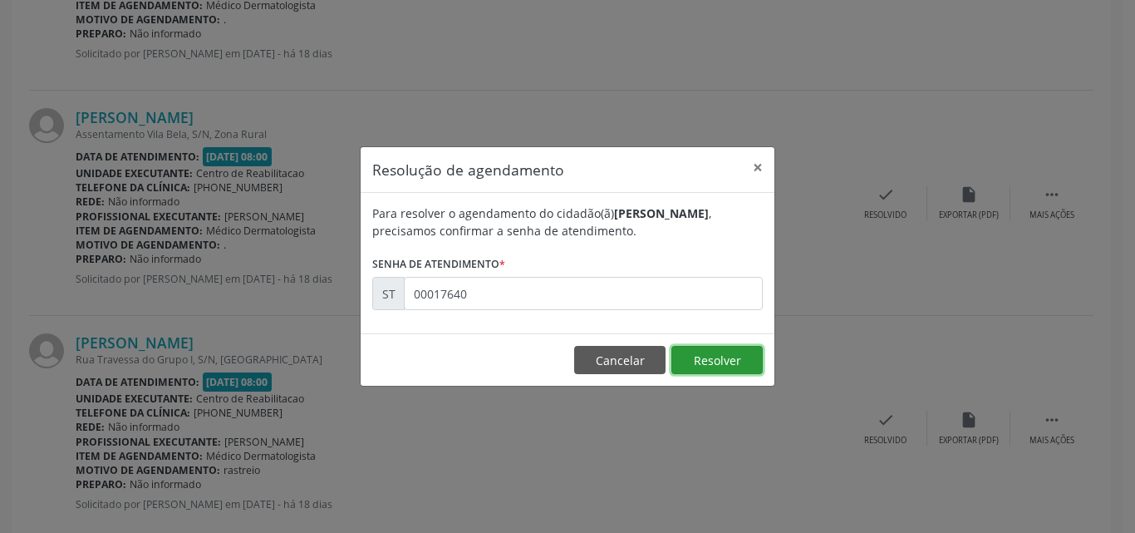
click at [692, 357] on button "Resolver" at bounding box center [717, 360] width 91 height 28
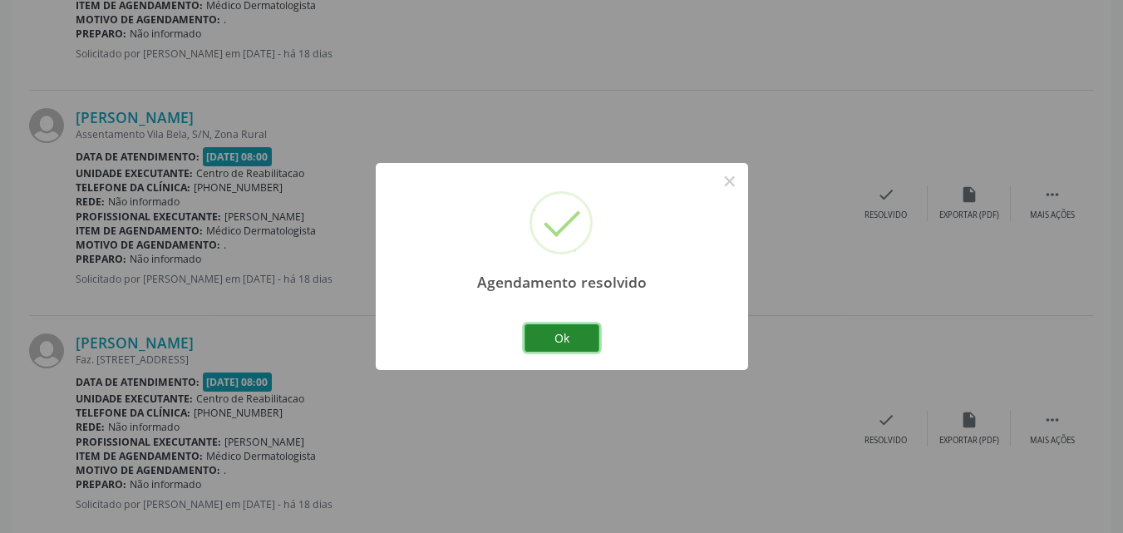
click at [570, 333] on button "Ok" at bounding box center [561, 338] width 75 height 28
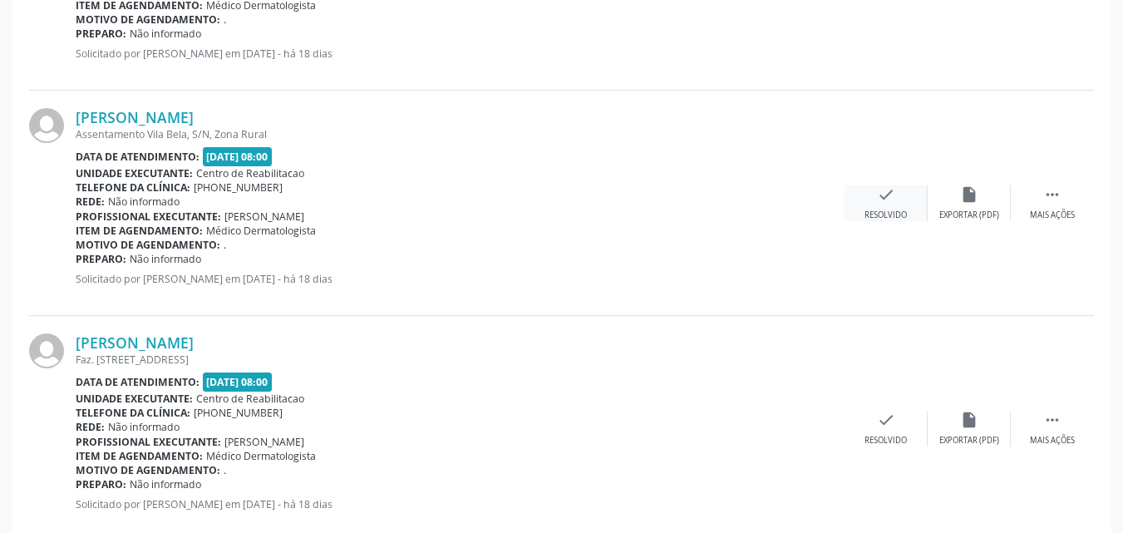
click at [881, 195] on icon "check" at bounding box center [886, 194] width 18 height 18
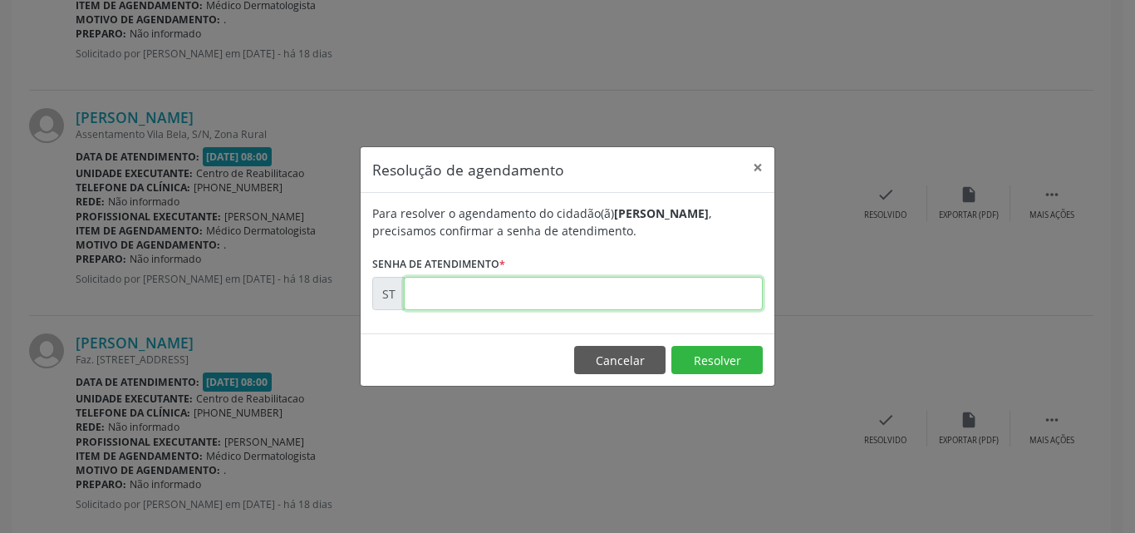
click at [435, 290] on input "text" at bounding box center [583, 293] width 359 height 33
type input "00017551"
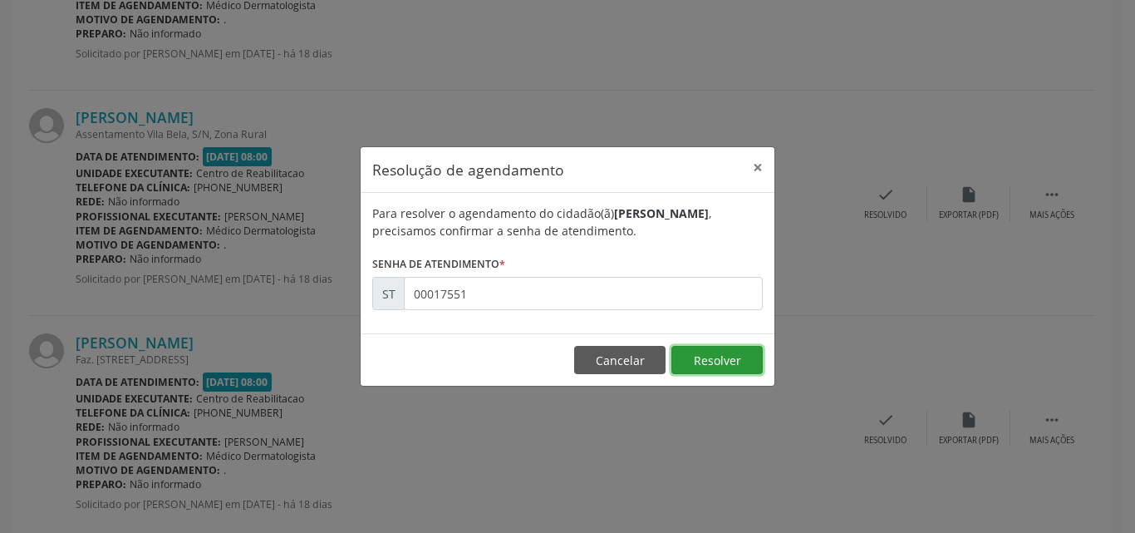
click at [692, 356] on button "Resolver" at bounding box center [717, 360] width 91 height 28
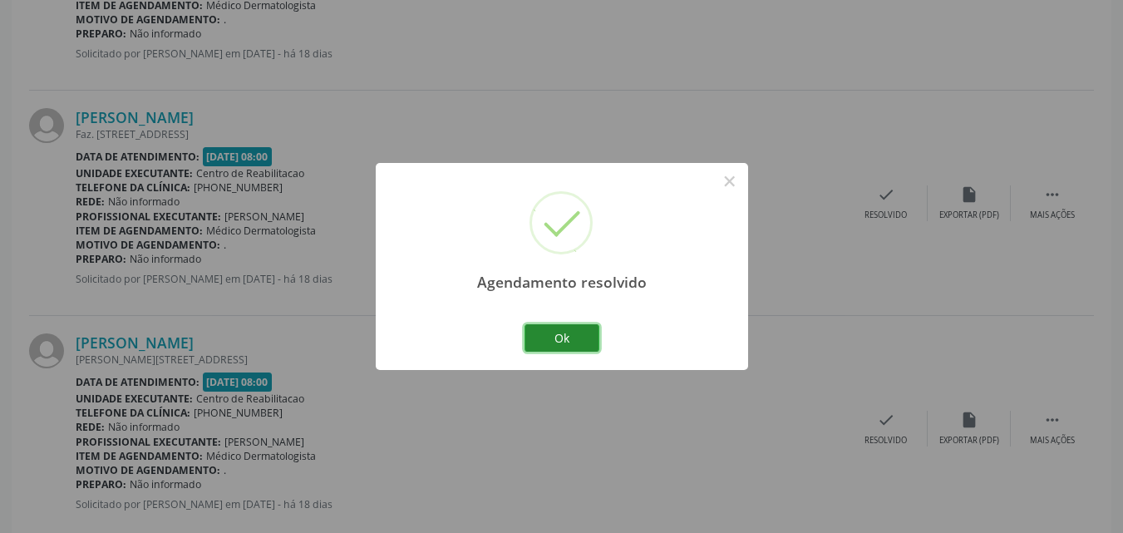
click at [579, 340] on button "Ok" at bounding box center [561, 338] width 75 height 28
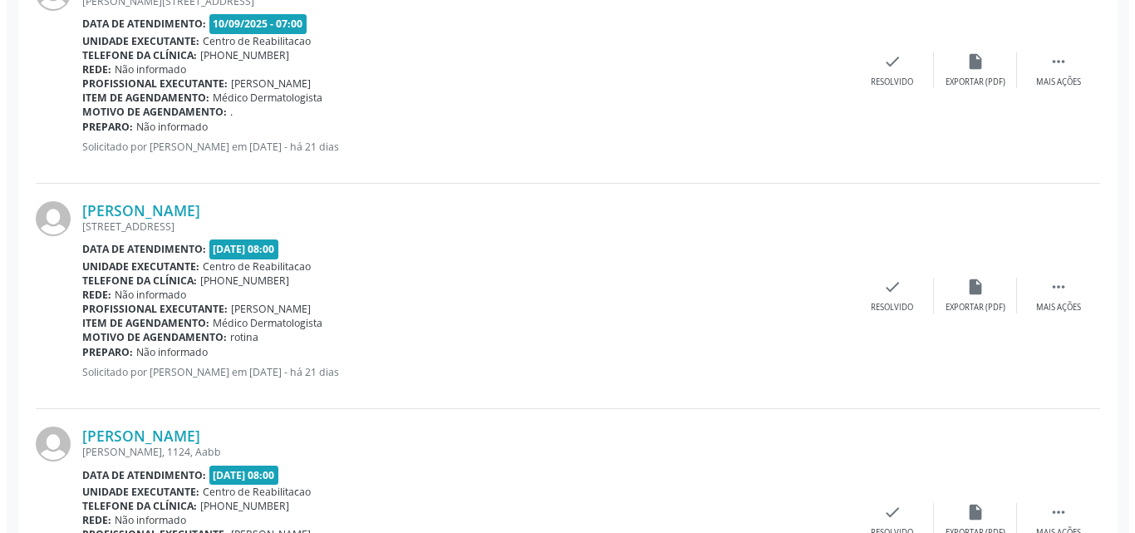
scroll to position [757, 0]
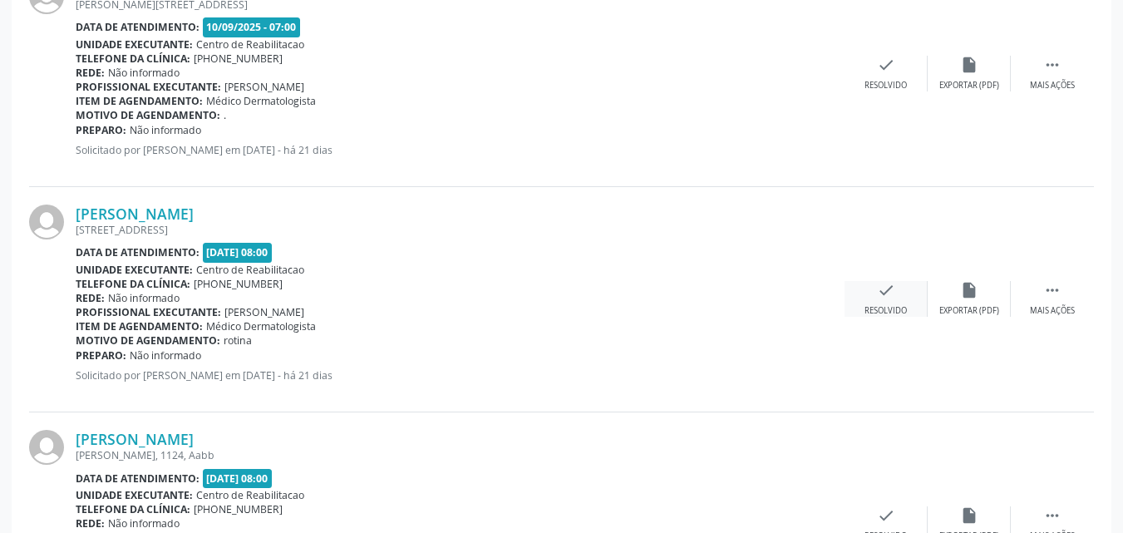
click at [880, 285] on icon "check" at bounding box center [886, 290] width 18 height 18
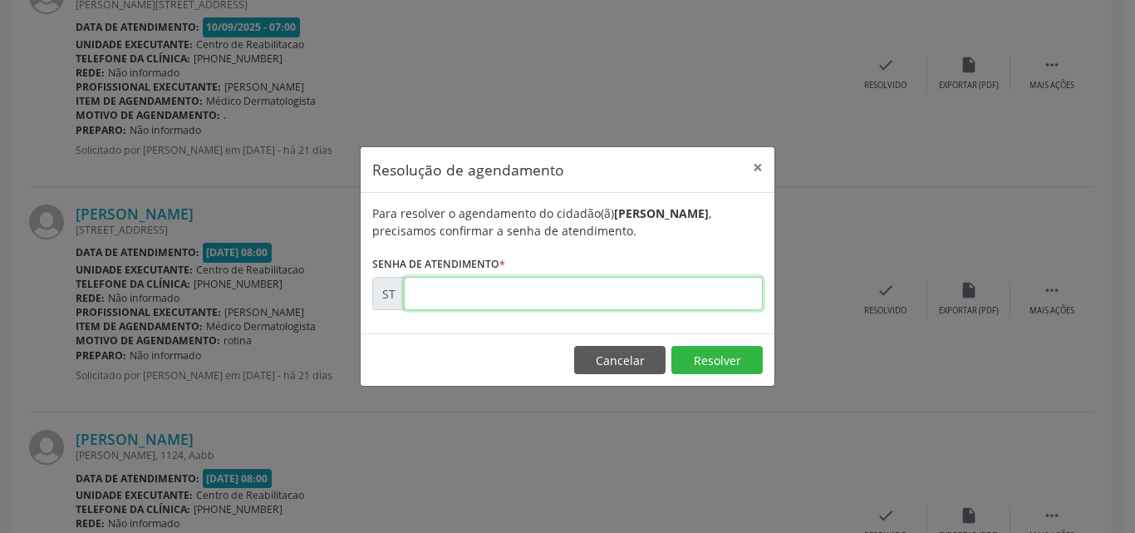
click at [453, 287] on input "text" at bounding box center [583, 293] width 359 height 33
type input "00017290"
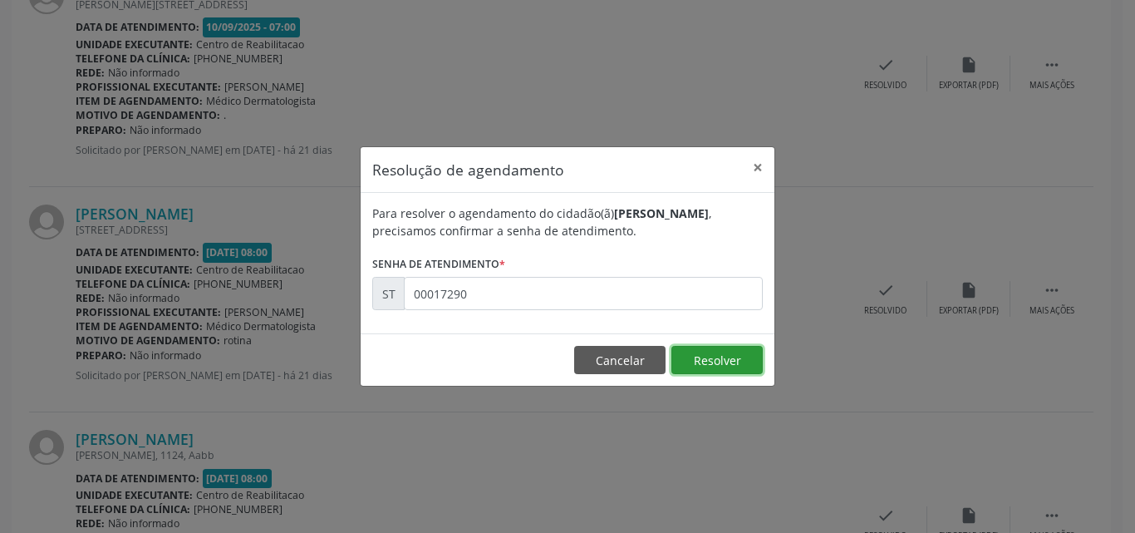
click at [721, 362] on button "Resolver" at bounding box center [717, 360] width 91 height 28
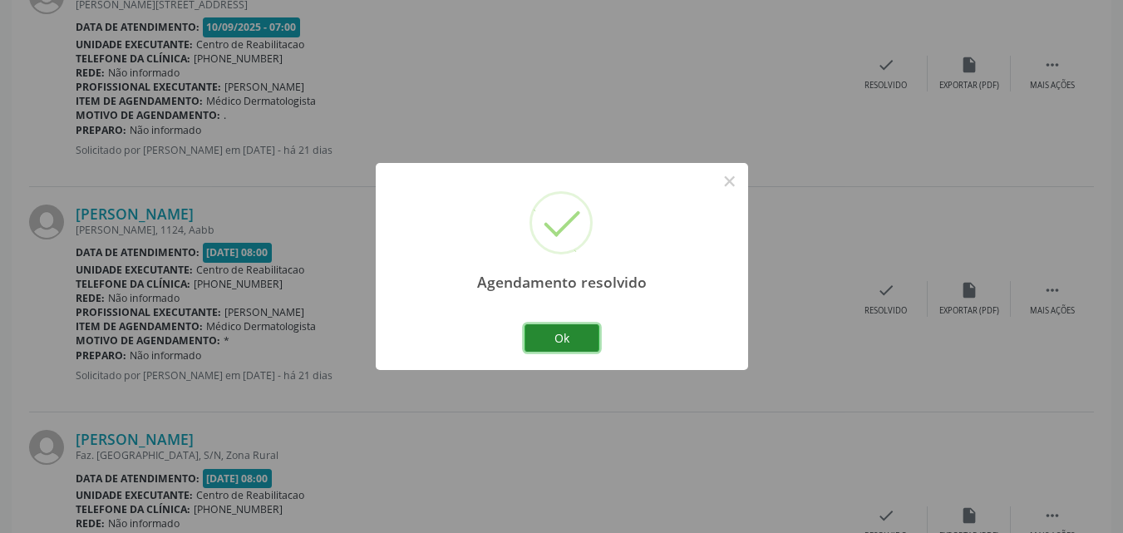
click at [574, 337] on button "Ok" at bounding box center [561, 338] width 75 height 28
